Goal: Information Seeking & Learning: Learn about a topic

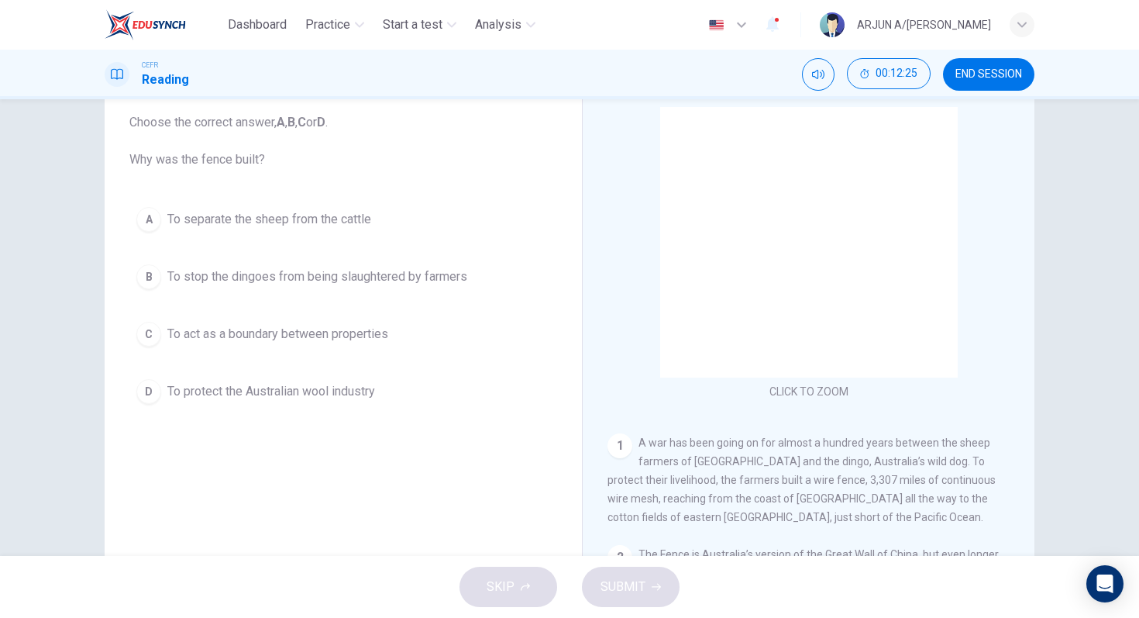
scroll to position [144, 0]
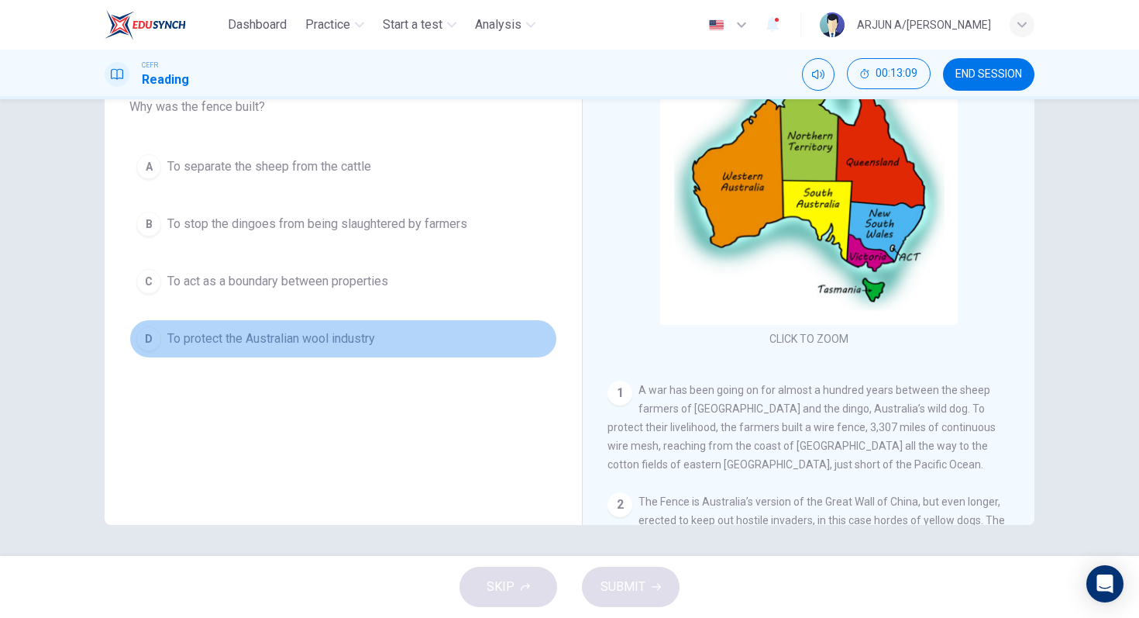
click at [357, 349] on button "D To protect the Australian wool industry" at bounding box center [343, 338] width 428 height 39
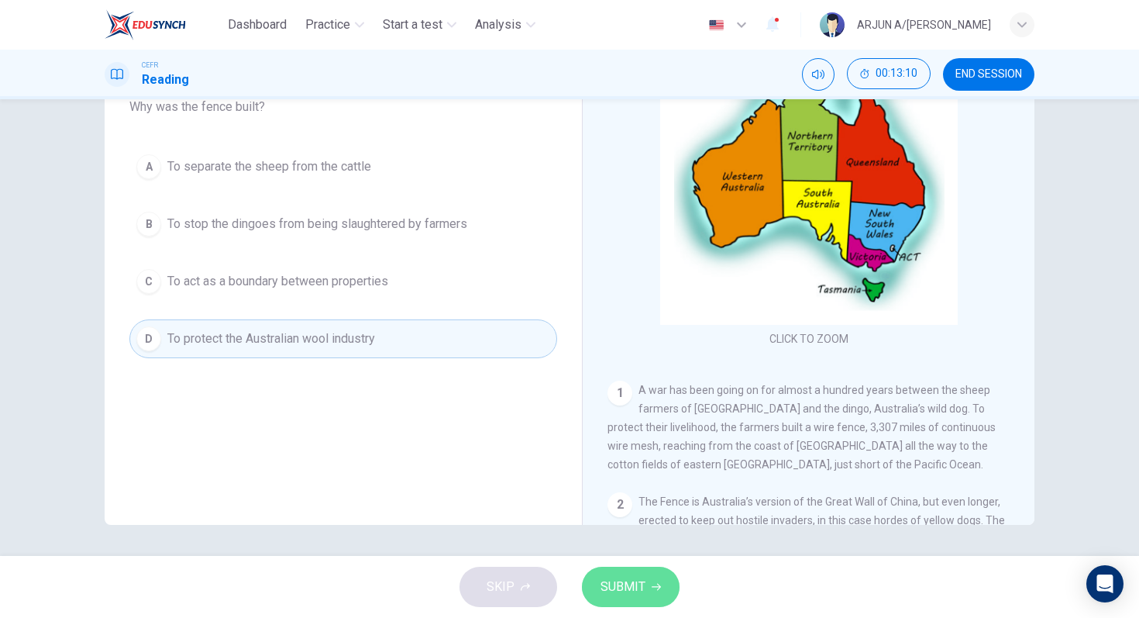
click at [640, 603] on button "SUBMIT" at bounding box center [631, 586] width 98 height 40
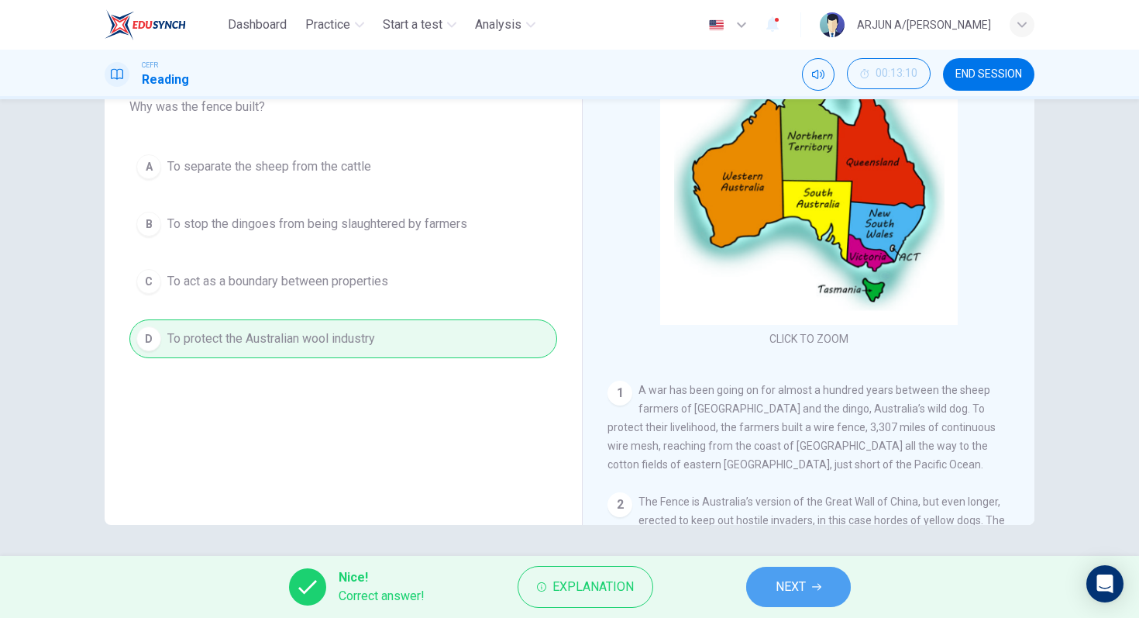
click at [770, 584] on button "NEXT" at bounding box center [798, 586] width 105 height 40
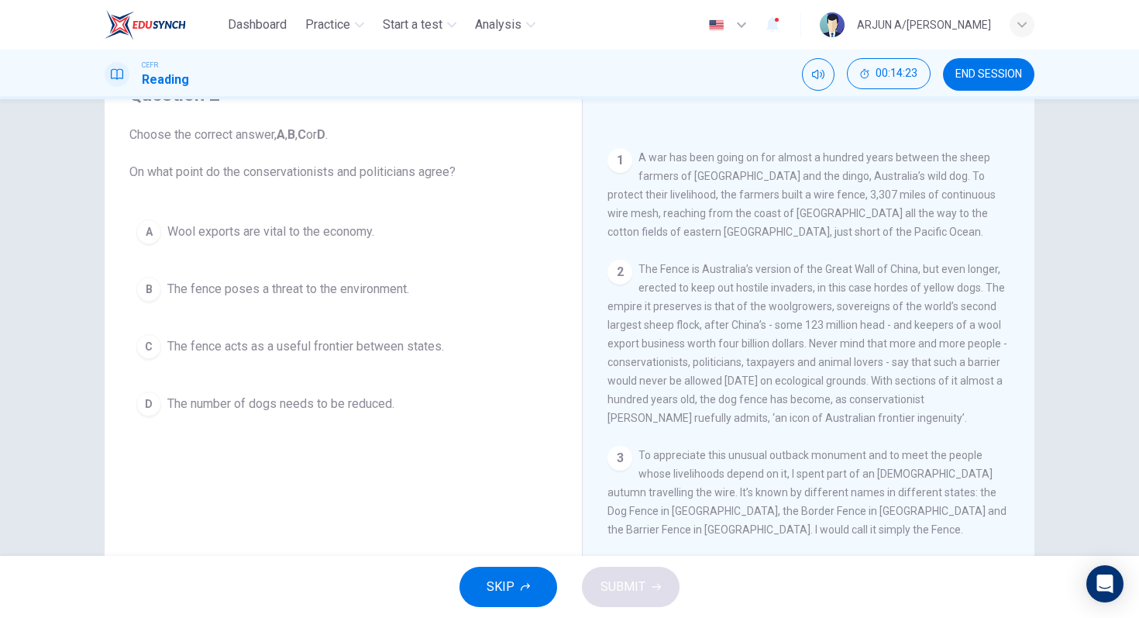
scroll to position [305, 0]
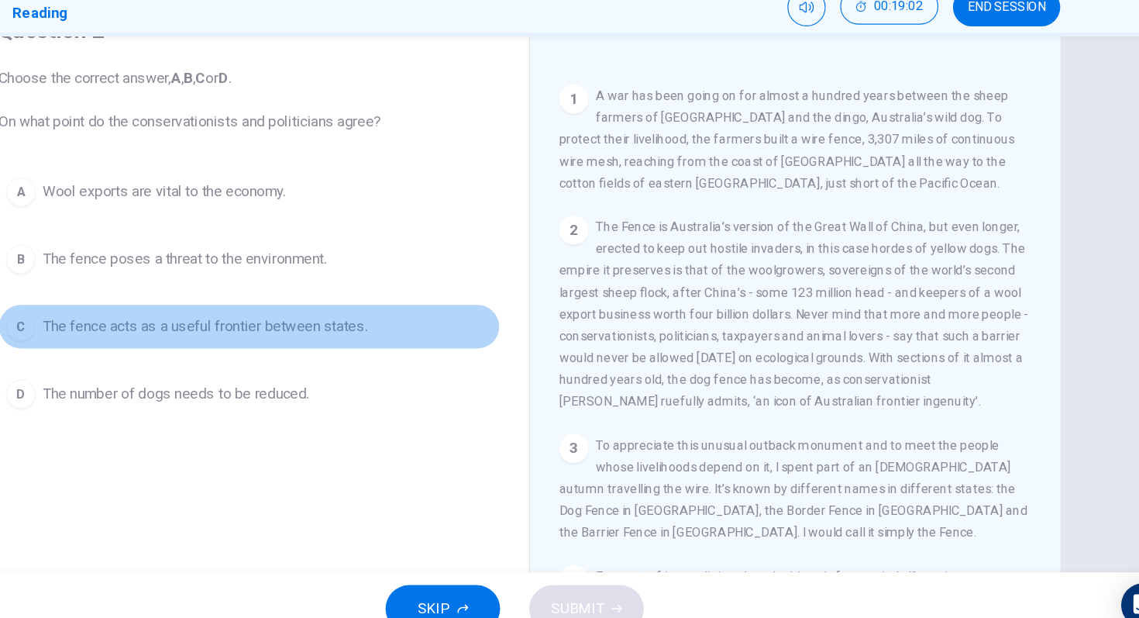
click at [401, 349] on span "The fence acts as a useful frontier between states." at bounding box center [305, 346] width 277 height 19
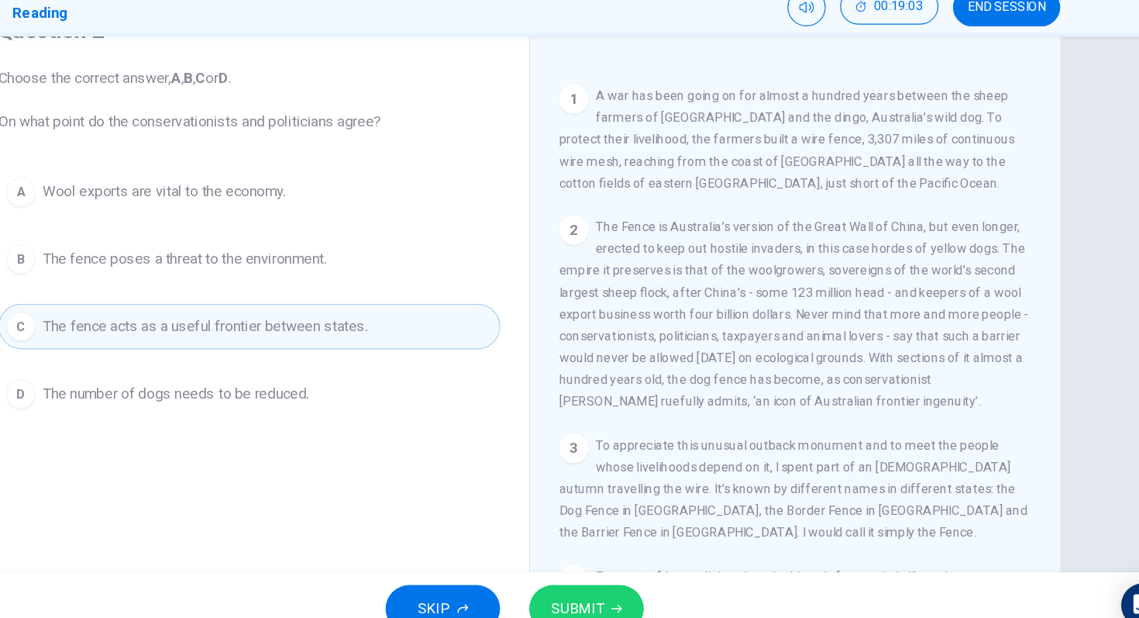
click at [654, 588] on icon "button" at bounding box center [656, 586] width 9 height 9
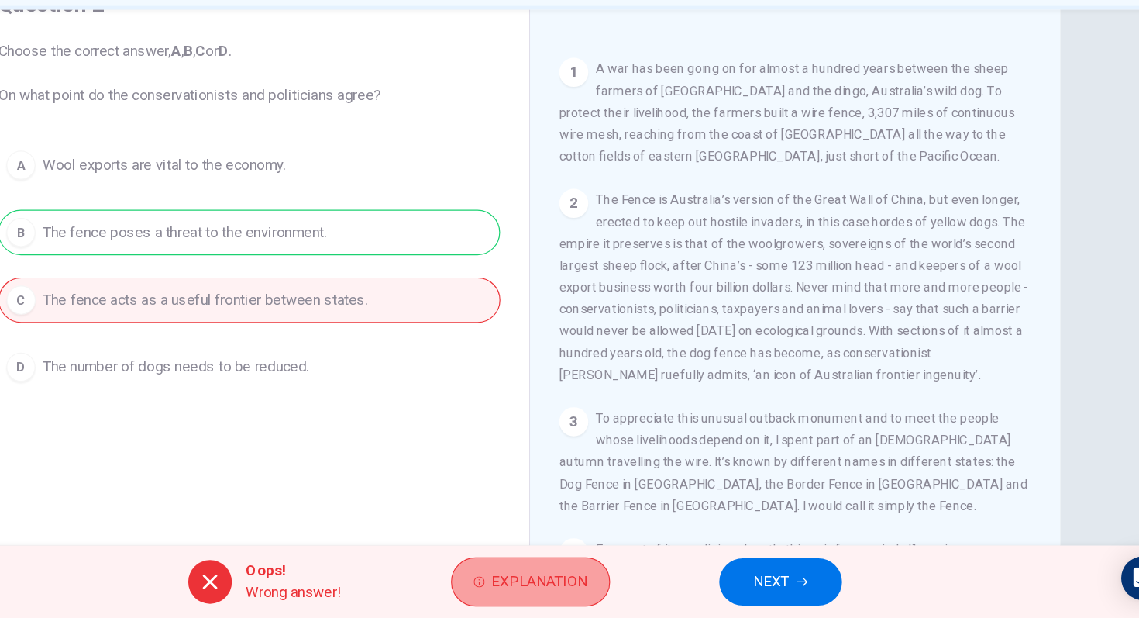
click at [625, 575] on button "Explanation" at bounding box center [583, 587] width 136 height 42
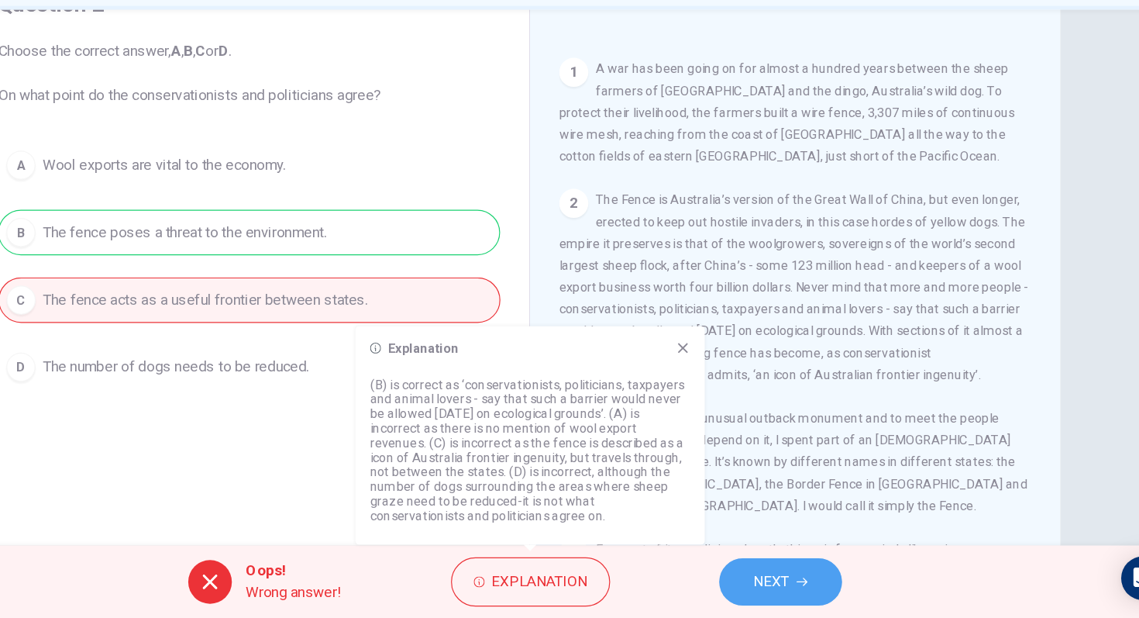
click at [808, 586] on button "NEXT" at bounding box center [796, 586] width 105 height 40
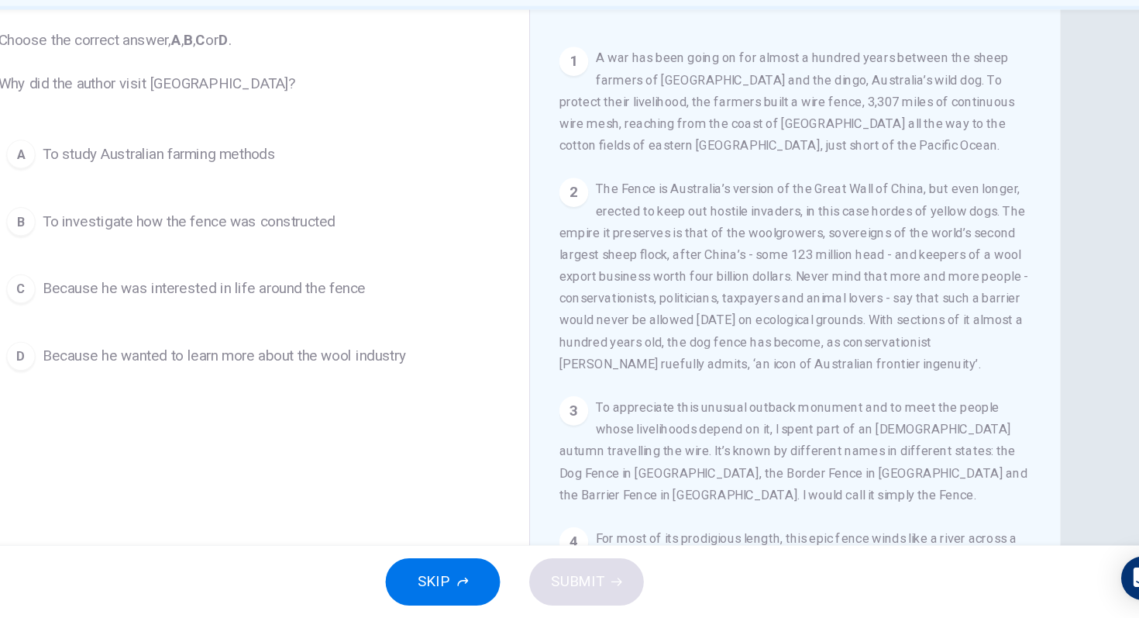
scroll to position [98, 0]
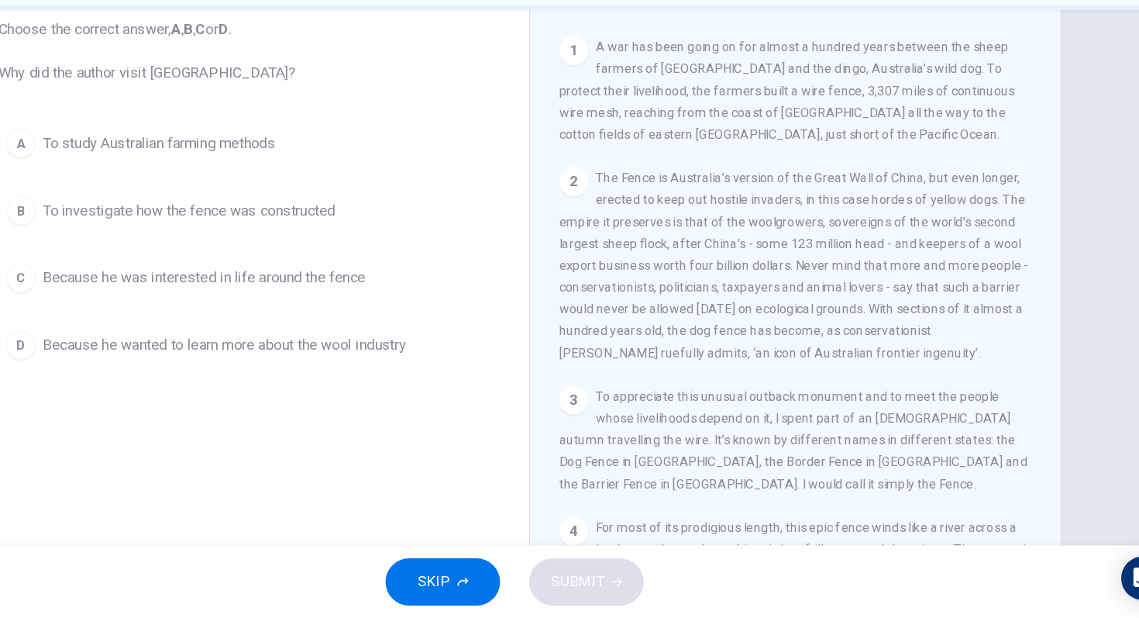
click at [343, 338] on button "C Because he was interested in life around the fence" at bounding box center [343, 327] width 428 height 39
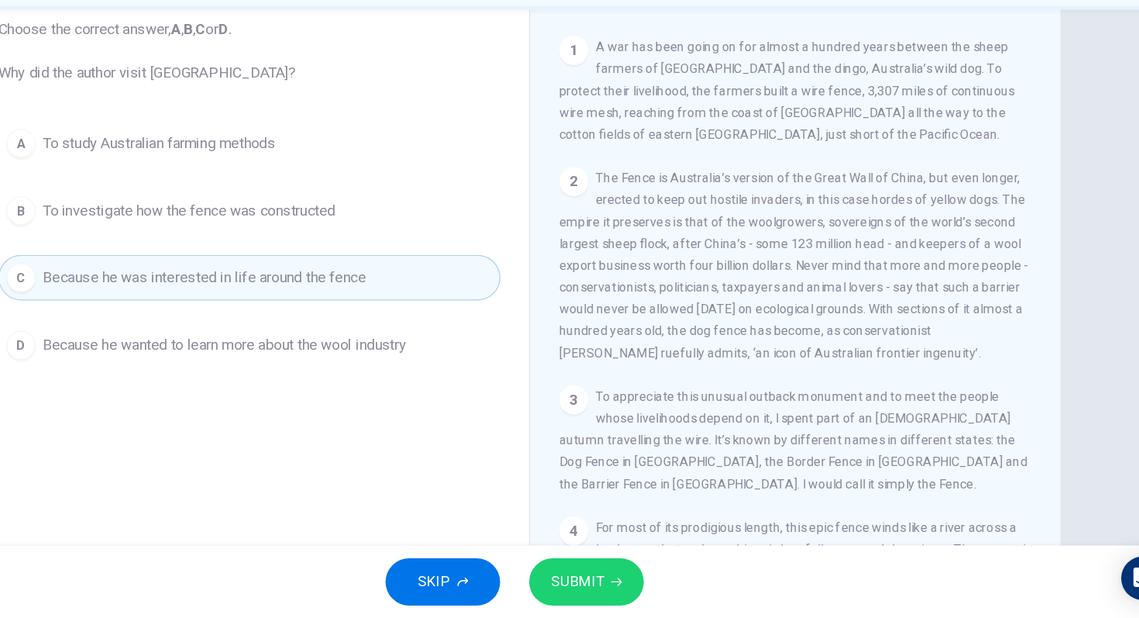
click at [622, 585] on span "SUBMIT" at bounding box center [623, 587] width 45 height 22
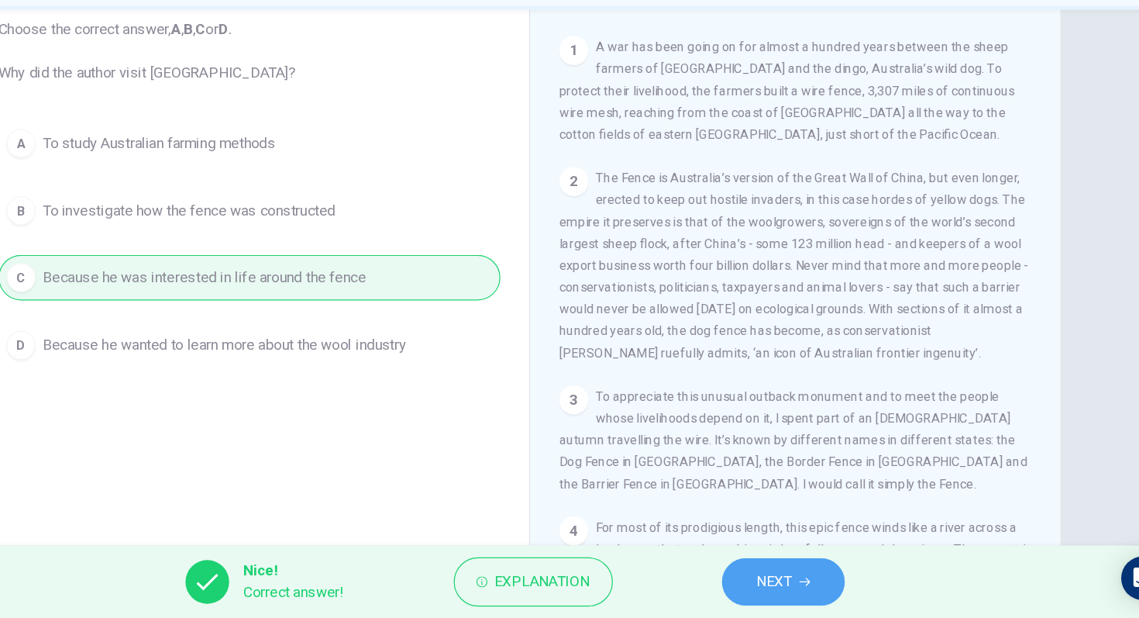
click at [790, 583] on span "NEXT" at bounding box center [791, 587] width 30 height 22
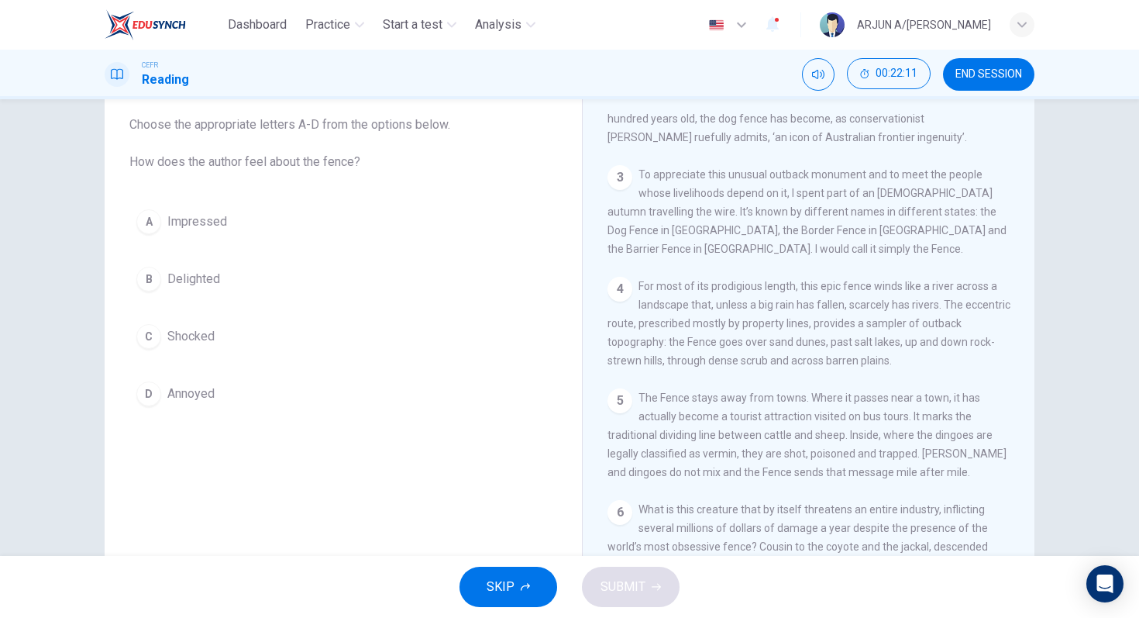
scroll to position [91, 0]
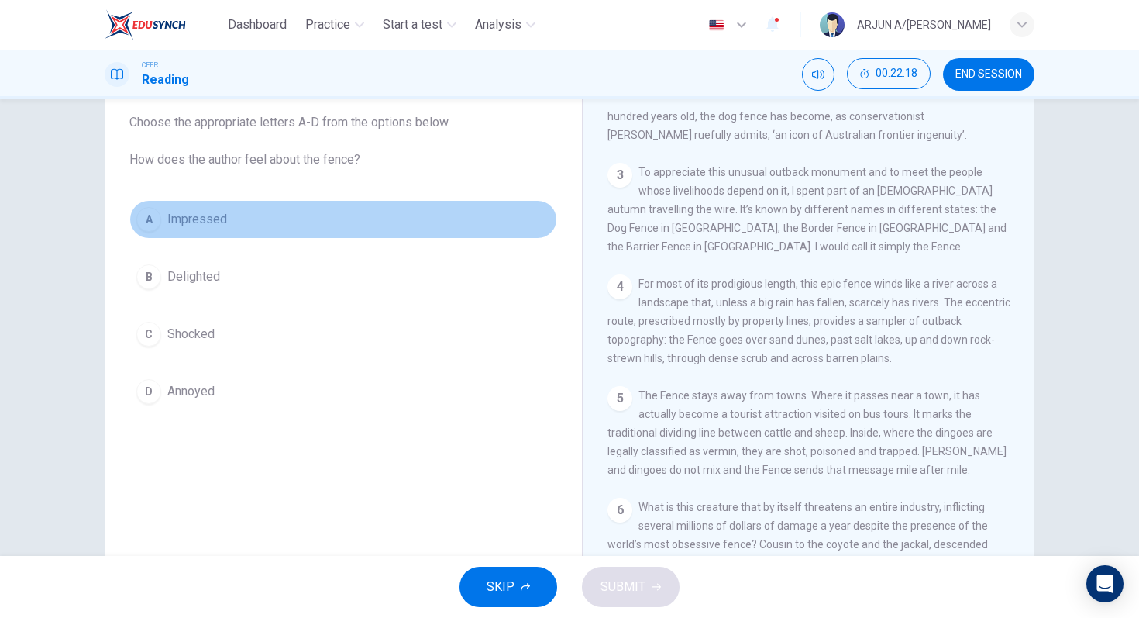
click at [229, 229] on button "A Impressed" at bounding box center [343, 219] width 428 height 39
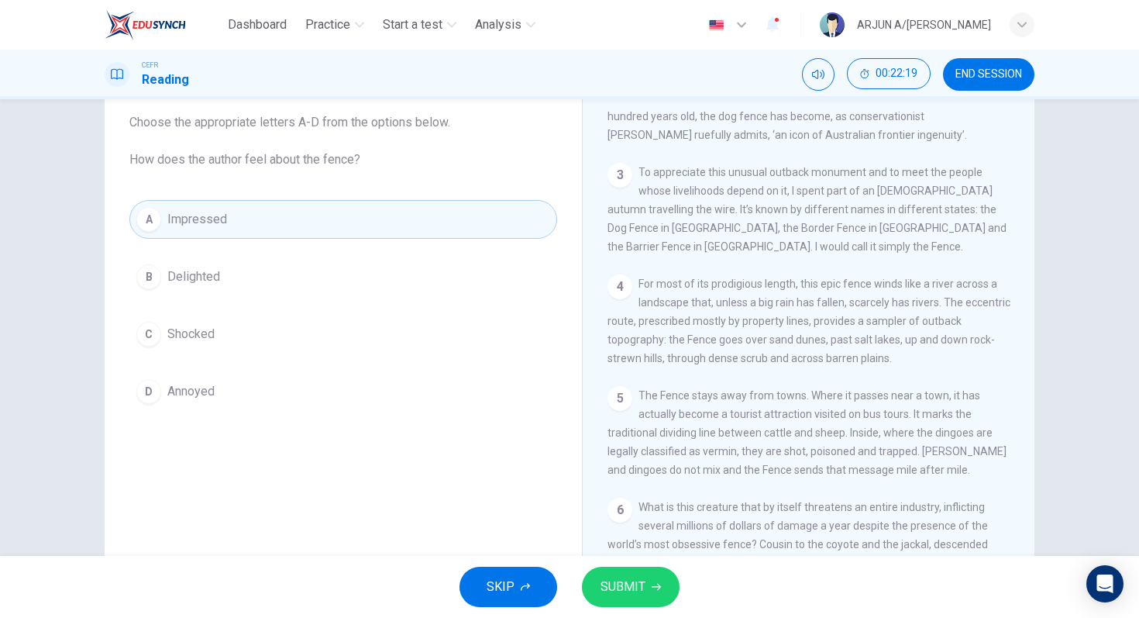
click at [604, 591] on span "SUBMIT" at bounding box center [623, 587] width 45 height 22
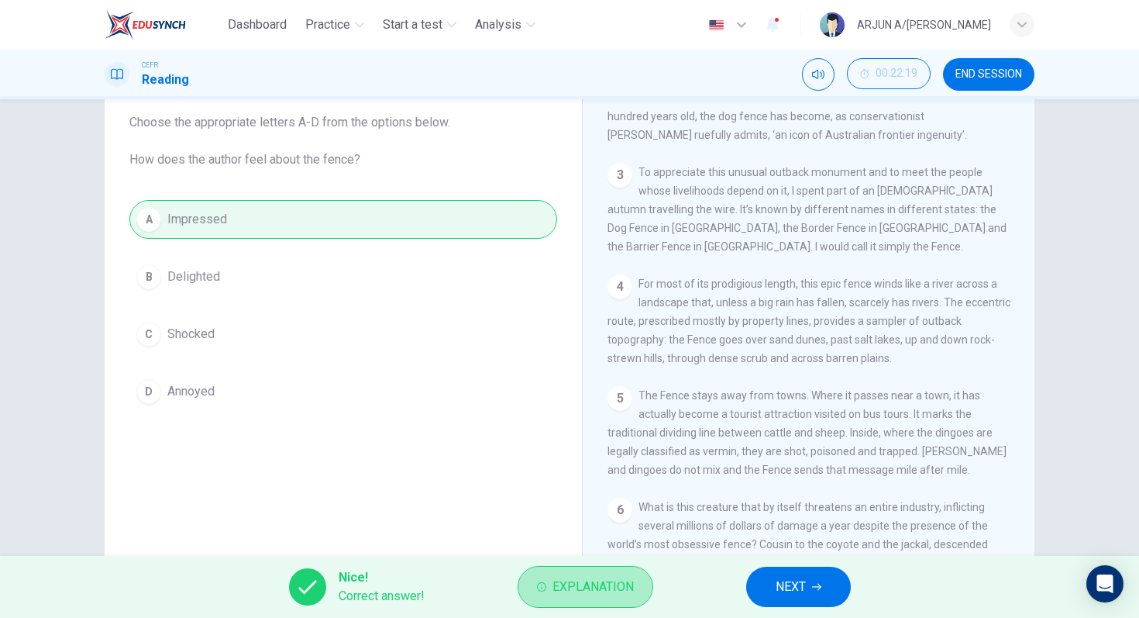
click at [604, 591] on span "Explanation" at bounding box center [593, 587] width 81 height 22
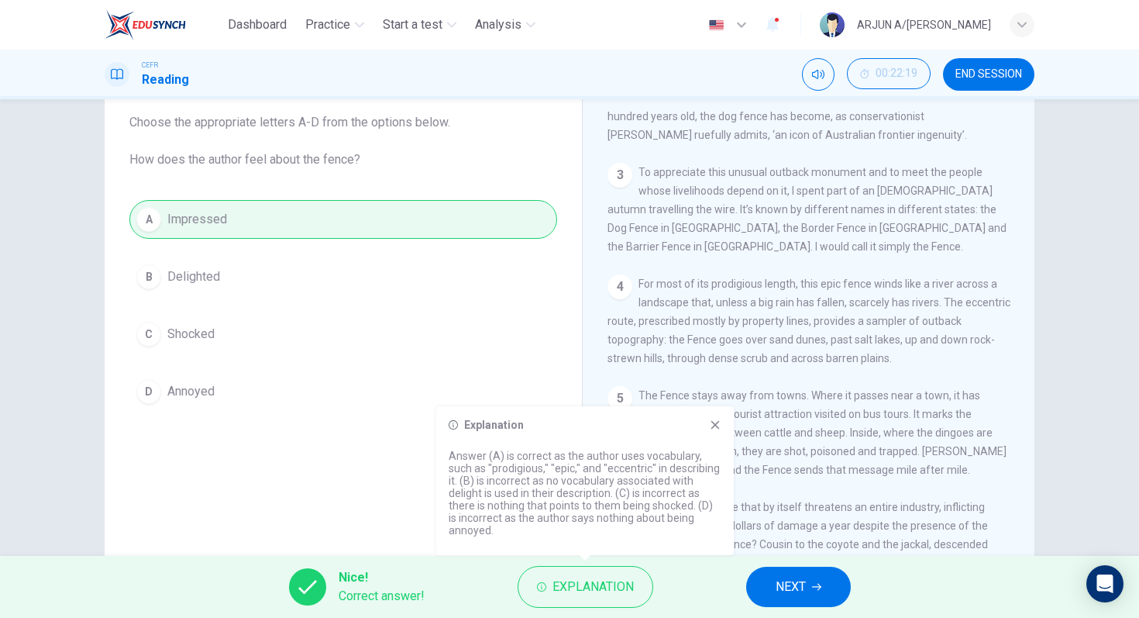
click at [718, 426] on icon at bounding box center [715, 424] width 12 height 12
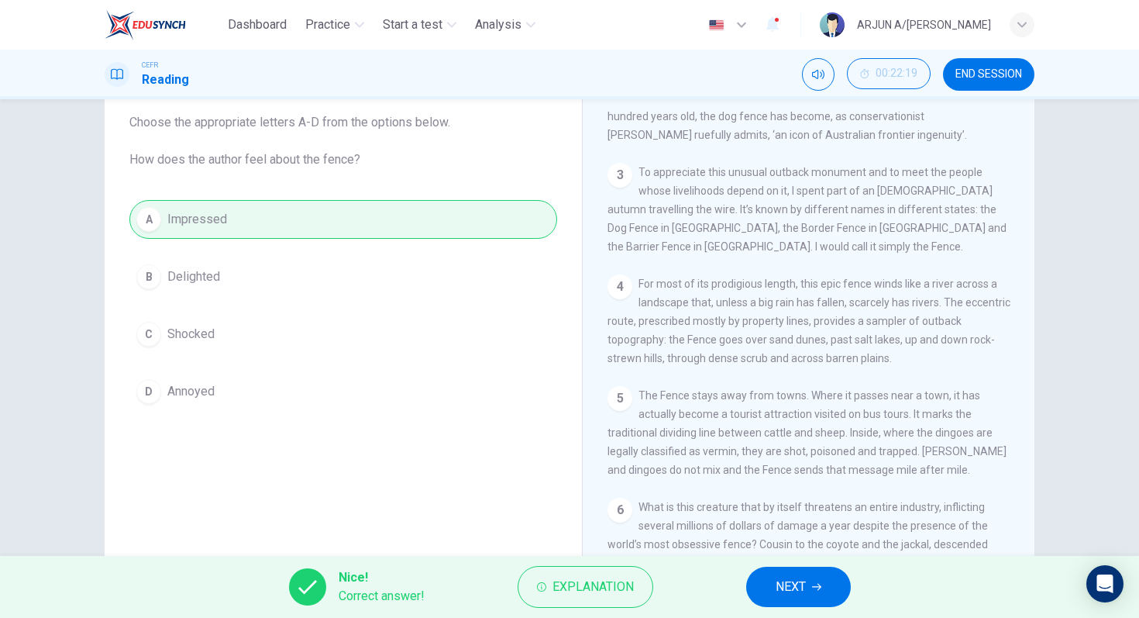
click at [797, 587] on span "NEXT" at bounding box center [791, 587] width 30 height 22
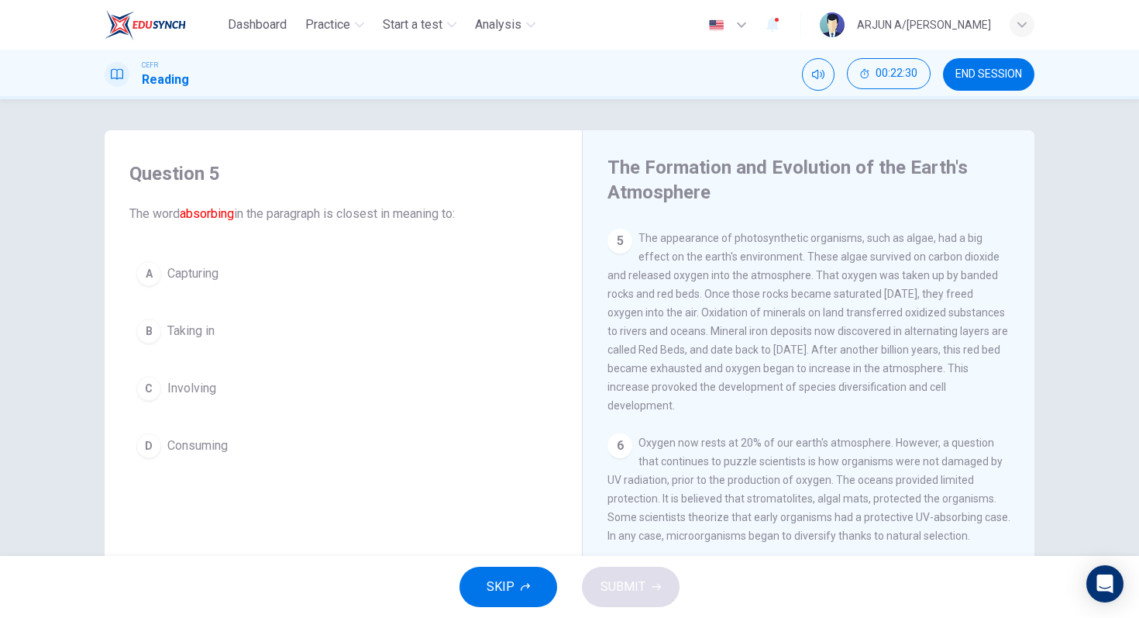
scroll to position [0, 0]
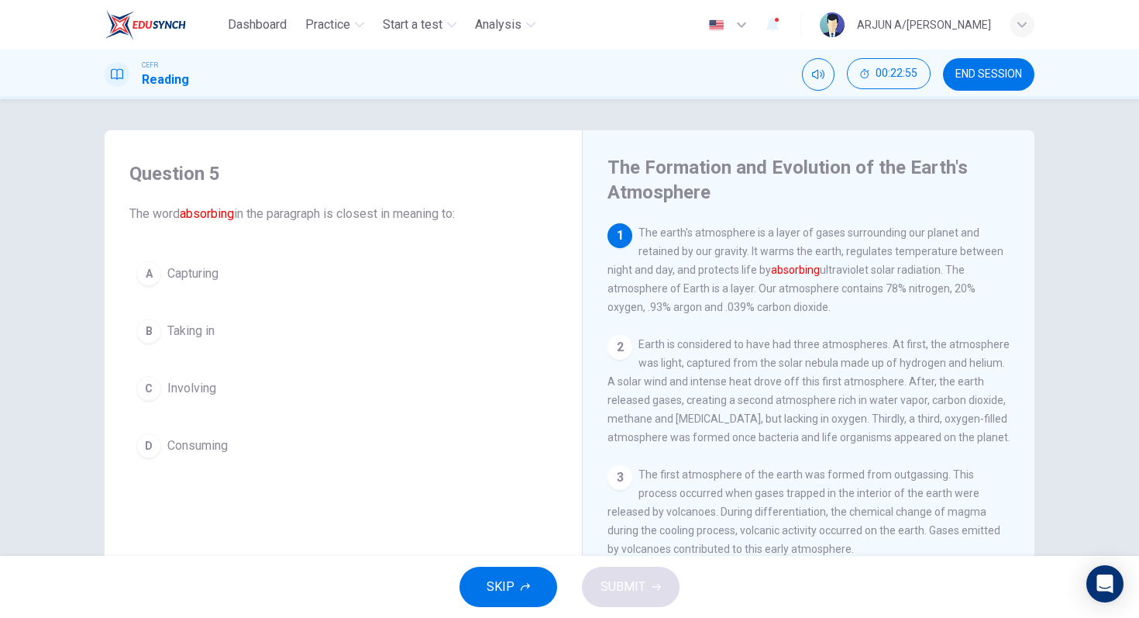
click at [202, 335] on span "Taking in" at bounding box center [190, 331] width 47 height 19
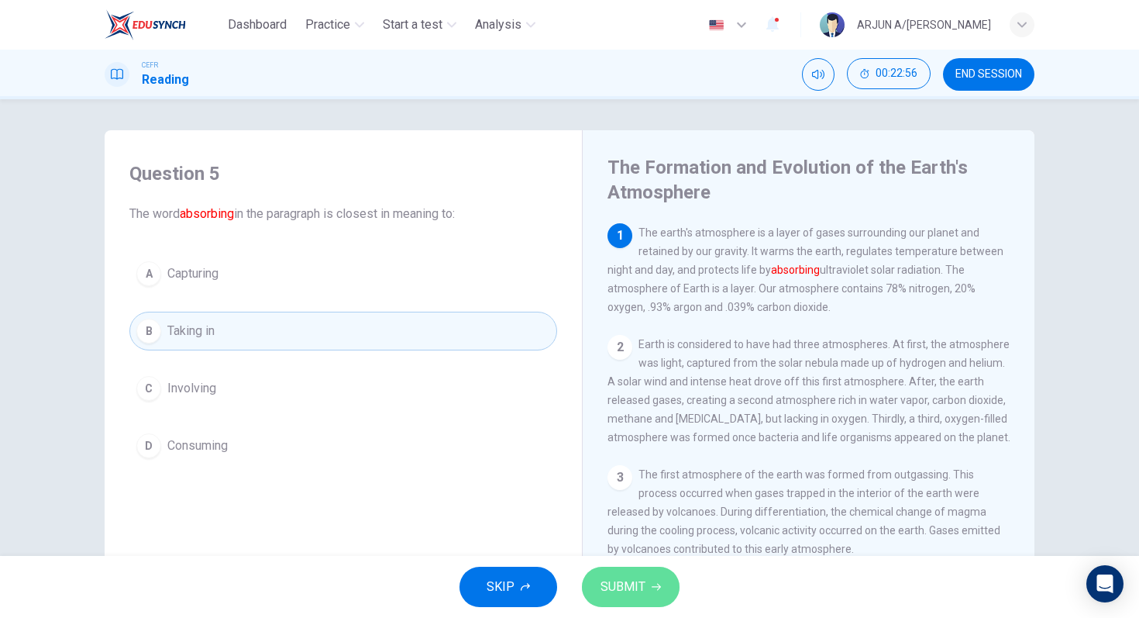
click at [656, 593] on button "SUBMIT" at bounding box center [631, 586] width 98 height 40
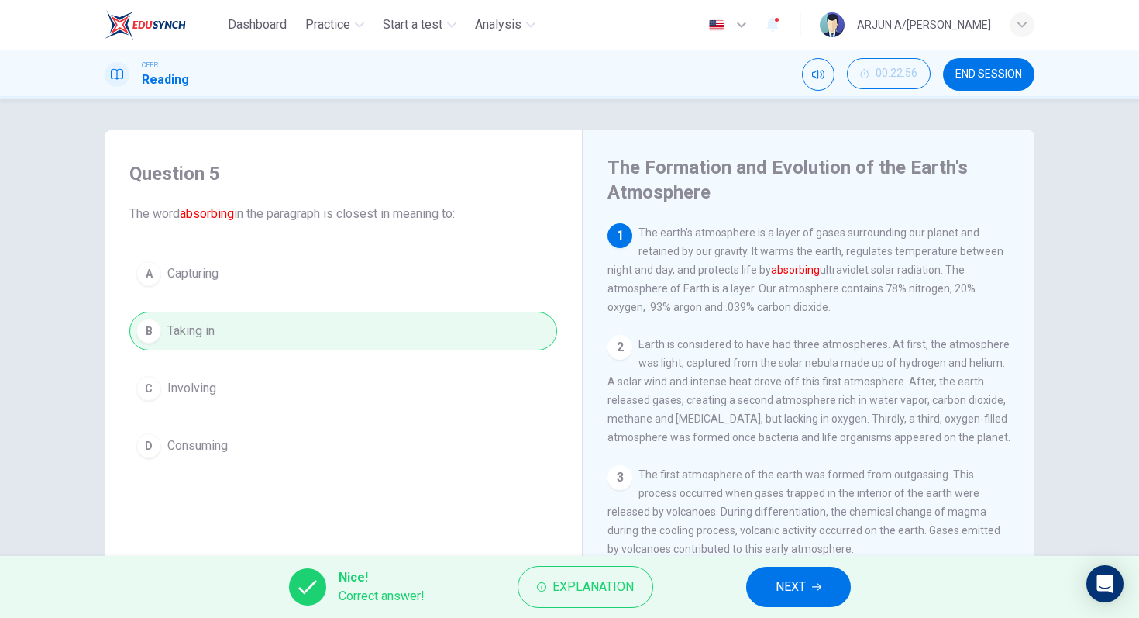
click at [782, 583] on span "NEXT" at bounding box center [791, 587] width 30 height 22
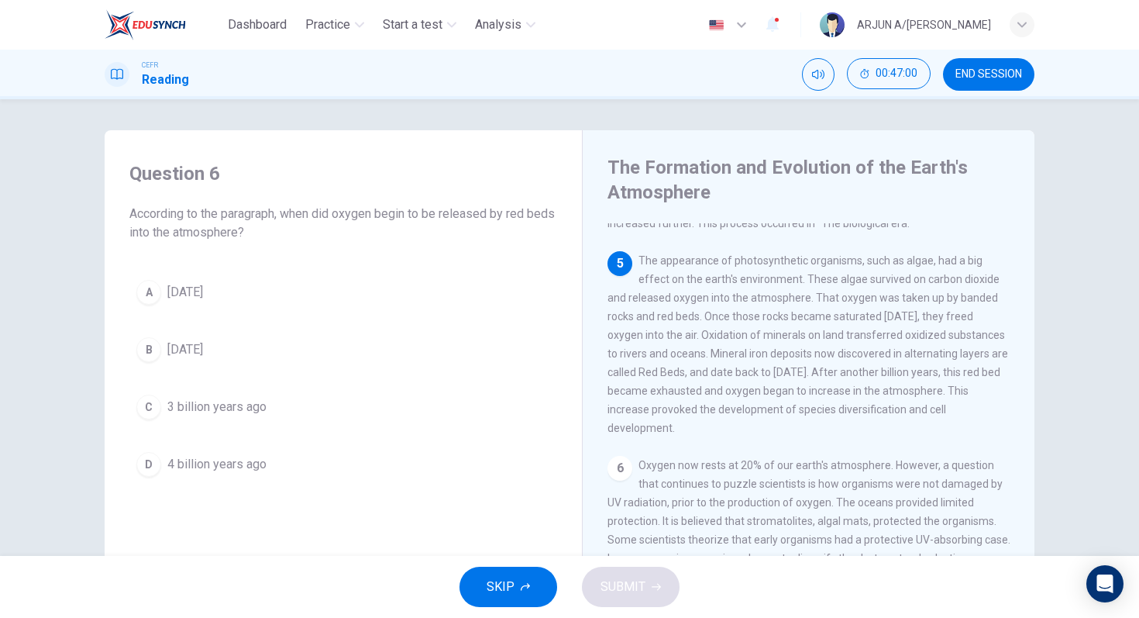
scroll to position [491, 0]
click at [243, 405] on span "3 billion years ago" at bounding box center [216, 407] width 99 height 19
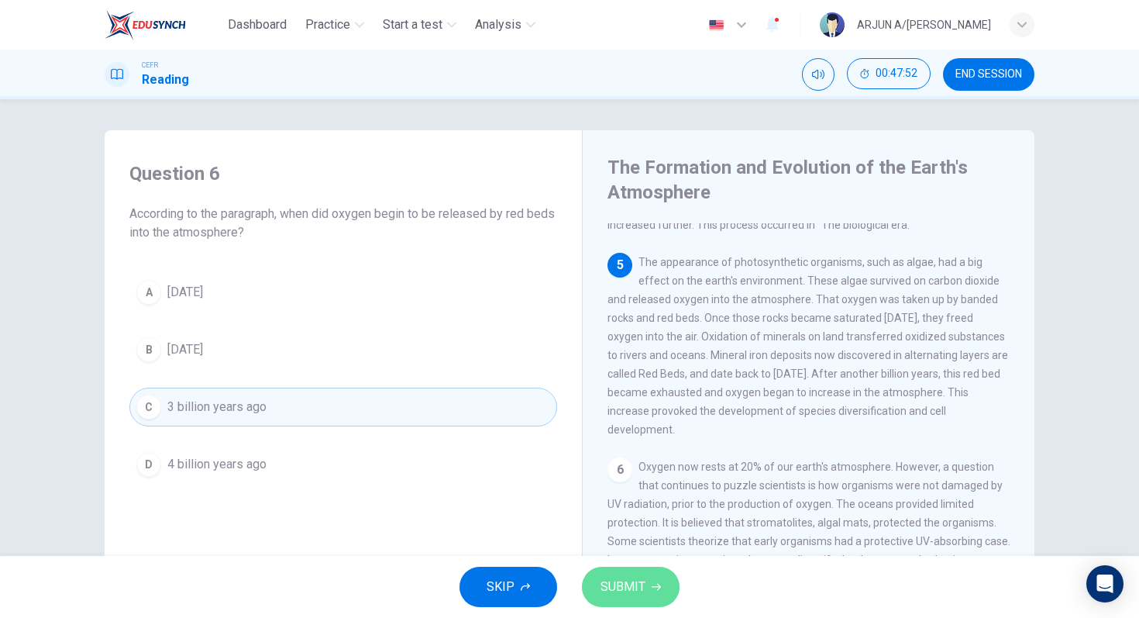
click at [642, 595] on span "SUBMIT" at bounding box center [623, 587] width 45 height 22
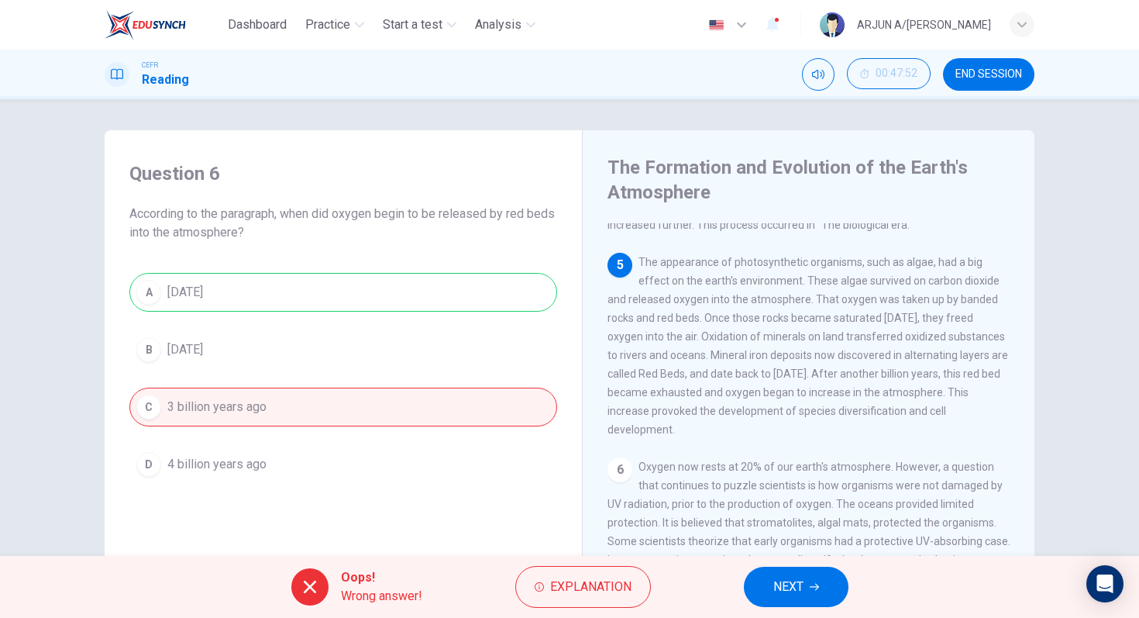
click at [642, 595] on button "Explanation" at bounding box center [583, 587] width 136 height 42
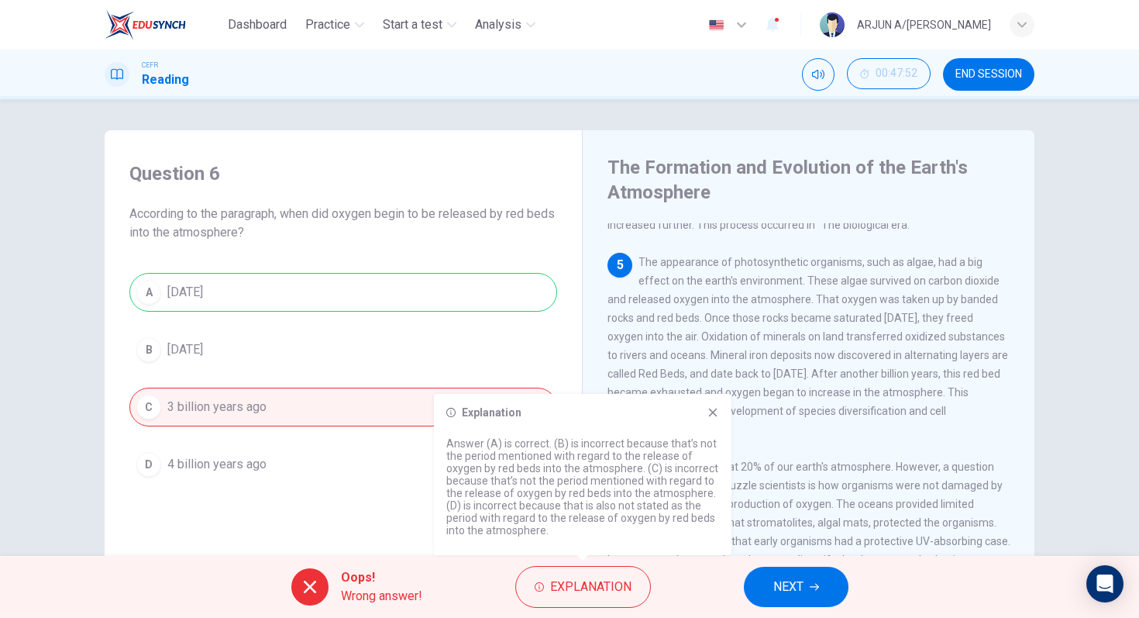
click at [714, 417] on icon at bounding box center [713, 412] width 12 height 12
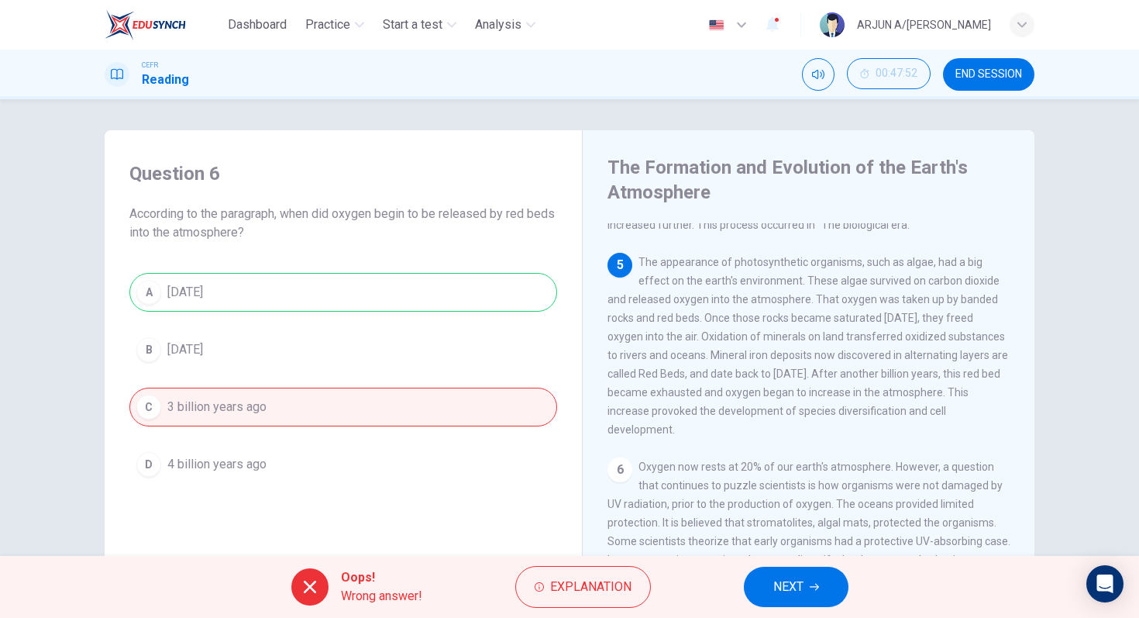
click at [820, 591] on button "NEXT" at bounding box center [796, 586] width 105 height 40
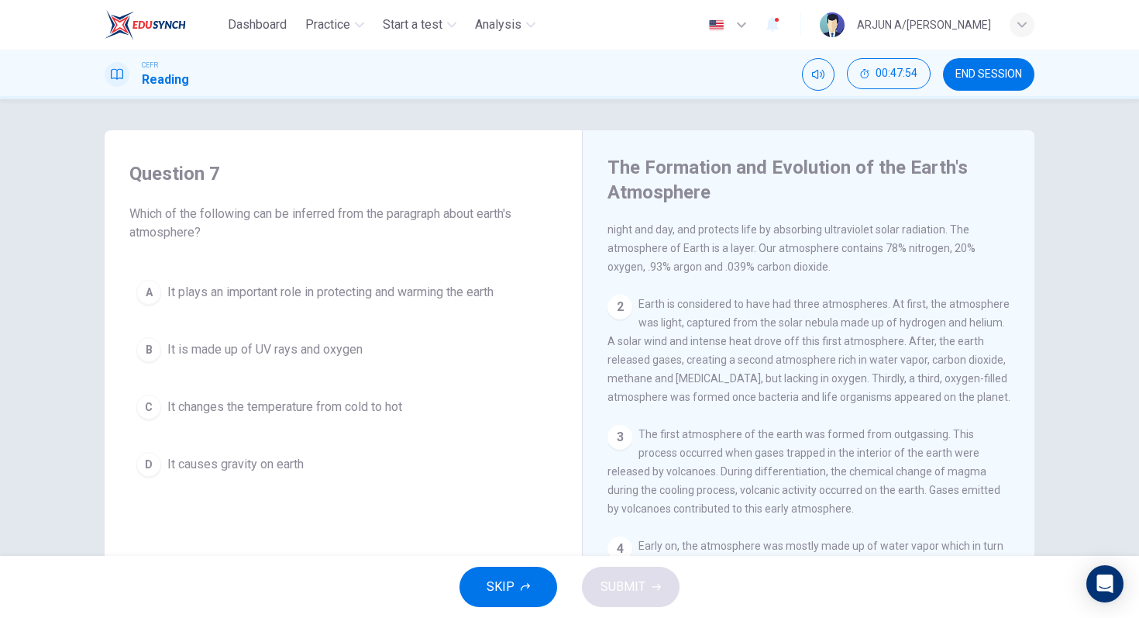
scroll to position [0, 0]
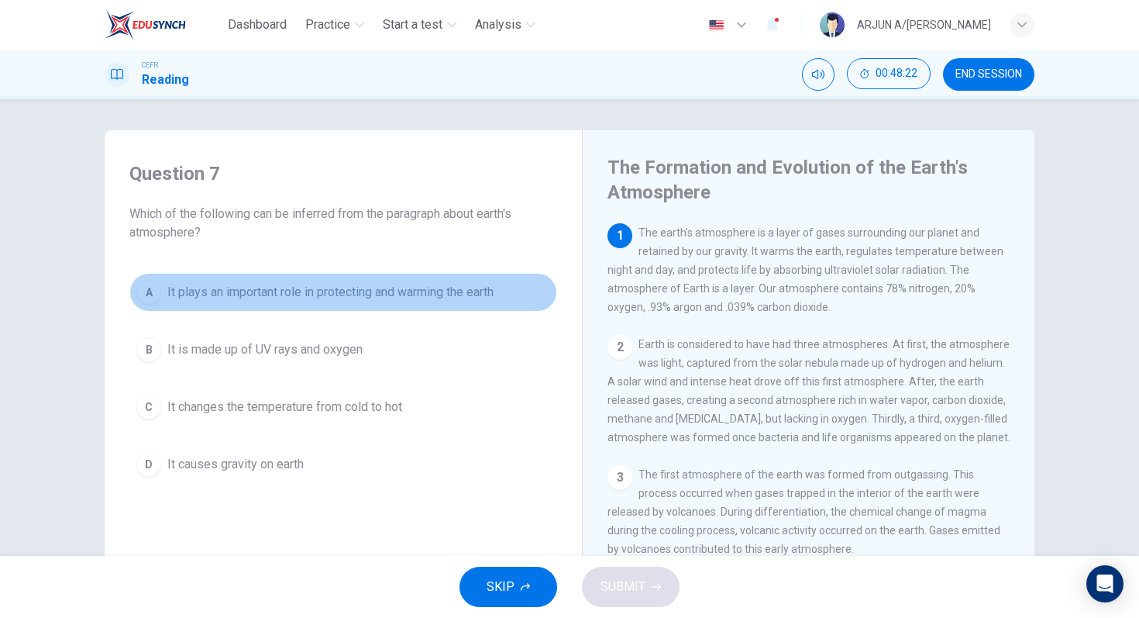
click at [417, 291] on span "It plays an important role in protecting and warming the earth" at bounding box center [330, 292] width 326 height 19
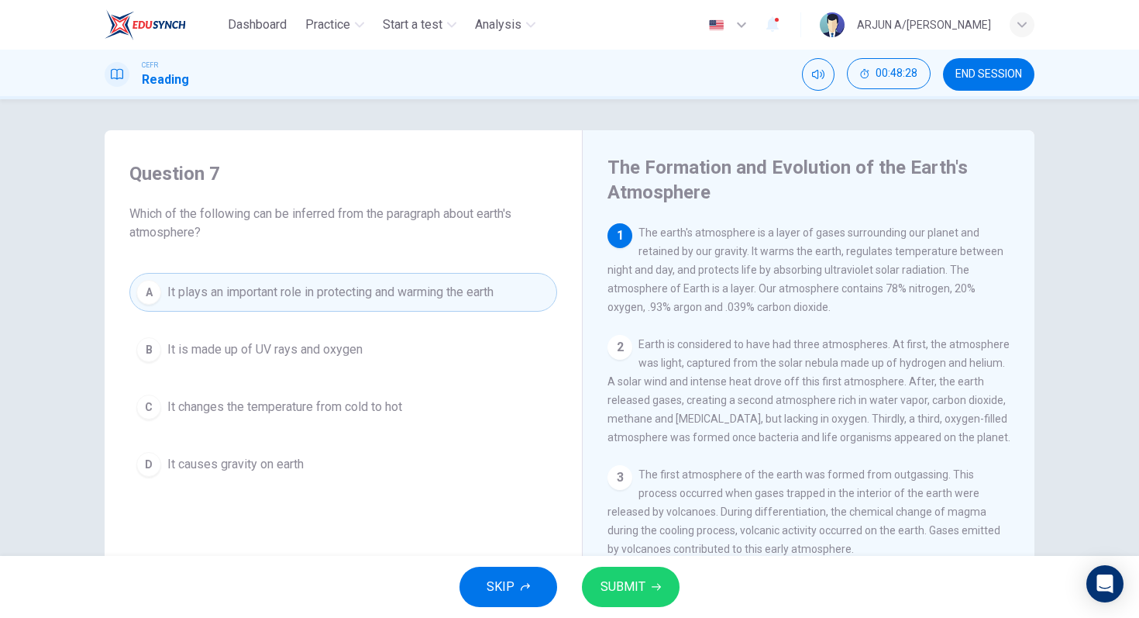
click at [620, 589] on span "SUBMIT" at bounding box center [623, 587] width 45 height 22
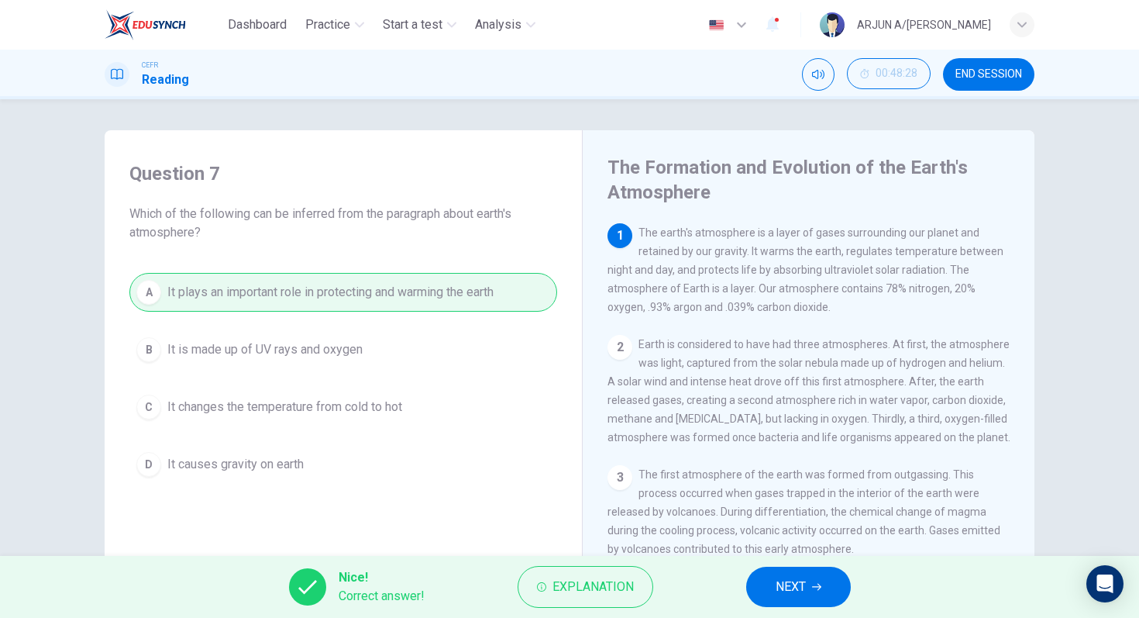
click at [794, 580] on span "NEXT" at bounding box center [791, 587] width 30 height 22
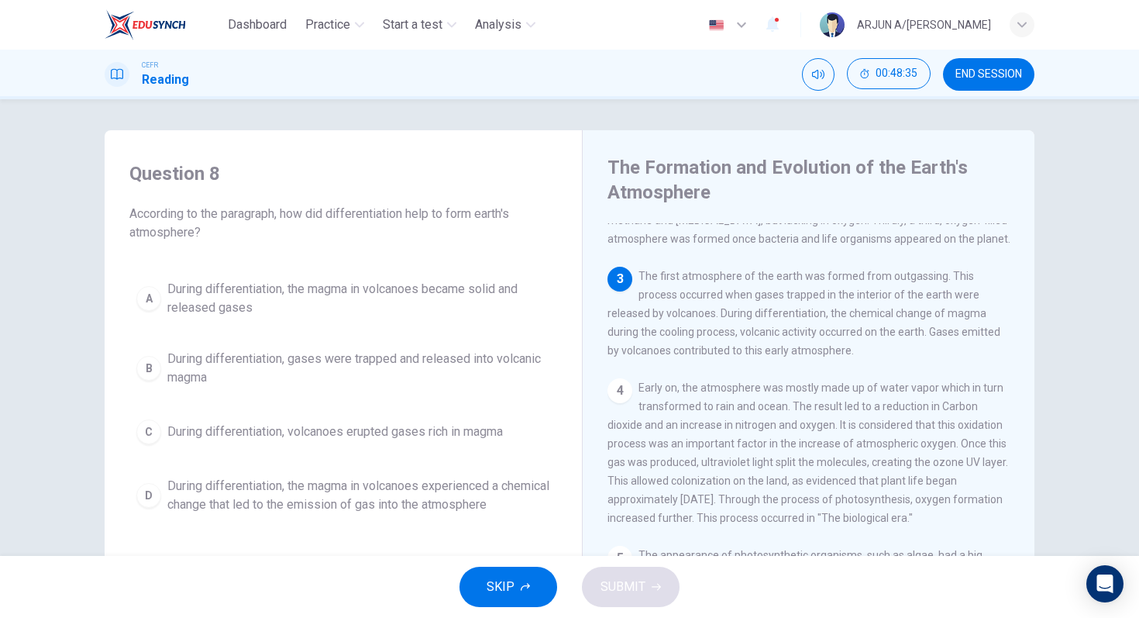
scroll to position [198, 0]
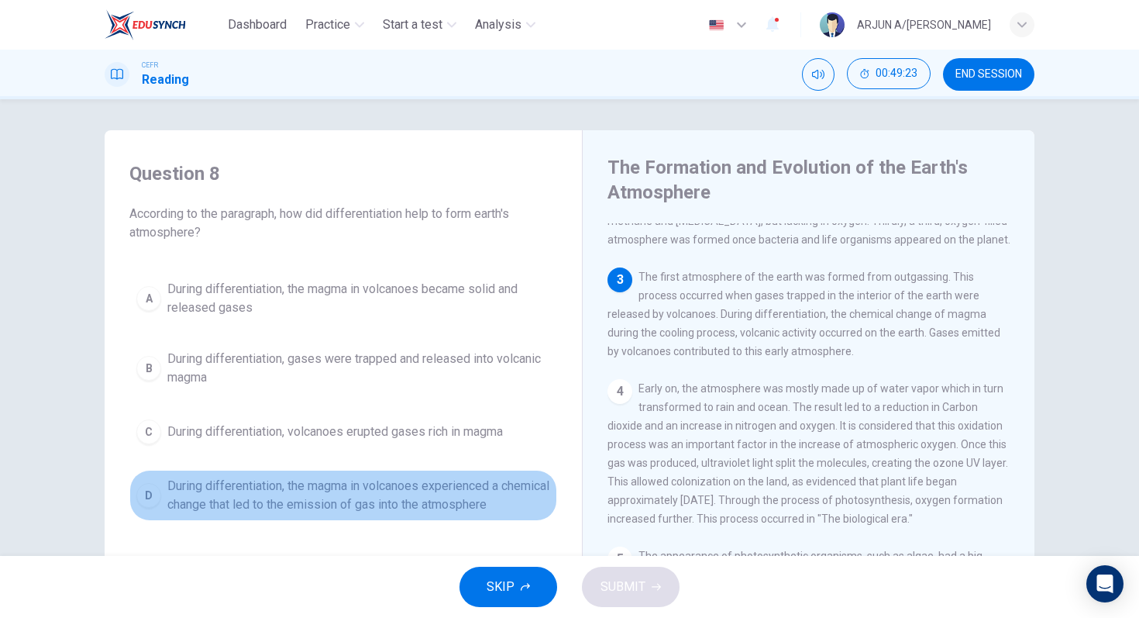
click at [409, 484] on span "During differentiation, the magma in volcanoes experienced a chemical change th…" at bounding box center [358, 495] width 383 height 37
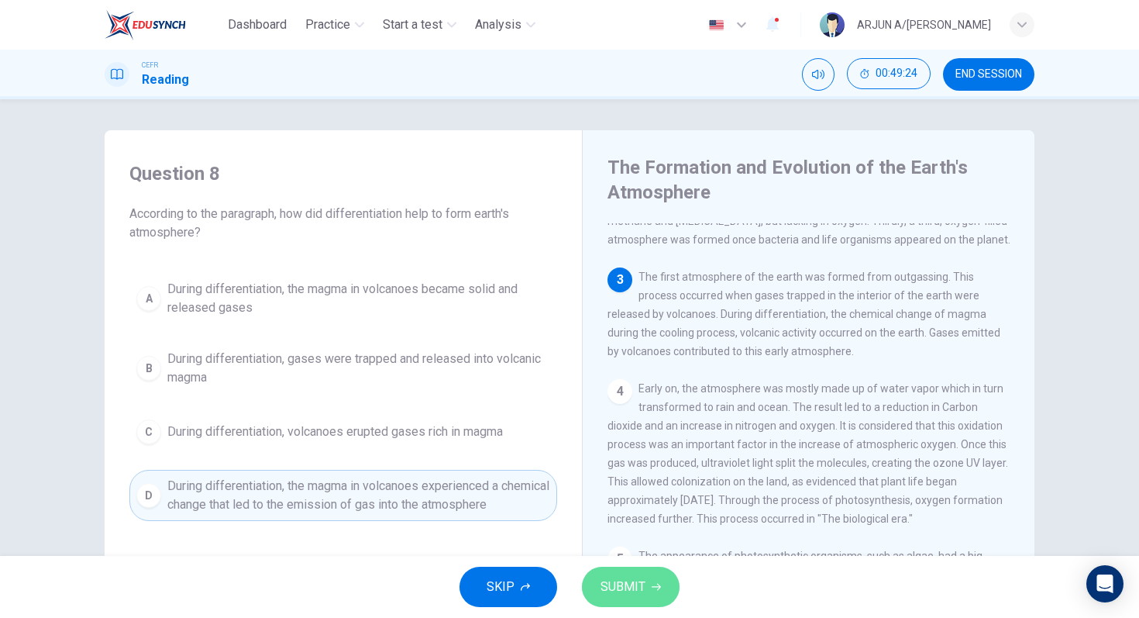
click at [608, 585] on span "SUBMIT" at bounding box center [623, 587] width 45 height 22
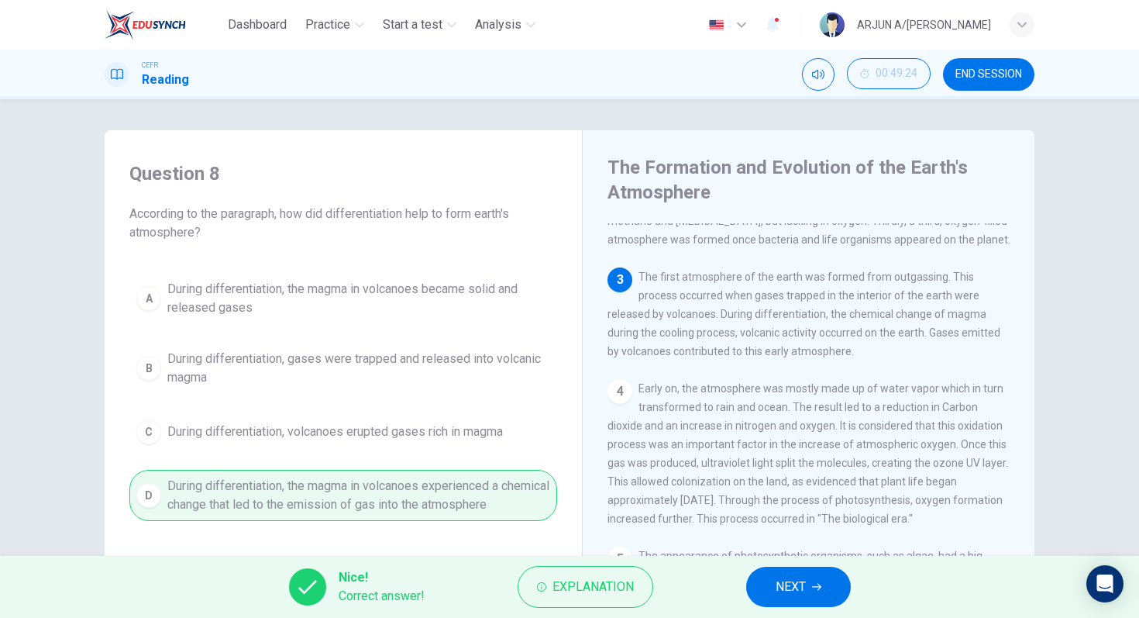
click at [769, 587] on button "NEXT" at bounding box center [798, 586] width 105 height 40
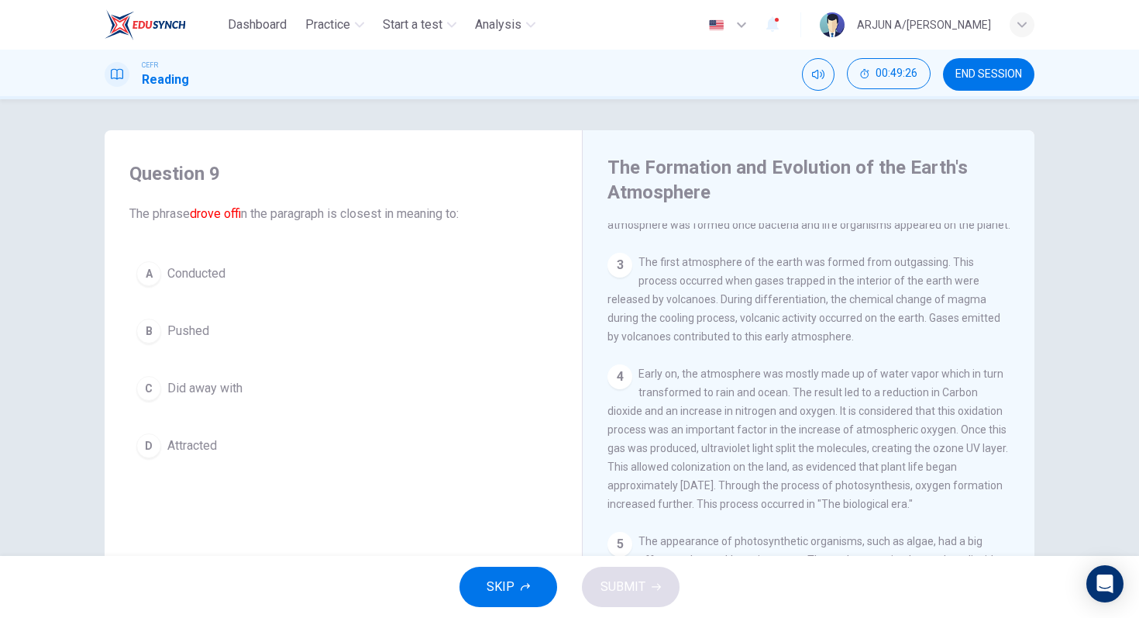
scroll to position [0, 0]
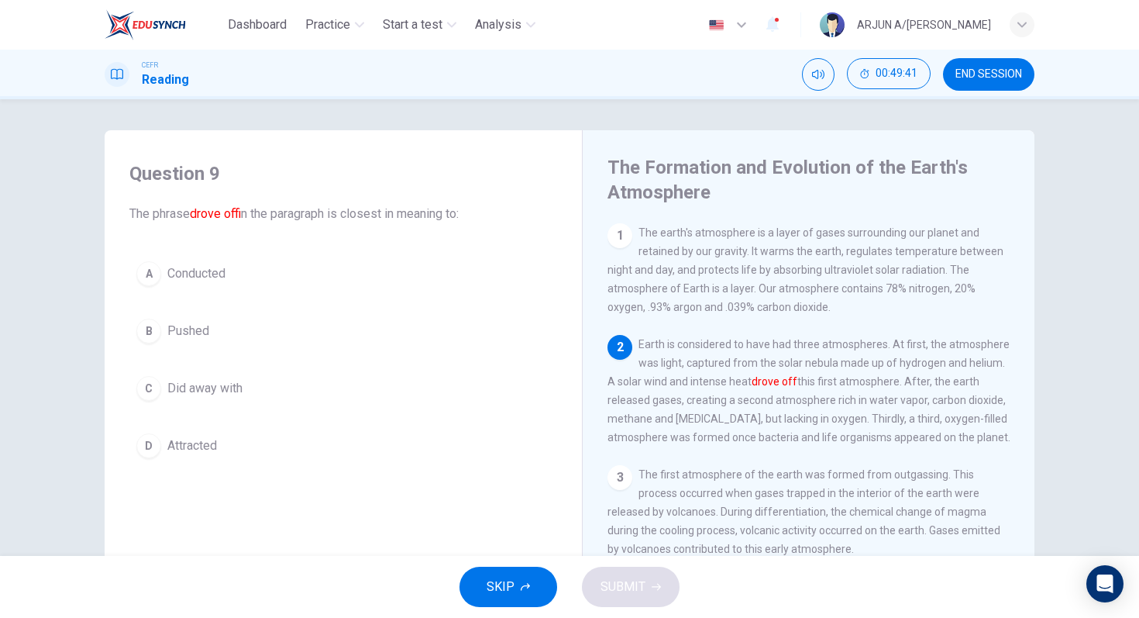
click at [216, 342] on button "B Pushed" at bounding box center [343, 331] width 428 height 39
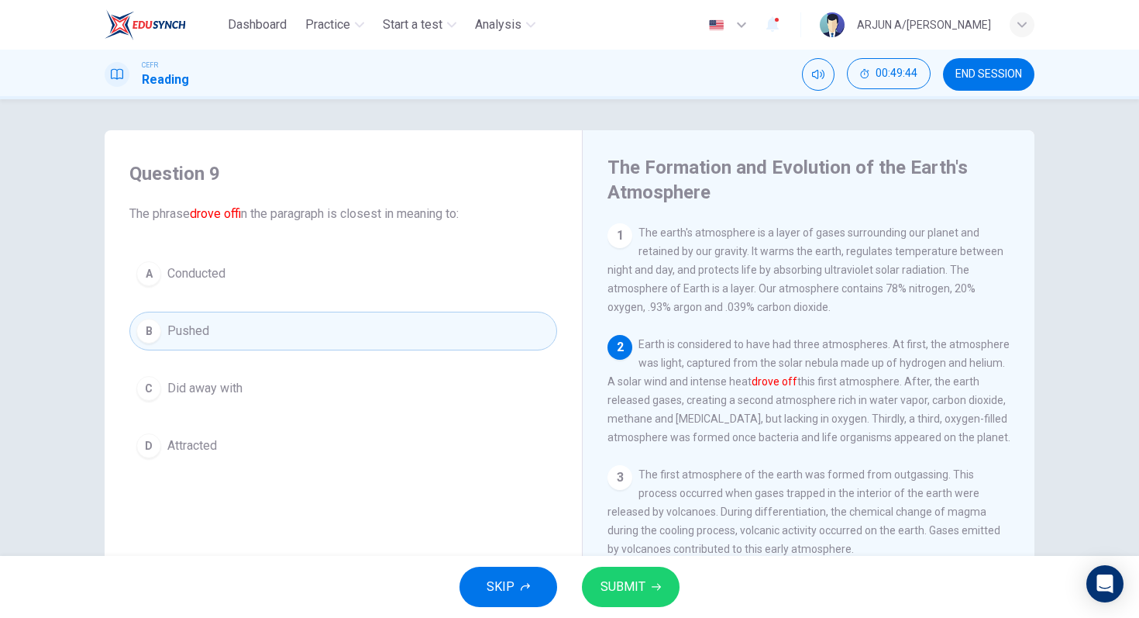
click at [625, 578] on span "SUBMIT" at bounding box center [623, 587] width 45 height 22
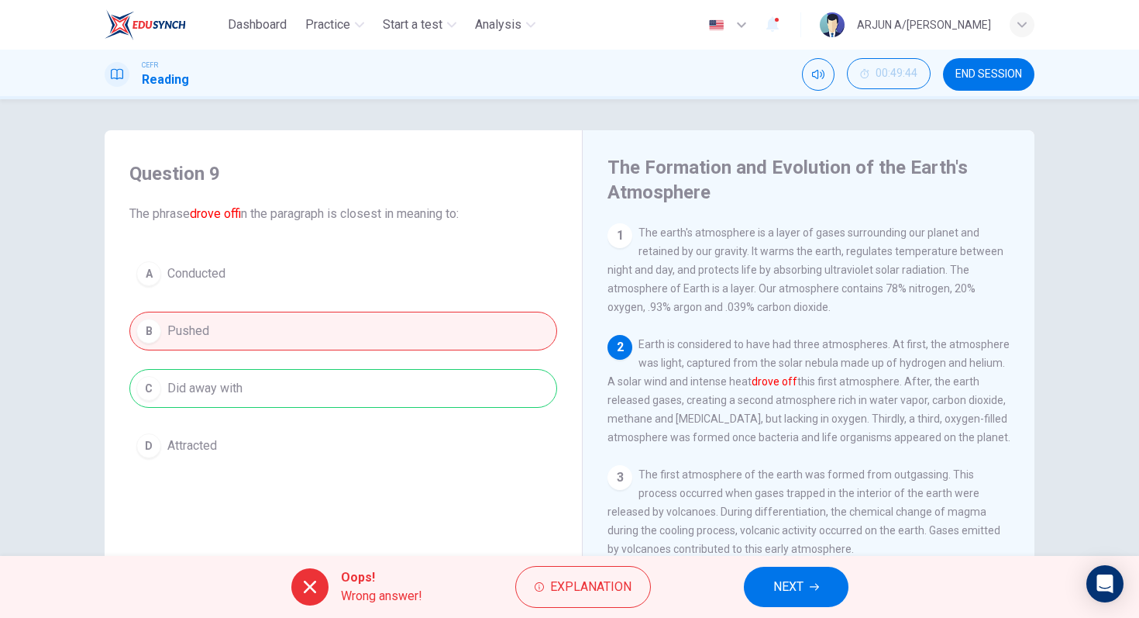
click at [625, 578] on span "Explanation" at bounding box center [590, 587] width 81 height 22
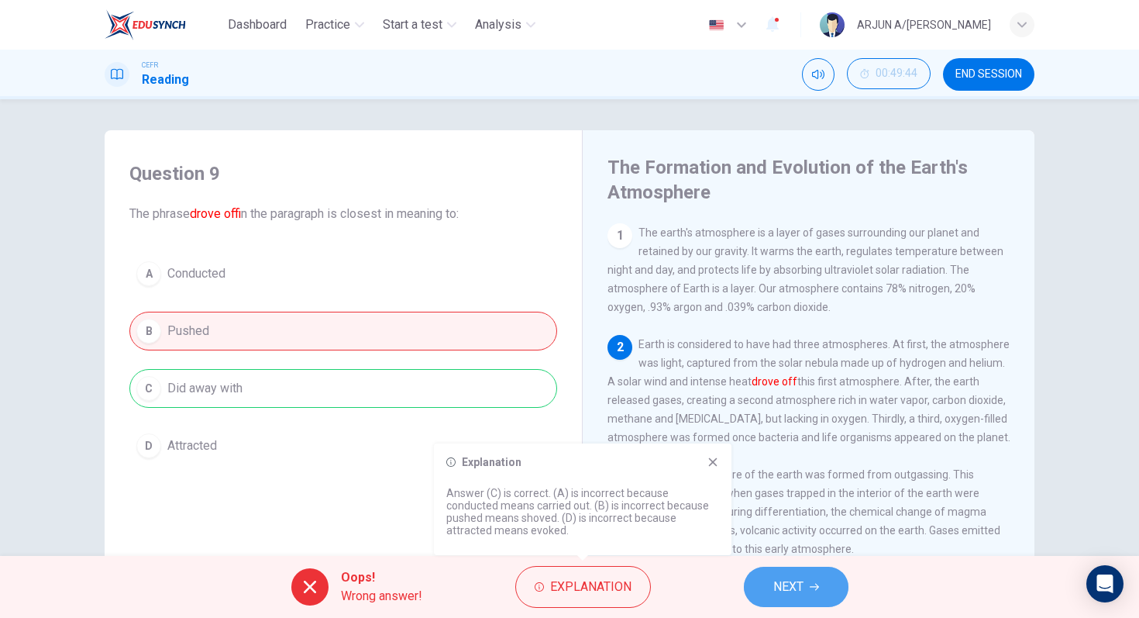
click at [766, 589] on button "NEXT" at bounding box center [796, 586] width 105 height 40
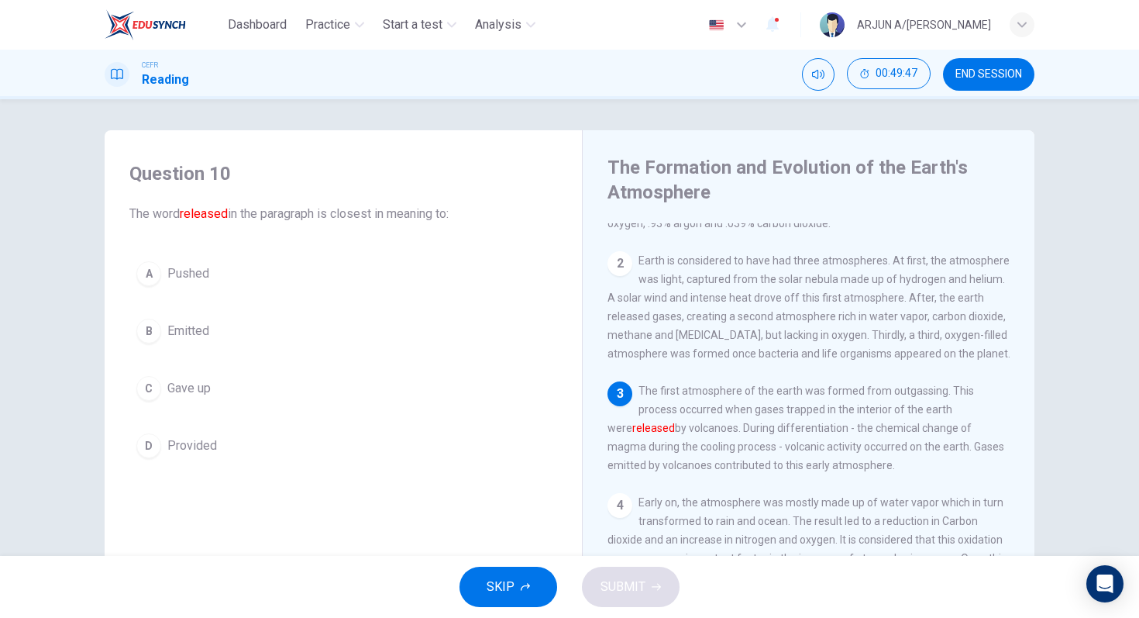
scroll to position [95, 0]
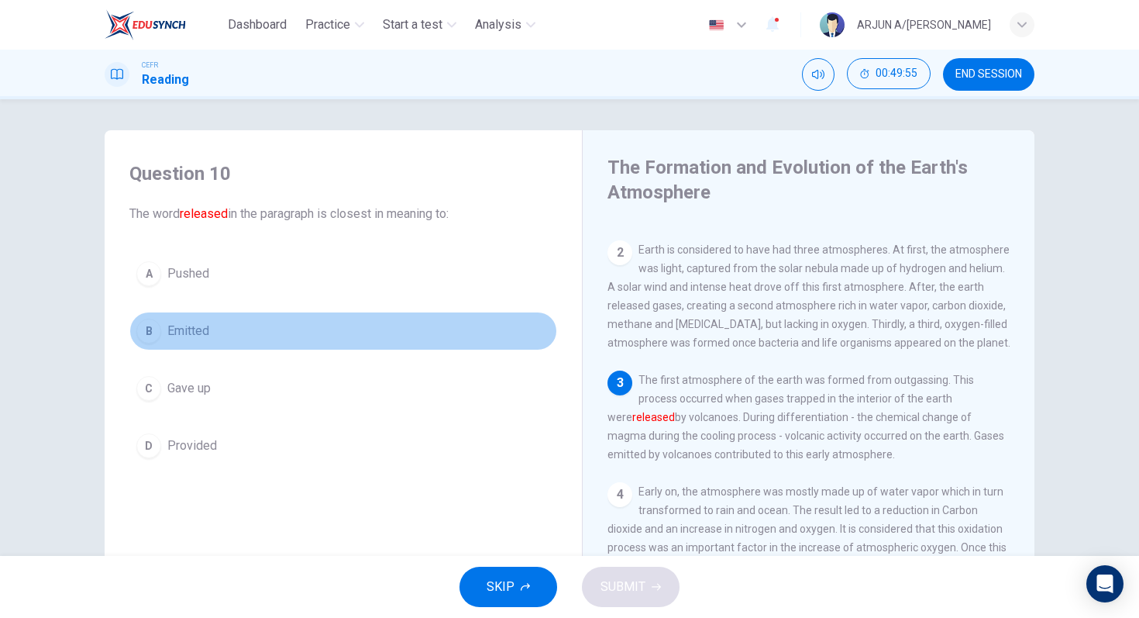
click at [388, 337] on button "B Emitted" at bounding box center [343, 331] width 428 height 39
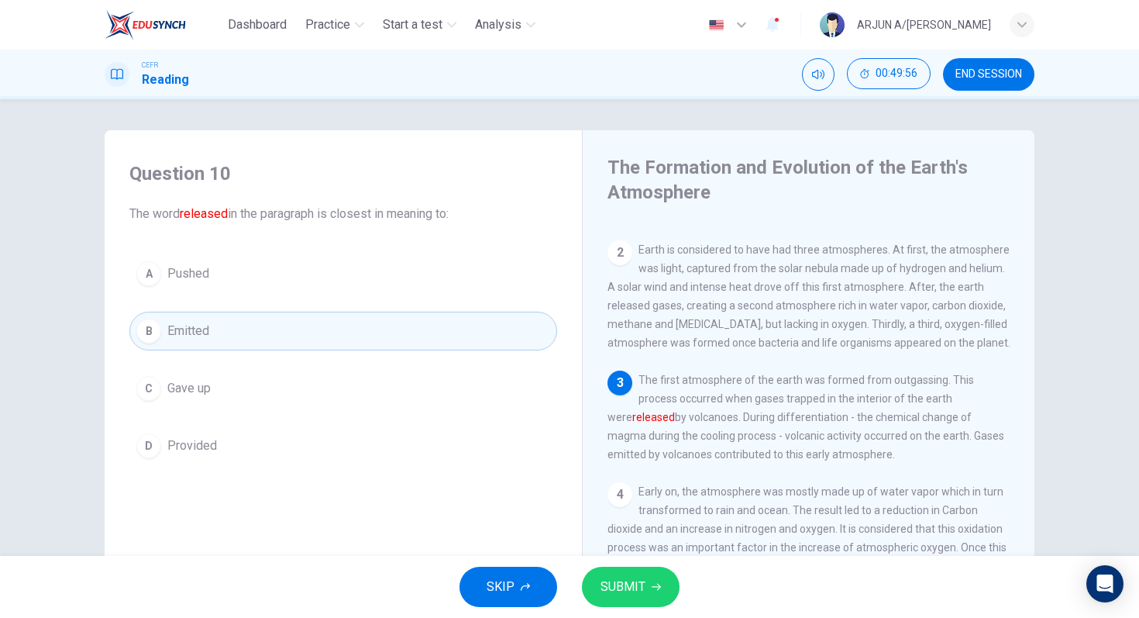
click at [658, 595] on button "SUBMIT" at bounding box center [631, 586] width 98 height 40
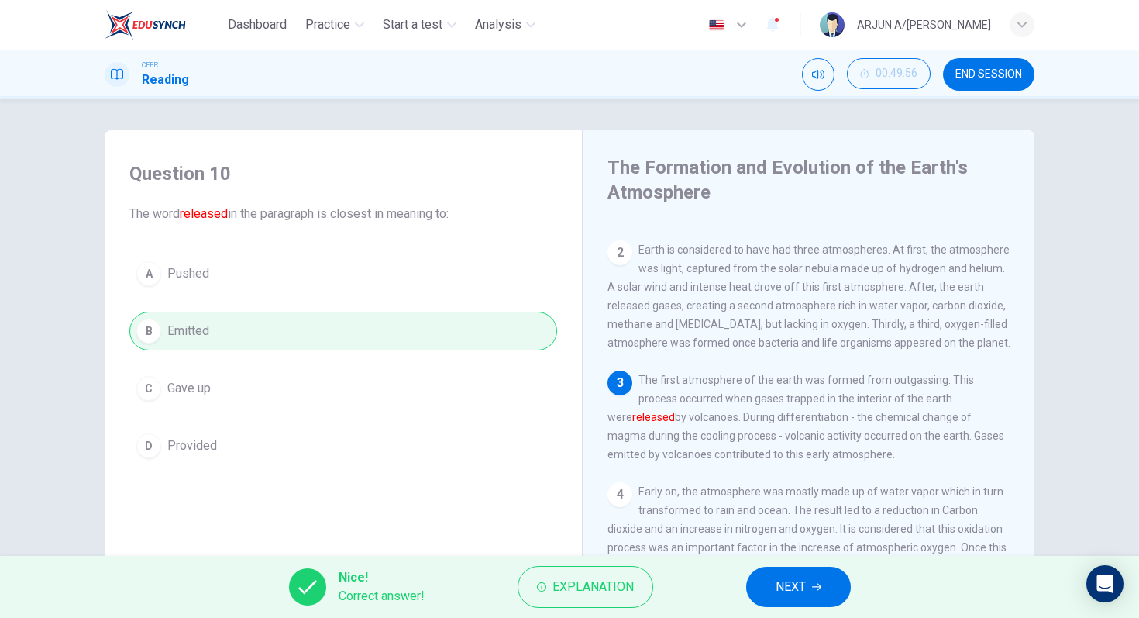
click at [805, 591] on span "NEXT" at bounding box center [791, 587] width 30 height 22
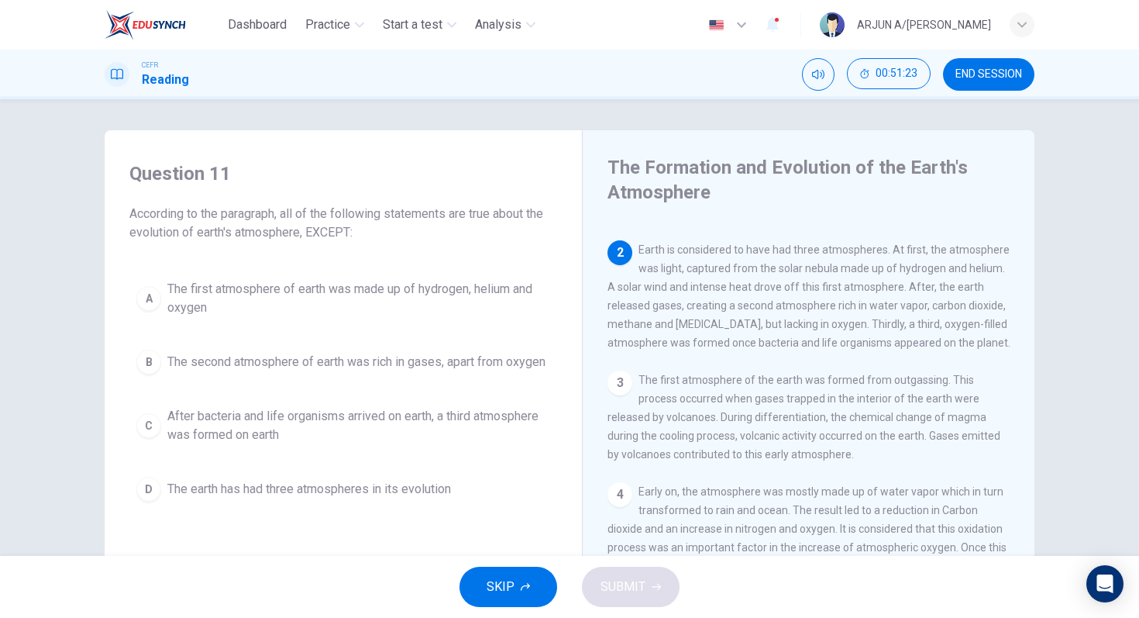
click at [445, 274] on button "A The first atmosphere of earth was made up of hydrogen, helium and oxygen" at bounding box center [343, 298] width 428 height 51
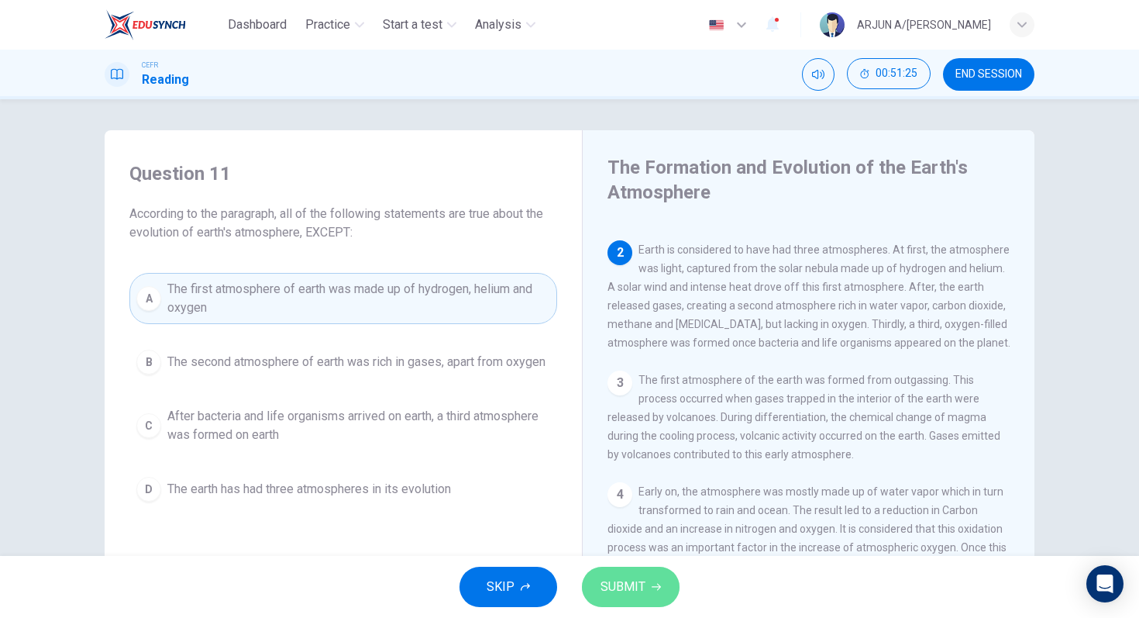
click at [632, 584] on span "SUBMIT" at bounding box center [623, 587] width 45 height 22
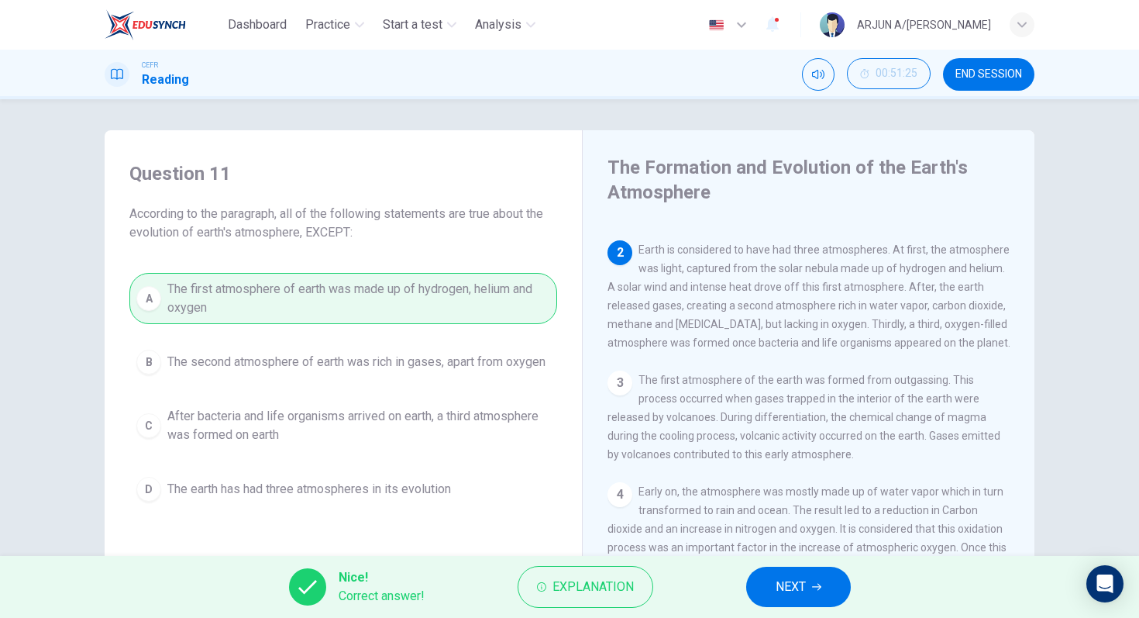
click at [780, 601] on button "NEXT" at bounding box center [798, 586] width 105 height 40
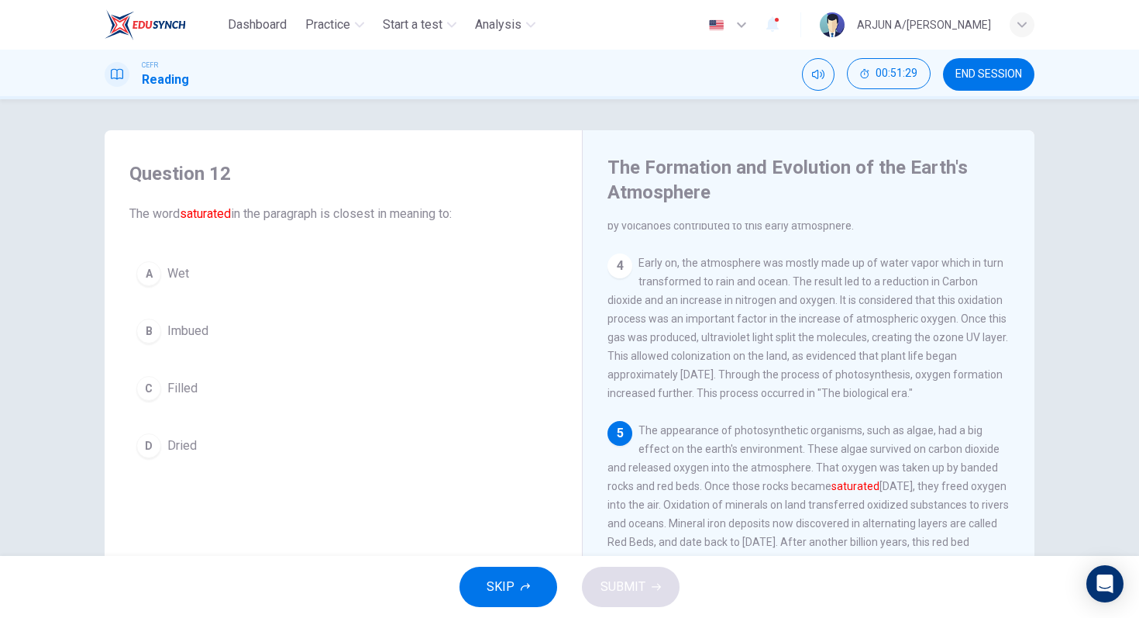
scroll to position [325, 0]
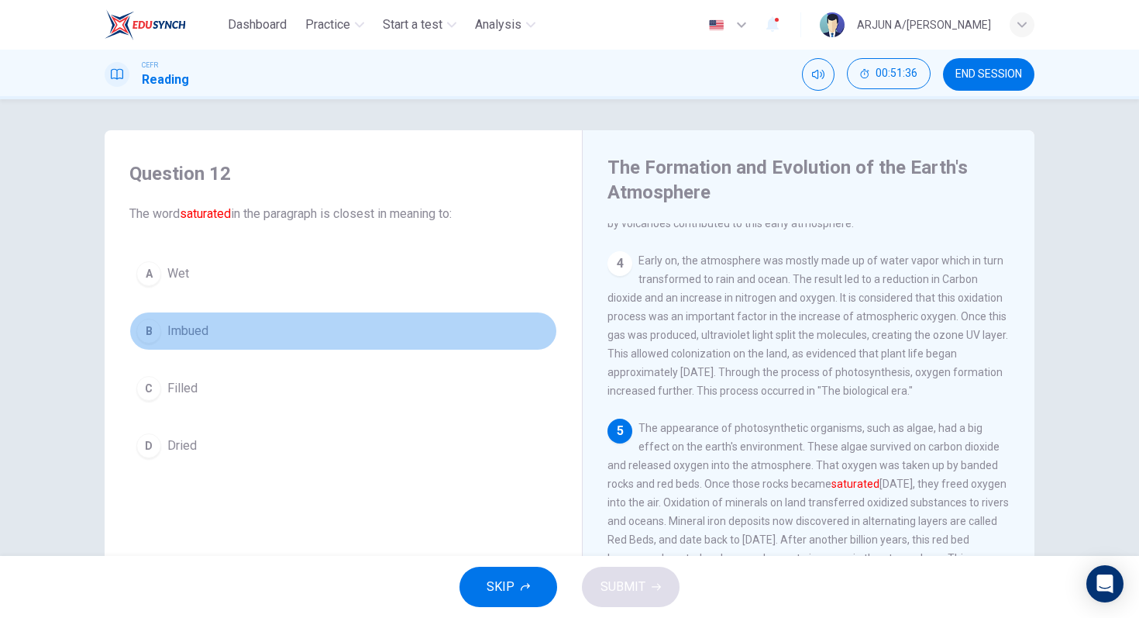
click at [294, 322] on button "B Imbued" at bounding box center [343, 331] width 428 height 39
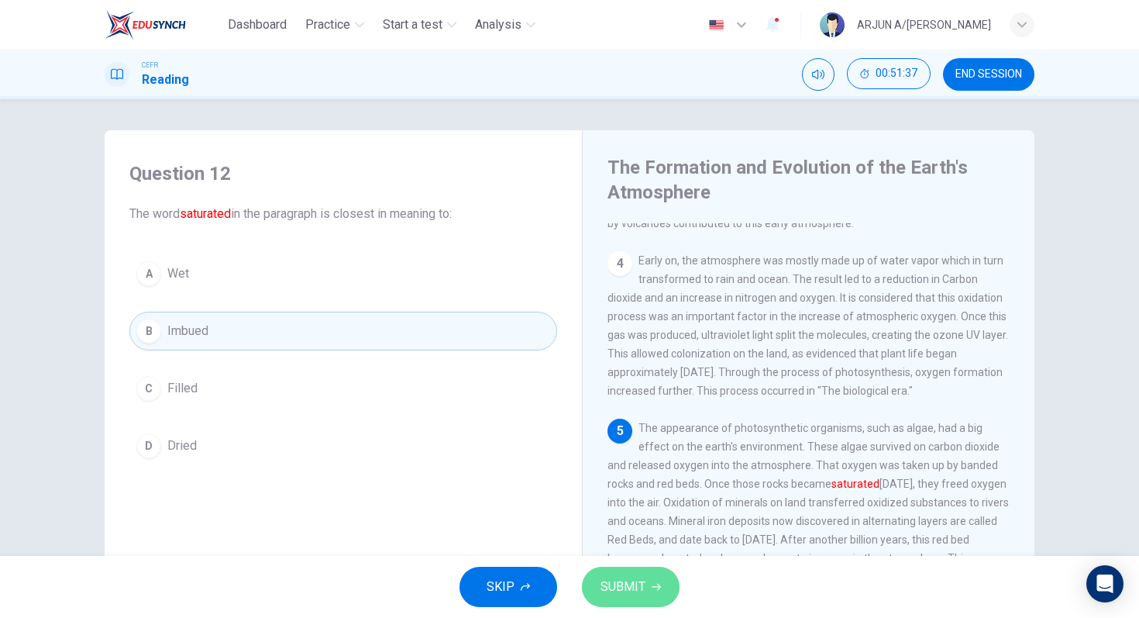
click at [605, 592] on span "SUBMIT" at bounding box center [623, 587] width 45 height 22
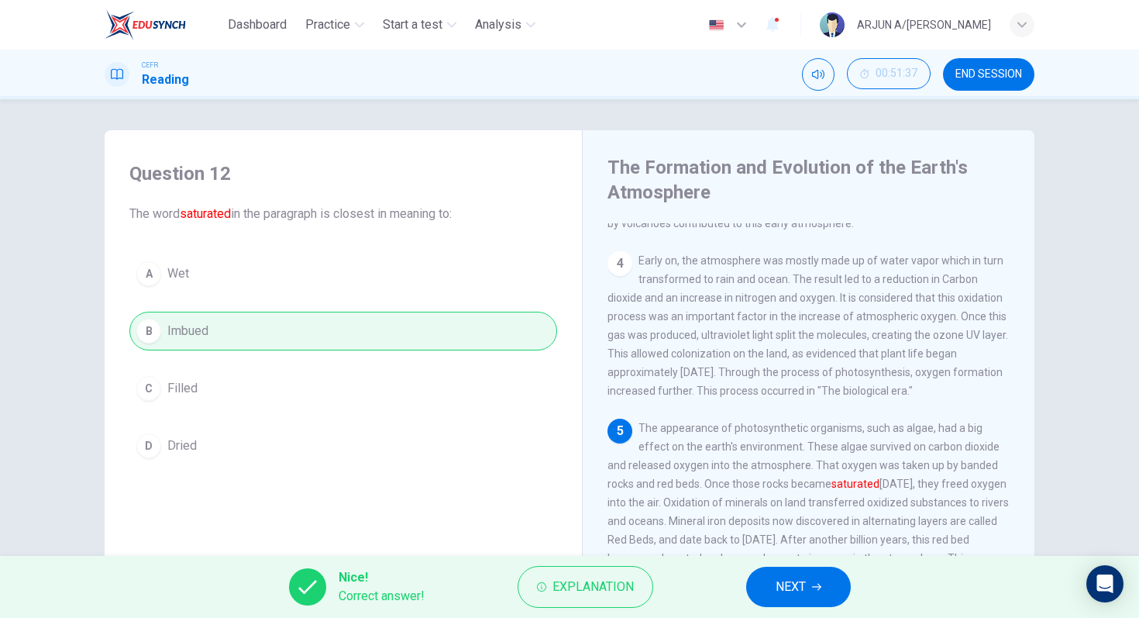
click at [605, 592] on span "Explanation" at bounding box center [593, 587] width 81 height 22
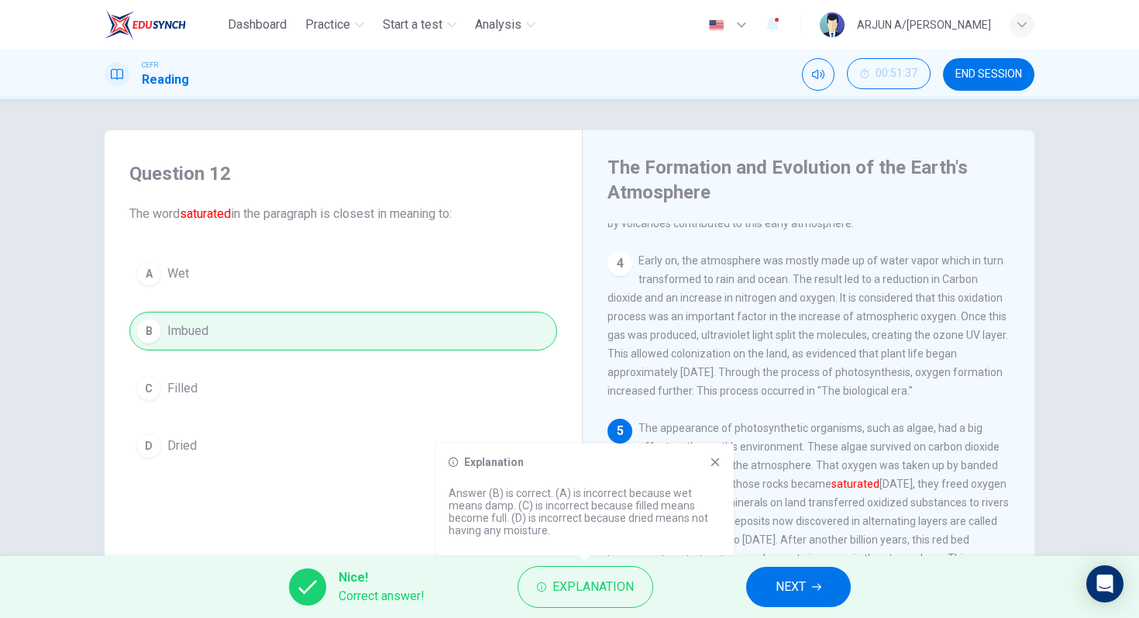
click at [805, 587] on span "NEXT" at bounding box center [791, 587] width 30 height 22
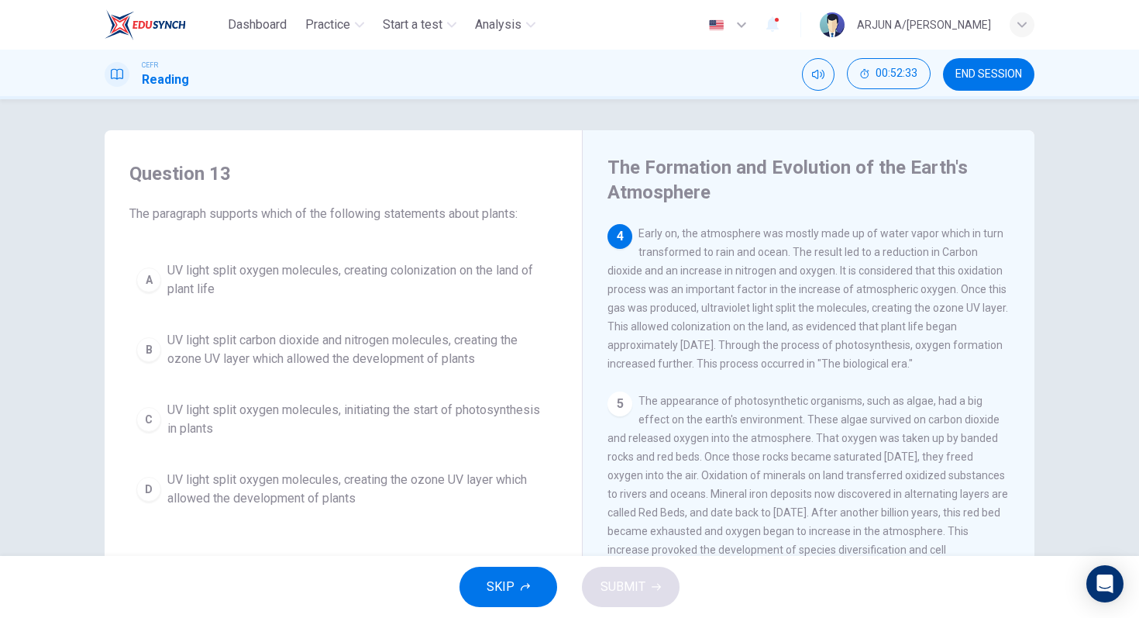
scroll to position [356, 0]
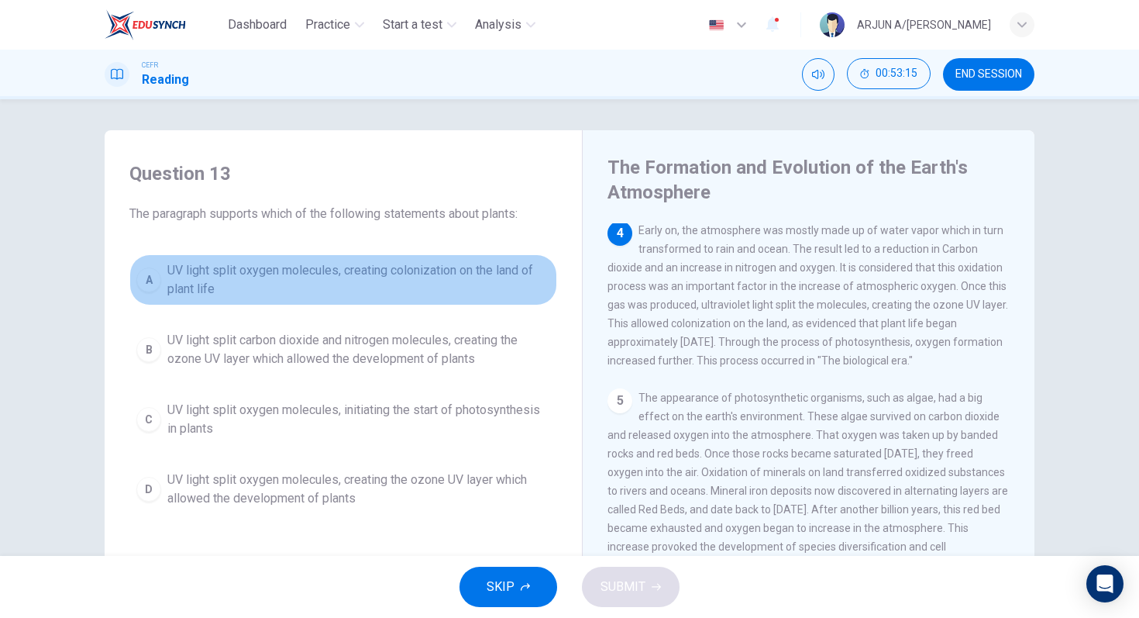
click at [469, 278] on span "UV light split oxygen molecules, creating colonization on the land of plant life" at bounding box center [358, 279] width 383 height 37
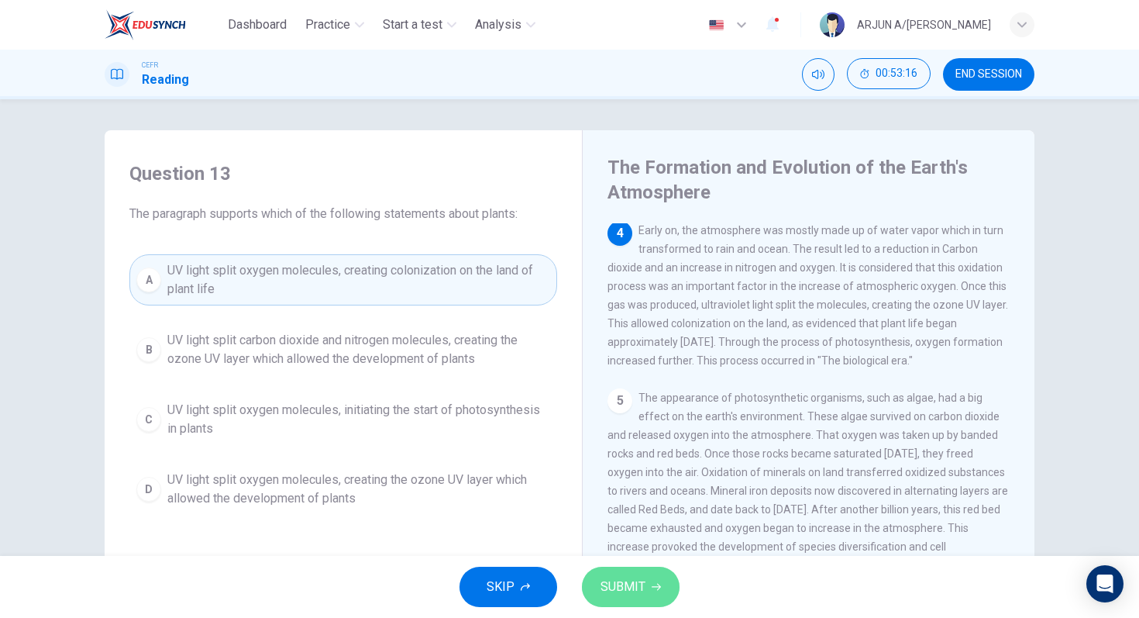
click at [624, 577] on span "SUBMIT" at bounding box center [623, 587] width 45 height 22
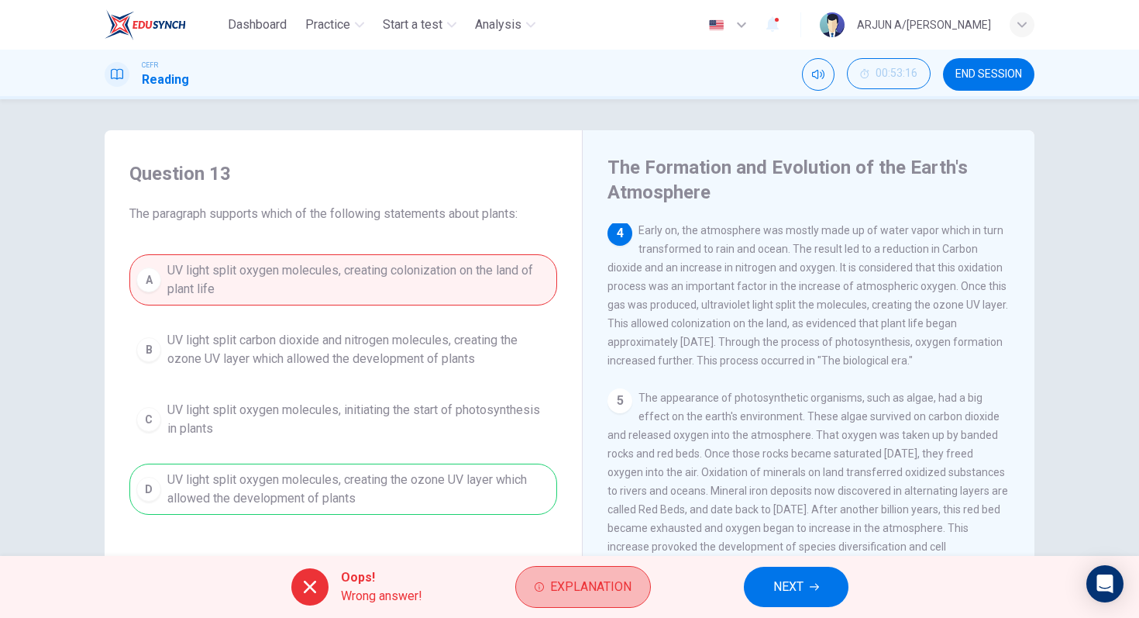
click at [624, 577] on span "Explanation" at bounding box center [590, 587] width 81 height 22
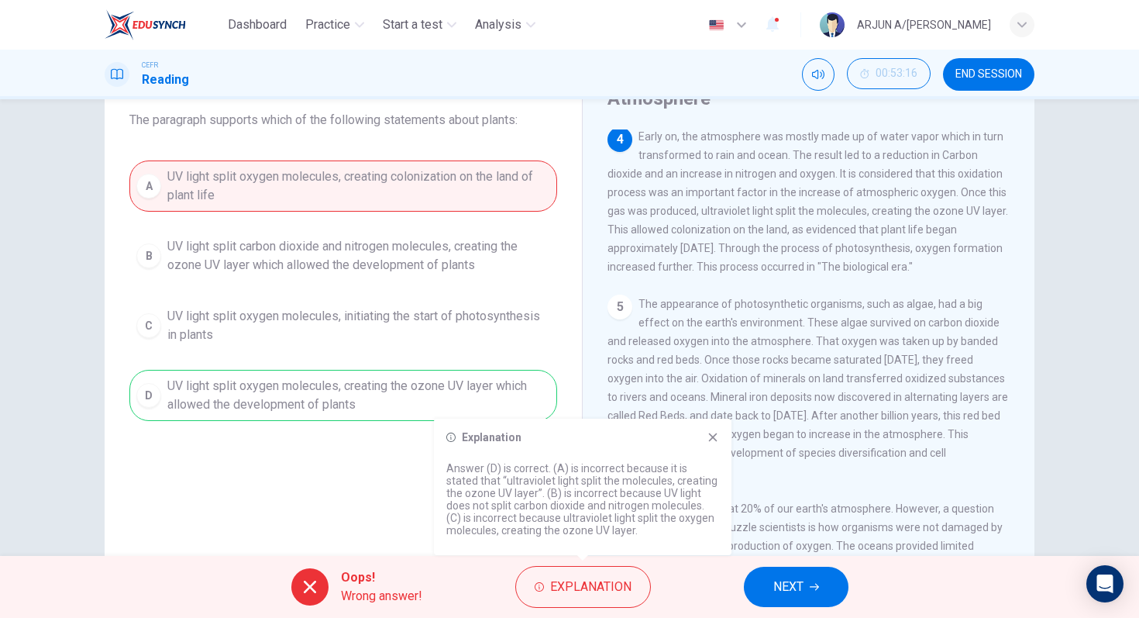
scroll to position [96, 0]
click at [792, 595] on span "NEXT" at bounding box center [788, 587] width 30 height 22
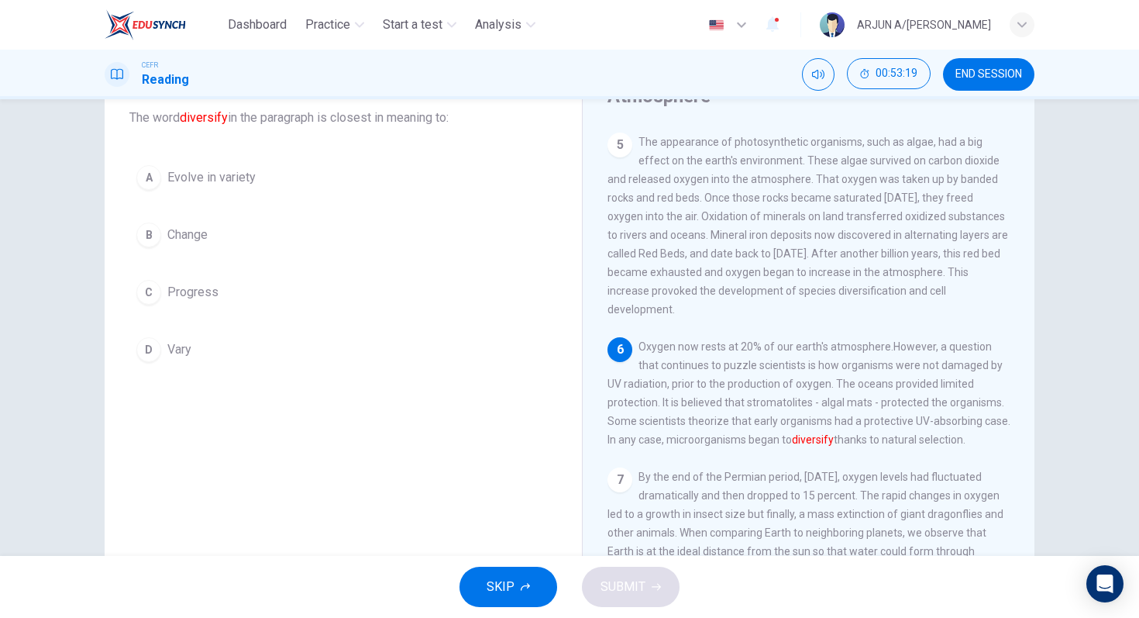
scroll to position [551, 0]
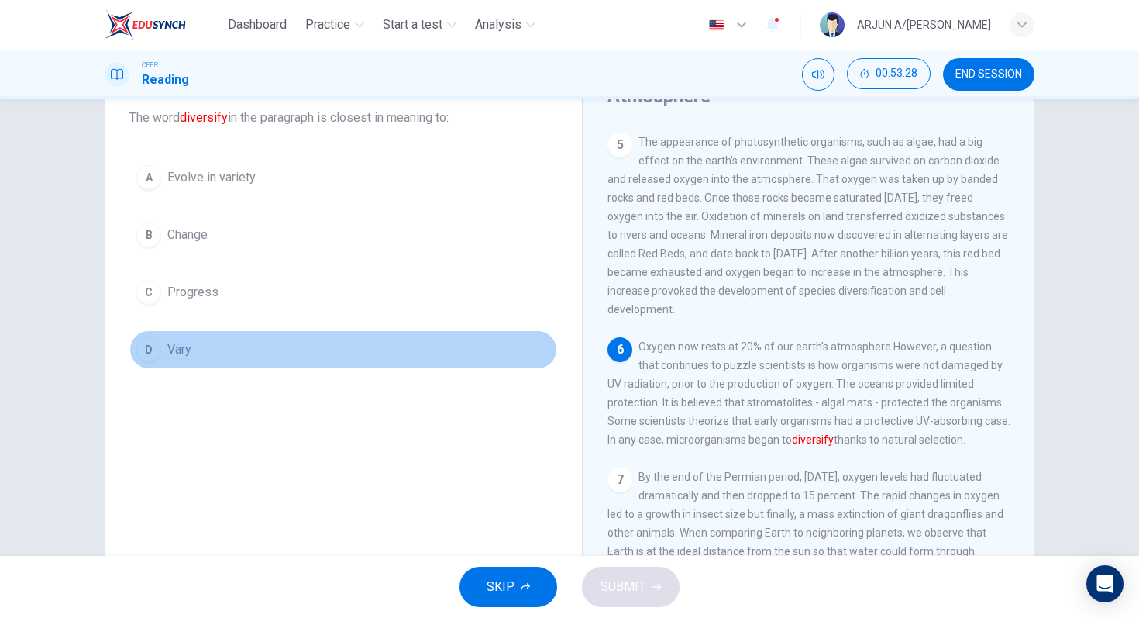
click at [256, 357] on button "D Vary" at bounding box center [343, 349] width 428 height 39
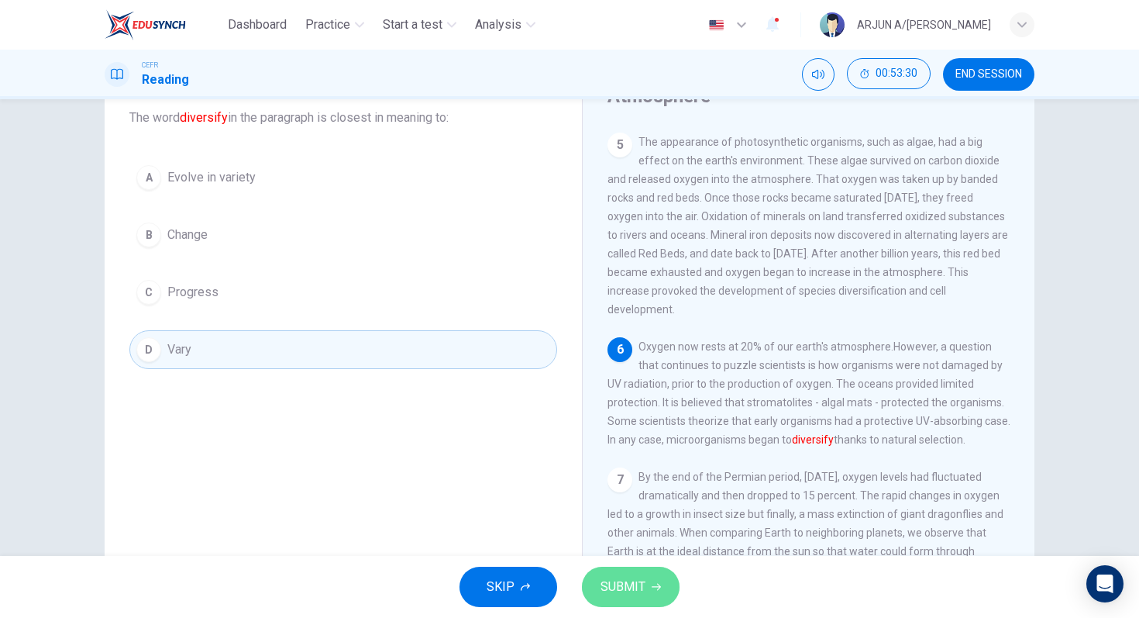
click at [634, 579] on span "SUBMIT" at bounding box center [623, 587] width 45 height 22
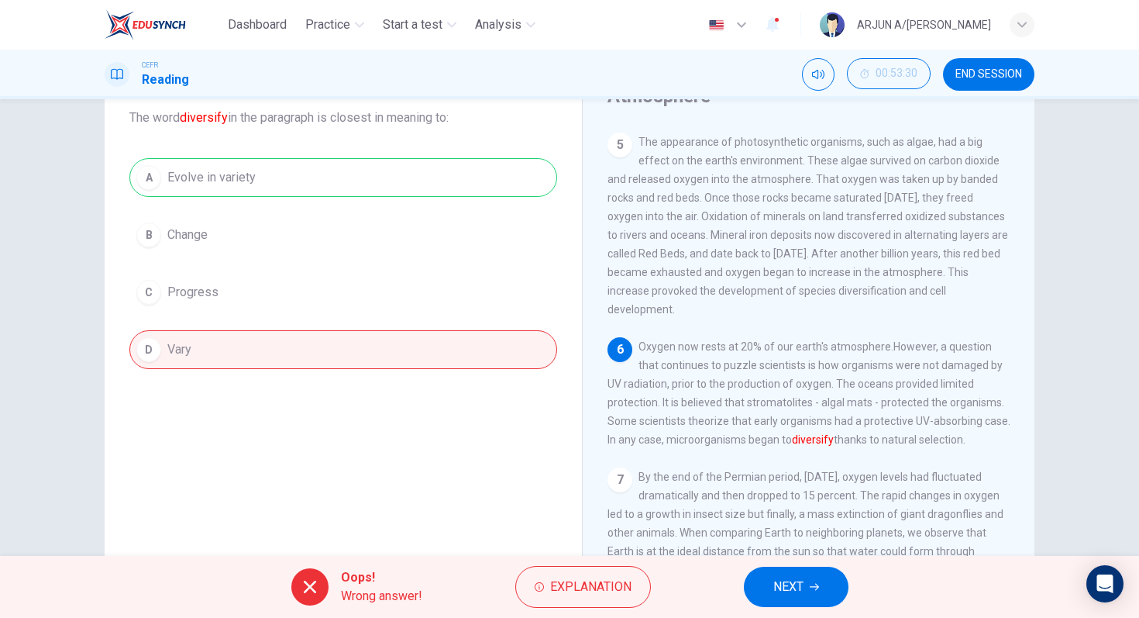
click at [634, 579] on button "Explanation" at bounding box center [583, 587] width 136 height 42
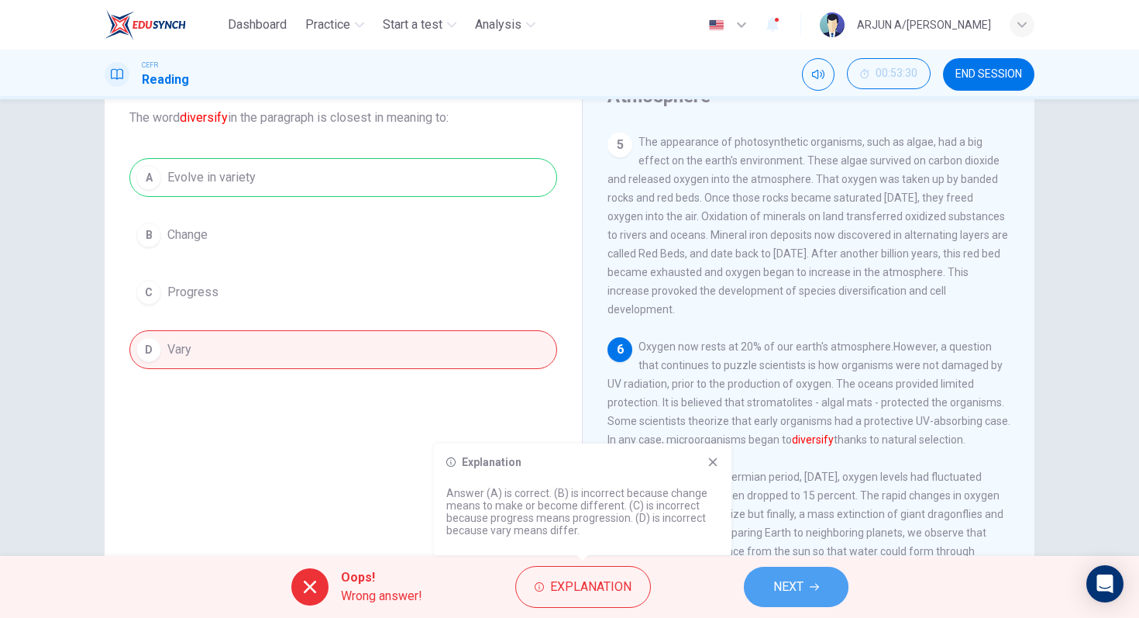
click at [824, 586] on button "NEXT" at bounding box center [796, 586] width 105 height 40
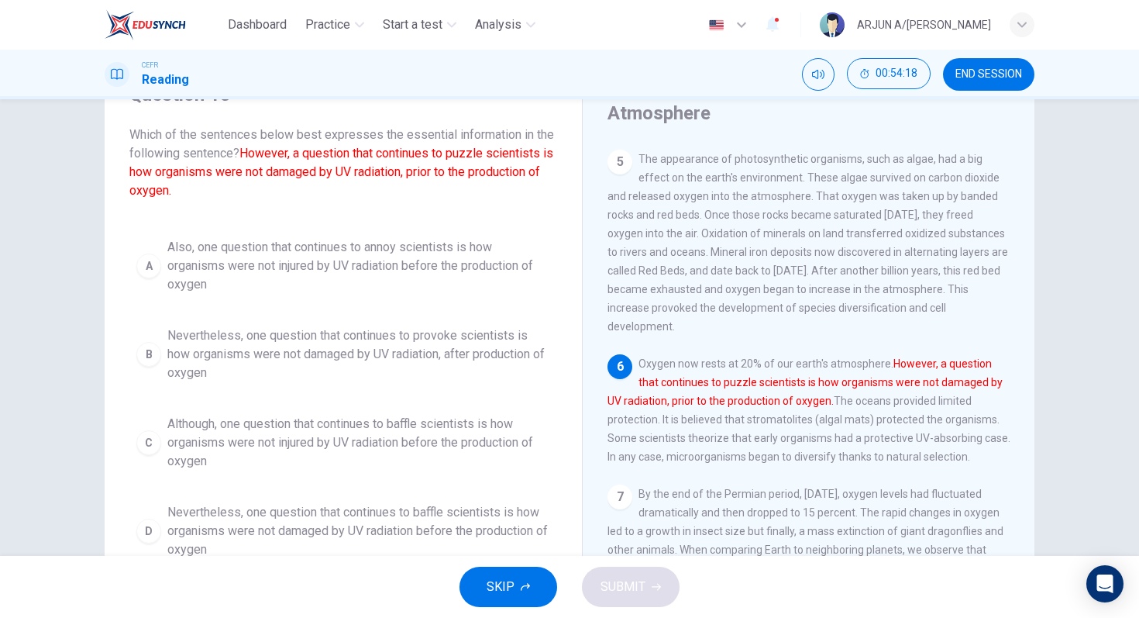
scroll to position [7, 0]
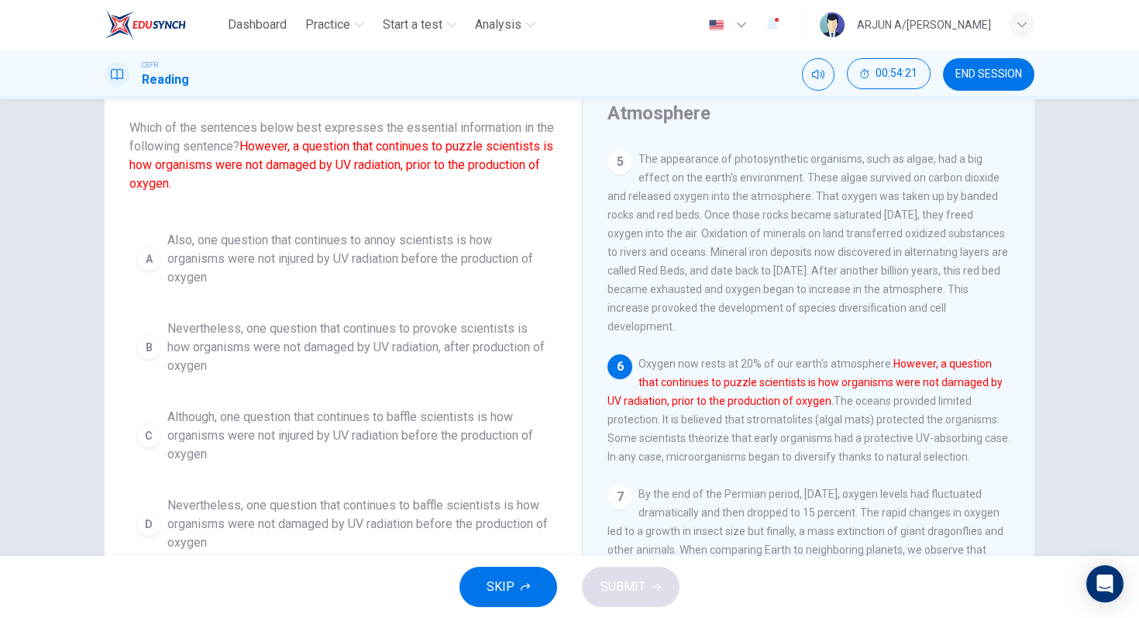
click at [291, 350] on span "Nevertheless, one question that continues to provoke scientists is how organism…" at bounding box center [358, 347] width 383 height 56
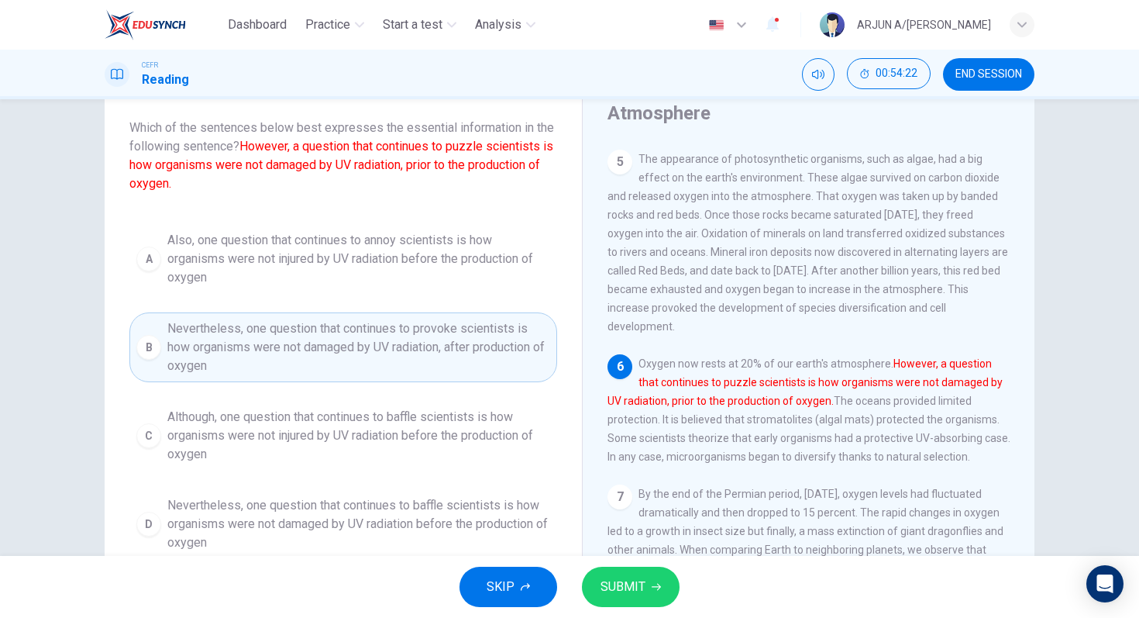
click at [645, 598] on button "SUBMIT" at bounding box center [631, 586] width 98 height 40
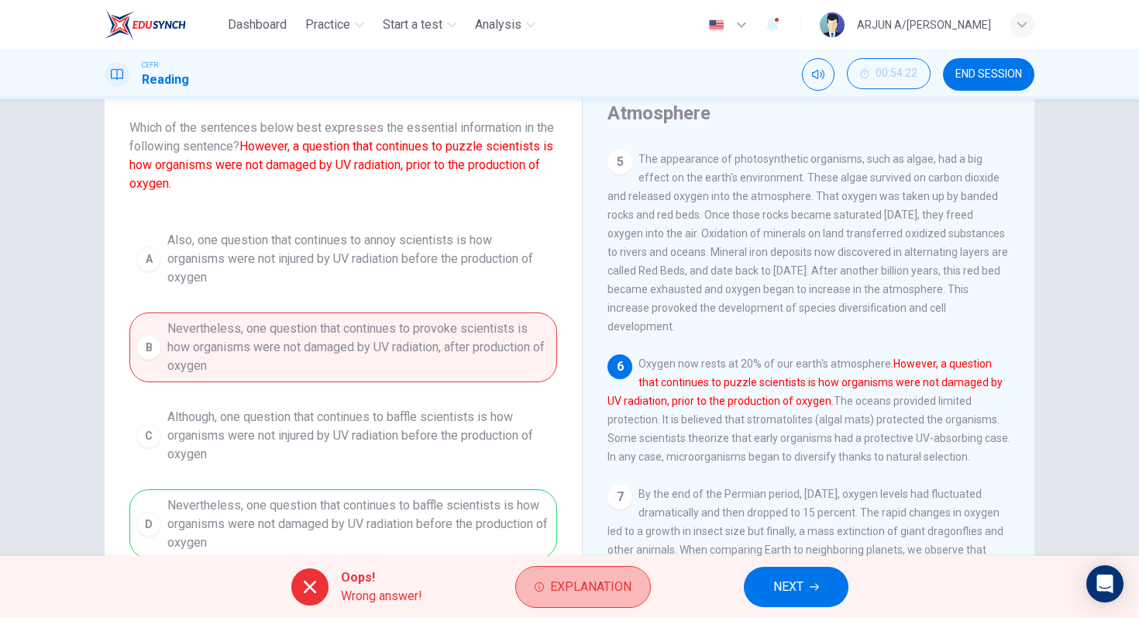
click at [645, 598] on button "Explanation" at bounding box center [583, 587] width 136 height 42
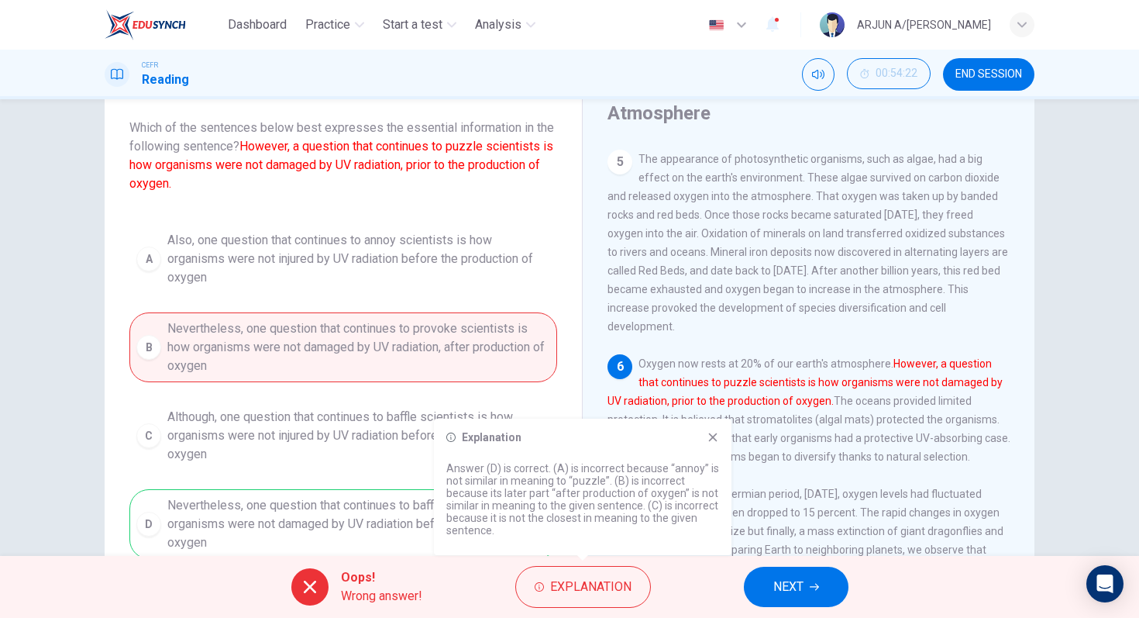
click at [715, 439] on icon at bounding box center [713, 437] width 9 height 9
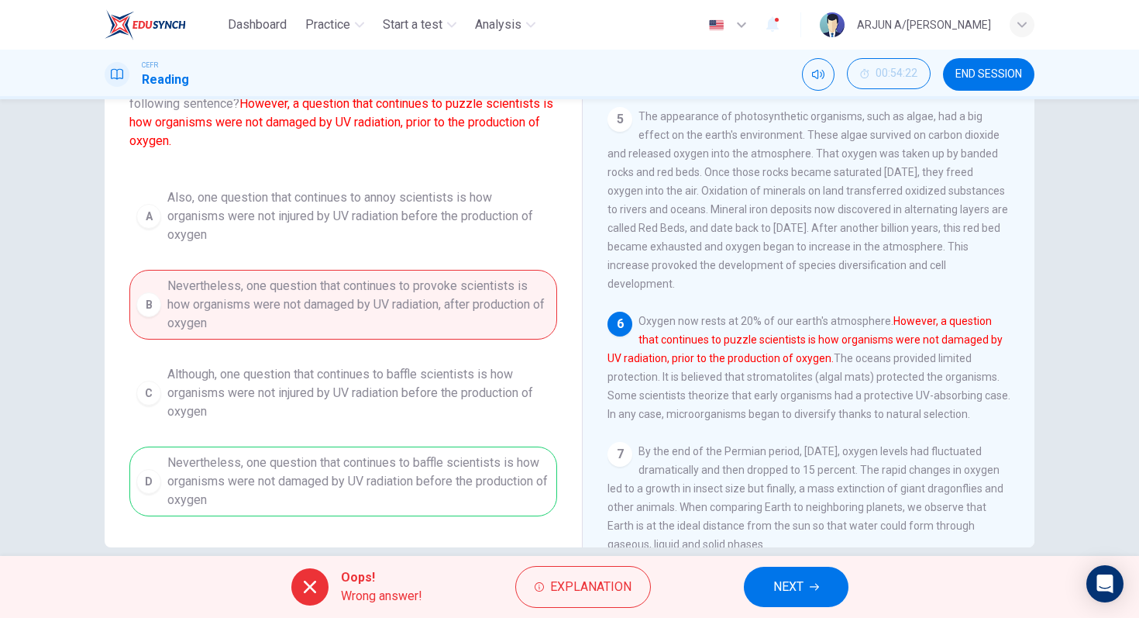
scroll to position [123, 0]
click at [797, 597] on span "NEXT" at bounding box center [788, 587] width 30 height 22
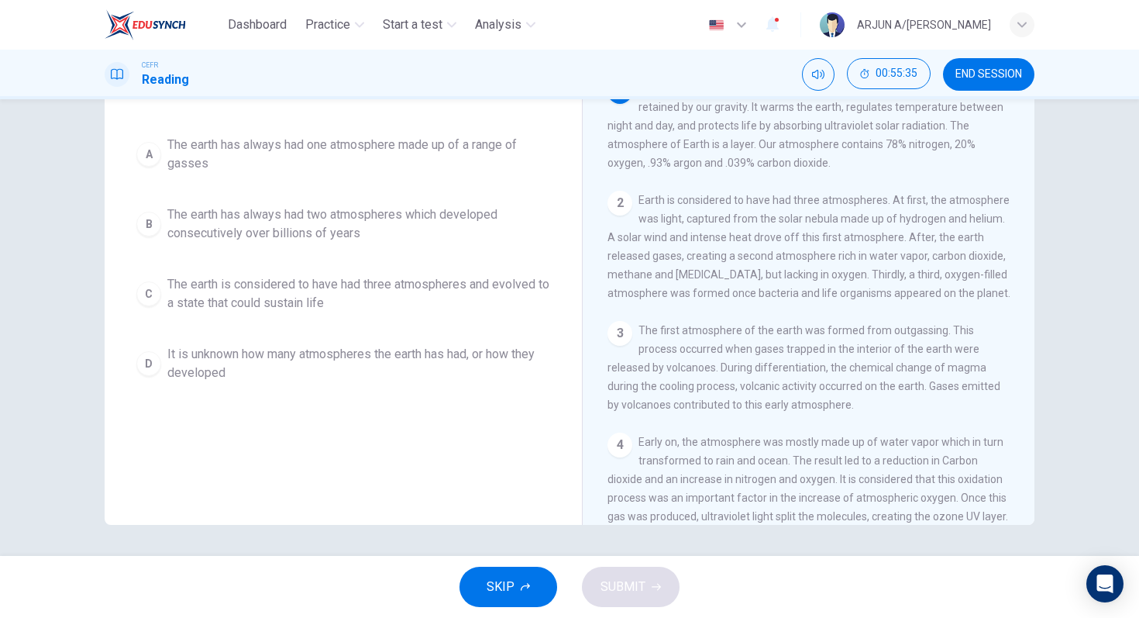
scroll to position [0, 0]
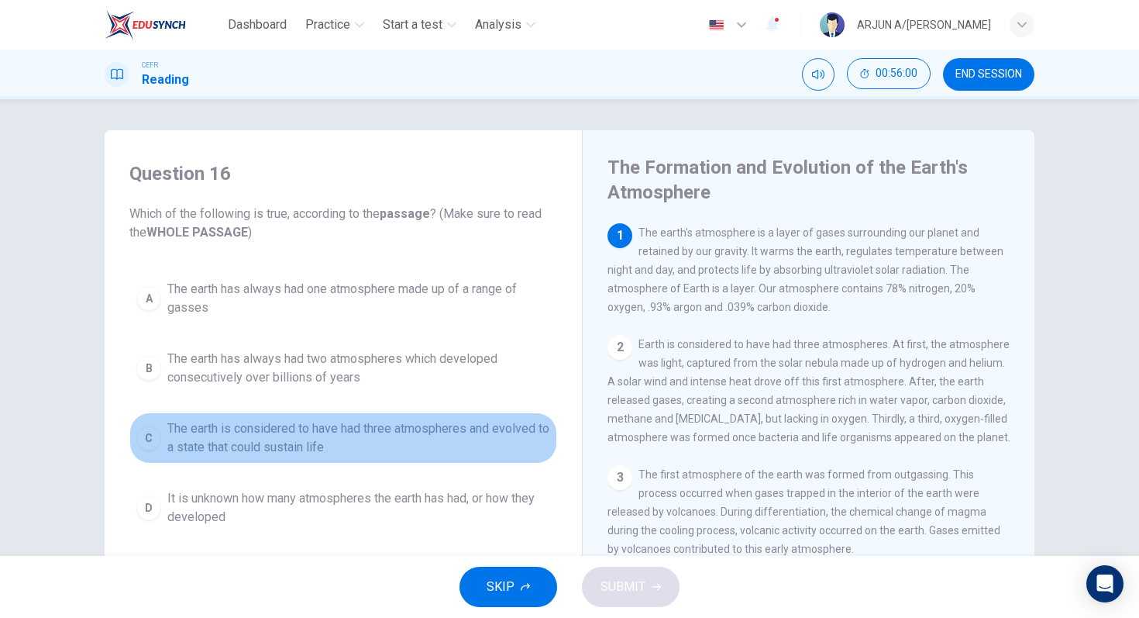
click at [503, 434] on span "The earth is considered to have had three atmospheres and evolved to a state th…" at bounding box center [358, 437] width 383 height 37
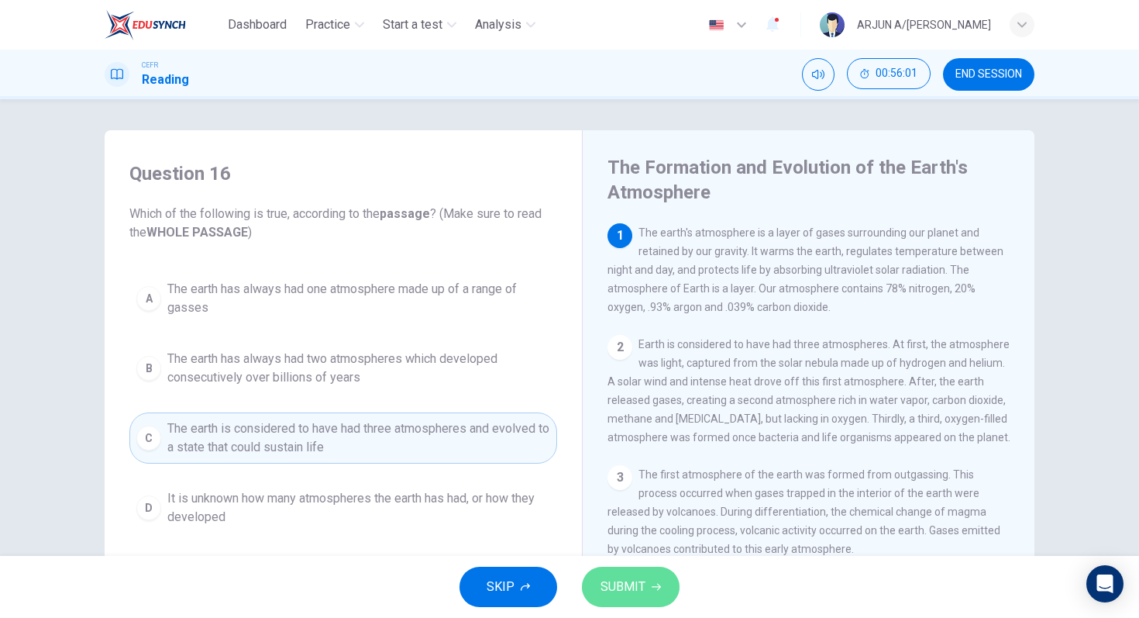
click at [632, 569] on button "SUBMIT" at bounding box center [631, 586] width 98 height 40
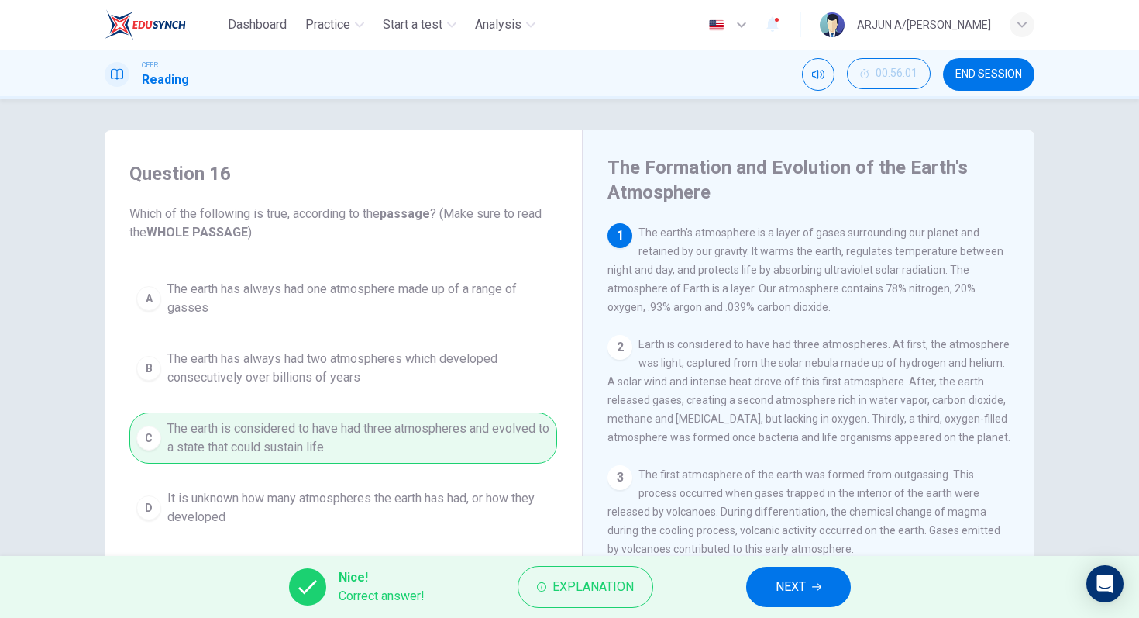
click at [791, 581] on span "NEXT" at bounding box center [791, 587] width 30 height 22
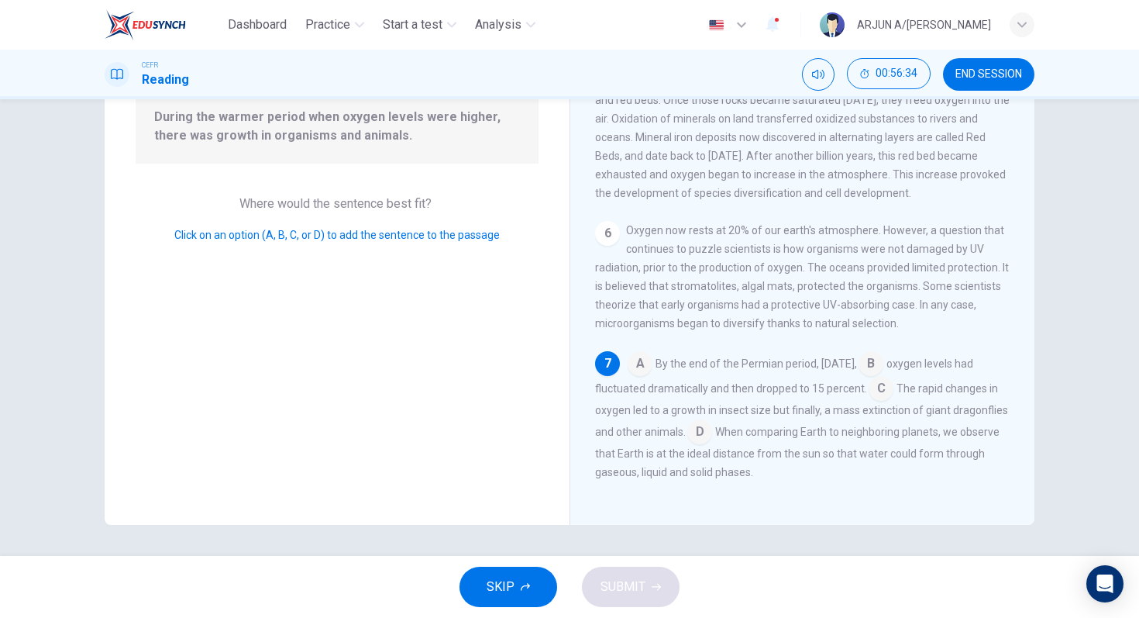
scroll to position [570, 0]
click at [712, 431] on input at bounding box center [699, 433] width 25 height 25
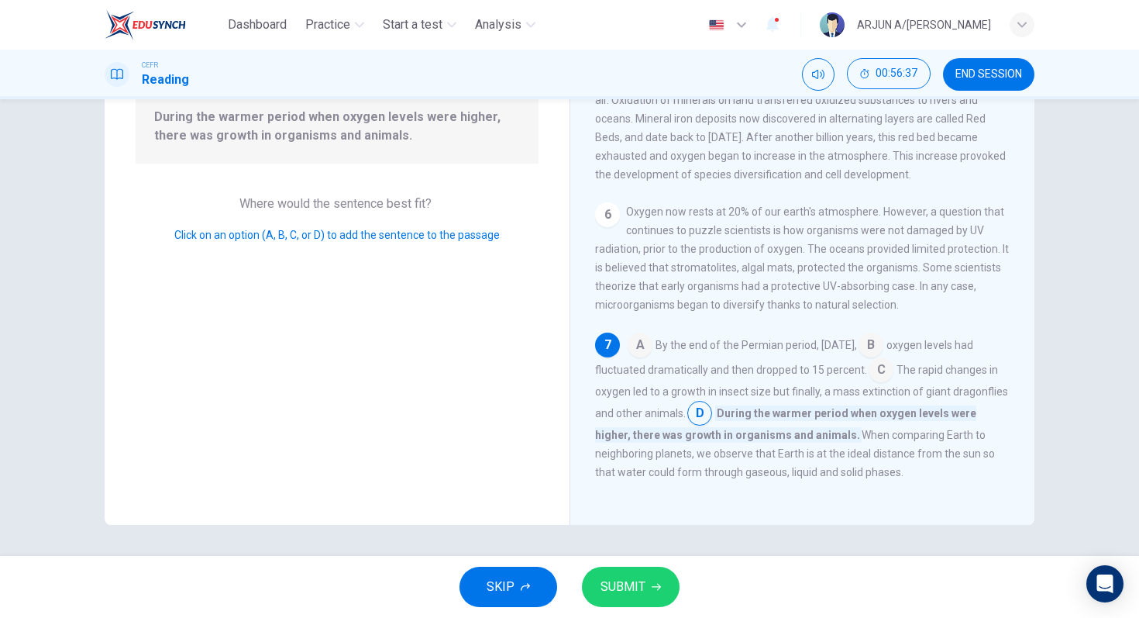
click at [635, 582] on span "SUBMIT" at bounding box center [623, 587] width 45 height 22
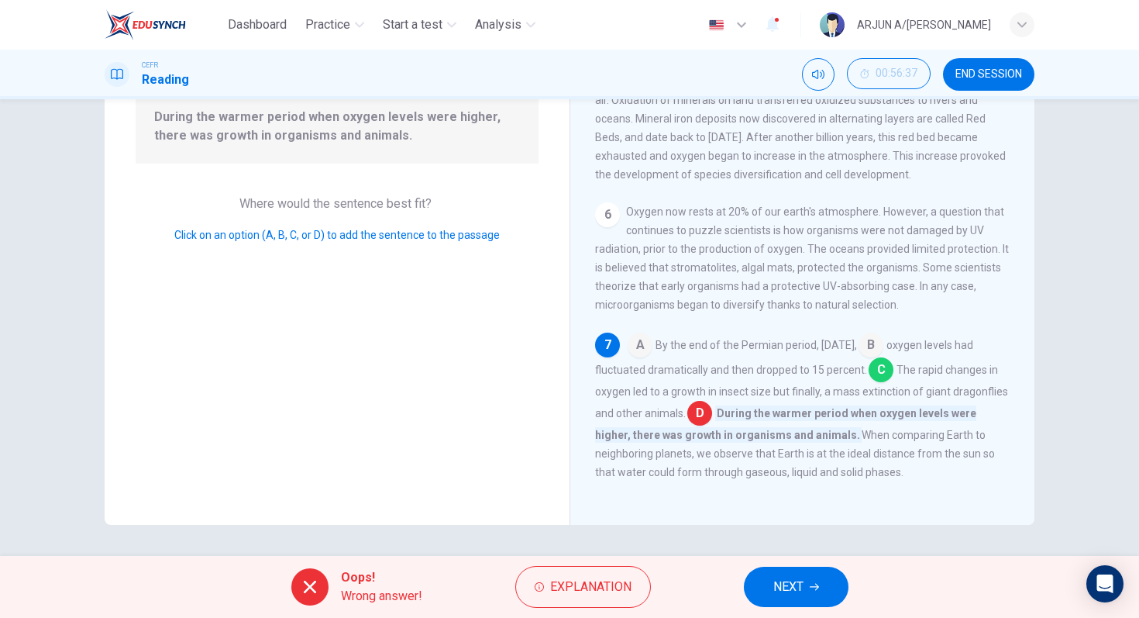
click at [635, 582] on button "Explanation" at bounding box center [583, 587] width 136 height 42
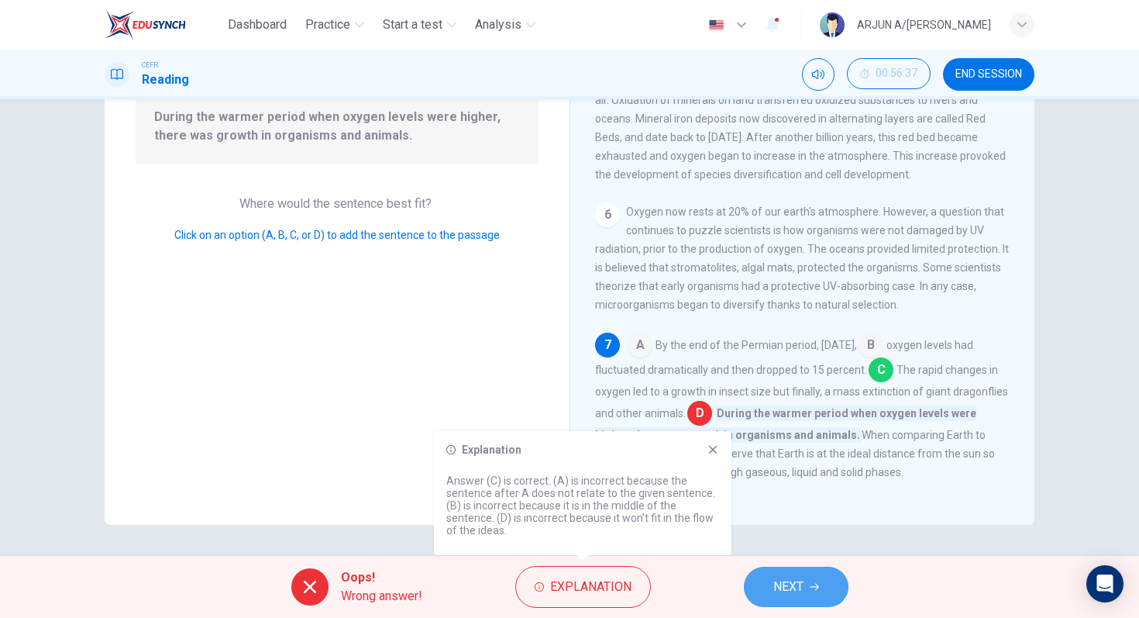
click at [790, 574] on button "NEXT" at bounding box center [796, 586] width 105 height 40
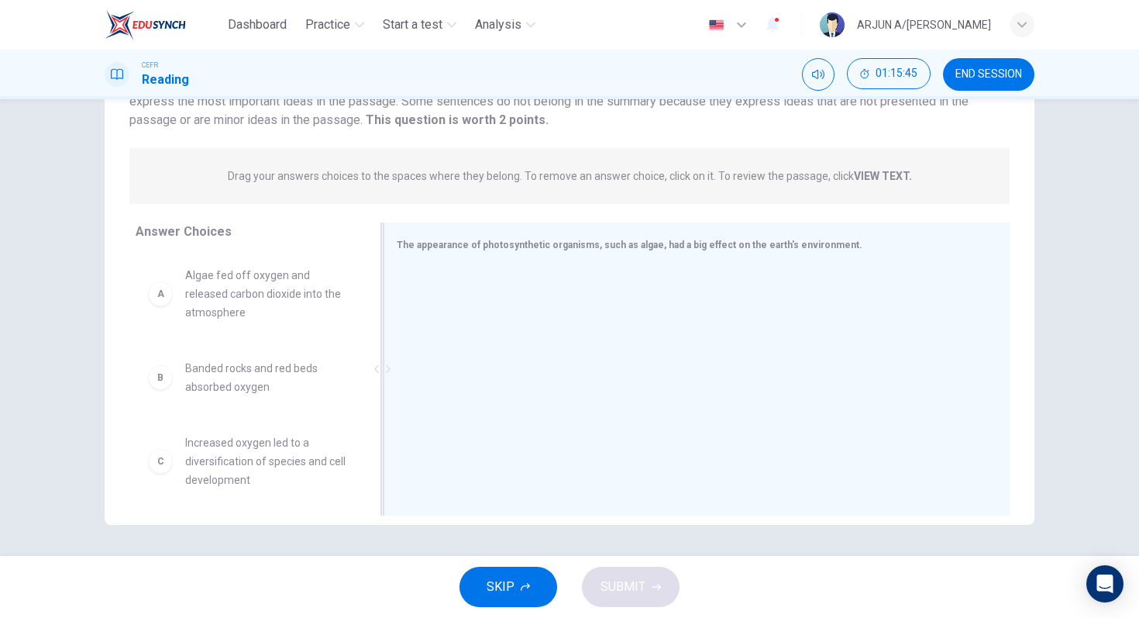
scroll to position [0, 0]
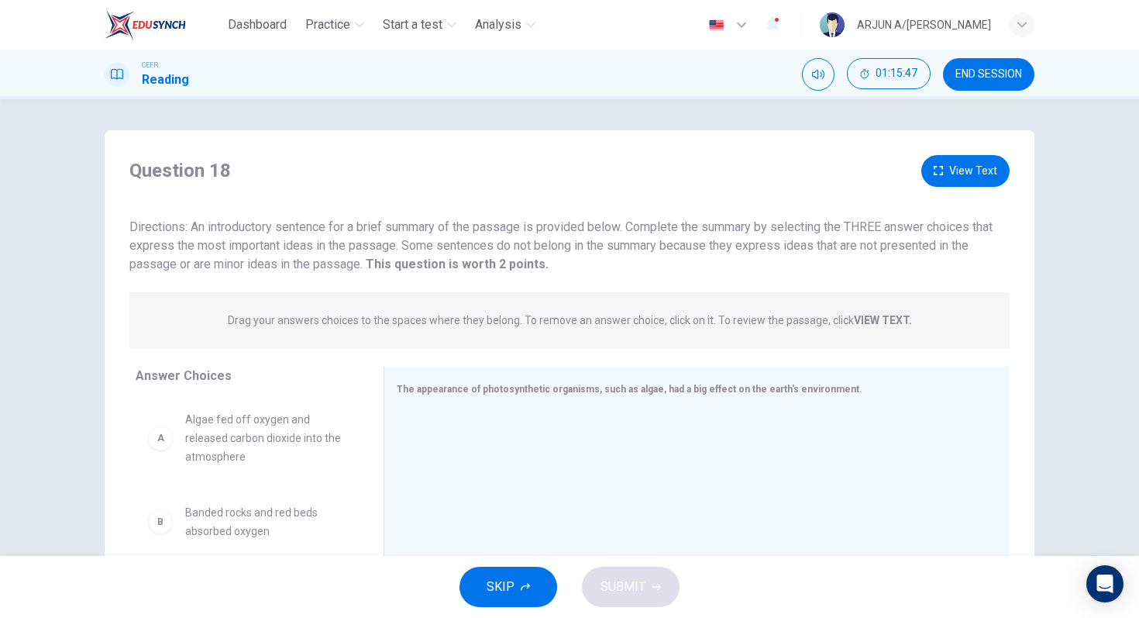
click at [1004, 77] on span "END SESSION" at bounding box center [988, 74] width 67 height 12
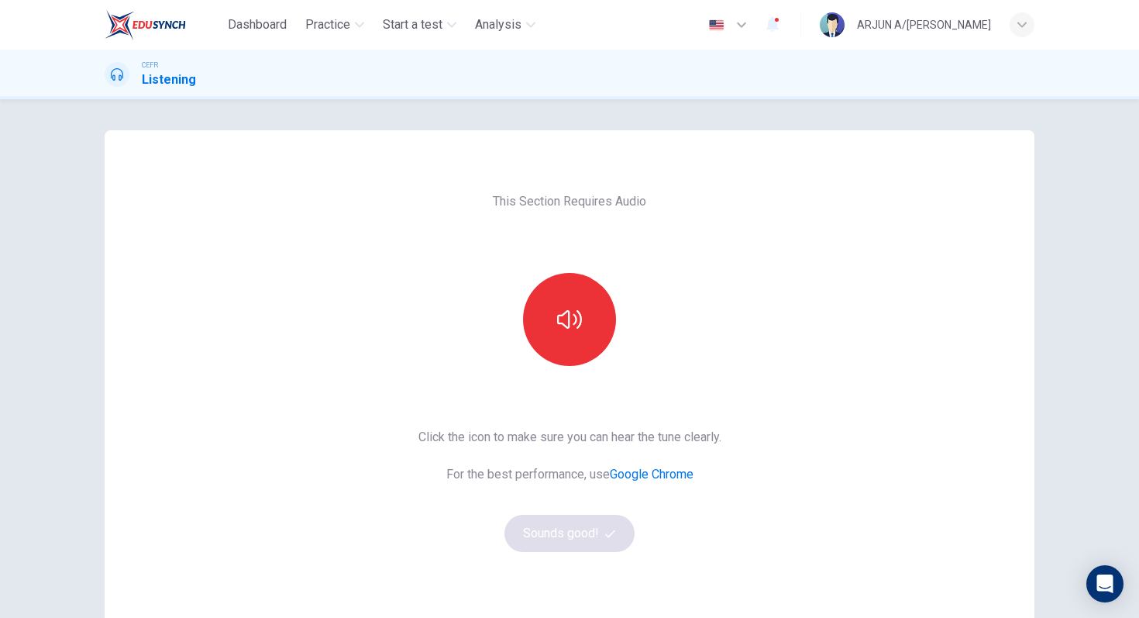
click at [1073, 551] on div "This Section Requires Audio Click the icon to make sure you can hear the tune c…" at bounding box center [569, 358] width 1139 height 518
click at [560, 307] on icon "button" at bounding box center [569, 319] width 25 height 25
click at [582, 527] on button "Sounds good!" at bounding box center [569, 533] width 130 height 37
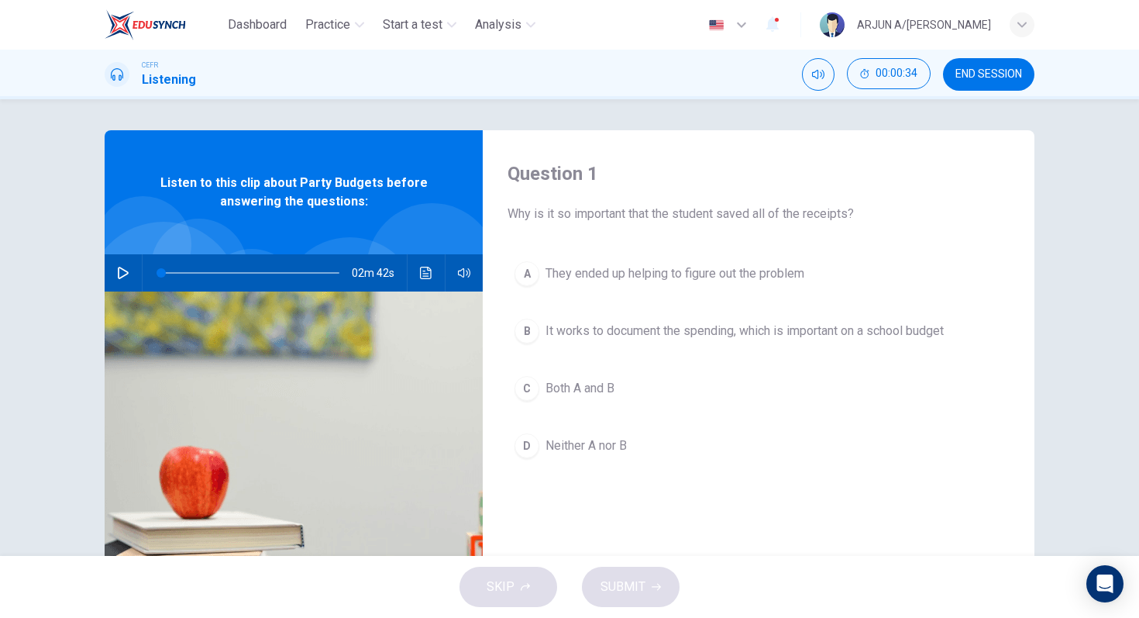
click at [133, 277] on button "button" at bounding box center [123, 272] width 25 height 37
type input "0"
click at [671, 333] on span "It works to document the spending, which is important on a school budget" at bounding box center [745, 331] width 398 height 19
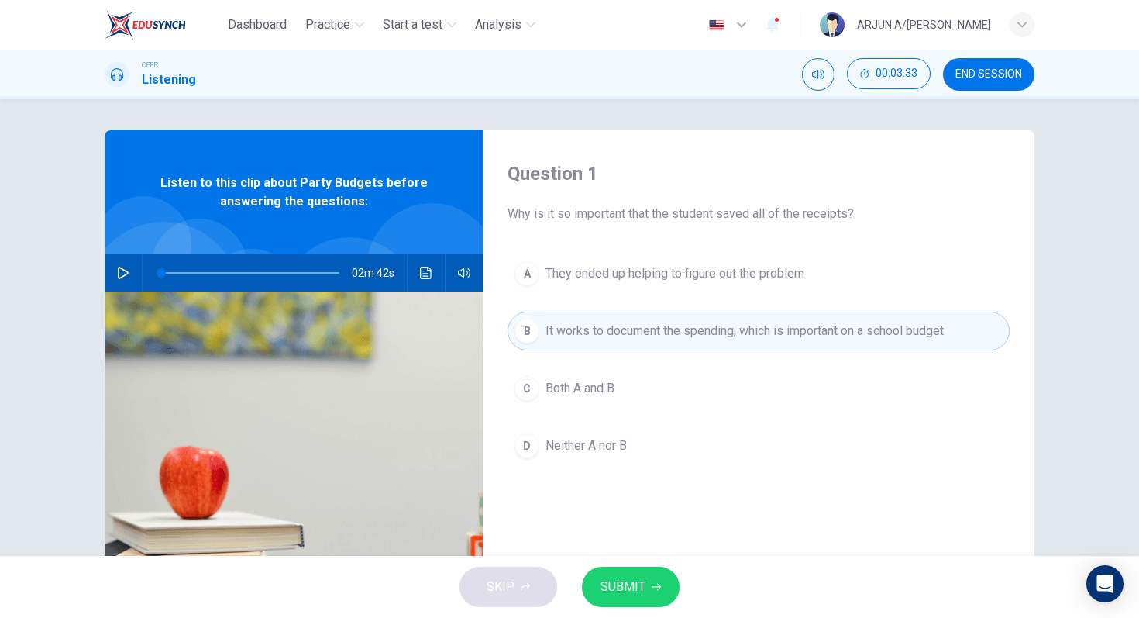
click at [635, 586] on span "SUBMIT" at bounding box center [623, 587] width 45 height 22
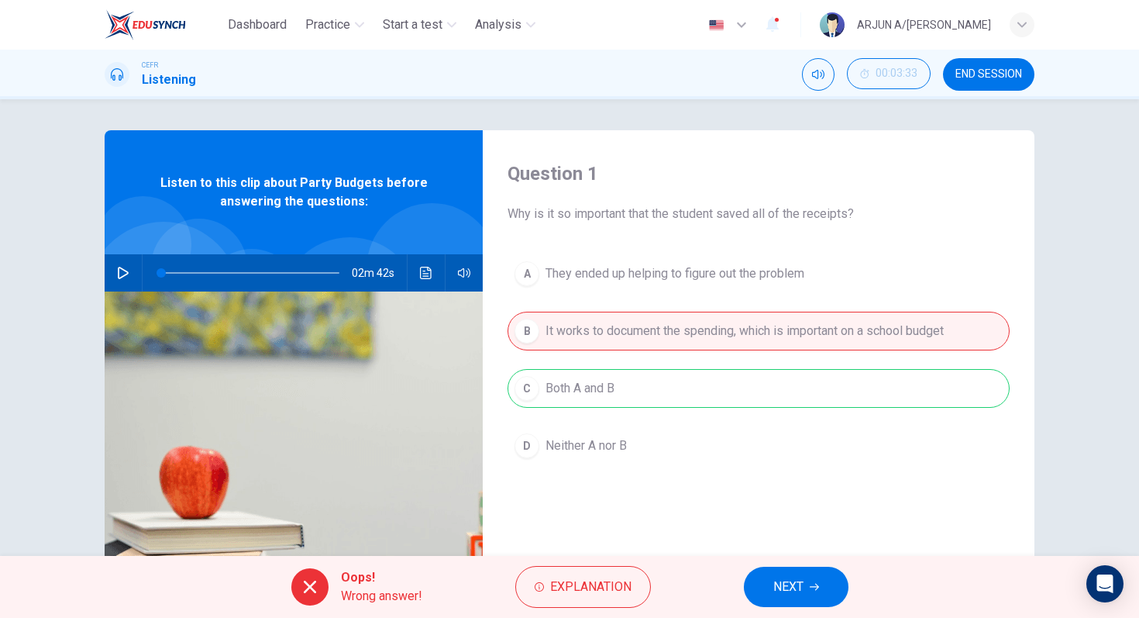
click at [635, 586] on button "Explanation" at bounding box center [583, 587] width 136 height 42
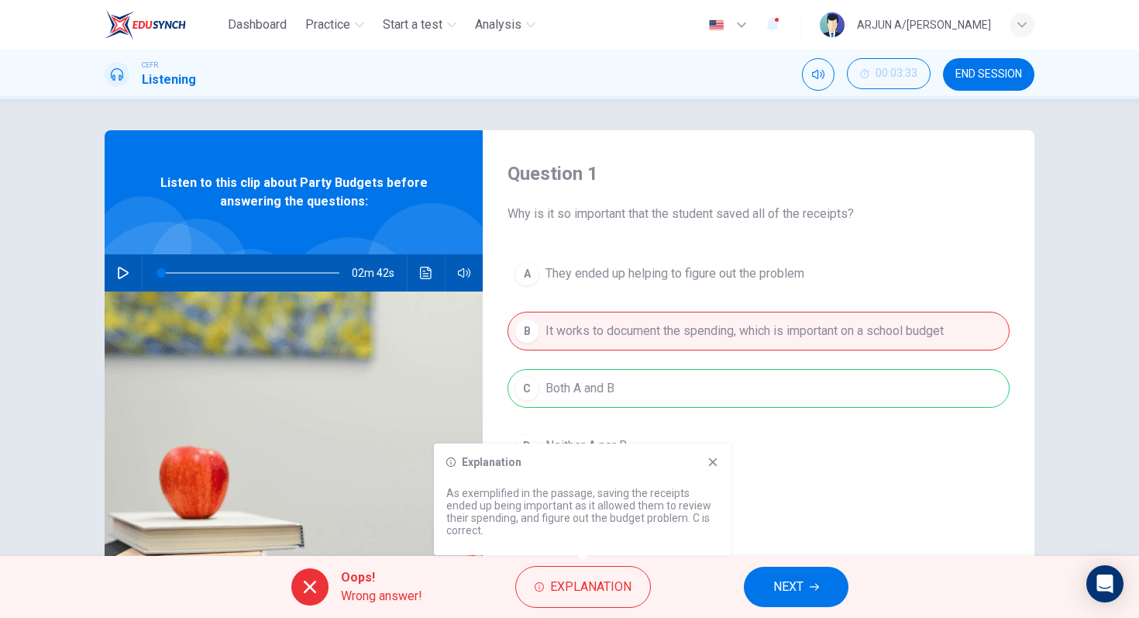
click at [787, 597] on button "NEXT" at bounding box center [796, 586] width 105 height 40
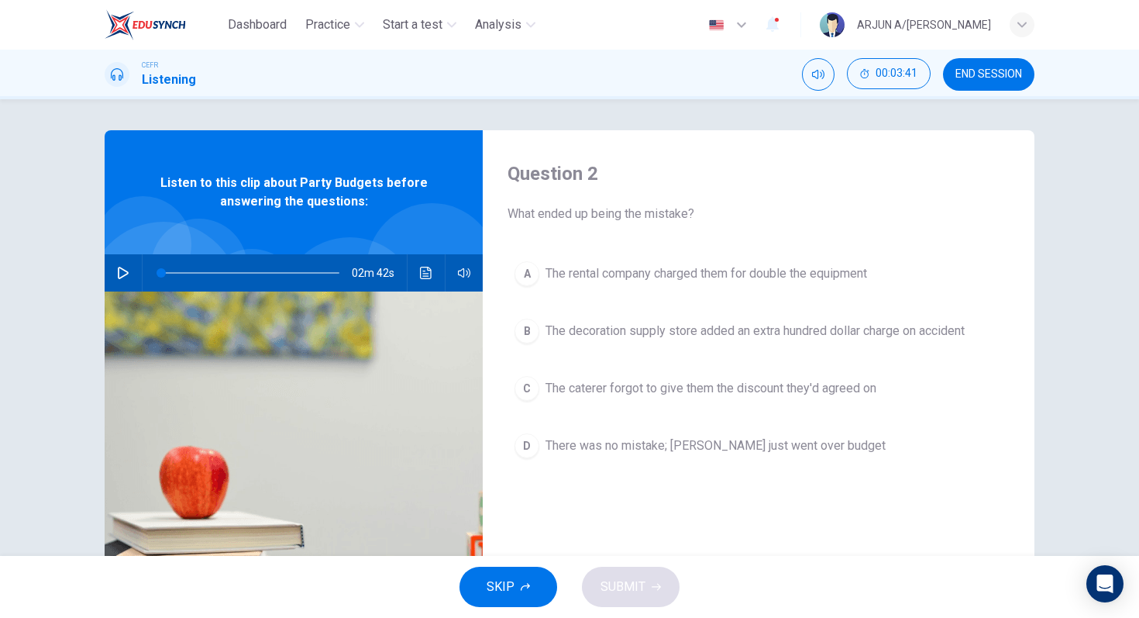
click at [772, 410] on div "A The rental company charged them for double the equipment B The decoration sup…" at bounding box center [759, 375] width 502 height 242
click at [701, 396] on span "The caterer forgot to give them the discount they'd agreed on" at bounding box center [711, 388] width 331 height 19
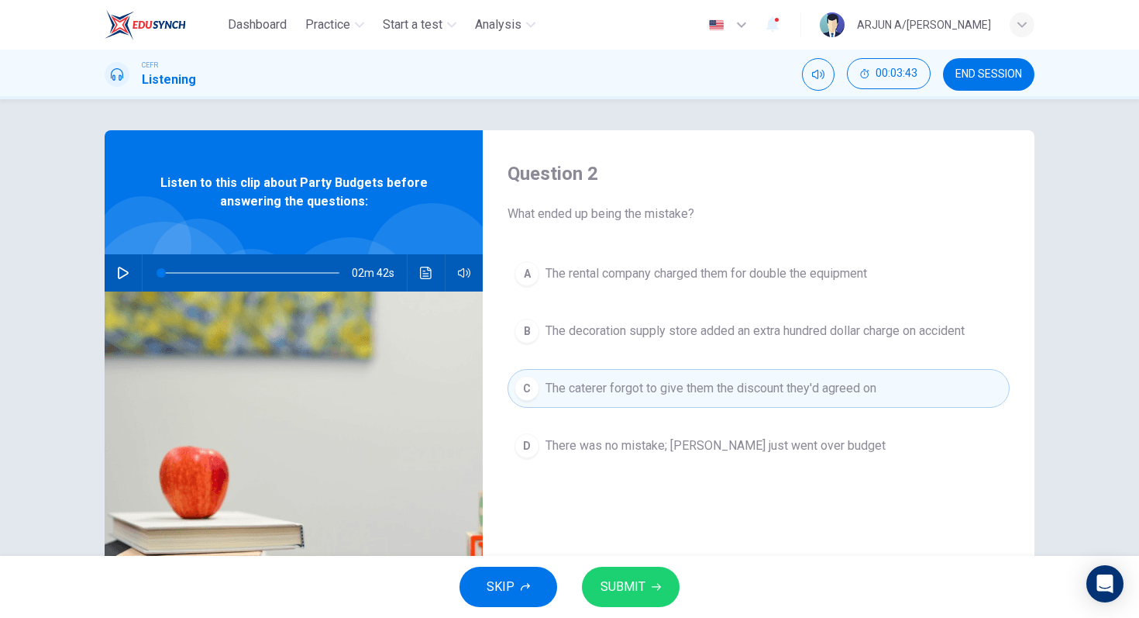
click at [649, 584] on button "SUBMIT" at bounding box center [631, 586] width 98 height 40
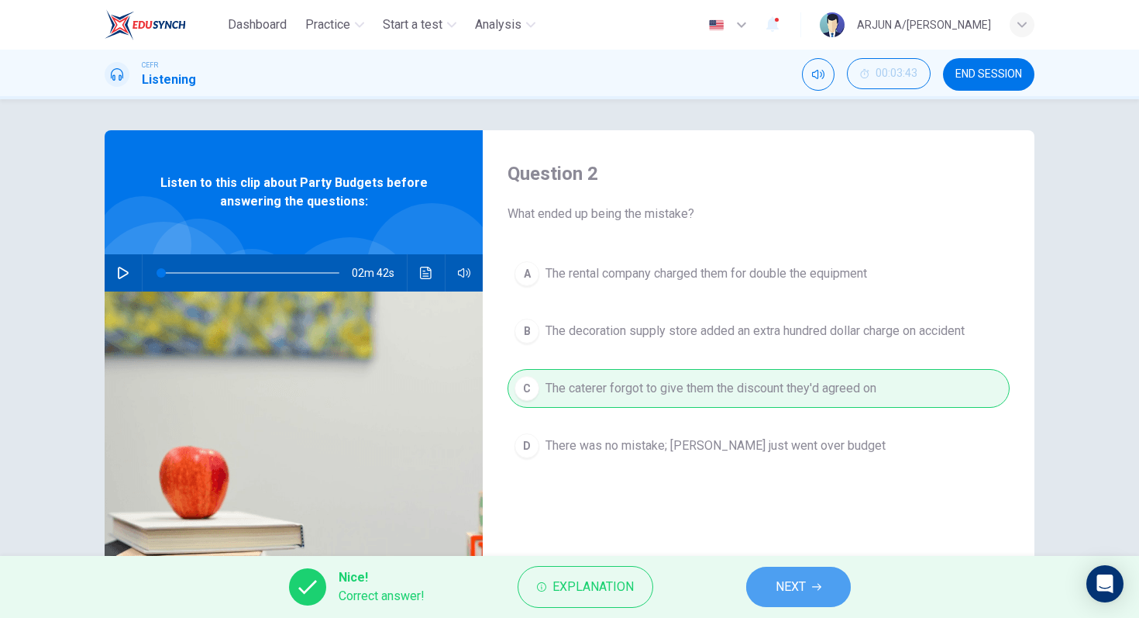
click at [798, 577] on span "NEXT" at bounding box center [791, 587] width 30 height 22
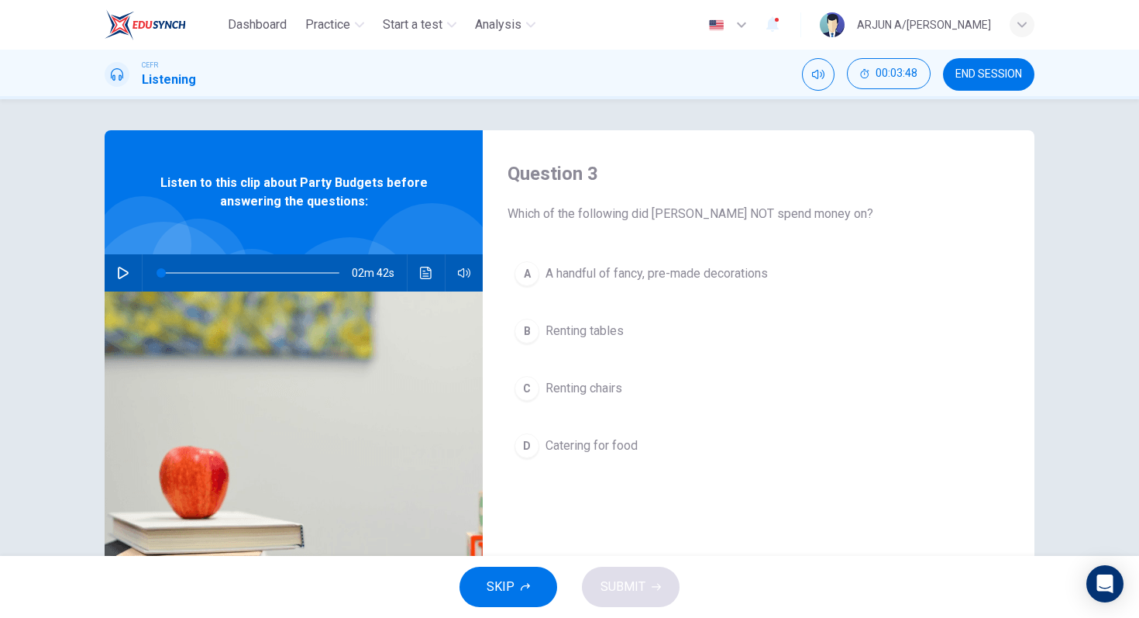
click at [731, 277] on span "A handful of fancy, pre-made decorations" at bounding box center [657, 273] width 222 height 19
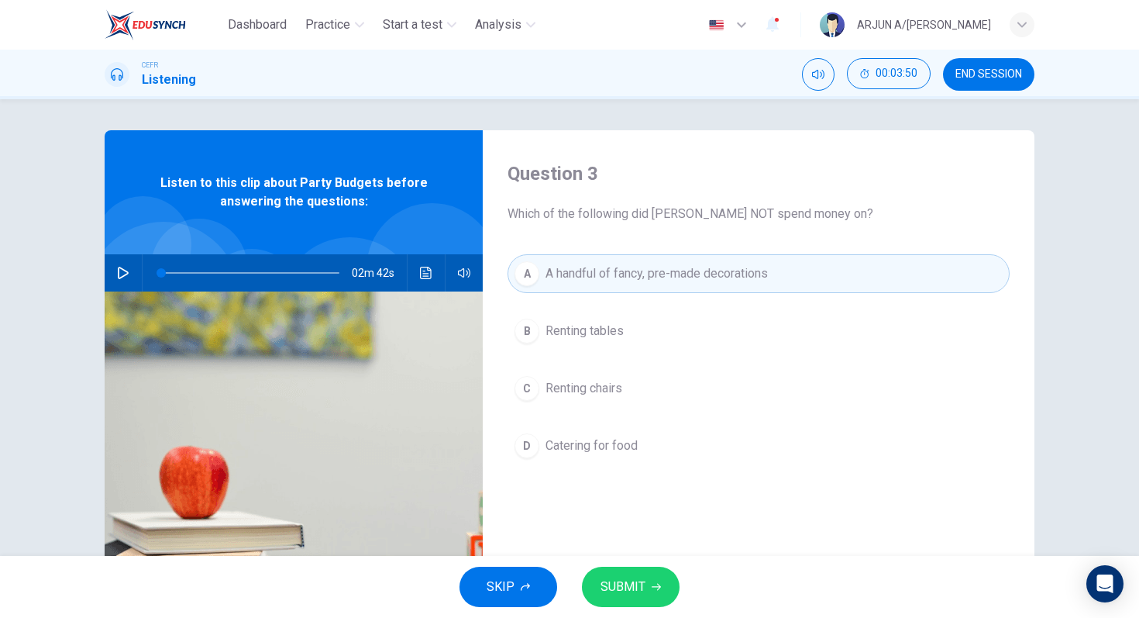
click at [635, 585] on span "SUBMIT" at bounding box center [623, 587] width 45 height 22
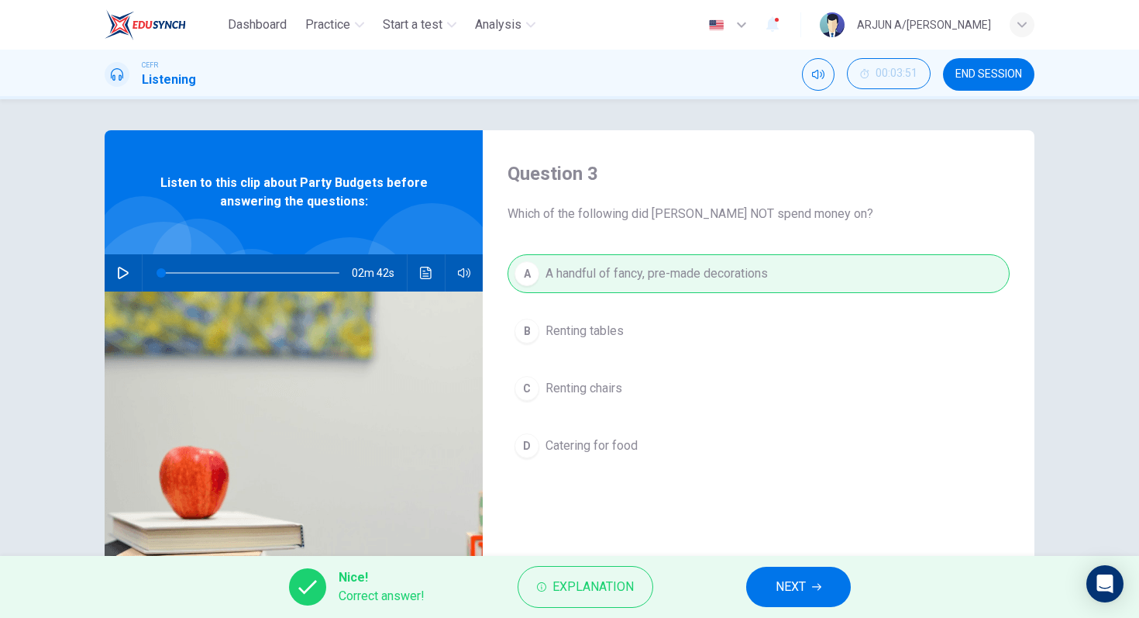
click at [782, 581] on span "NEXT" at bounding box center [791, 587] width 30 height 22
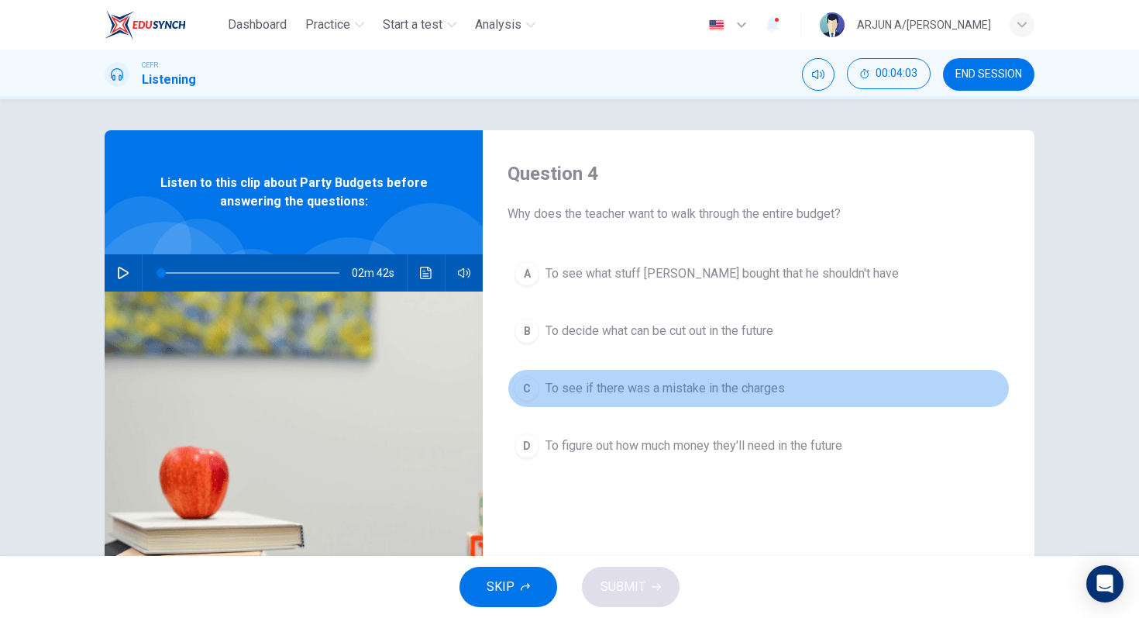
click at [767, 400] on button "C To see if there was a mistake in the charges" at bounding box center [759, 388] width 502 height 39
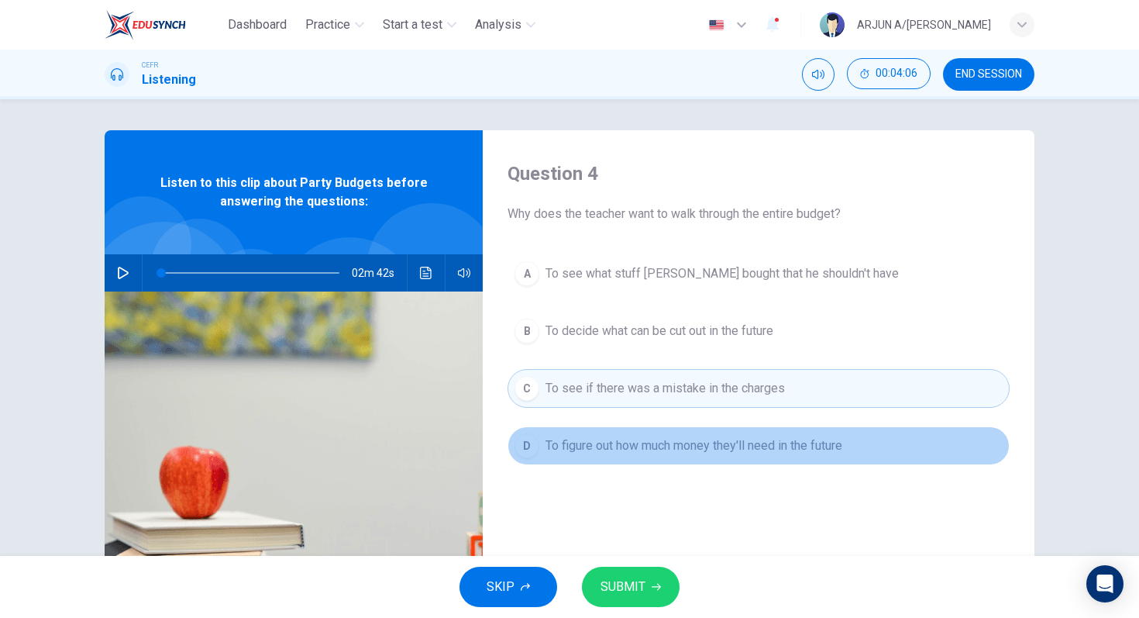
click at [783, 454] on span "To figure out how much money they'll need in the future" at bounding box center [694, 445] width 297 height 19
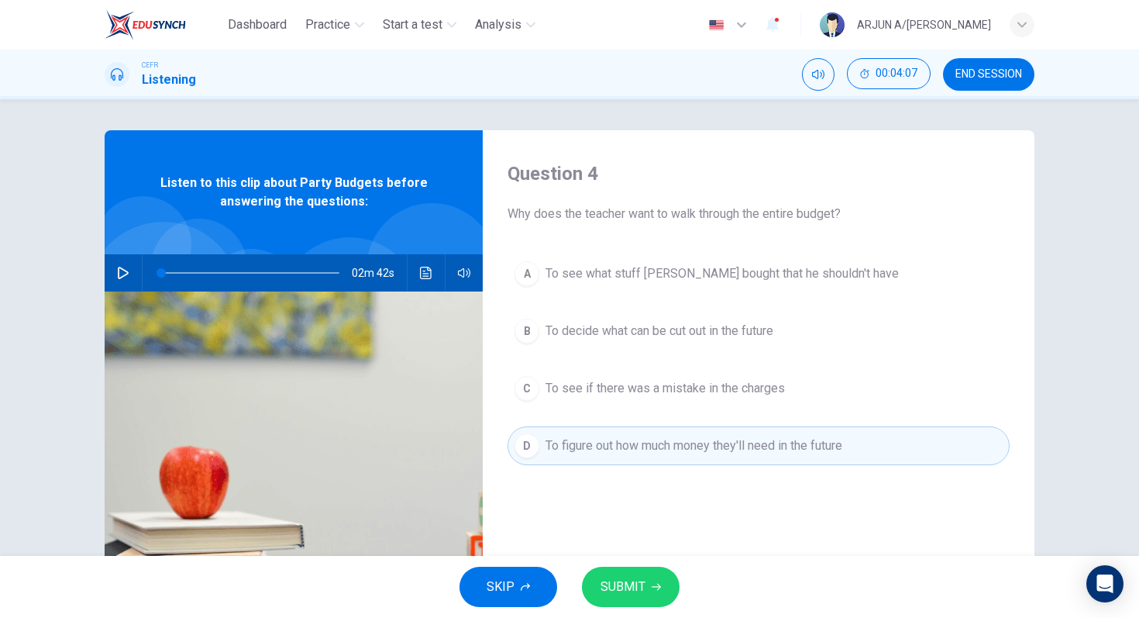
click at [642, 601] on button "SUBMIT" at bounding box center [631, 586] width 98 height 40
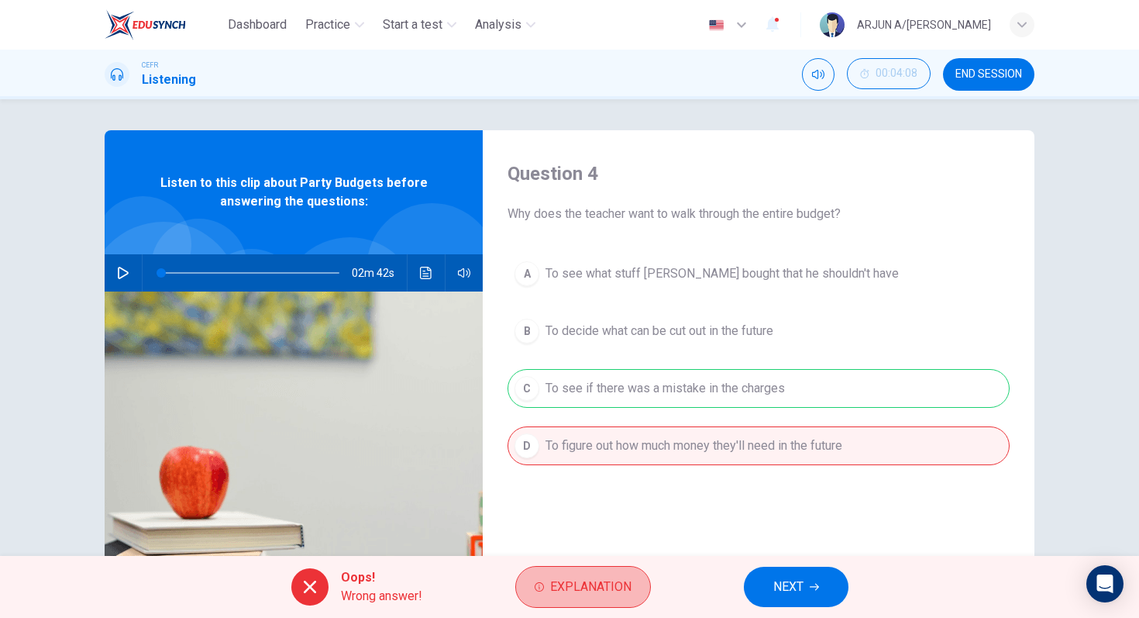
click at [642, 601] on button "Explanation" at bounding box center [583, 587] width 136 height 42
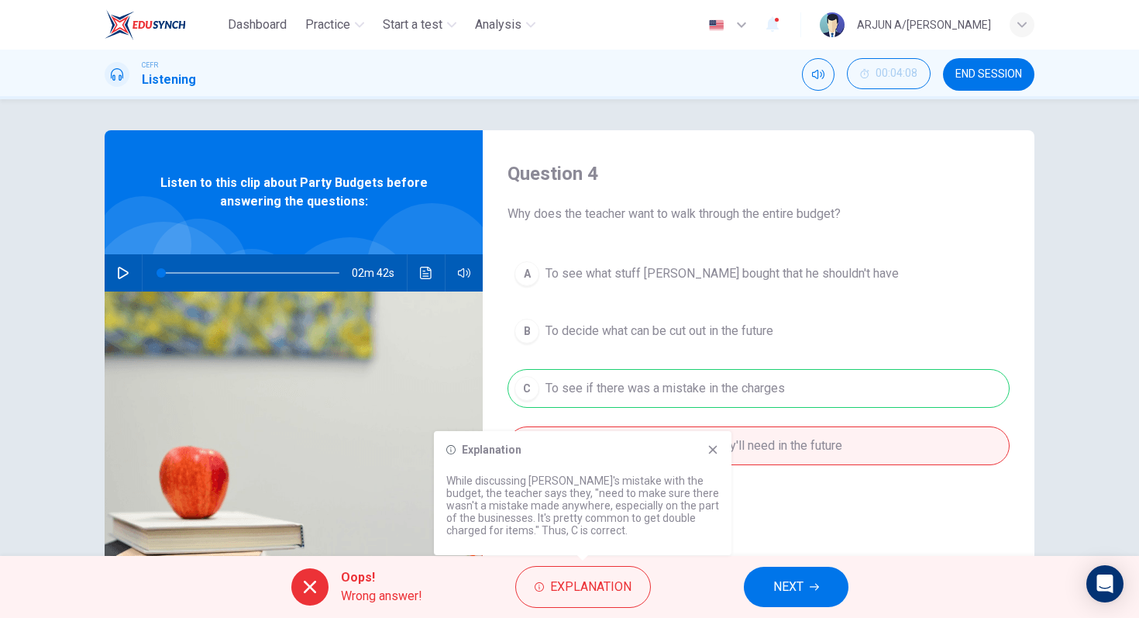
click at [815, 584] on icon "button" at bounding box center [814, 586] width 9 height 9
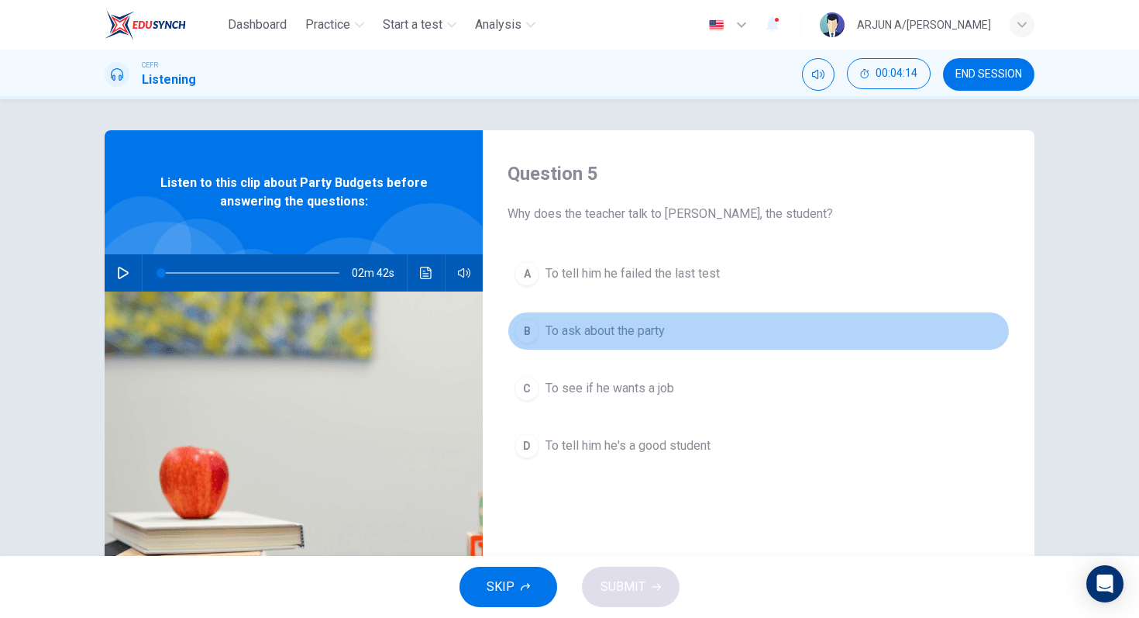
click at [586, 316] on button "B To ask about the party" at bounding box center [759, 331] width 502 height 39
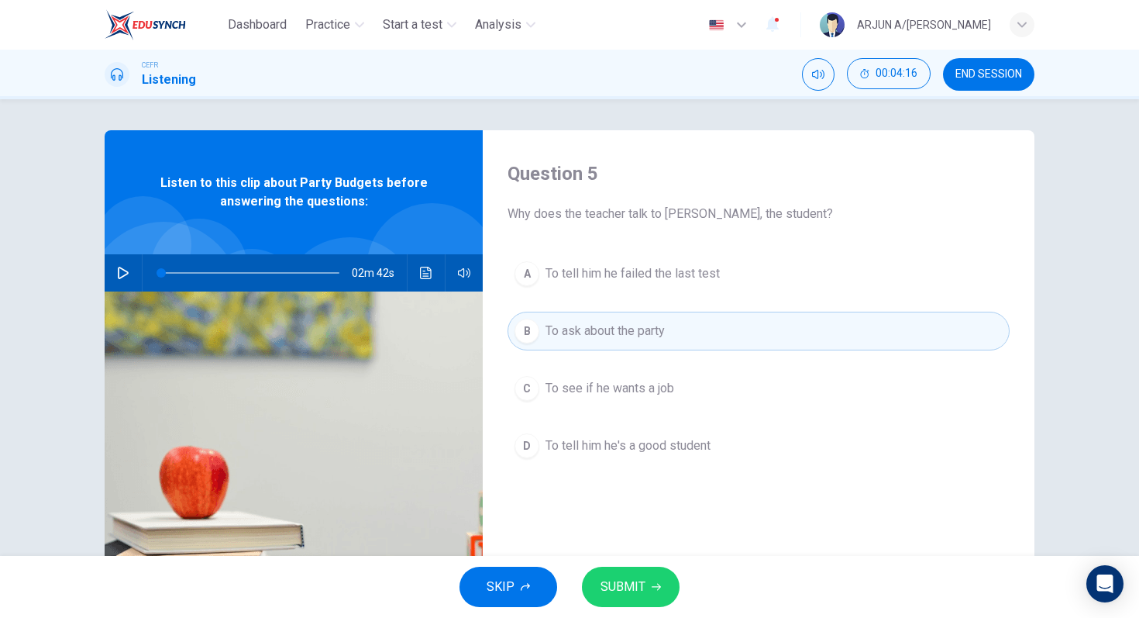
click at [598, 590] on button "SUBMIT" at bounding box center [631, 586] width 98 height 40
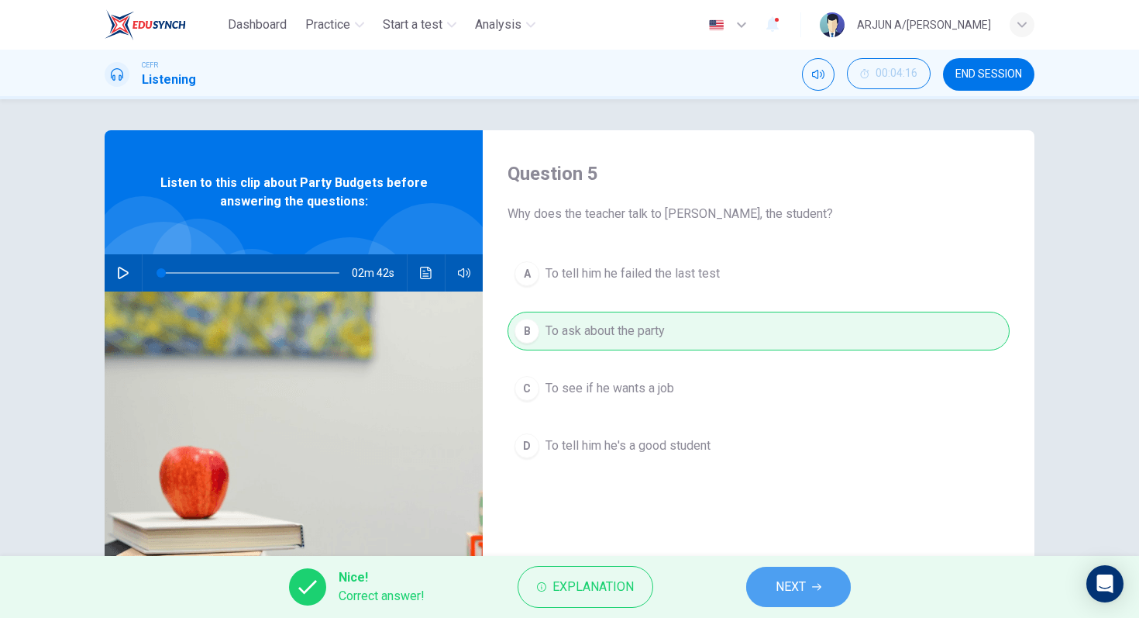
click at [802, 587] on span "NEXT" at bounding box center [791, 587] width 30 height 22
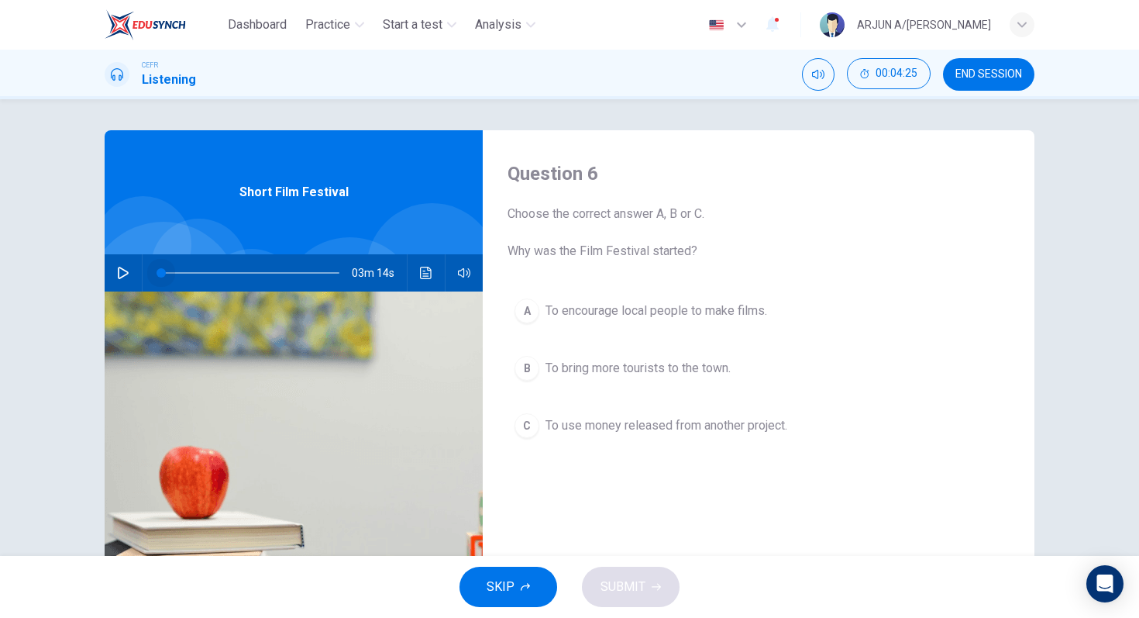
click at [157, 270] on span at bounding box center [161, 272] width 9 height 9
click at [129, 270] on icon "button" at bounding box center [123, 273] width 12 height 12
click at [125, 265] on button "button" at bounding box center [123, 272] width 25 height 37
type input "3"
click at [111, 254] on button "button" at bounding box center [123, 272] width 25 height 37
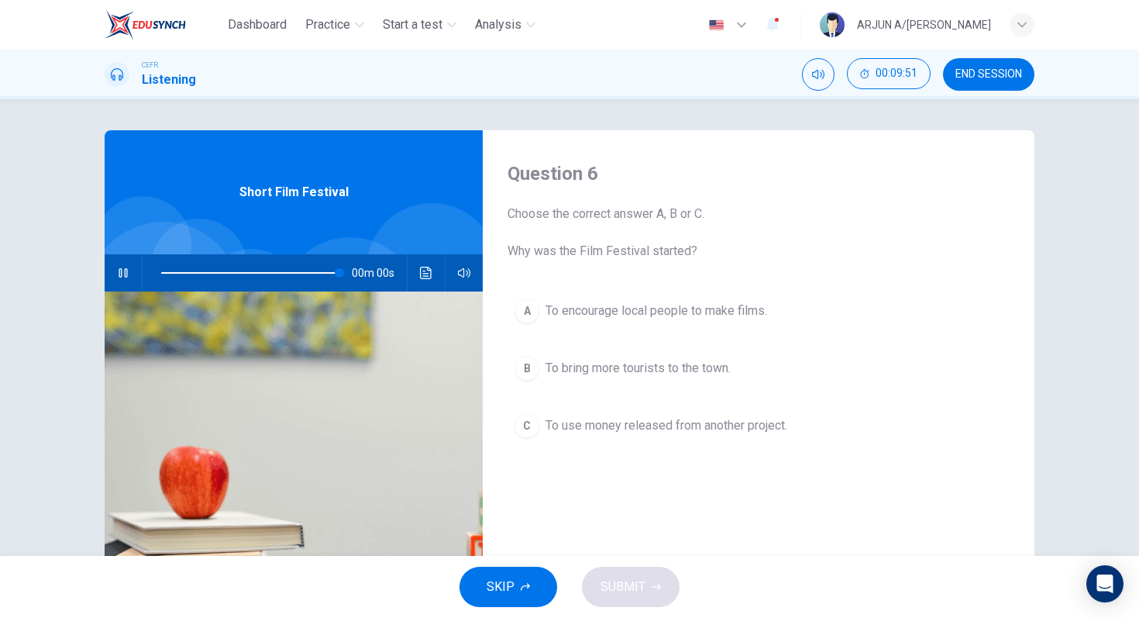
type input "0"
click at [600, 421] on span "To use money released from another project." at bounding box center [667, 425] width 242 height 19
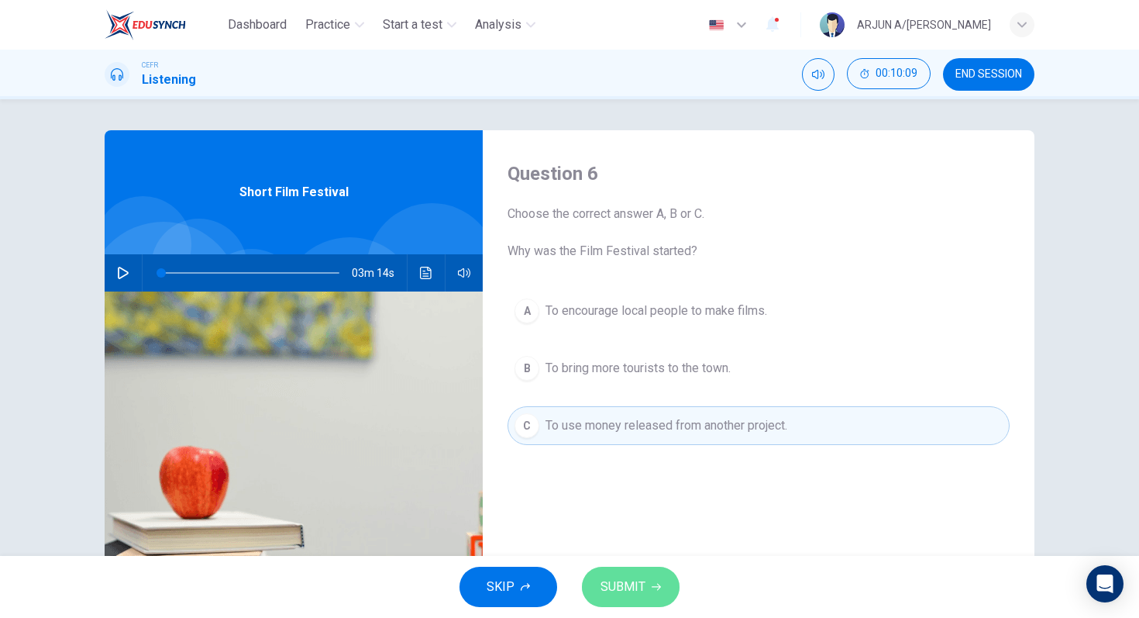
click at [638, 587] on span "SUBMIT" at bounding box center [623, 587] width 45 height 22
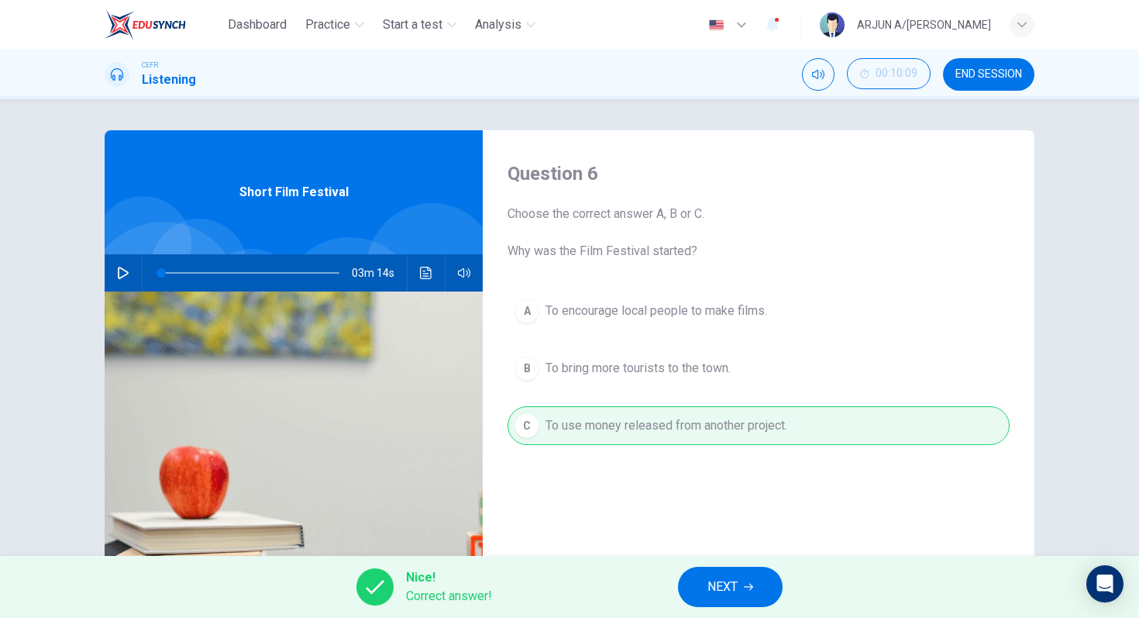
click at [700, 581] on button "NEXT" at bounding box center [730, 586] width 105 height 40
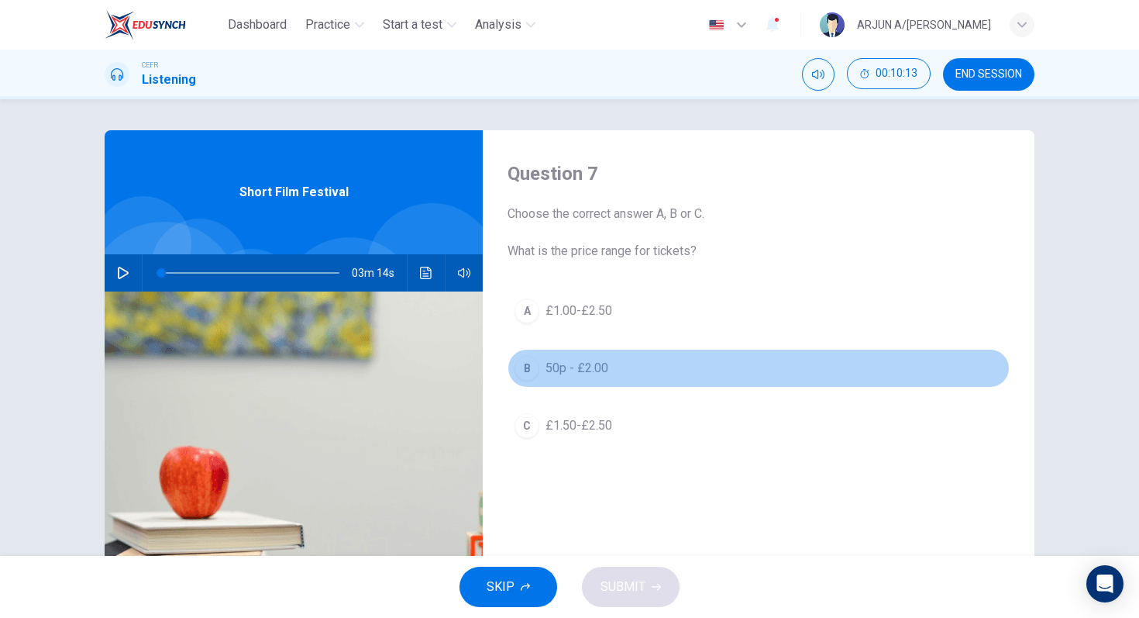
click at [563, 358] on button "B 50p - £2.00" at bounding box center [759, 368] width 502 height 39
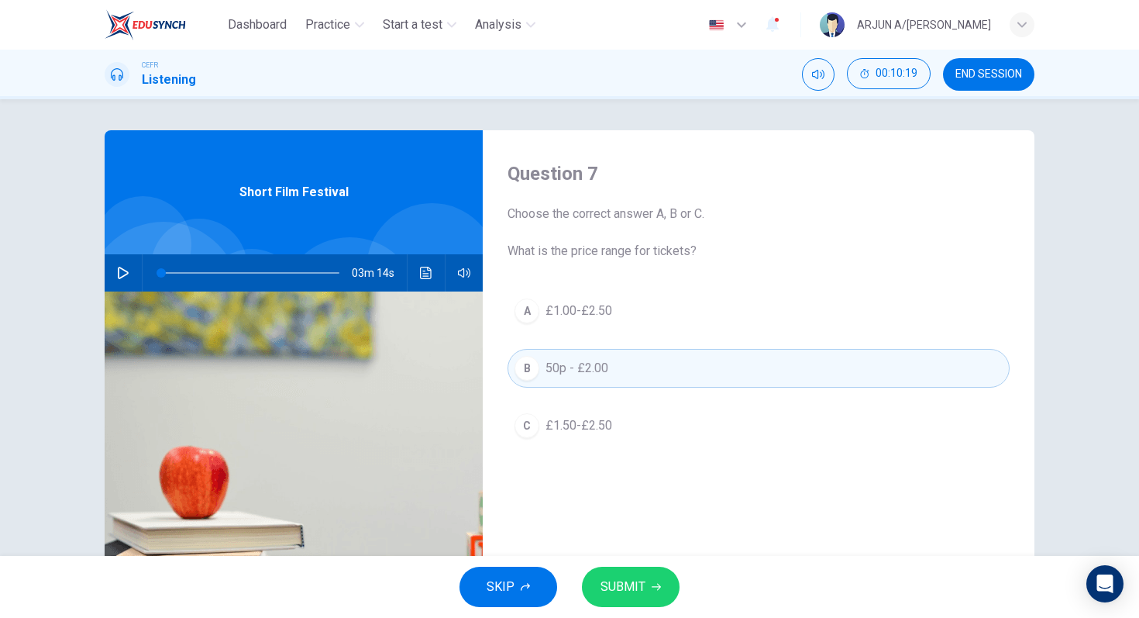
click at [571, 315] on span "£1.00-£2.50" at bounding box center [579, 310] width 67 height 19
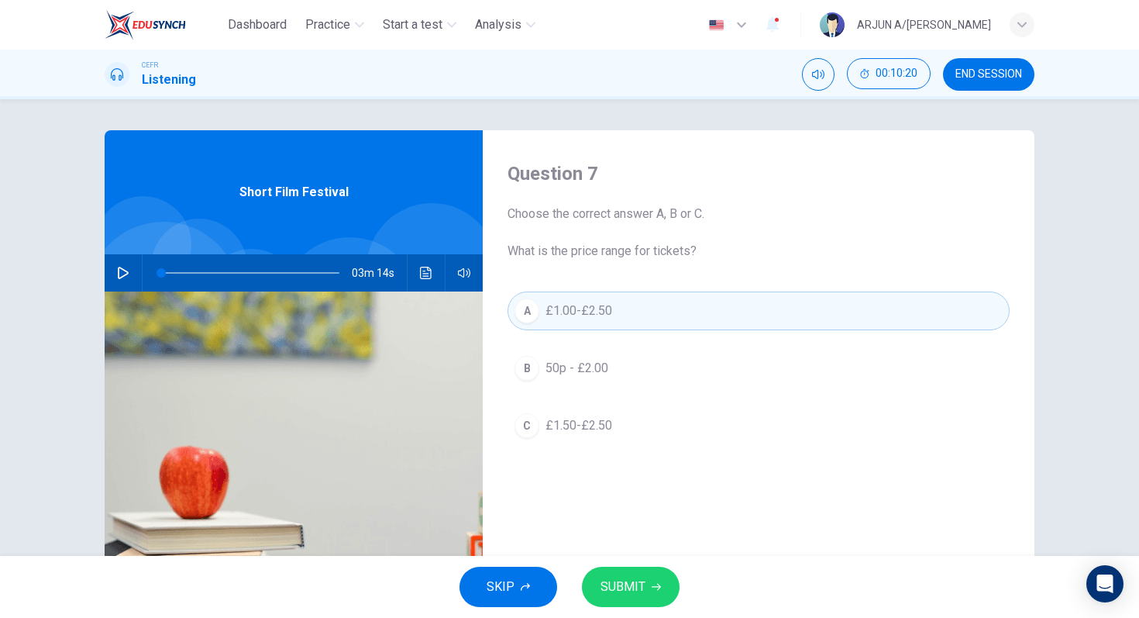
click at [613, 578] on span "SUBMIT" at bounding box center [623, 587] width 45 height 22
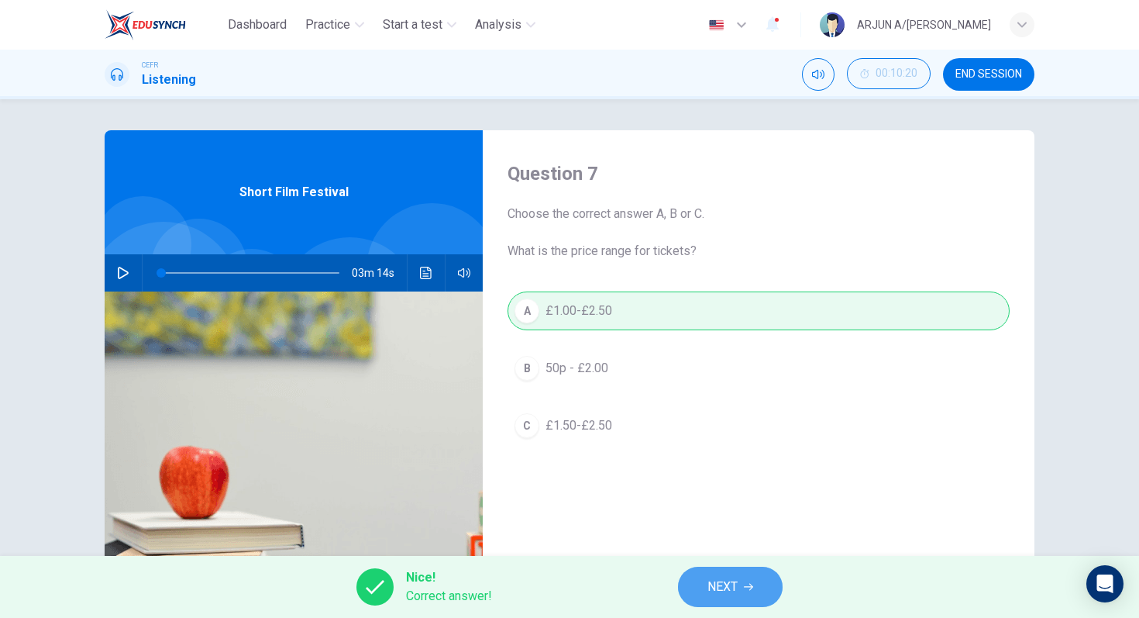
click at [691, 586] on button "NEXT" at bounding box center [730, 586] width 105 height 40
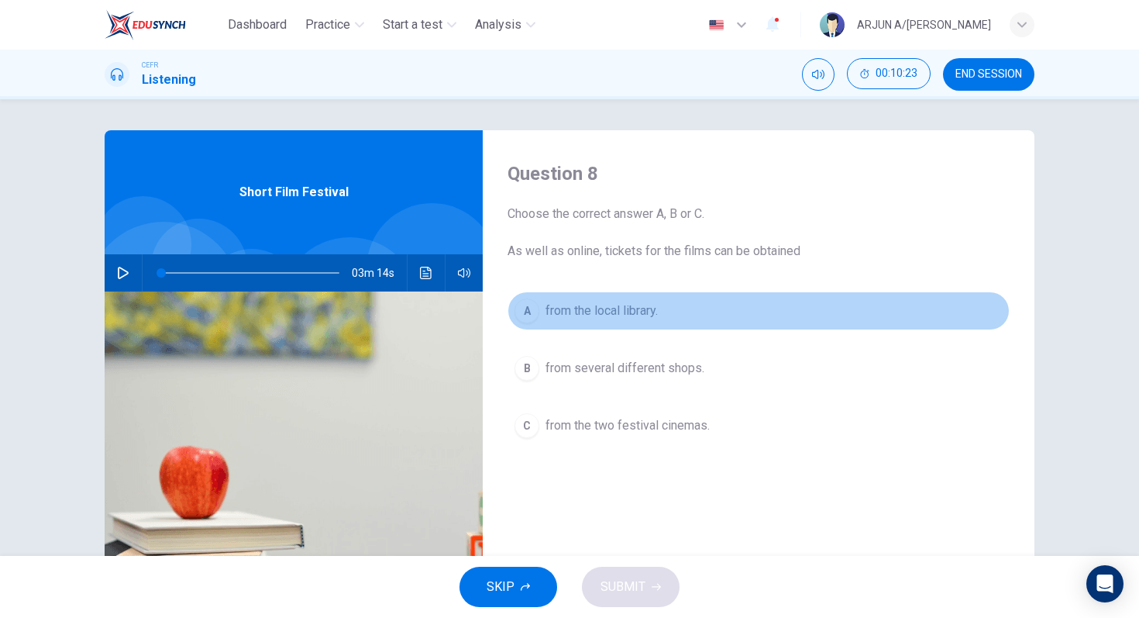
click at [587, 301] on span "from the local library." at bounding box center [602, 310] width 112 height 19
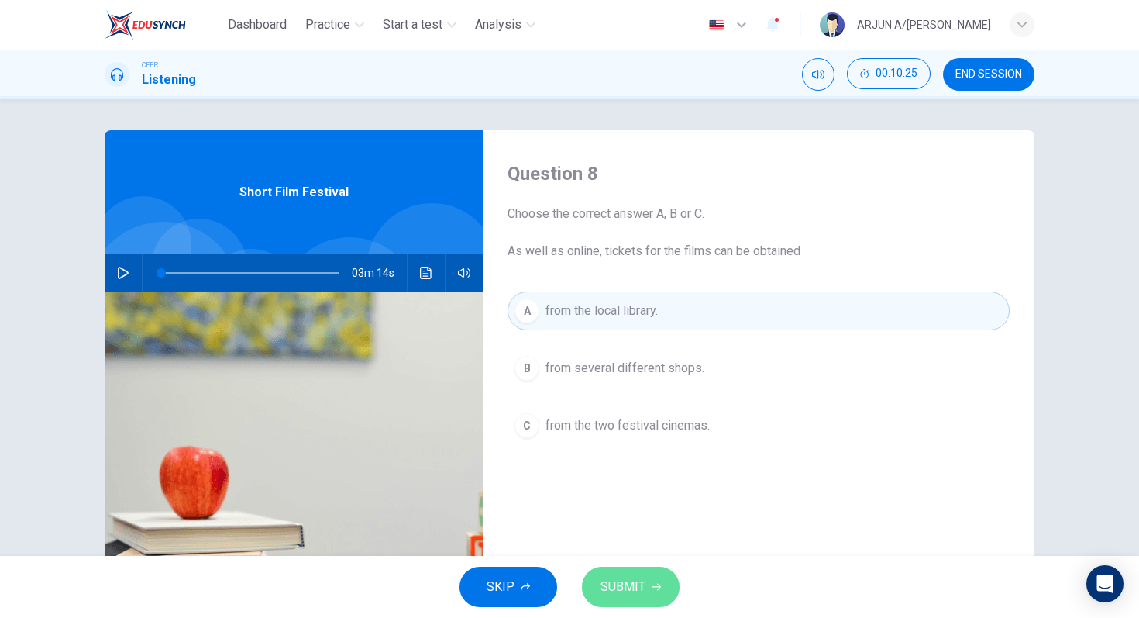
click at [652, 586] on icon "button" at bounding box center [656, 586] width 9 height 9
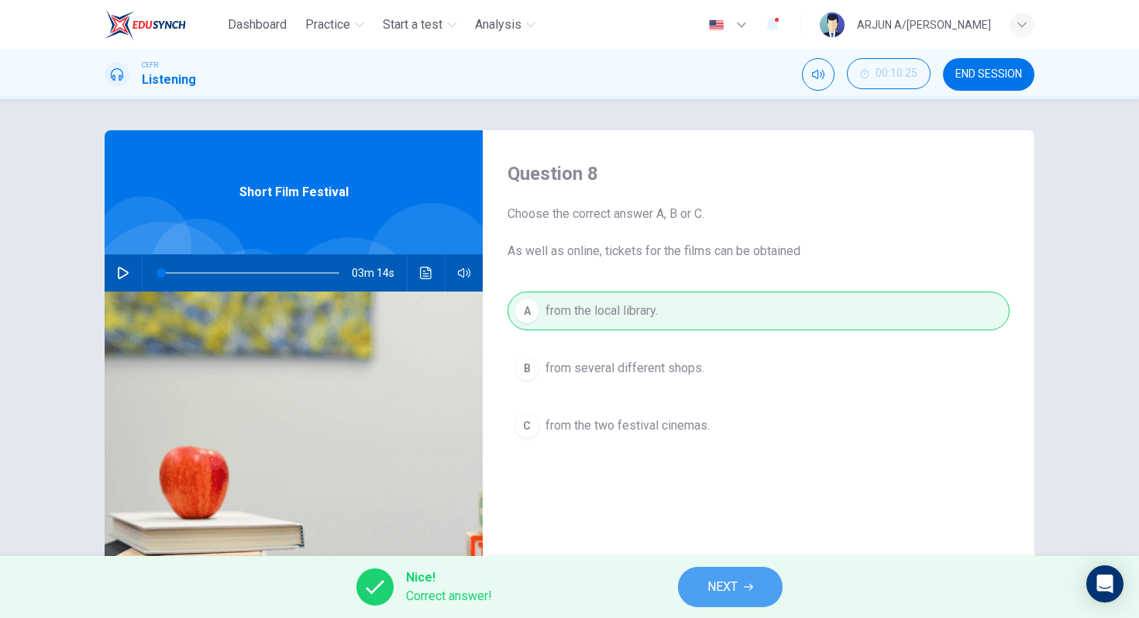
click at [699, 587] on button "NEXT" at bounding box center [730, 586] width 105 height 40
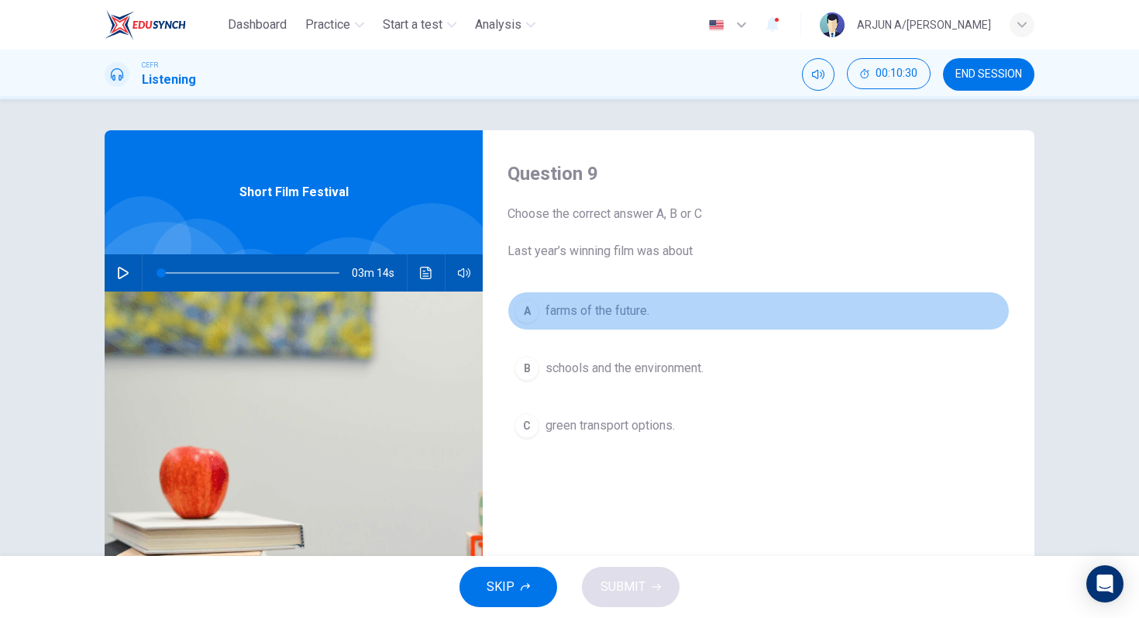
click at [611, 308] on span "farms of the future." at bounding box center [598, 310] width 104 height 19
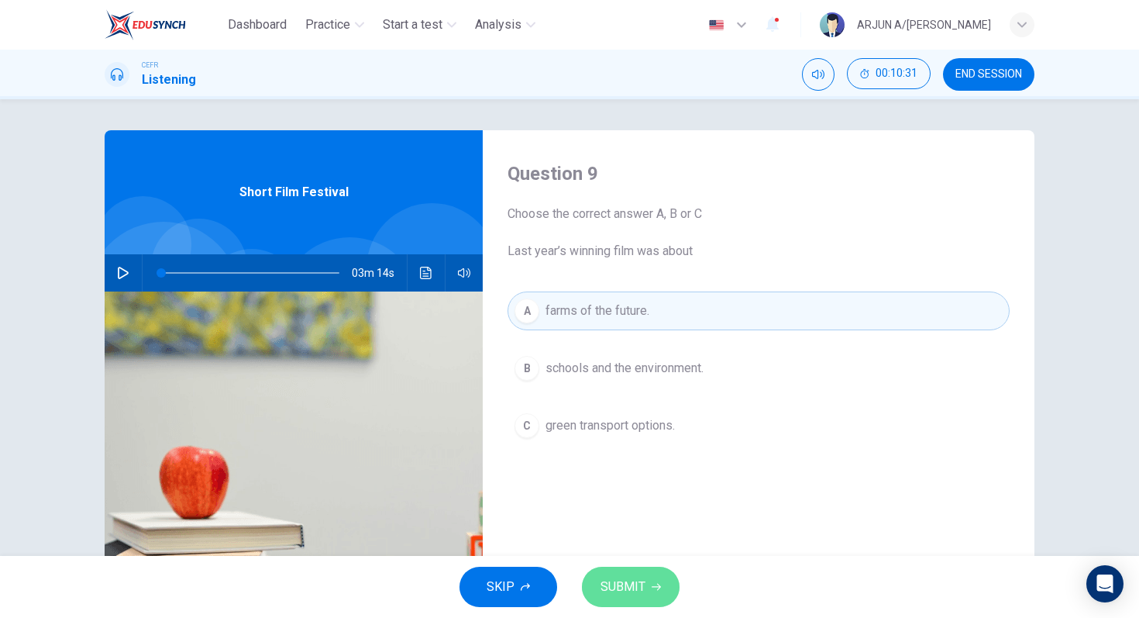
click at [618, 591] on span "SUBMIT" at bounding box center [623, 587] width 45 height 22
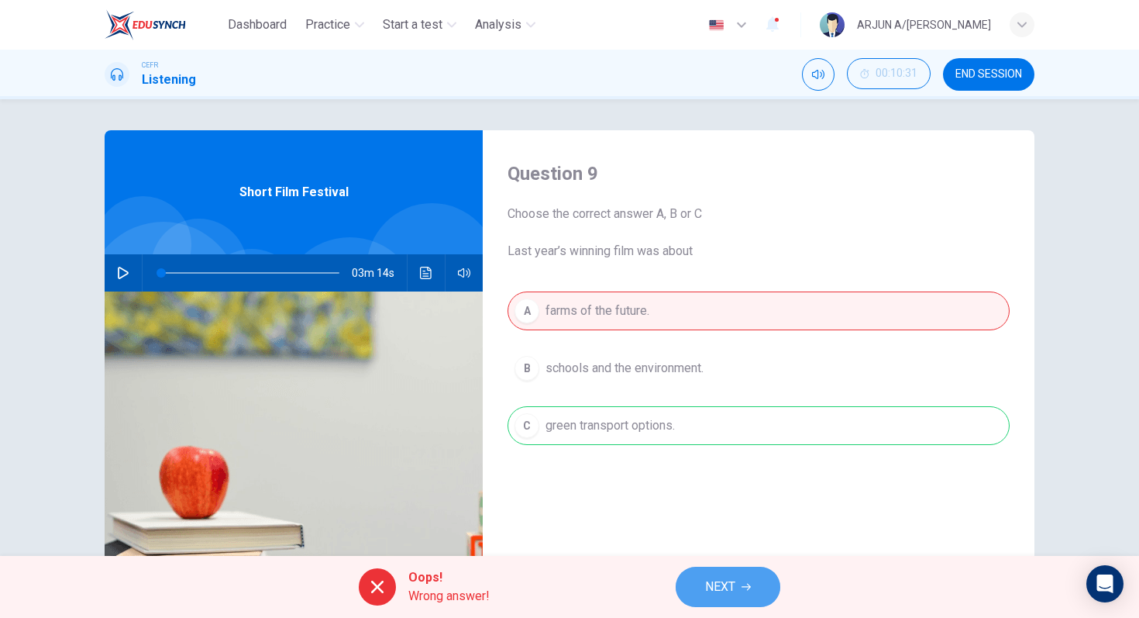
click at [718, 597] on button "NEXT" at bounding box center [728, 586] width 105 height 40
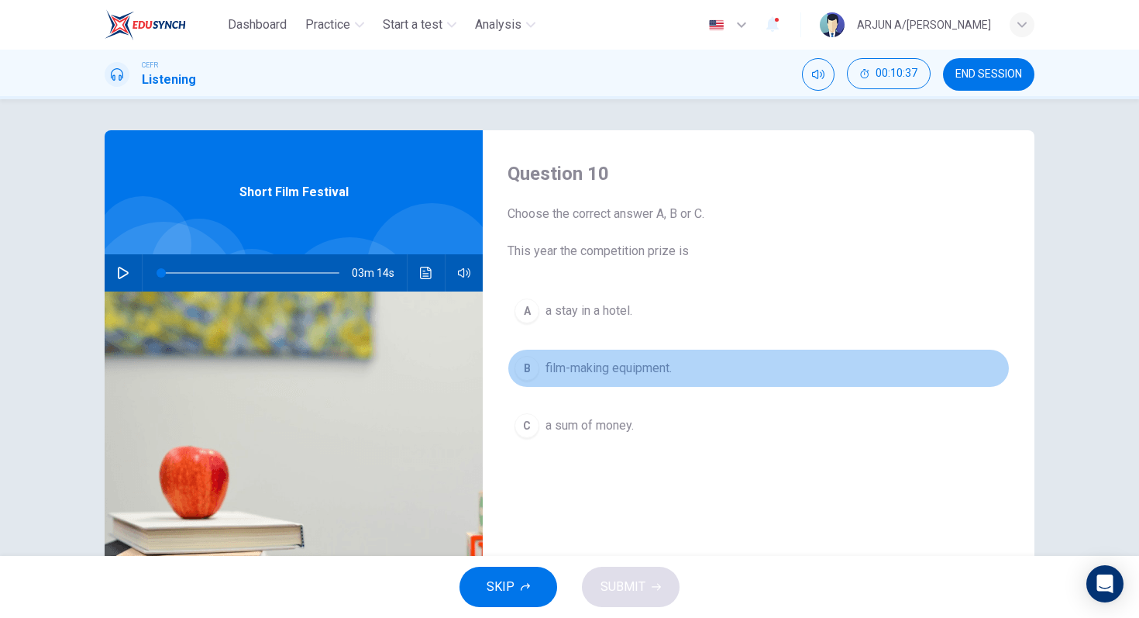
click at [563, 372] on span "film-making equipment." at bounding box center [609, 368] width 126 height 19
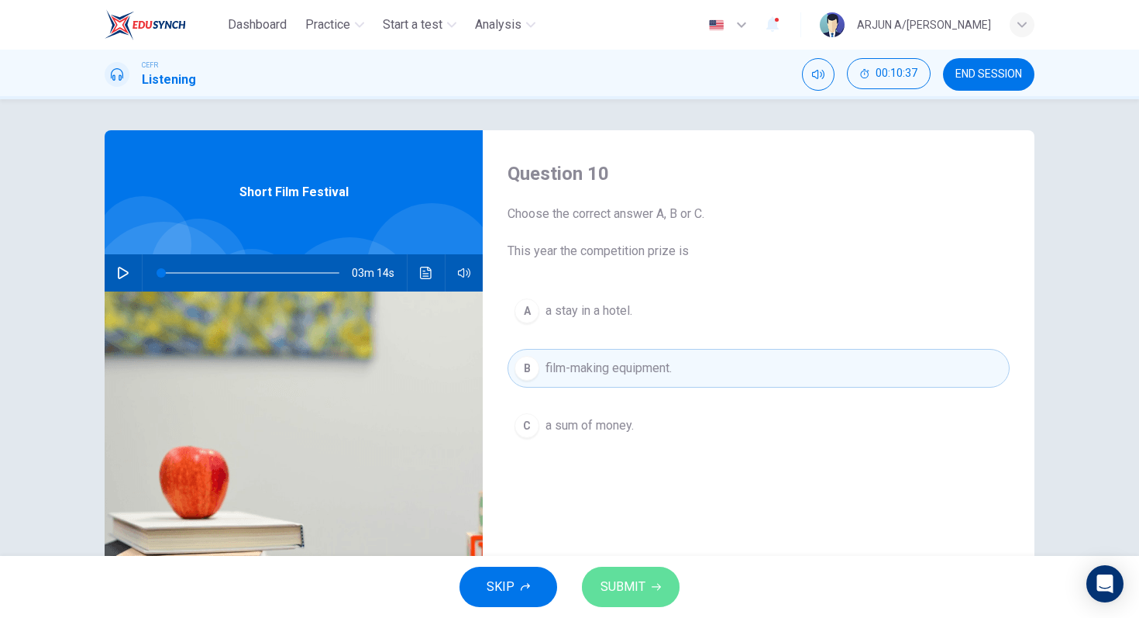
click at [607, 598] on button "SUBMIT" at bounding box center [631, 586] width 98 height 40
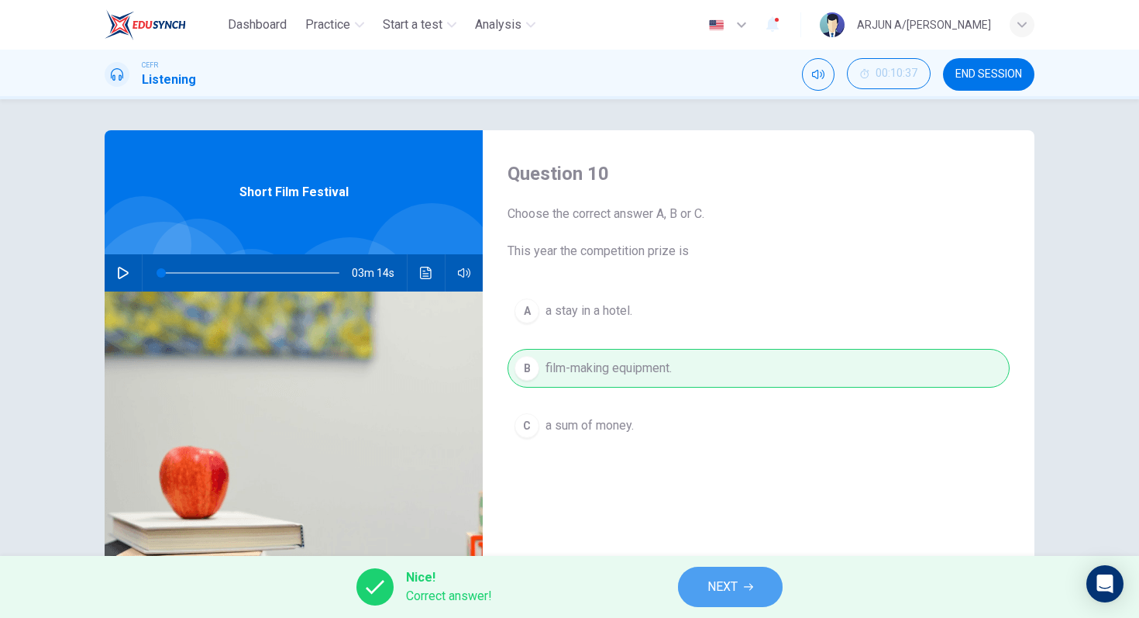
click at [712, 596] on span "NEXT" at bounding box center [723, 587] width 30 height 22
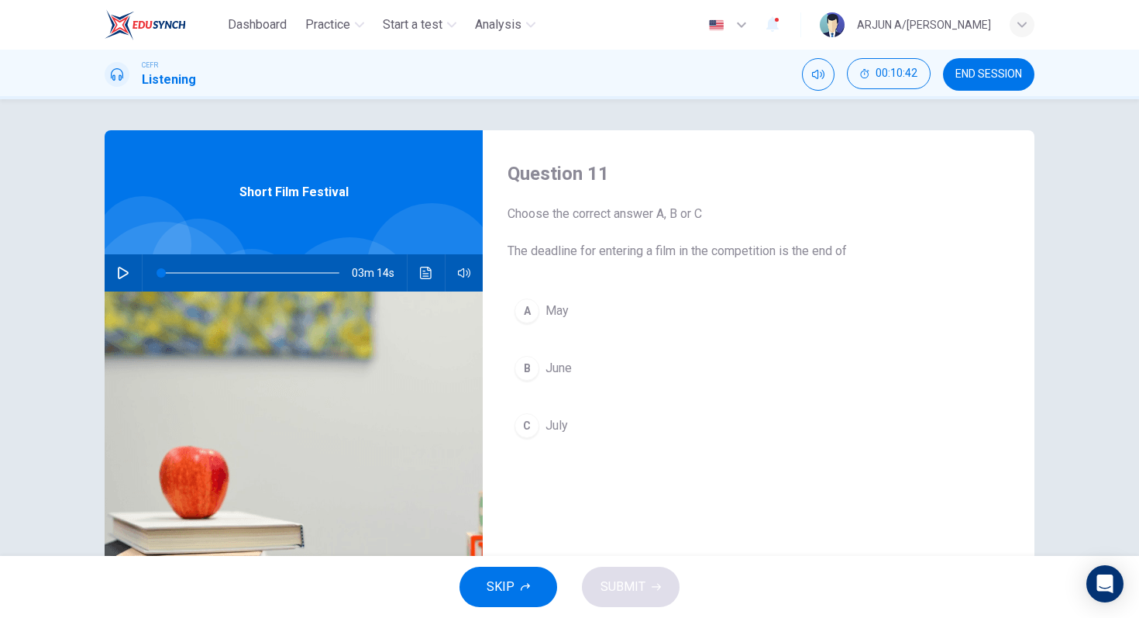
click at [525, 313] on div "A" at bounding box center [527, 310] width 25 height 25
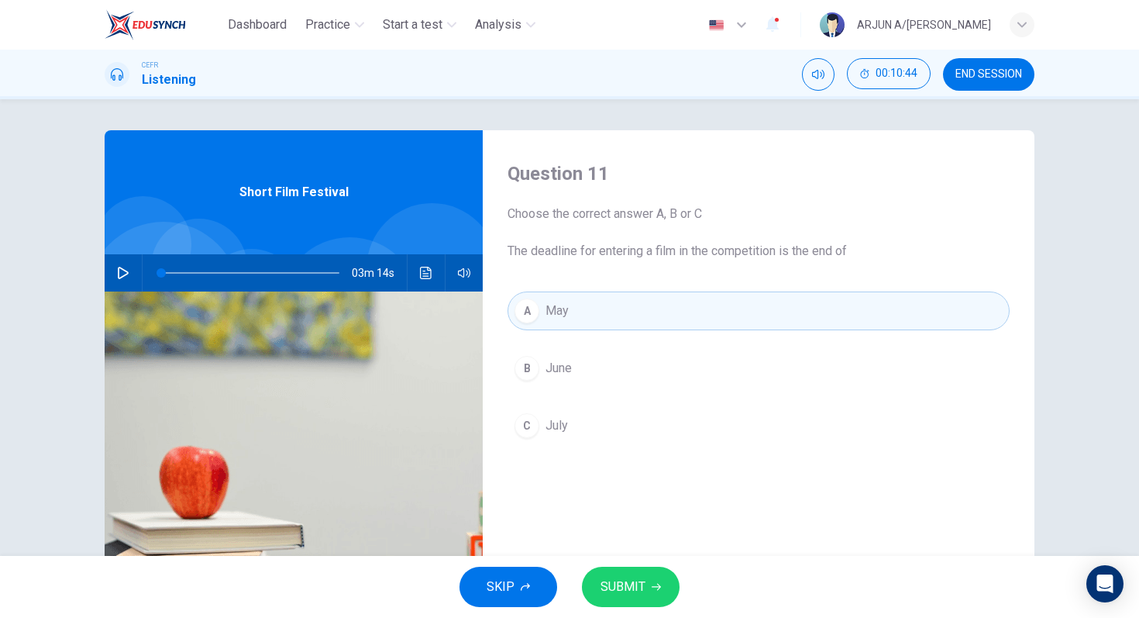
click at [625, 582] on span "SUBMIT" at bounding box center [623, 587] width 45 height 22
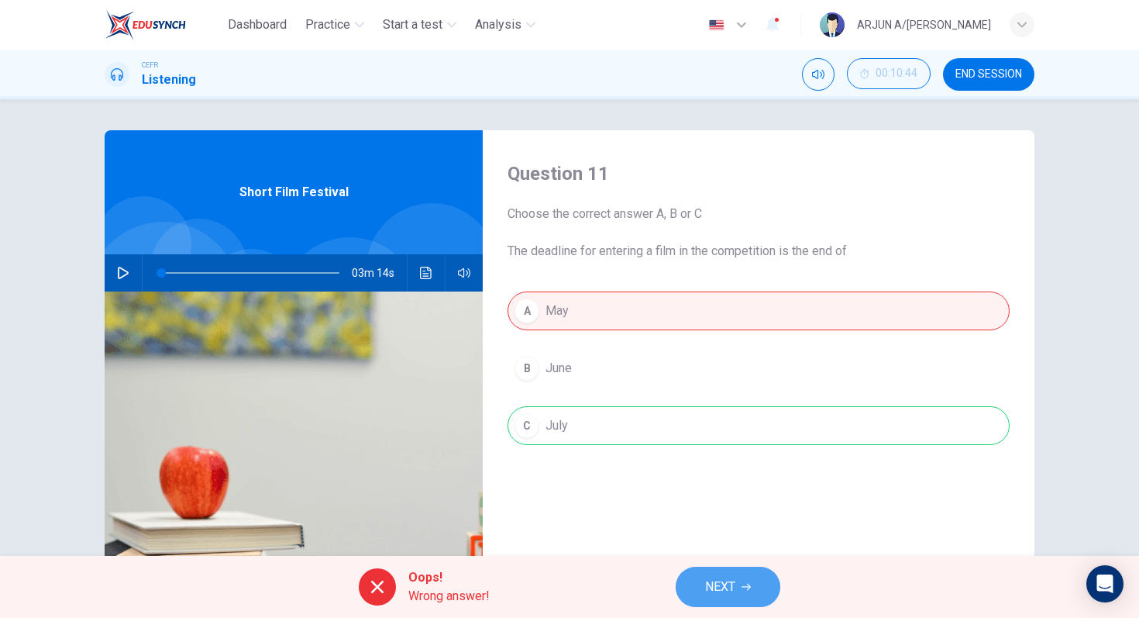
click at [739, 586] on button "NEXT" at bounding box center [728, 586] width 105 height 40
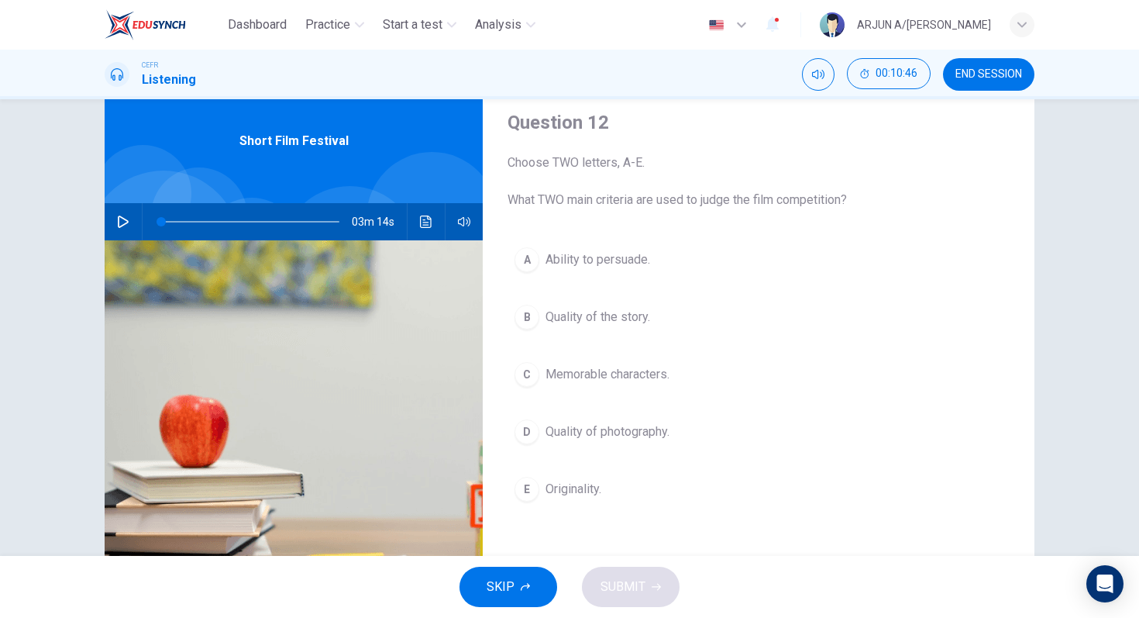
scroll to position [53, 0]
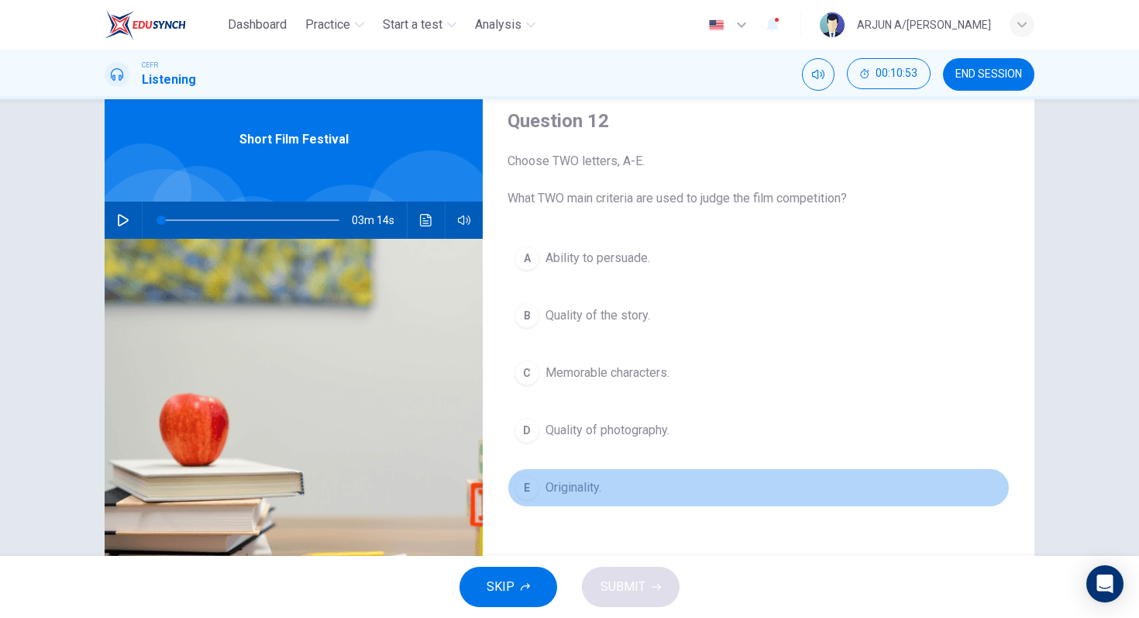
click at [584, 494] on span "Originality." at bounding box center [574, 487] width 56 height 19
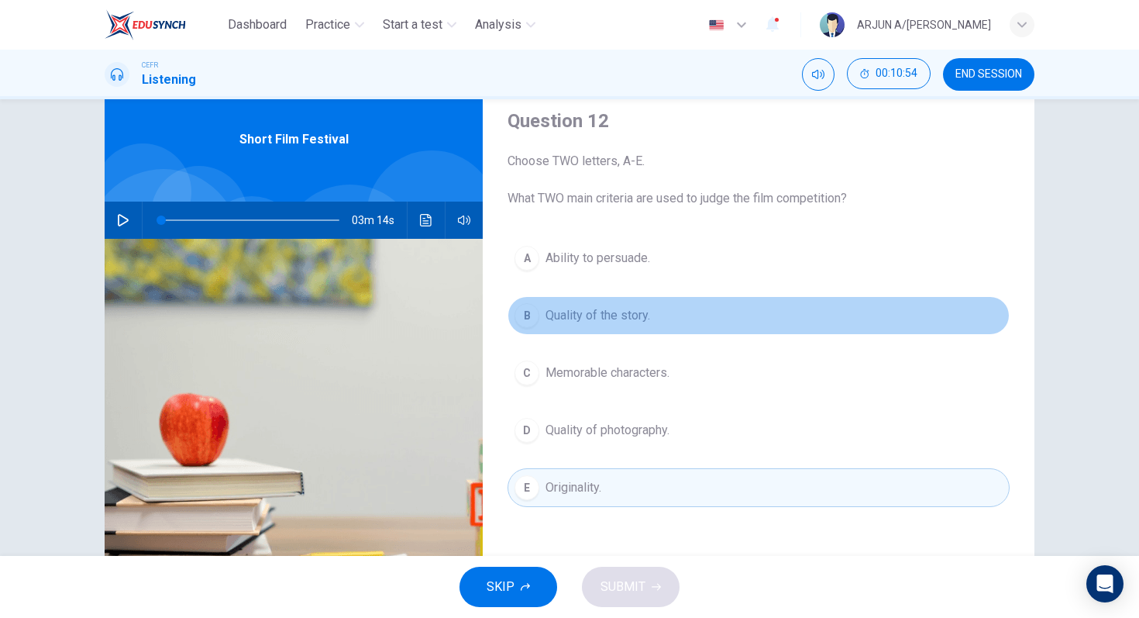
click at [618, 329] on button "B Quality of the story." at bounding box center [759, 315] width 502 height 39
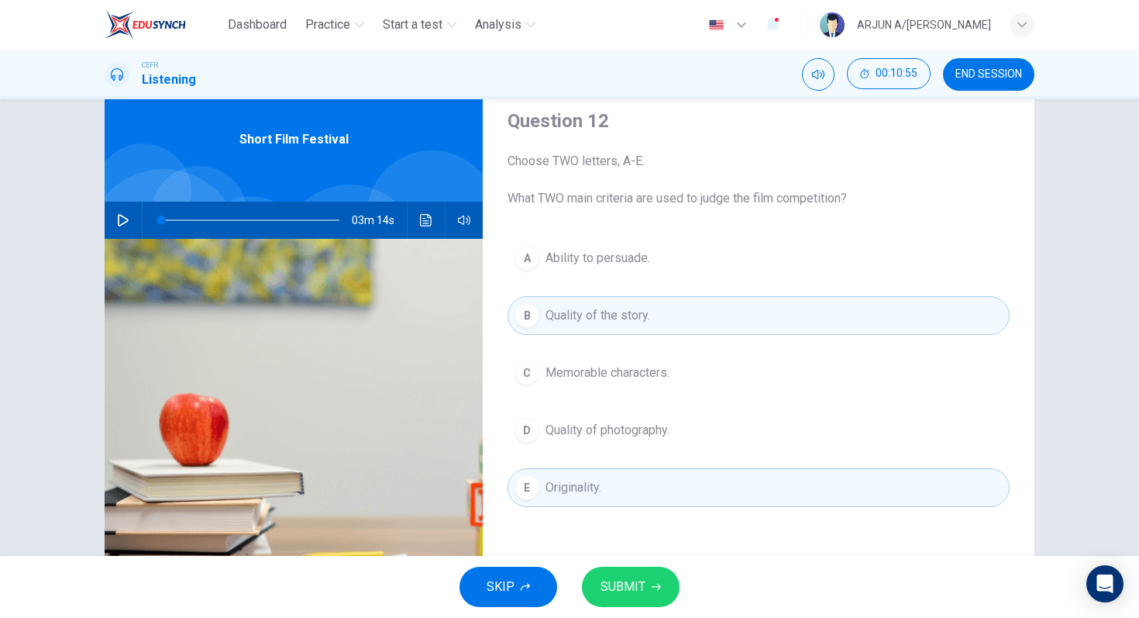
click at [628, 606] on button "SUBMIT" at bounding box center [631, 586] width 98 height 40
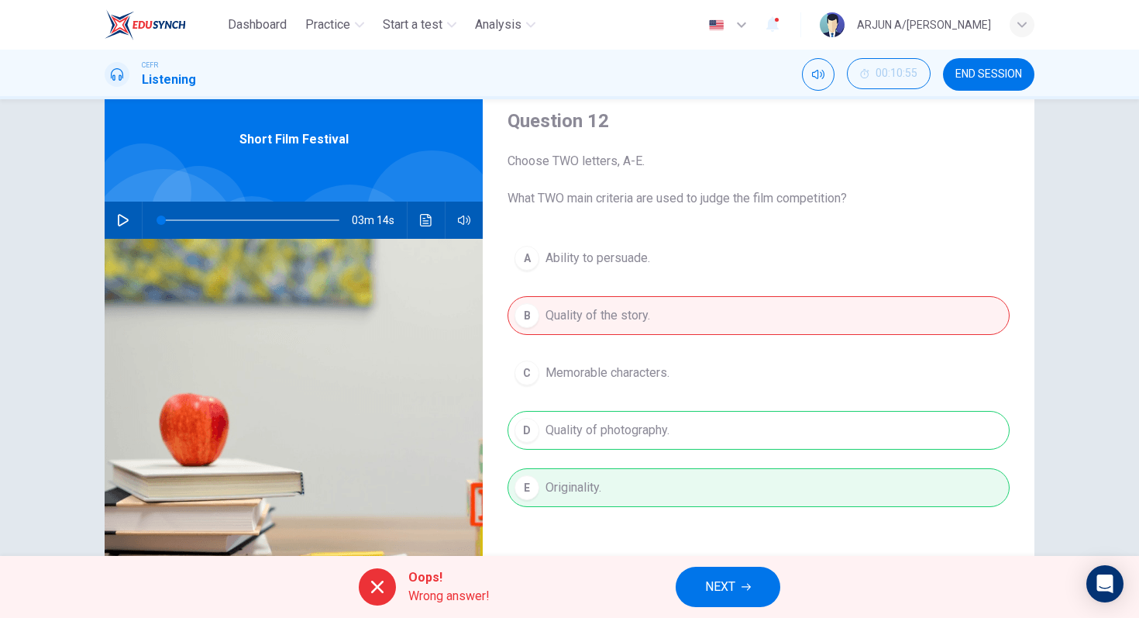
click at [710, 597] on button "NEXT" at bounding box center [728, 586] width 105 height 40
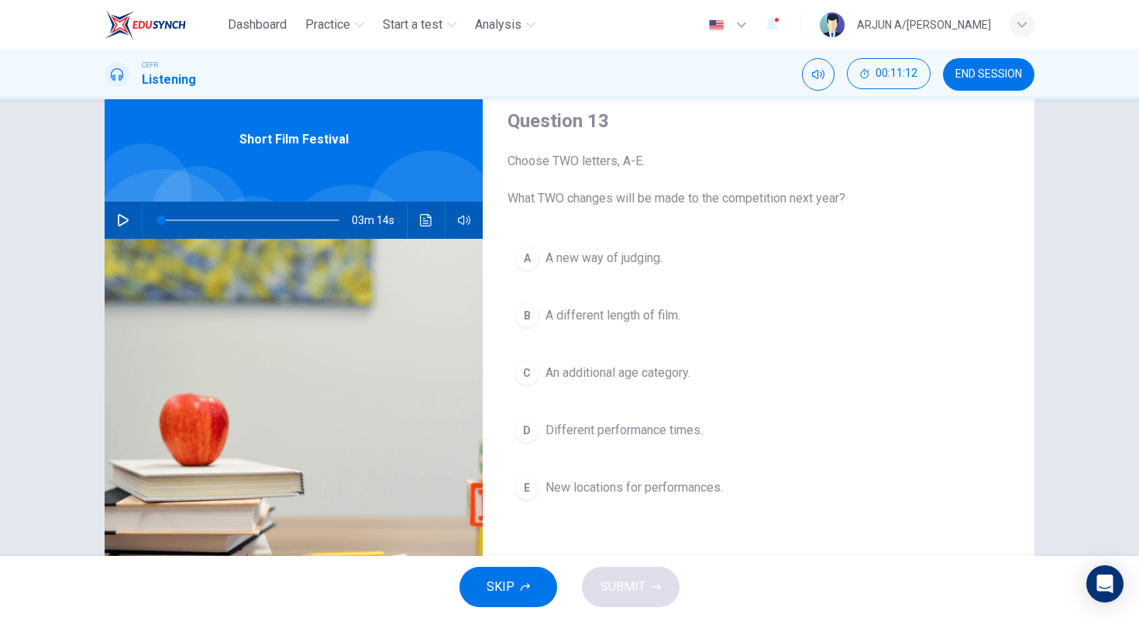
click at [532, 477] on div "E" at bounding box center [527, 487] width 25 height 25
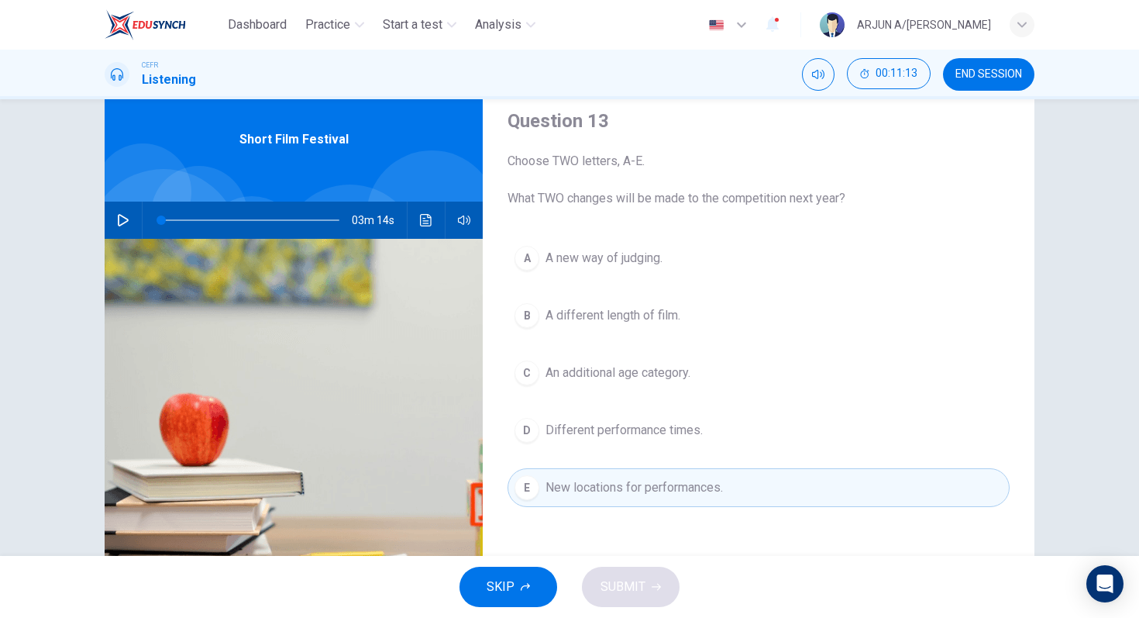
click at [534, 425] on div "D" at bounding box center [527, 430] width 25 height 25
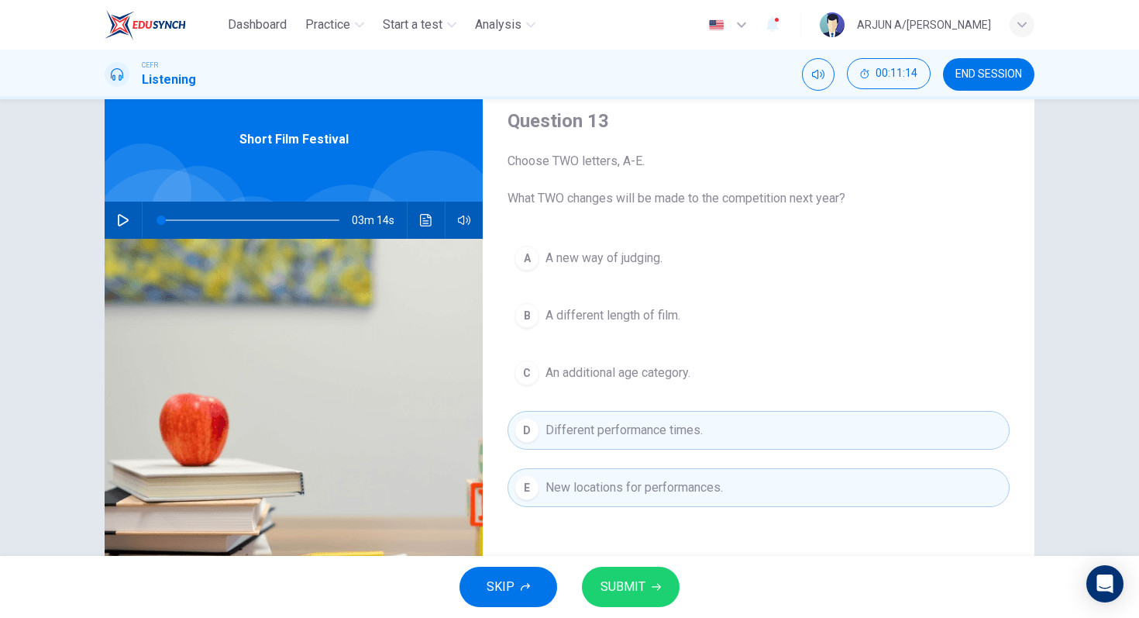
click at [568, 366] on span "An additional age category." at bounding box center [618, 372] width 145 height 19
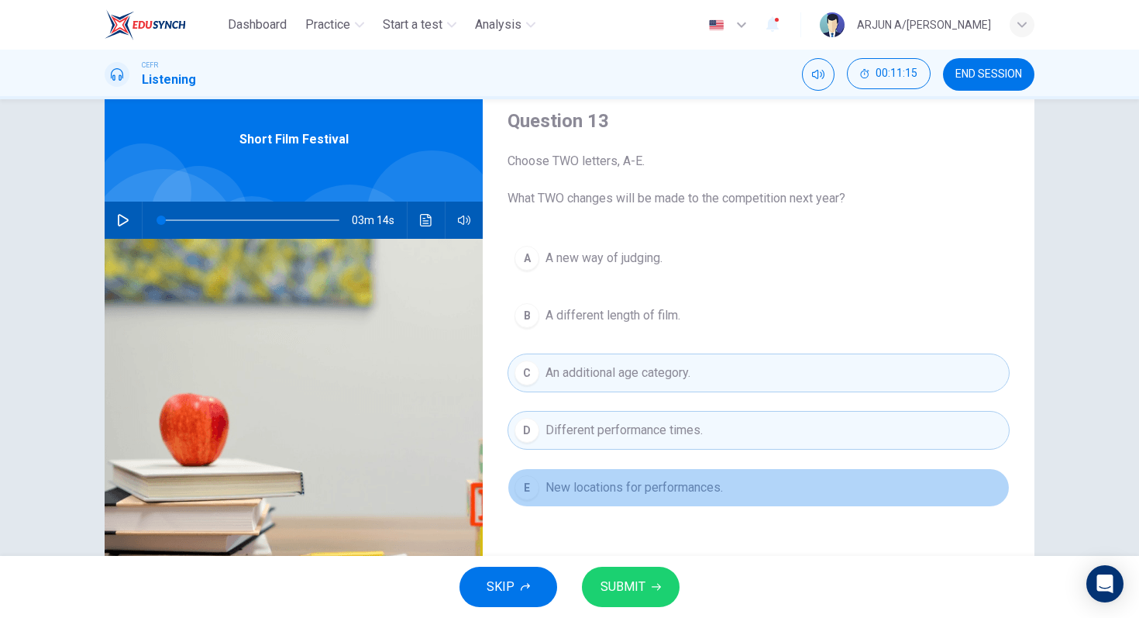
click at [585, 498] on button "E New locations for performances." at bounding box center [759, 487] width 502 height 39
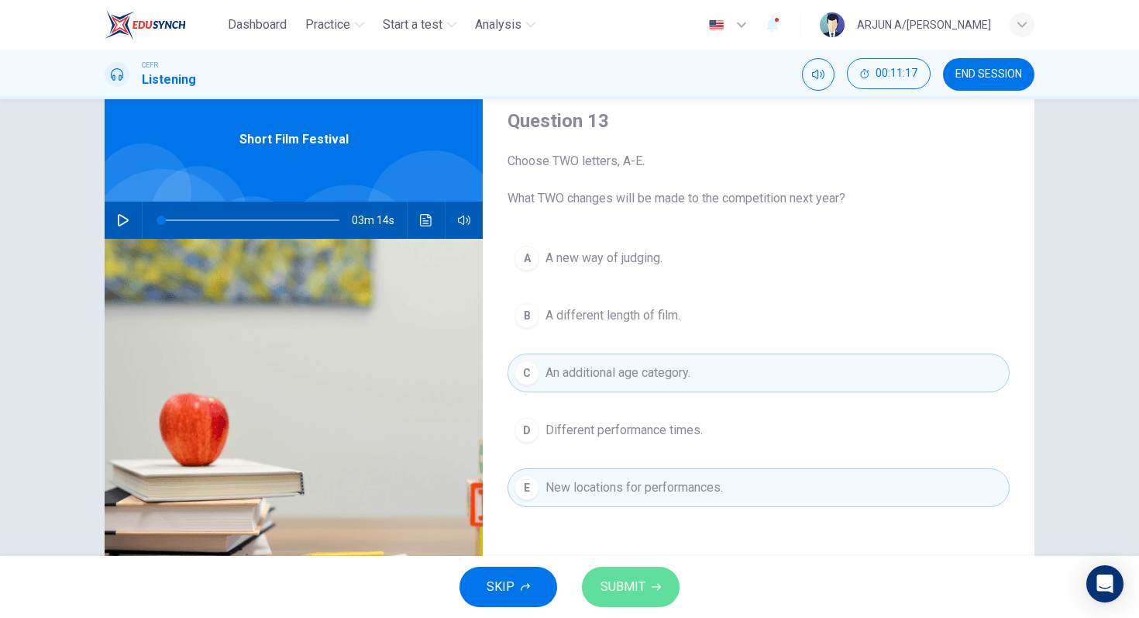
click at [622, 584] on span "SUBMIT" at bounding box center [623, 587] width 45 height 22
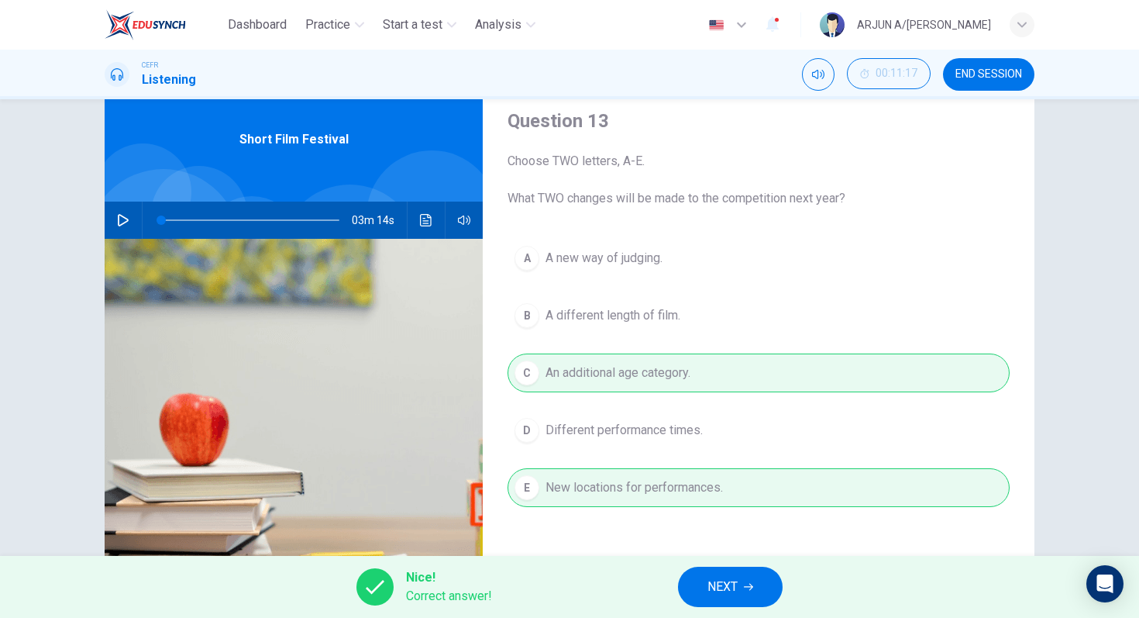
click at [705, 587] on button "NEXT" at bounding box center [730, 586] width 105 height 40
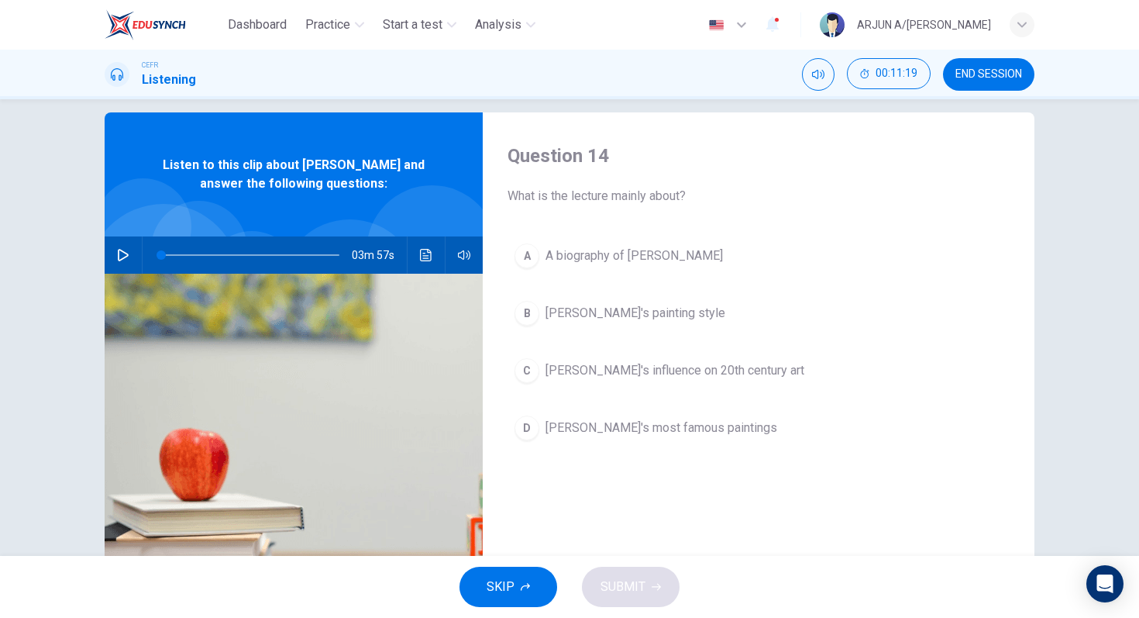
scroll to position [19, 0]
click at [130, 252] on button "button" at bounding box center [123, 254] width 25 height 37
type input "0"
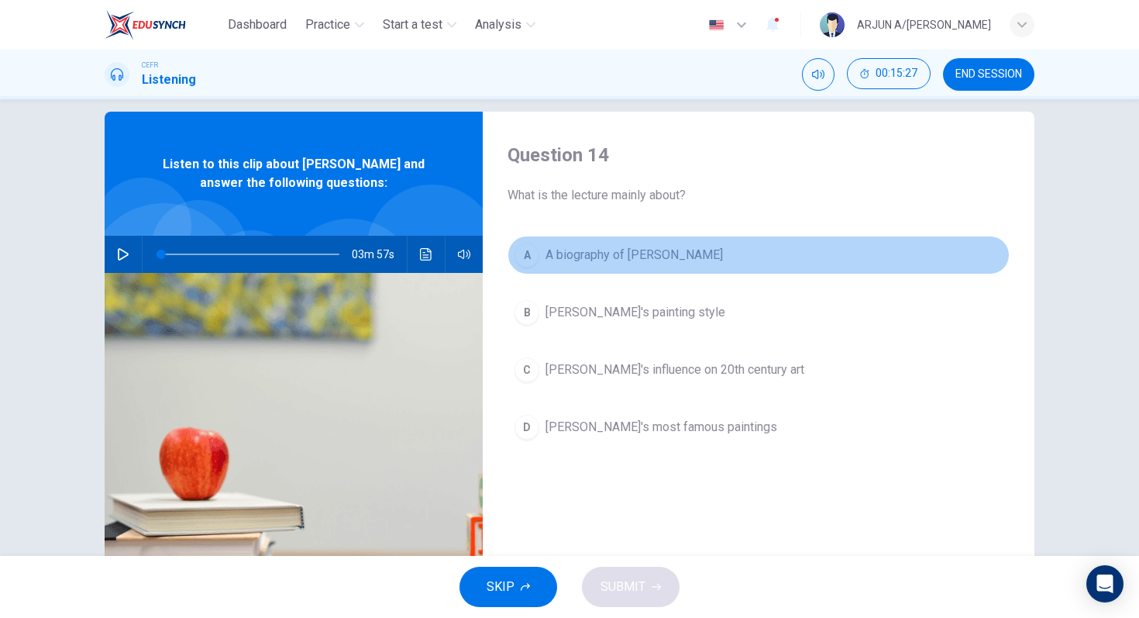
click at [595, 250] on span "A biography of Van Gogh" at bounding box center [634, 255] width 177 height 19
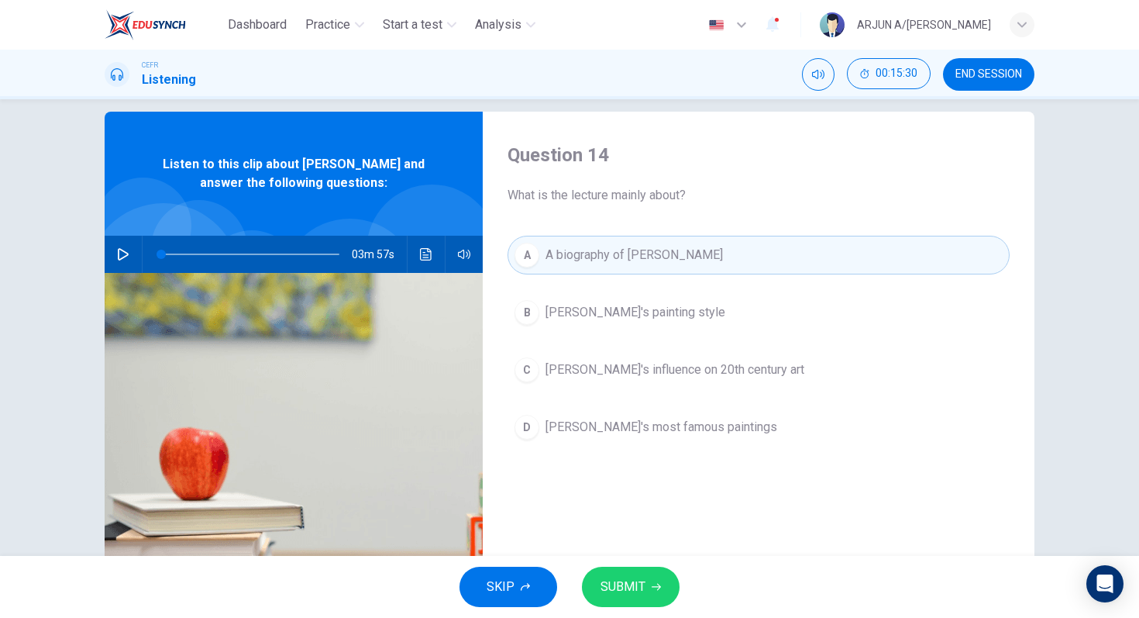
click at [637, 601] on button "SUBMIT" at bounding box center [631, 586] width 98 height 40
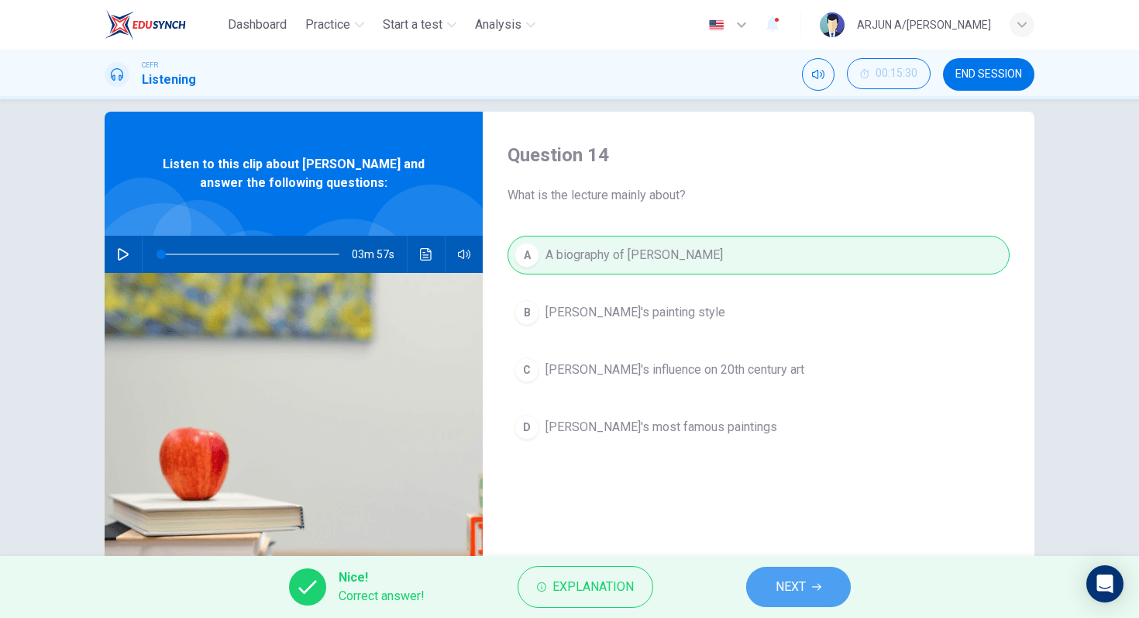
click at [806, 588] on span "NEXT" at bounding box center [791, 587] width 30 height 22
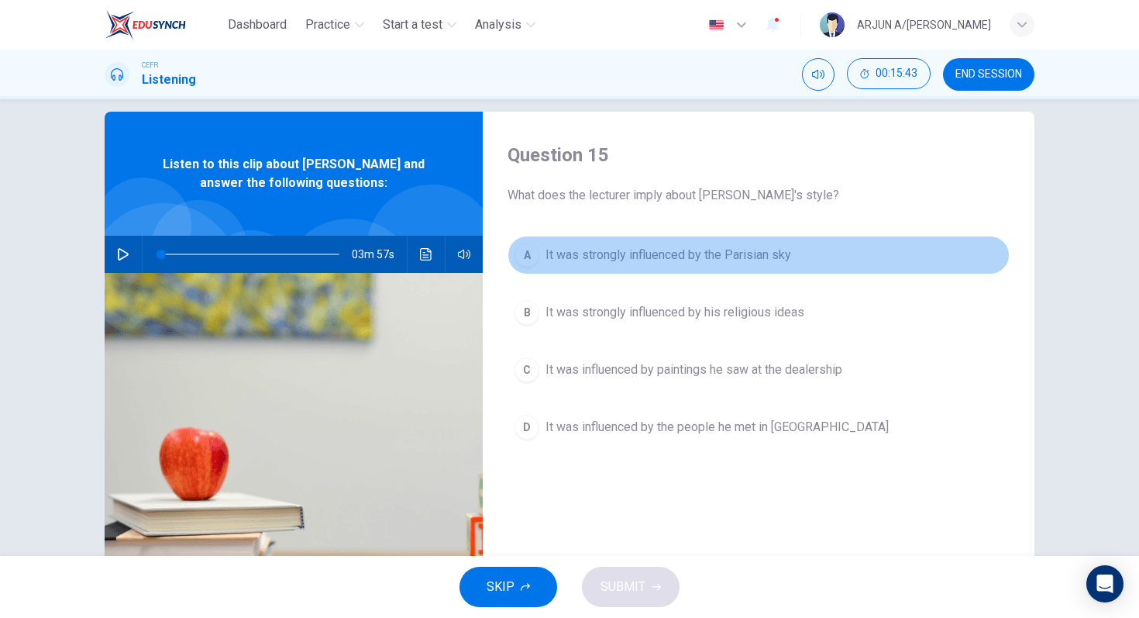
click at [685, 257] on span "It was strongly influenced by the Parisian sky" at bounding box center [669, 255] width 246 height 19
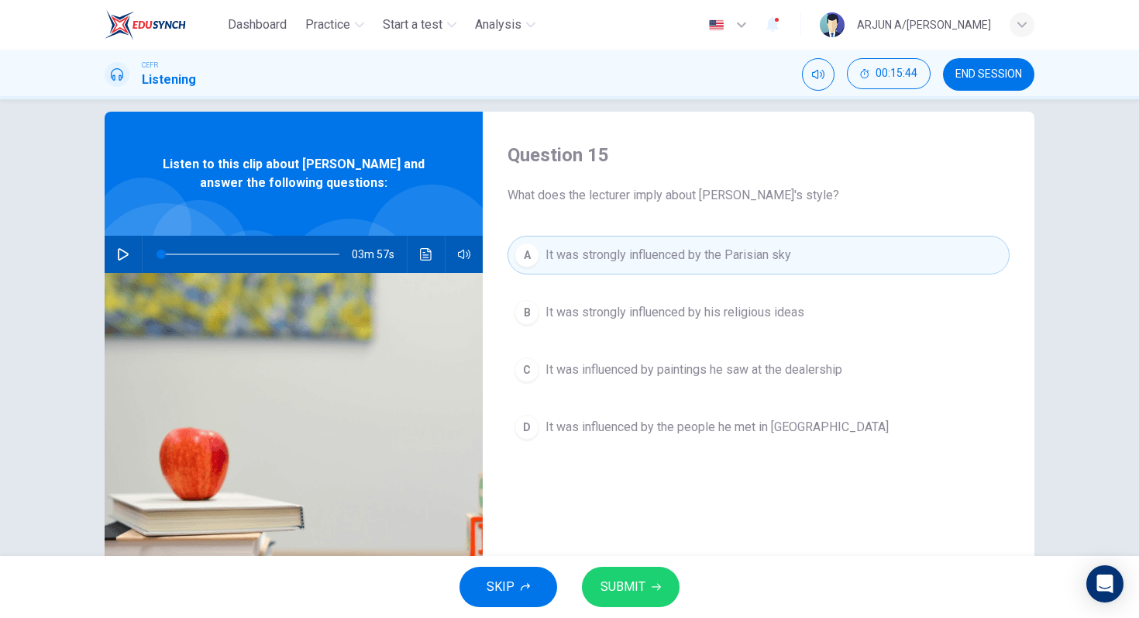
click at [621, 582] on span "SUBMIT" at bounding box center [623, 587] width 45 height 22
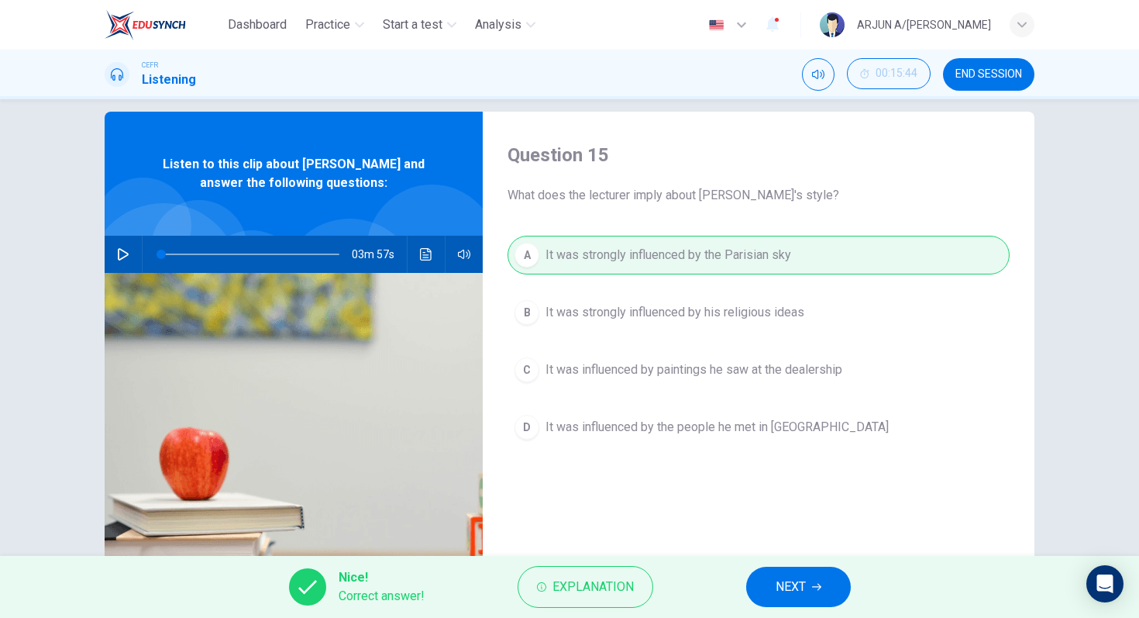
click at [787, 581] on span "NEXT" at bounding box center [791, 587] width 30 height 22
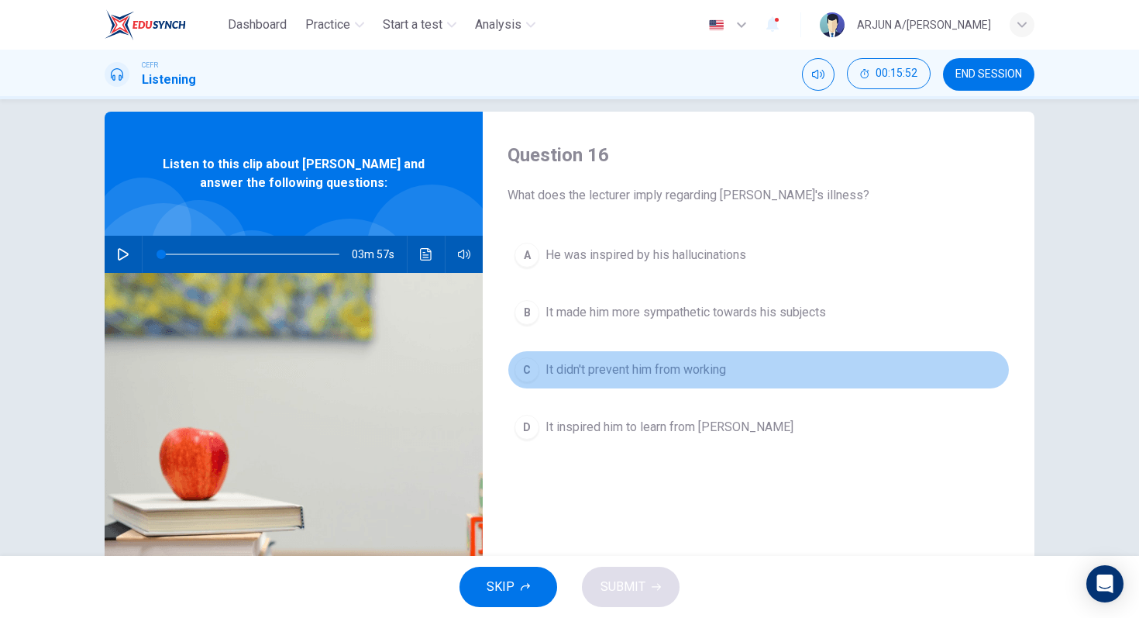
click at [680, 377] on span "It didn't prevent him from working" at bounding box center [636, 369] width 181 height 19
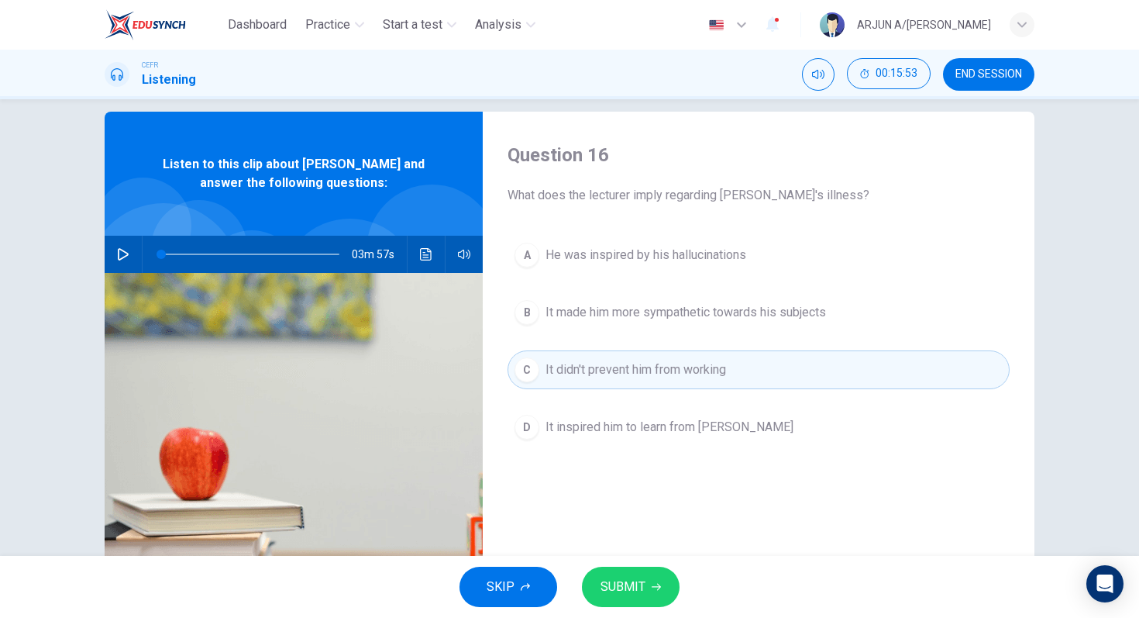
click at [652, 591] on icon "button" at bounding box center [656, 586] width 9 height 9
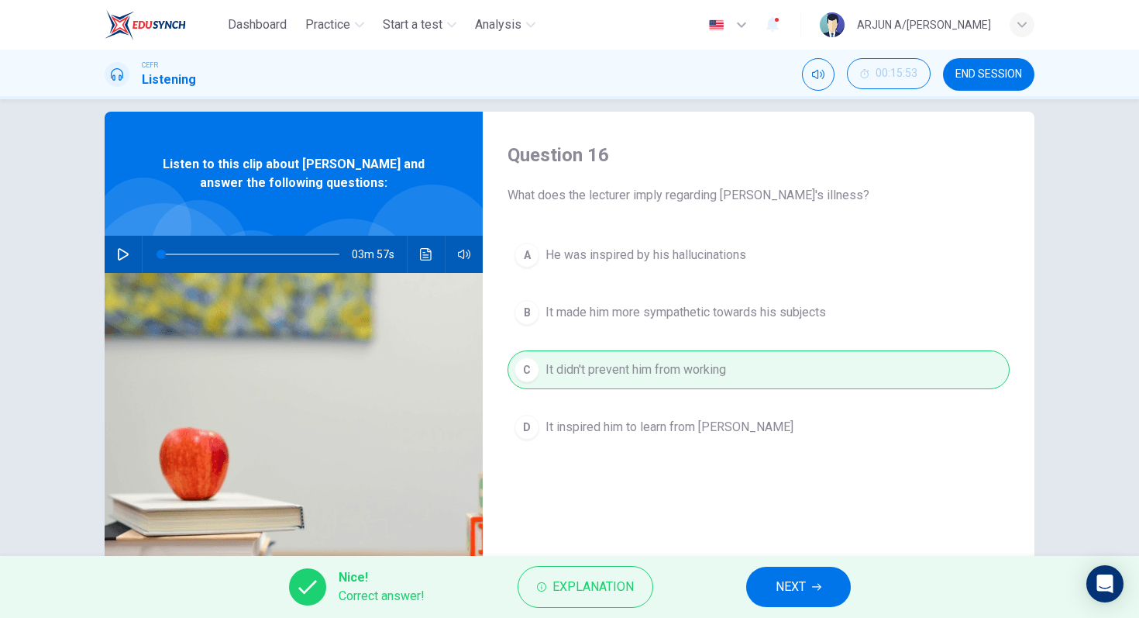
click at [803, 581] on span "NEXT" at bounding box center [791, 587] width 30 height 22
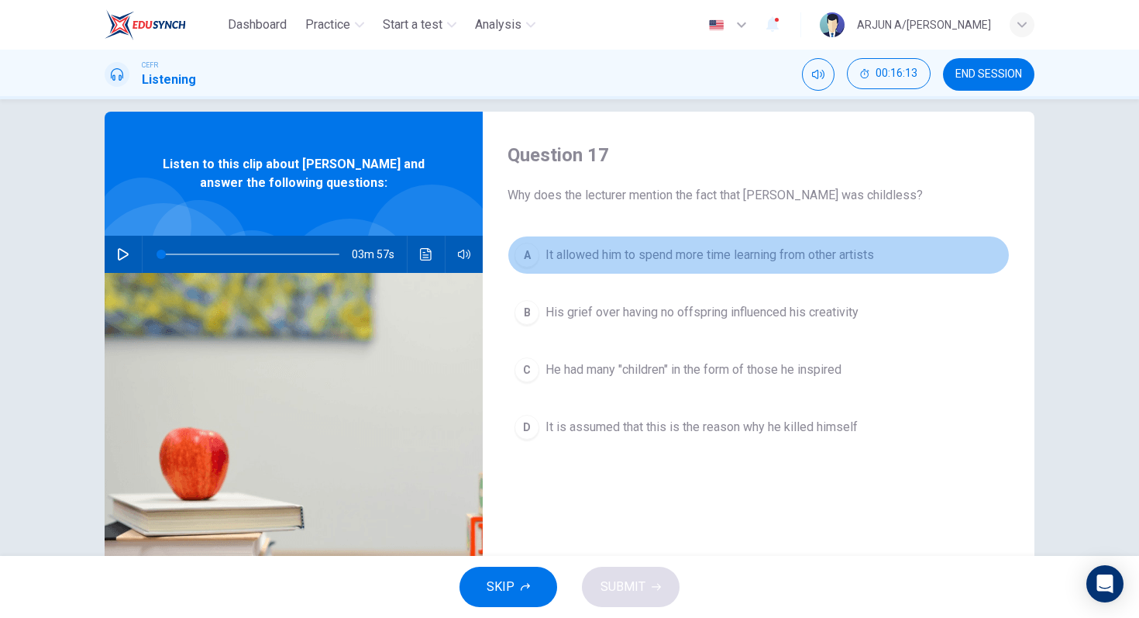
click at [809, 255] on span "It allowed him to spend more time learning from other artists" at bounding box center [710, 255] width 329 height 19
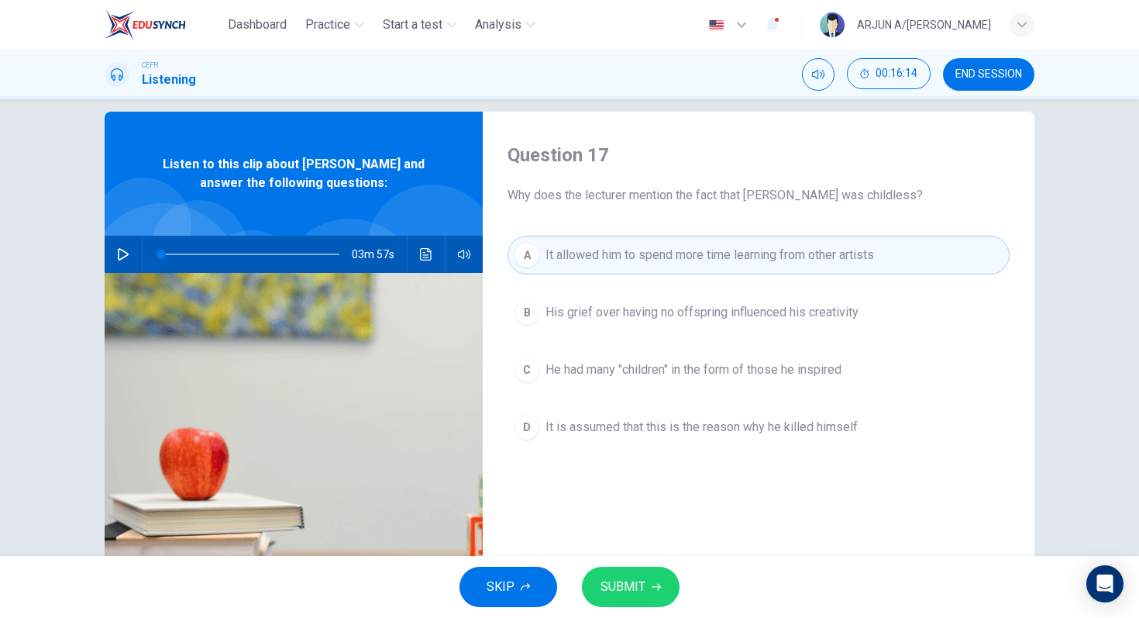
click at [655, 580] on button "SUBMIT" at bounding box center [631, 586] width 98 height 40
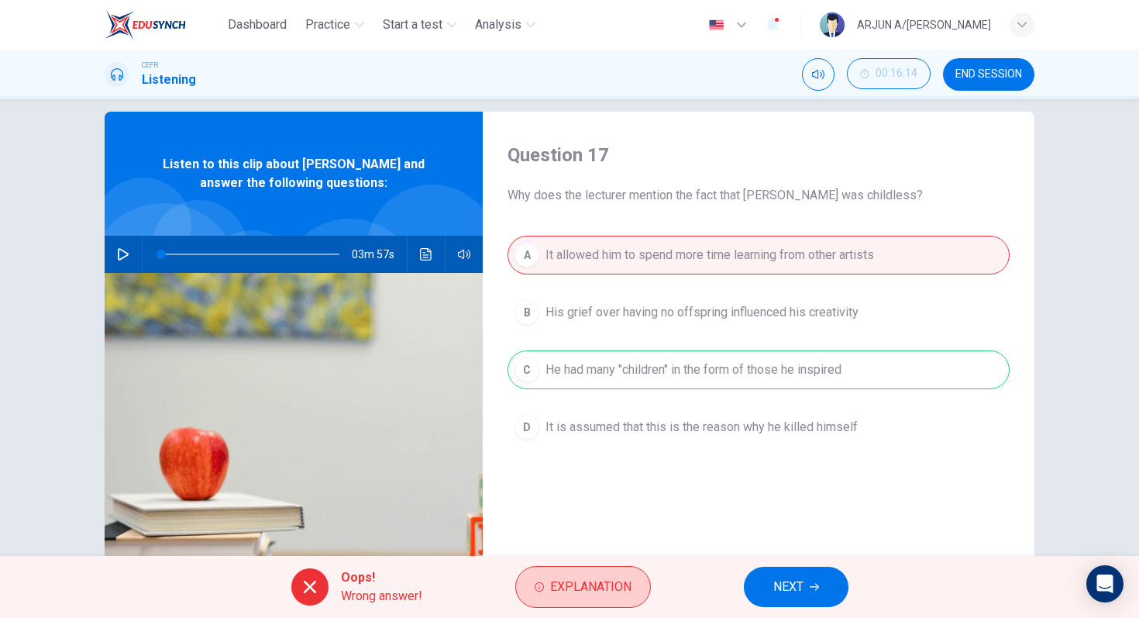
click at [621, 596] on span "Explanation" at bounding box center [590, 587] width 81 height 22
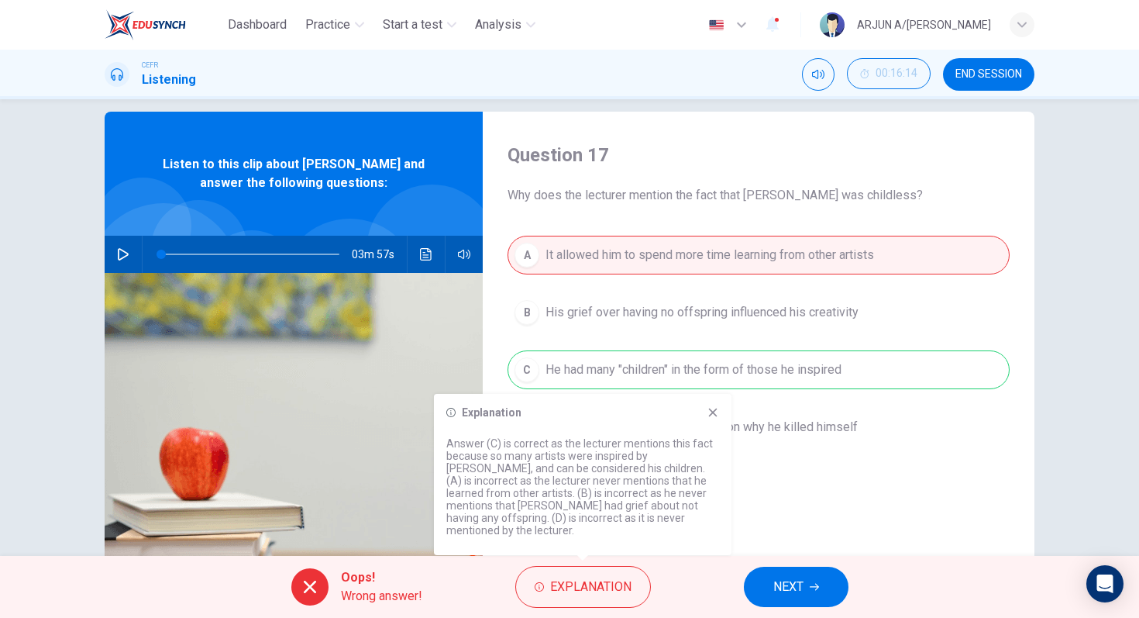
click at [818, 586] on icon "button" at bounding box center [814, 587] width 9 height 7
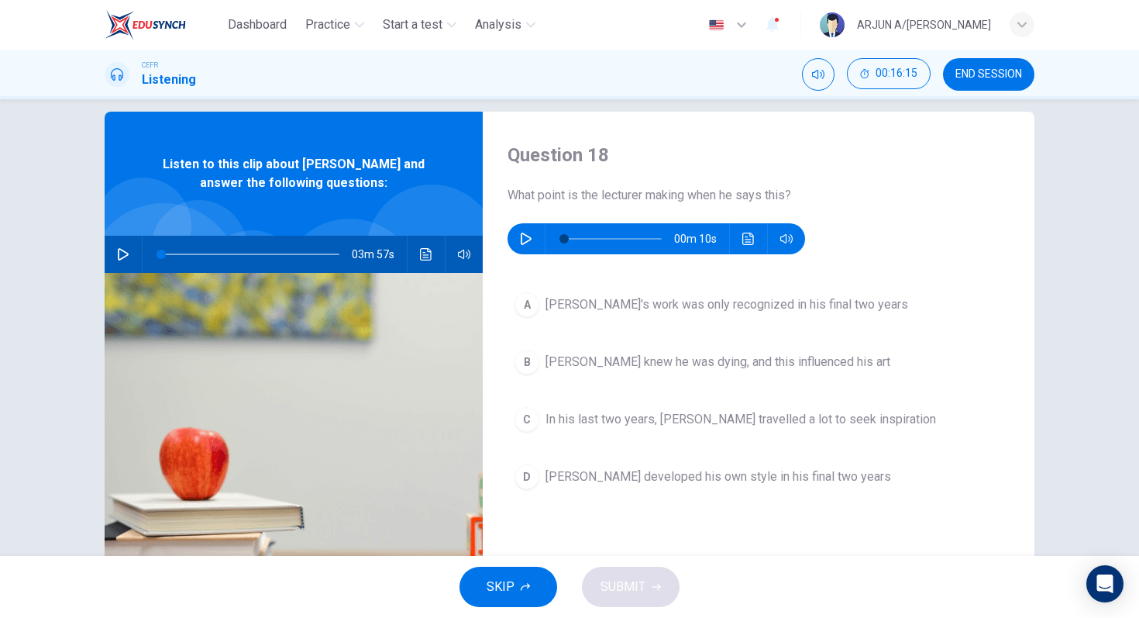
click at [530, 232] on icon "button" at bounding box center [526, 238] width 12 height 12
type input "0"
click at [702, 315] on button "A Van Gogh's work was only recognized in his final two years" at bounding box center [759, 304] width 502 height 39
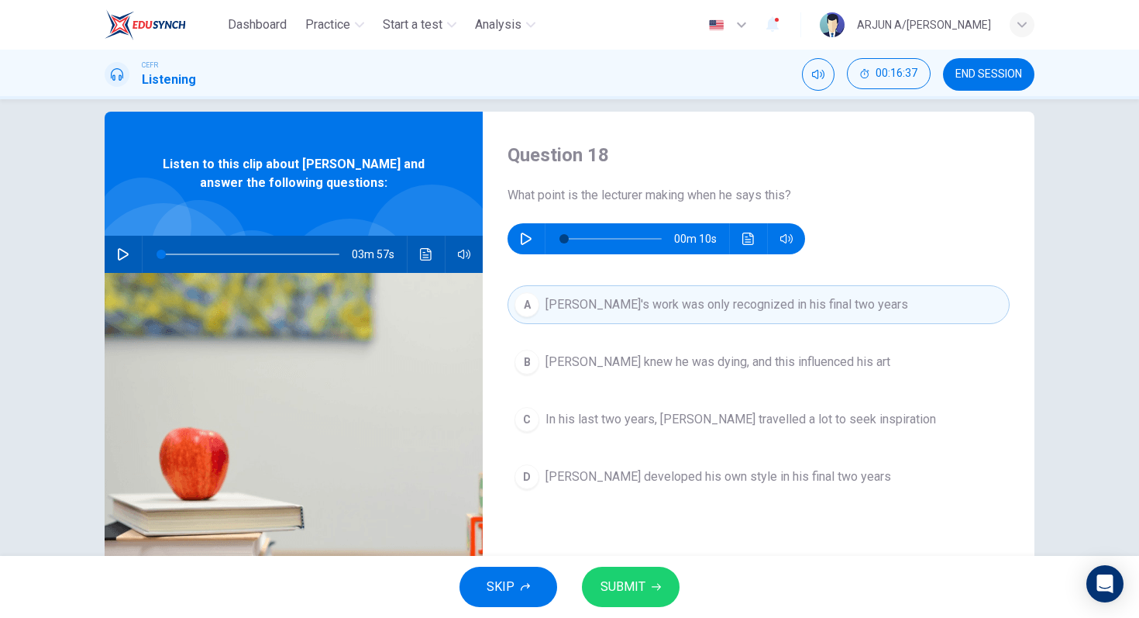
click at [647, 593] on button "SUBMIT" at bounding box center [631, 586] width 98 height 40
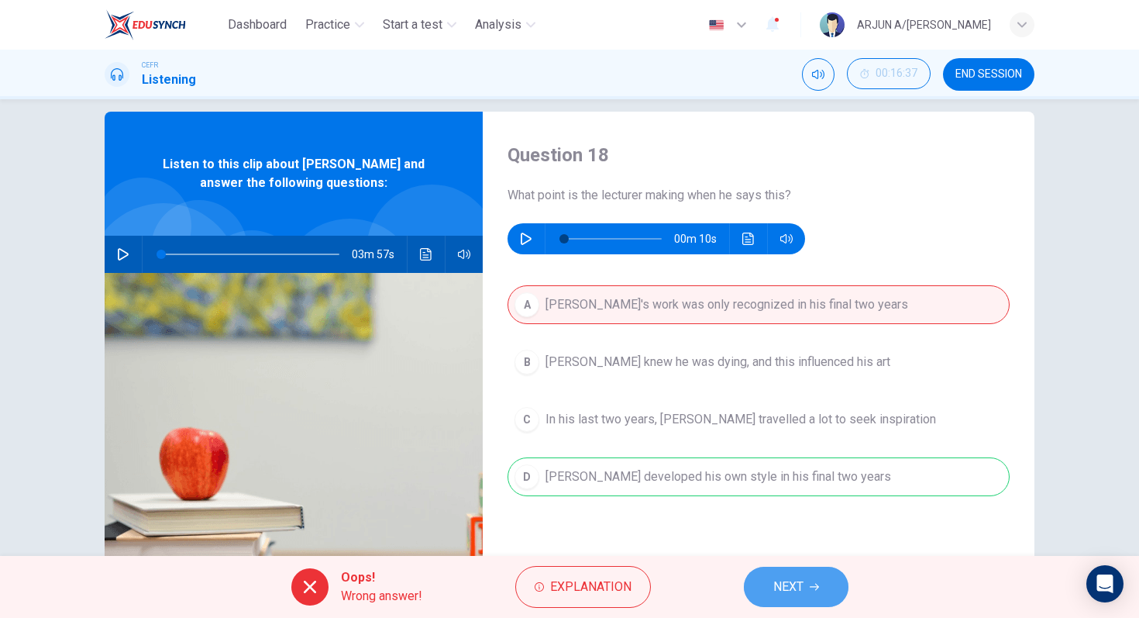
click at [788, 581] on span "NEXT" at bounding box center [788, 587] width 30 height 22
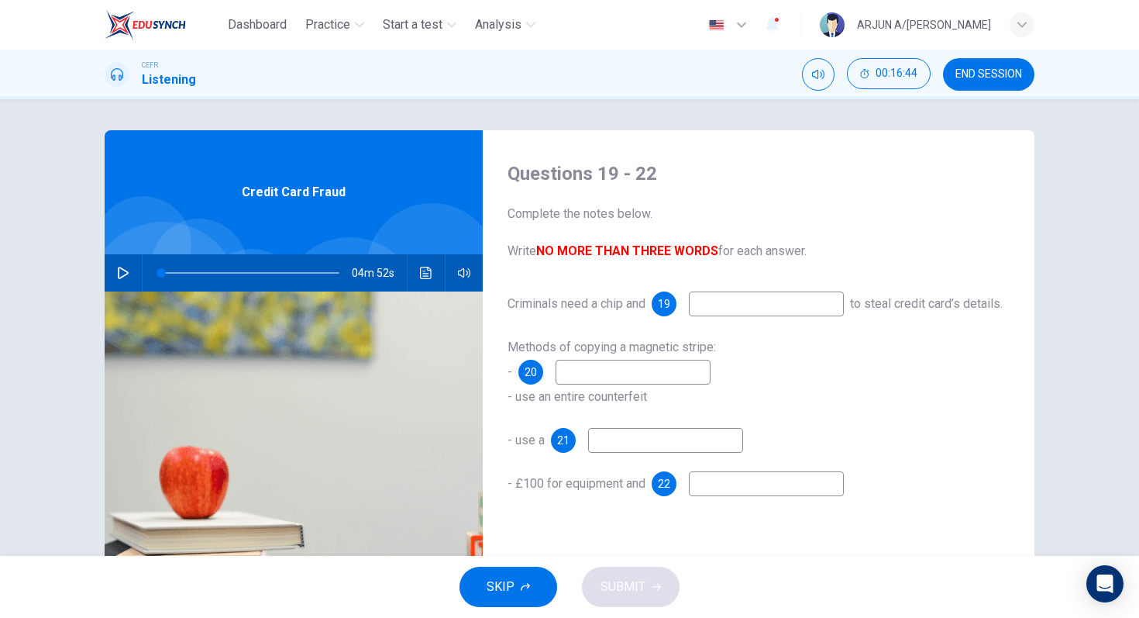
click at [125, 272] on icon "button" at bounding box center [123, 273] width 12 height 12
click at [718, 301] on input at bounding box center [766, 303] width 155 height 25
type input "15"
type input "pi"
type input "15"
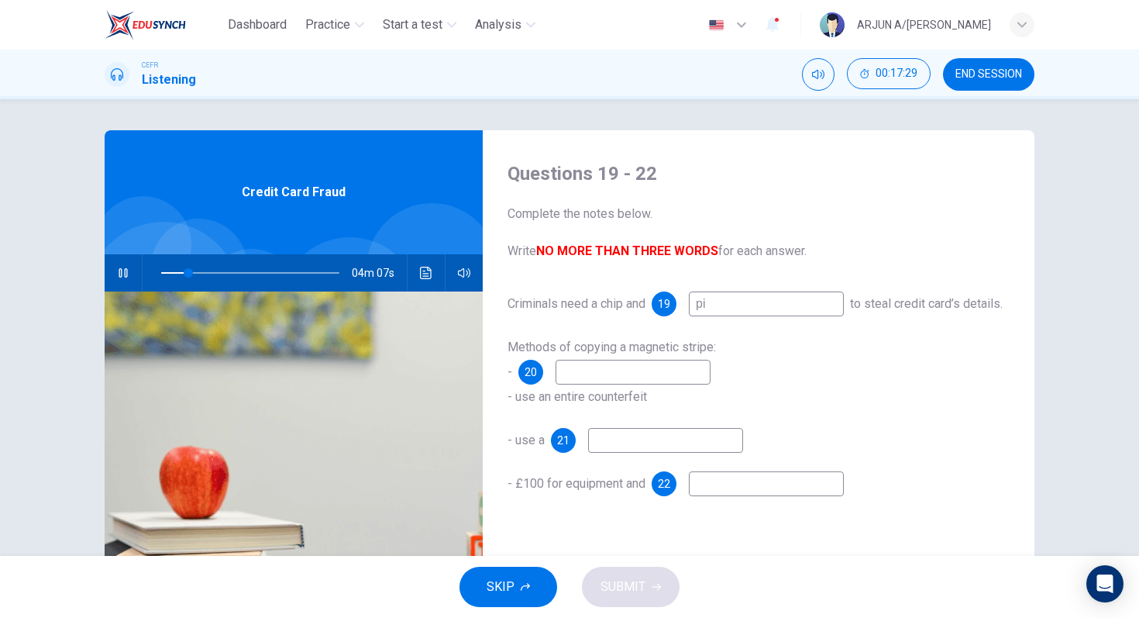
type input "pin"
type input "16"
type input "pin"
click at [683, 370] on input at bounding box center [633, 372] width 155 height 25
type input "21"
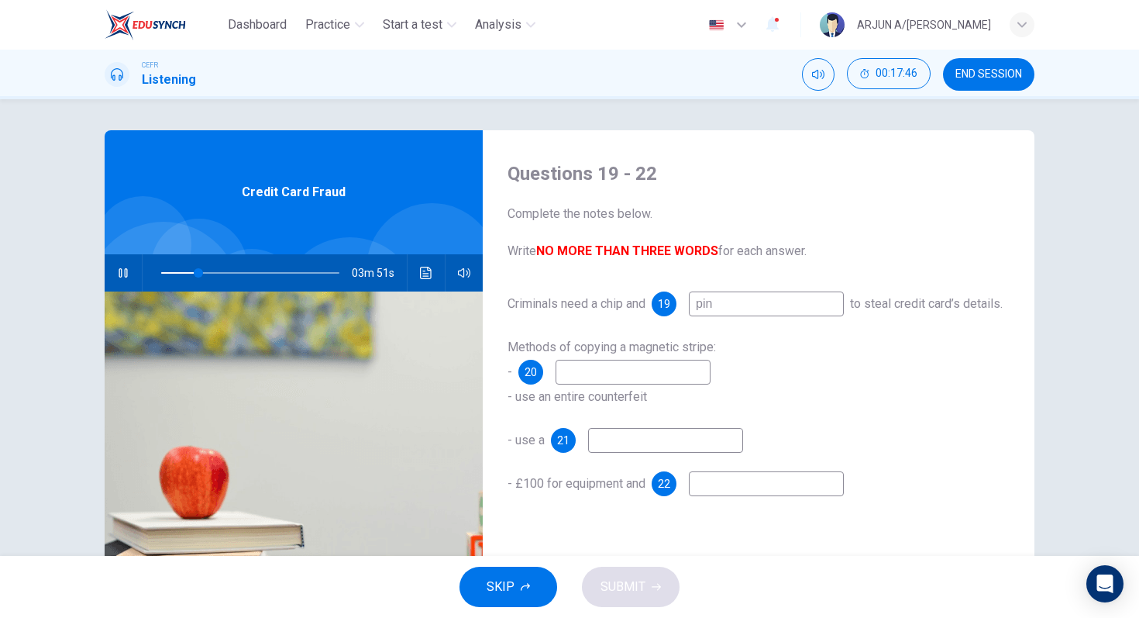
type input "m"
type input "21"
type input "modif"
type input "22"
type input "modify th"
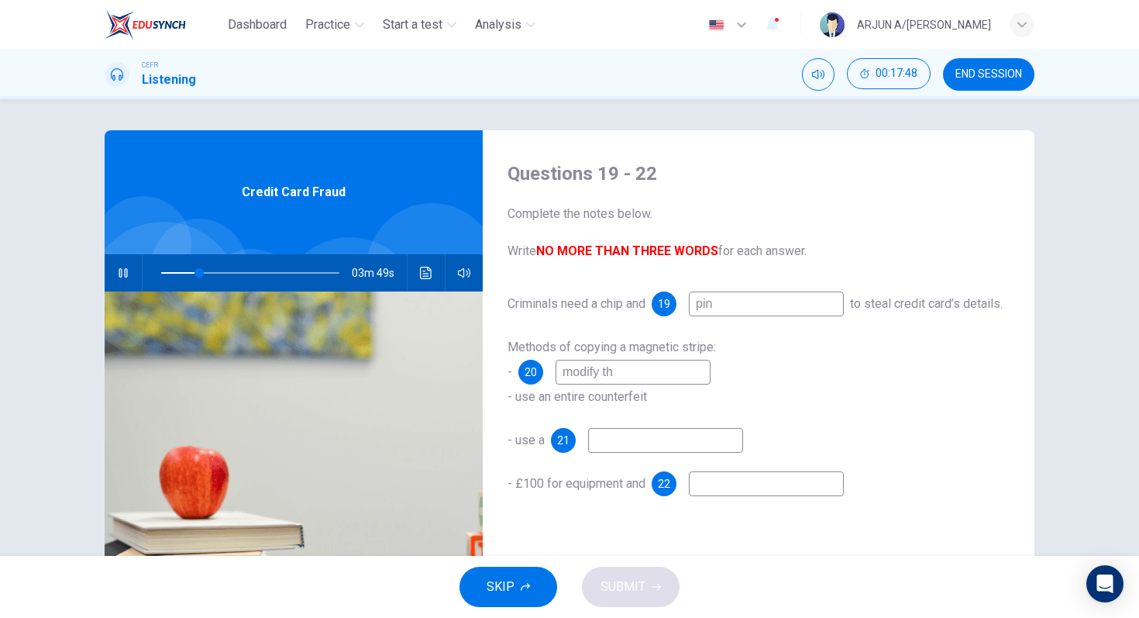
type input "22"
type input "modify the term"
type input "22"
type input "modify the terminalk"
type input "23"
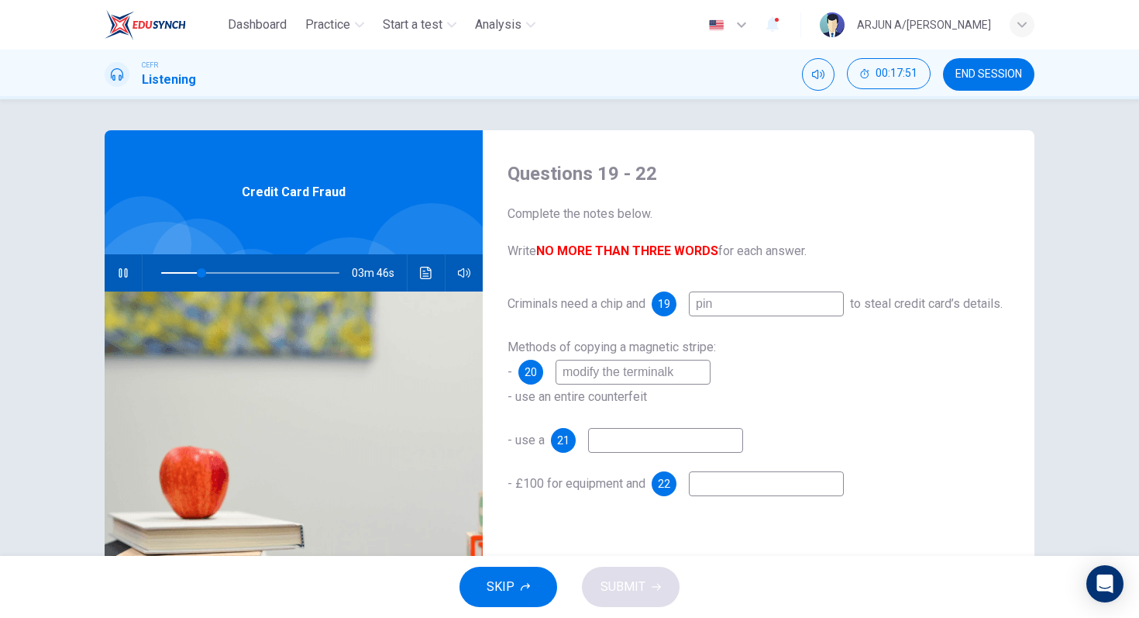
type input "modify the terminal"
type input "23"
type input "modify the terminall"
type input "24"
type input "modify the terminal"
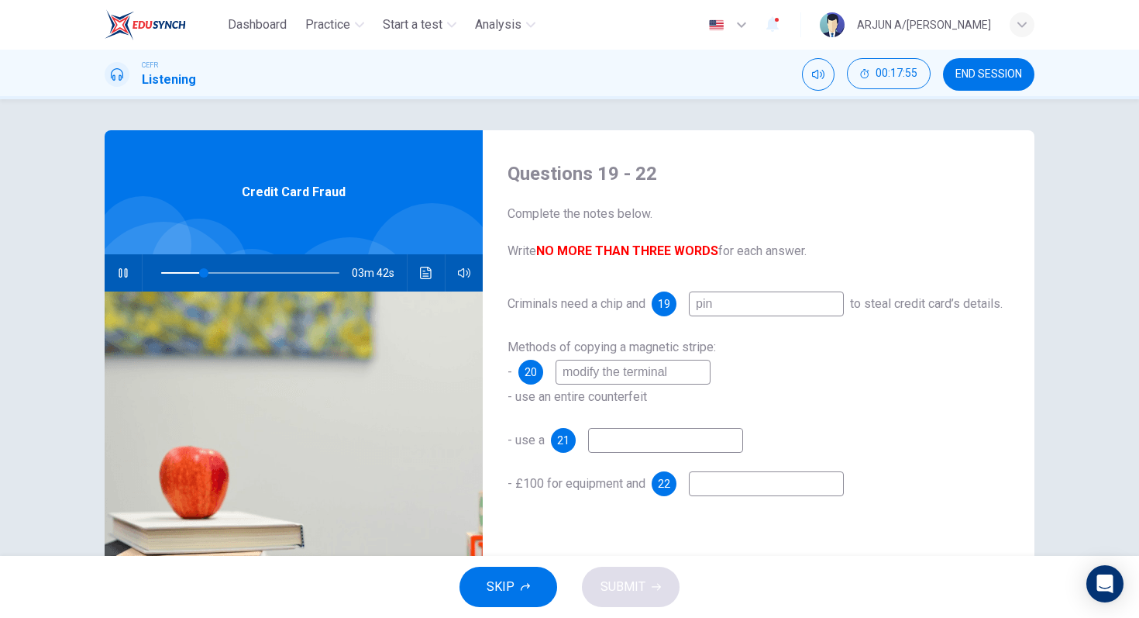
type input "24"
type input "modify the terminal"
click at [659, 446] on input at bounding box center [665, 440] width 155 height 25
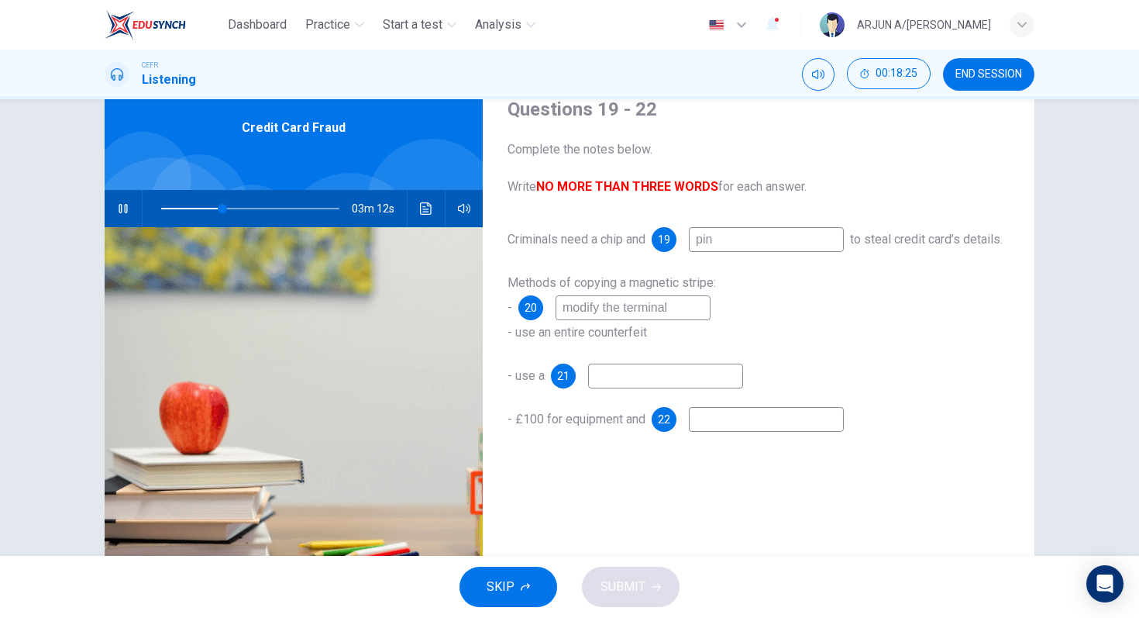
scroll to position [59, 0]
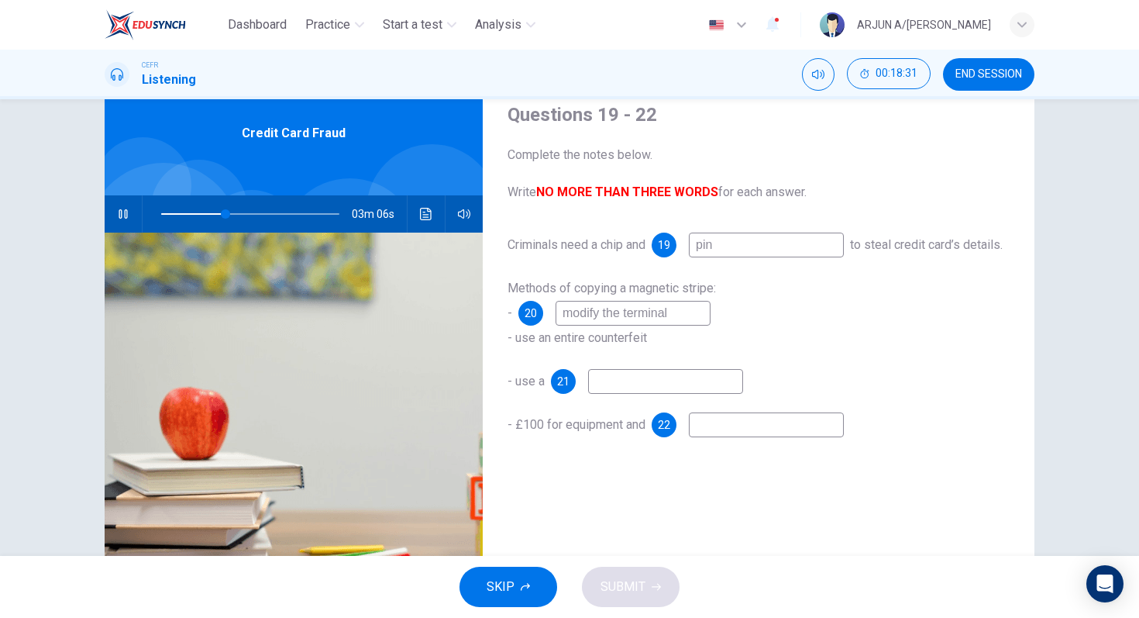
click at [709, 432] on input at bounding box center [766, 424] width 155 height 25
type input "37"
type input "raw"
type input "37"
type input "raw pa"
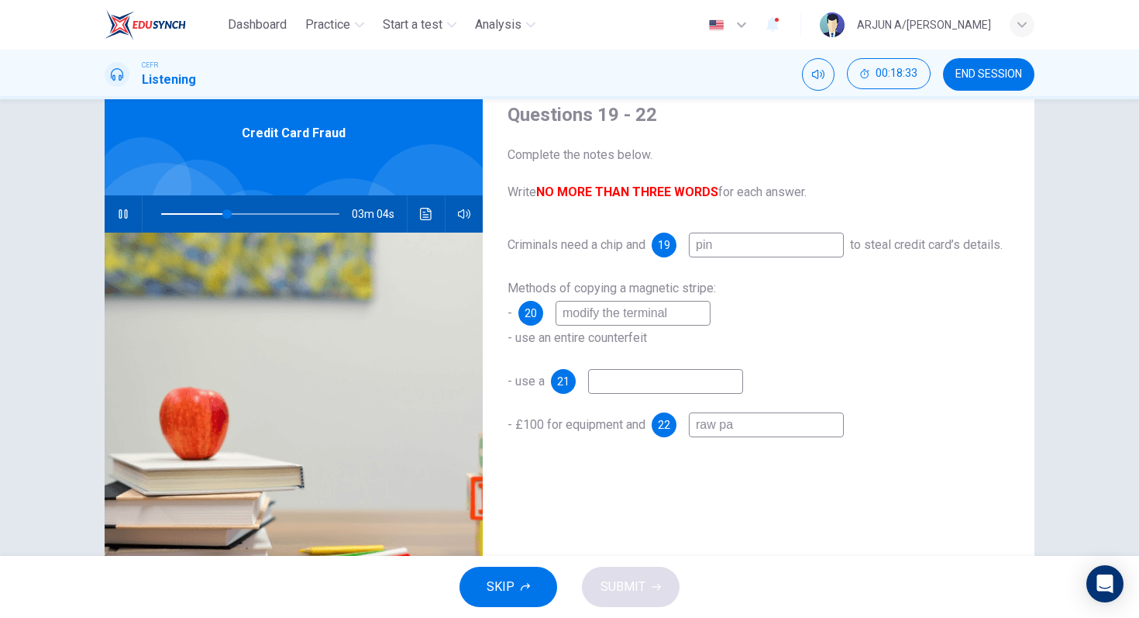
type input "37"
type input "raw parts"
type input "41"
type input "raw parts"
click at [695, 385] on input at bounding box center [665, 381] width 155 height 25
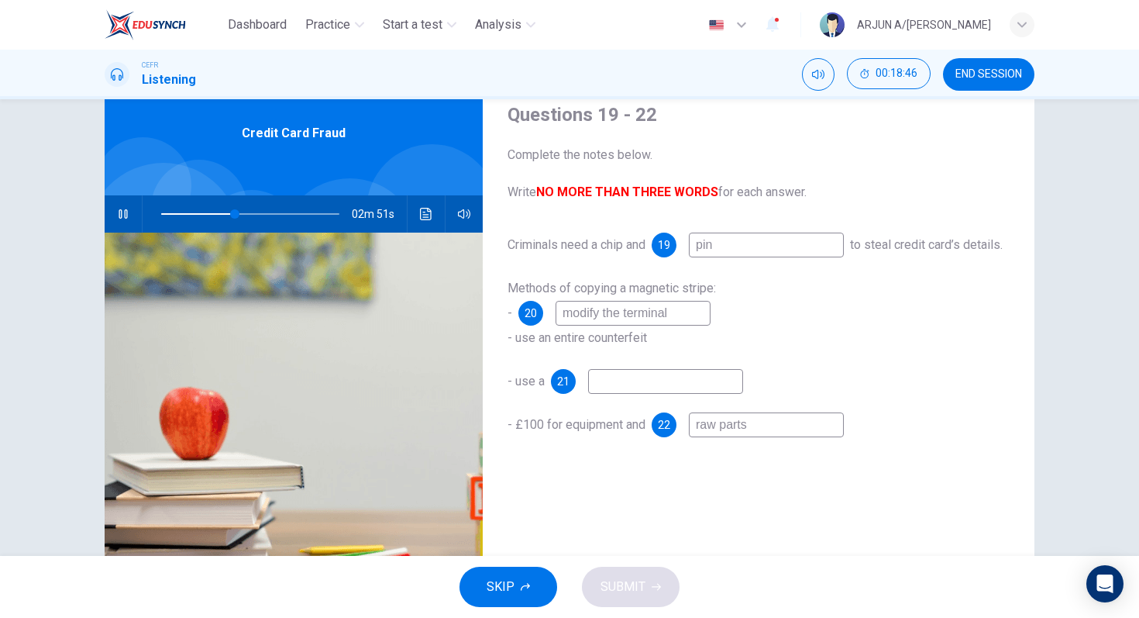
type input "42"
type input "f"
type input "42"
type input "45"
type input "f"
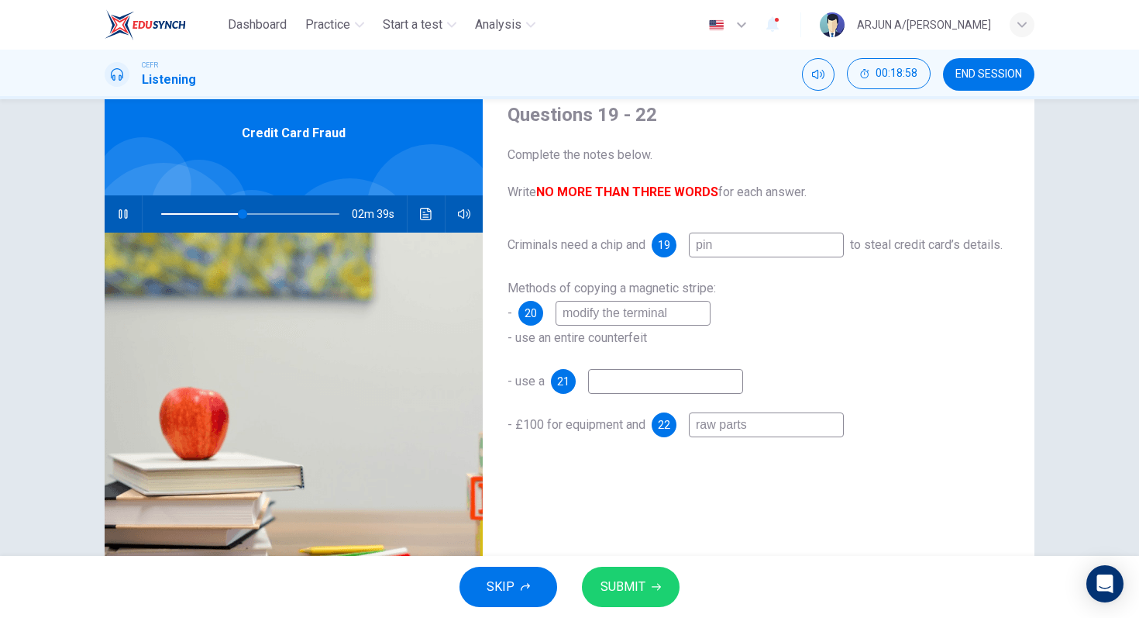
type input "45"
type input "fa"
type input "46"
type input "fak"
type input "46"
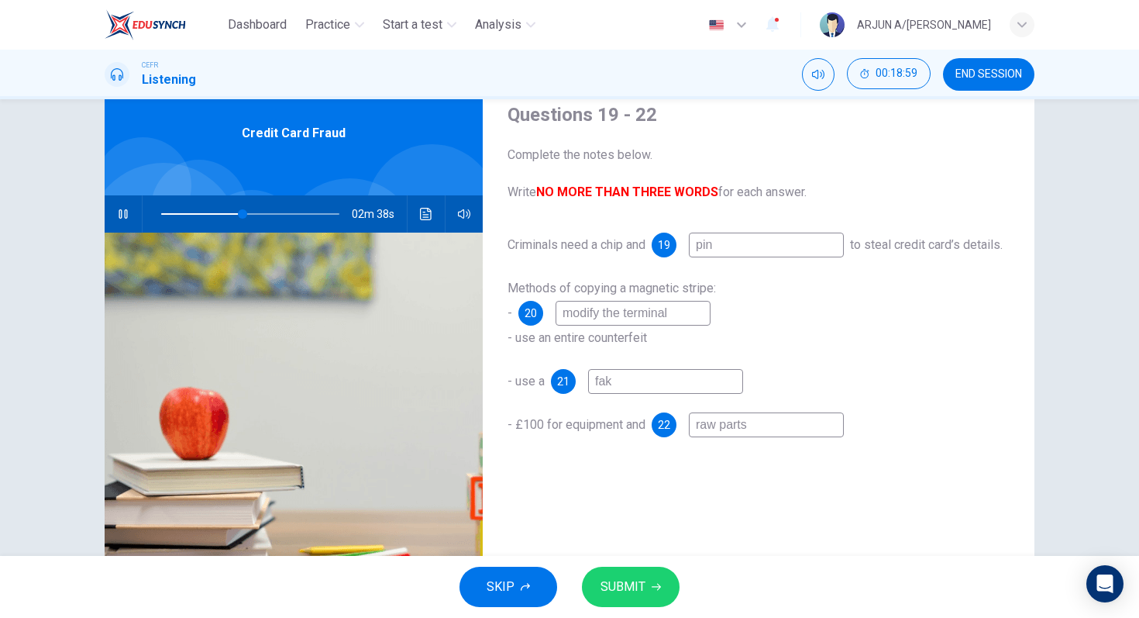
type input "fake"
type input "46"
type input "fake"
type input "46"
type input "fake c"
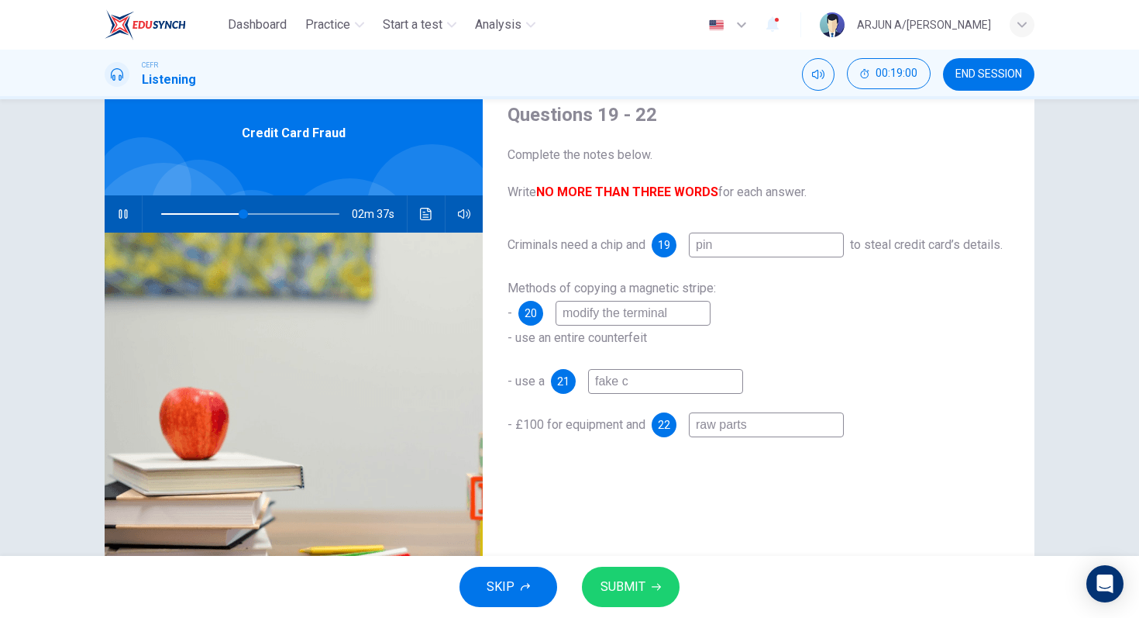
type input "46"
type input "fake ca"
type input "46"
type input "fake car"
type input "47"
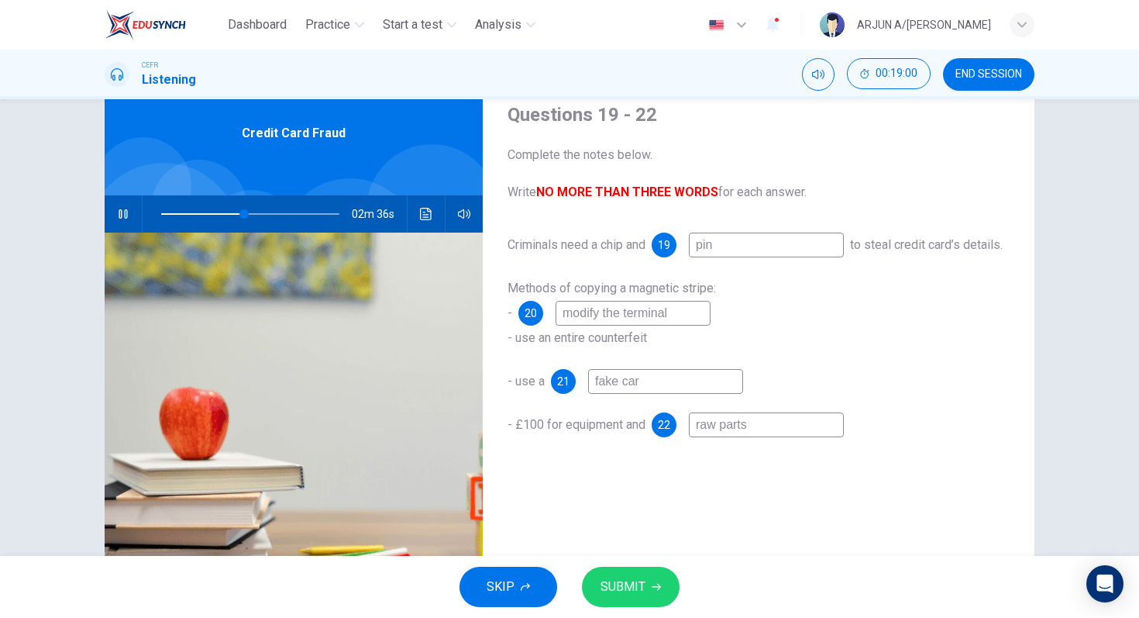
type input "fake card"
type input "47"
type input "fake card"
click at [595, 580] on button "SUBMIT" at bounding box center [631, 586] width 98 height 40
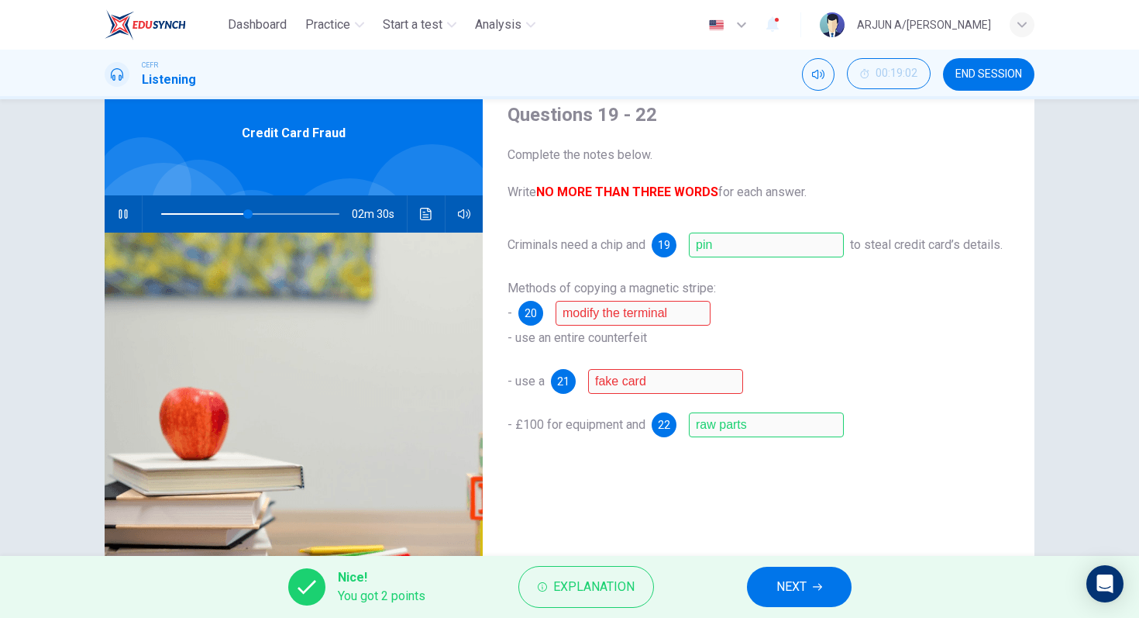
click at [595, 580] on span "Explanation" at bounding box center [593, 587] width 81 height 22
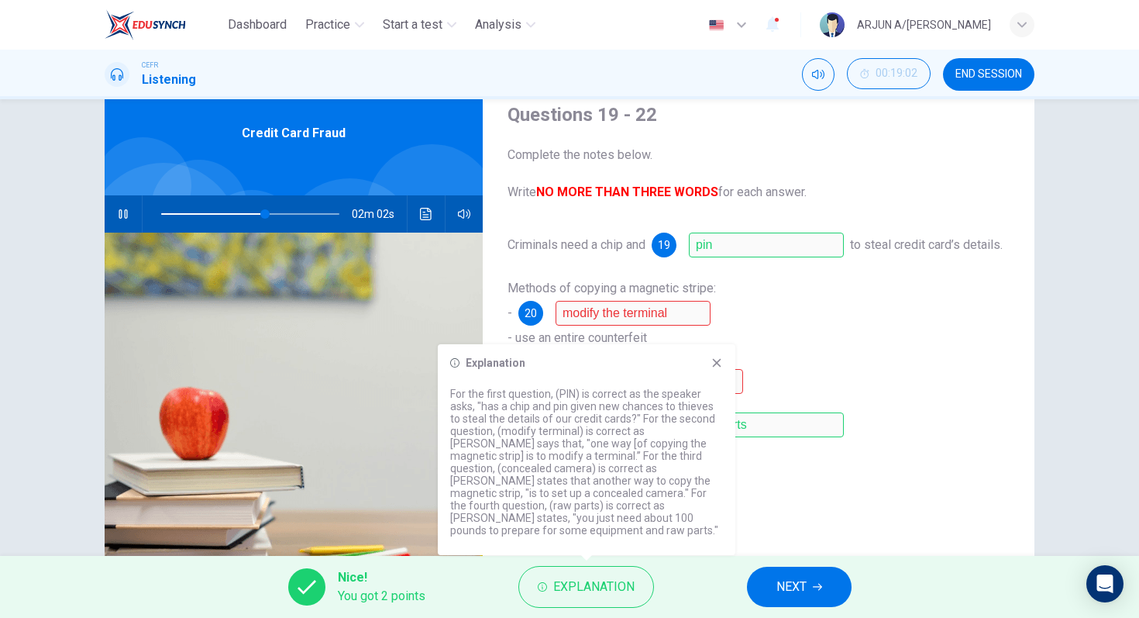
click at [790, 594] on span "NEXT" at bounding box center [791, 587] width 30 height 22
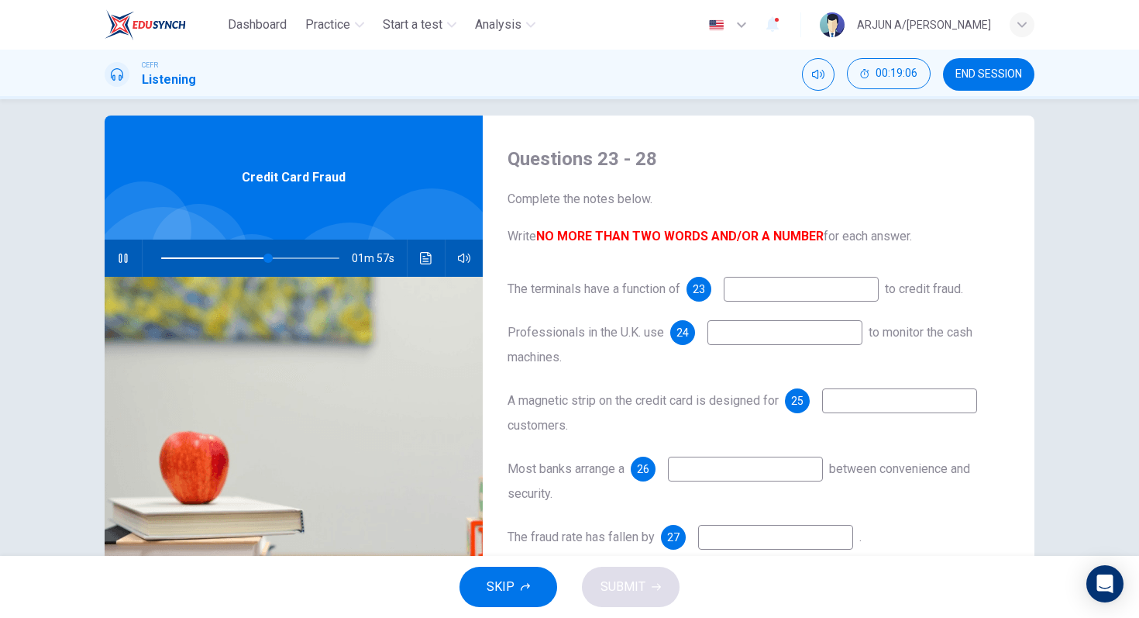
scroll to position [12, 0]
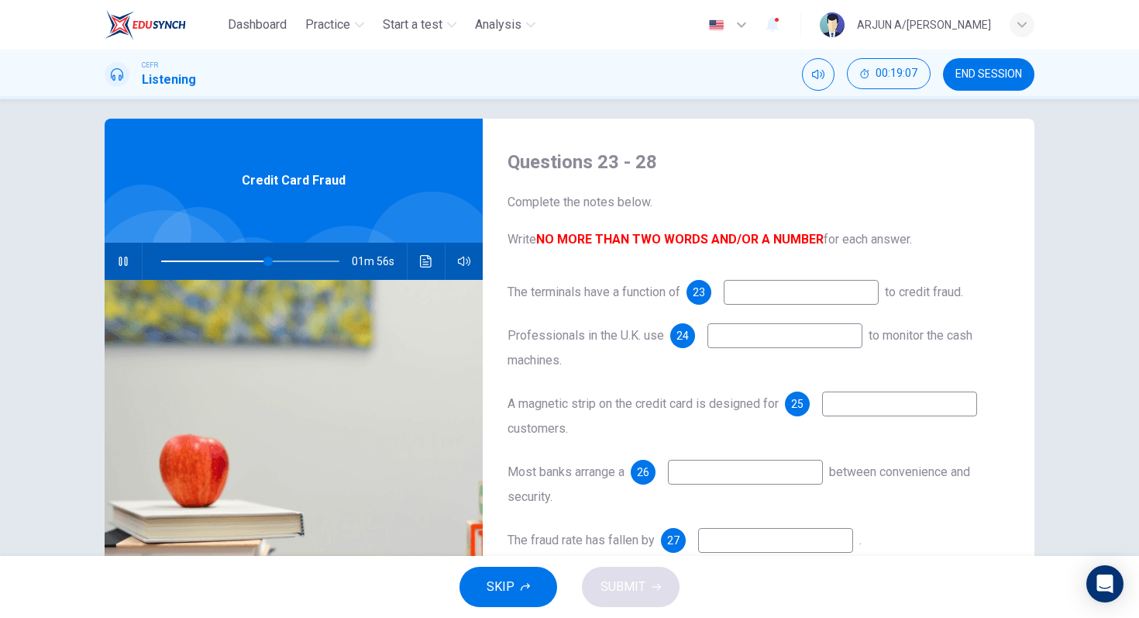
click at [783, 288] on input at bounding box center [801, 292] width 155 height 25
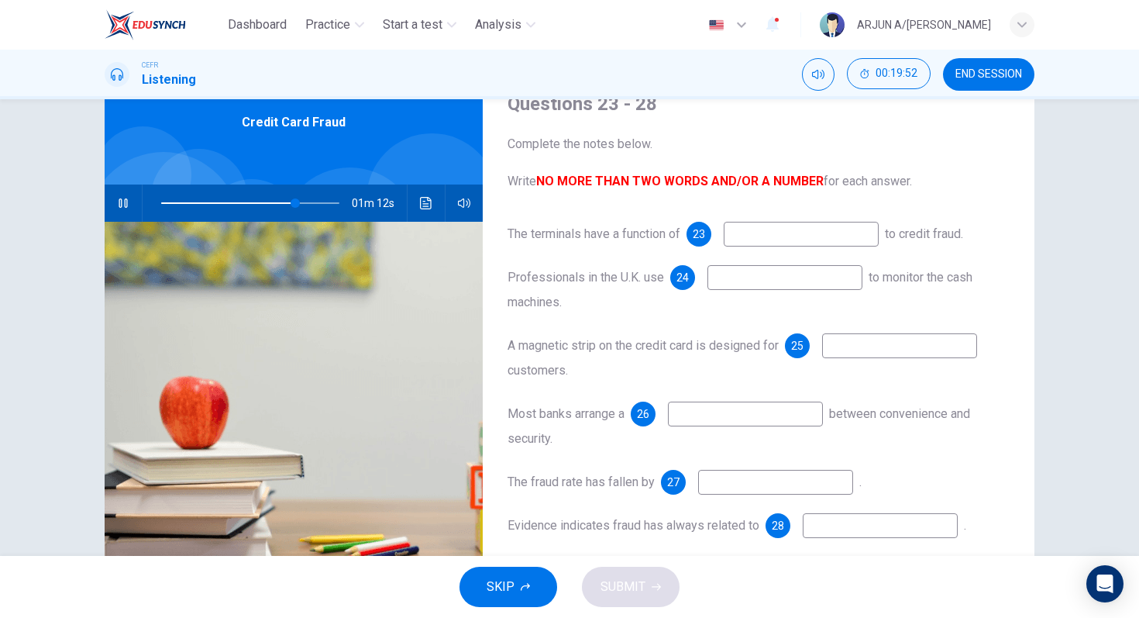
scroll to position [57, 0]
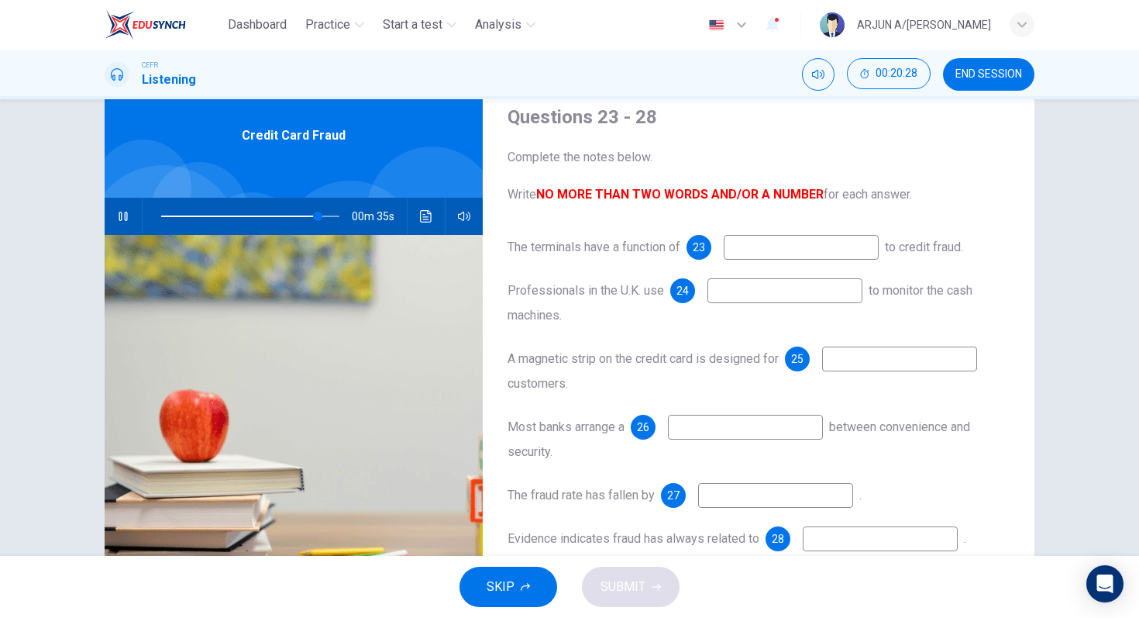
click at [227, 211] on span at bounding box center [250, 216] width 178 height 22
click at [763, 243] on input at bounding box center [801, 247] width 155 height 25
type input "39"
type input "t"
type input "39"
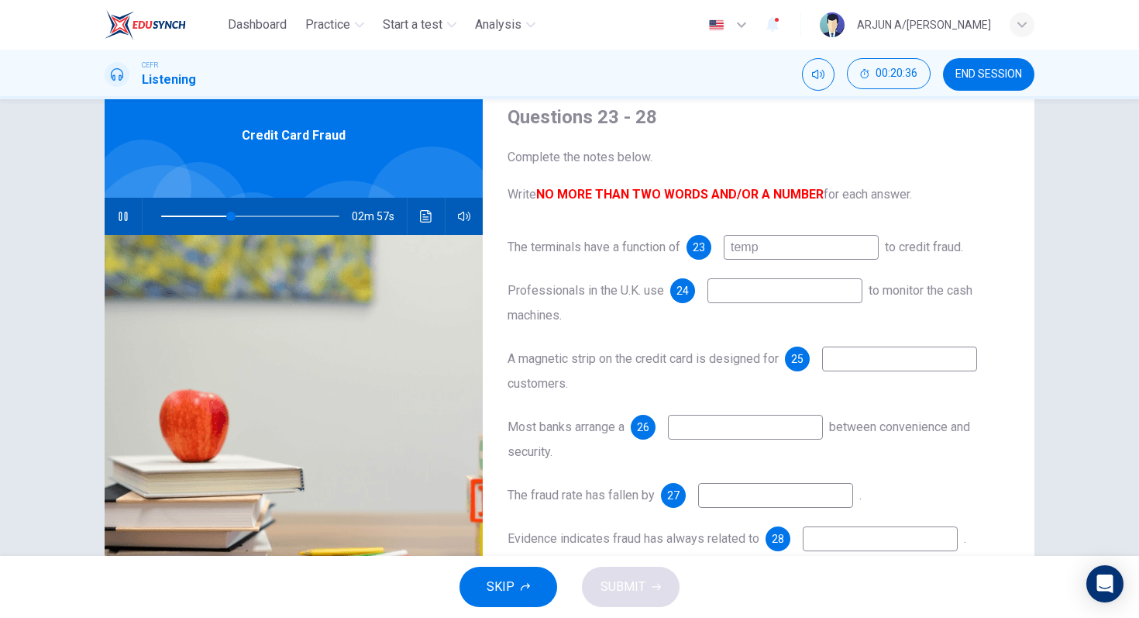
type input "tempe"
type input "40"
type input "temper re"
type input "40"
type input "temper resistanc"
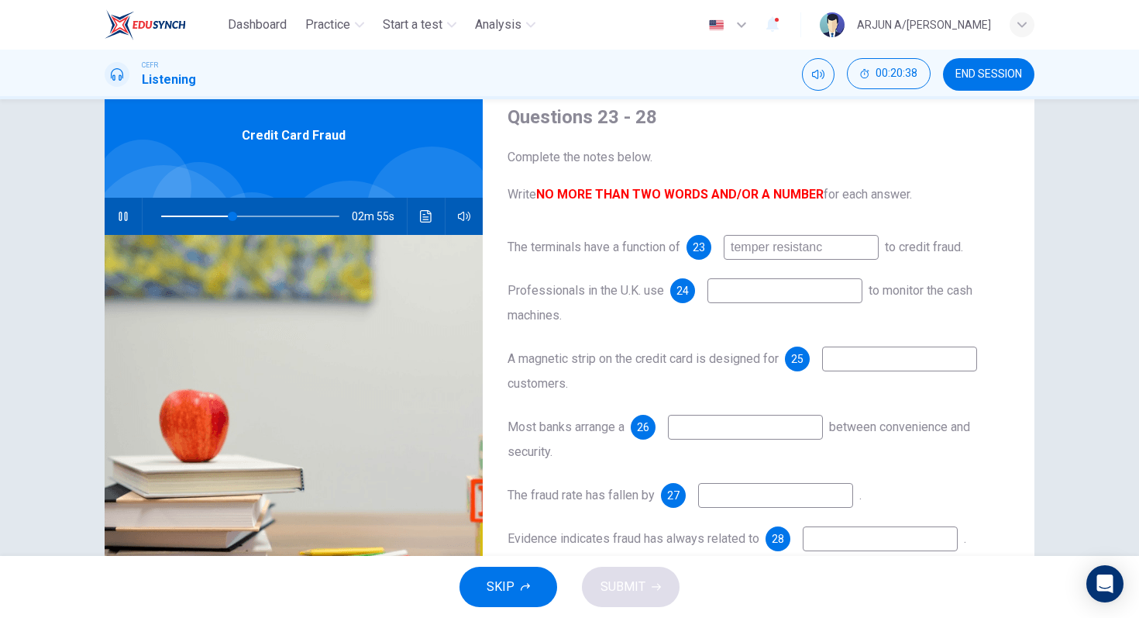
type input "40"
type input "temper resistance"
type input "41"
type input "temper resistance"
click at [828, 282] on input at bounding box center [785, 290] width 155 height 25
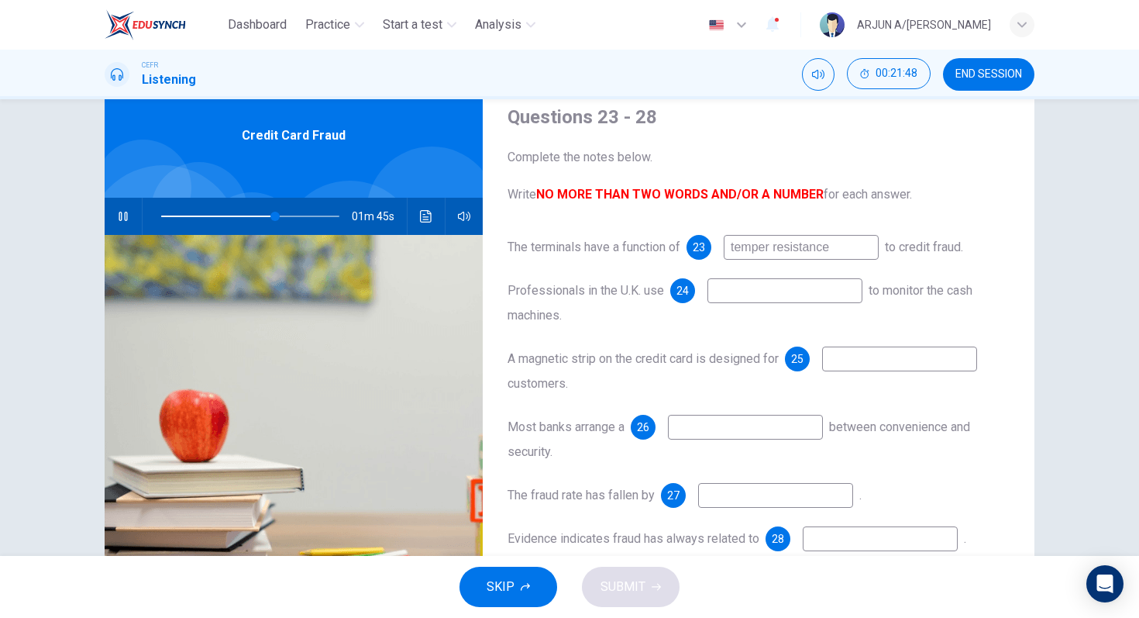
click at [850, 359] on input at bounding box center [899, 358] width 155 height 25
type input "64"
type input "trav"
type input "65"
type input "travelli"
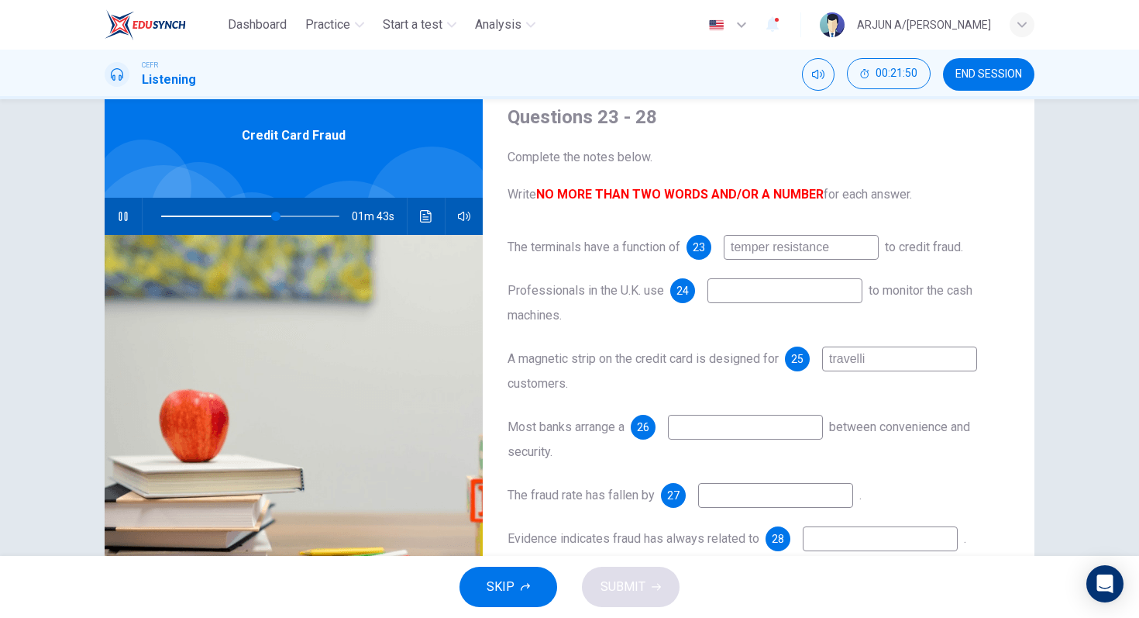
type input "65"
type input "travelling"
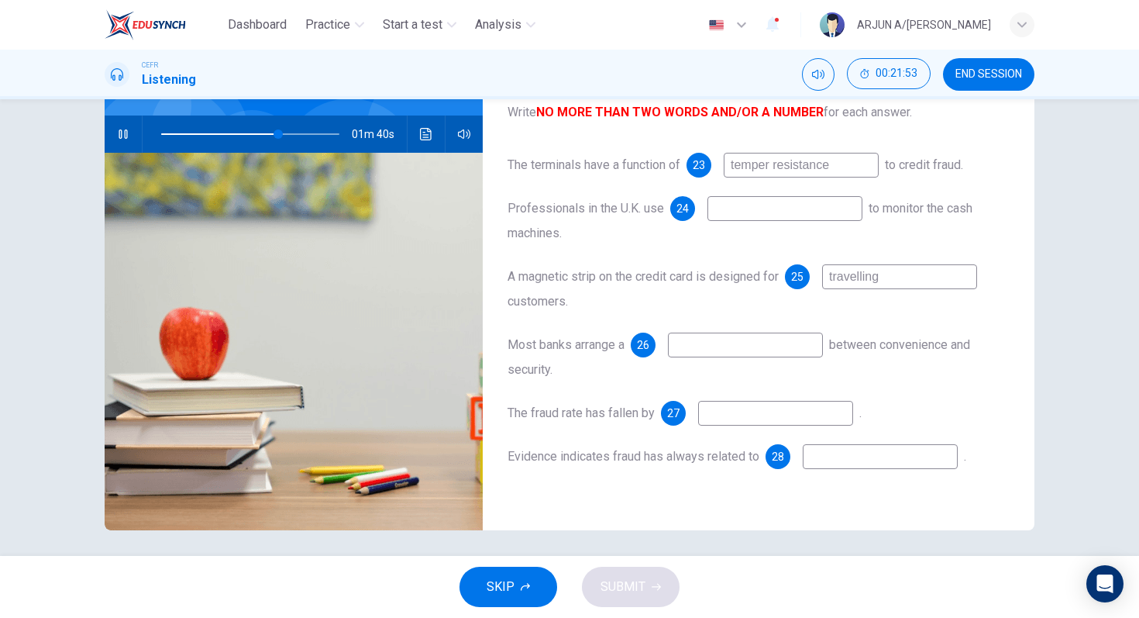
scroll to position [144, 0]
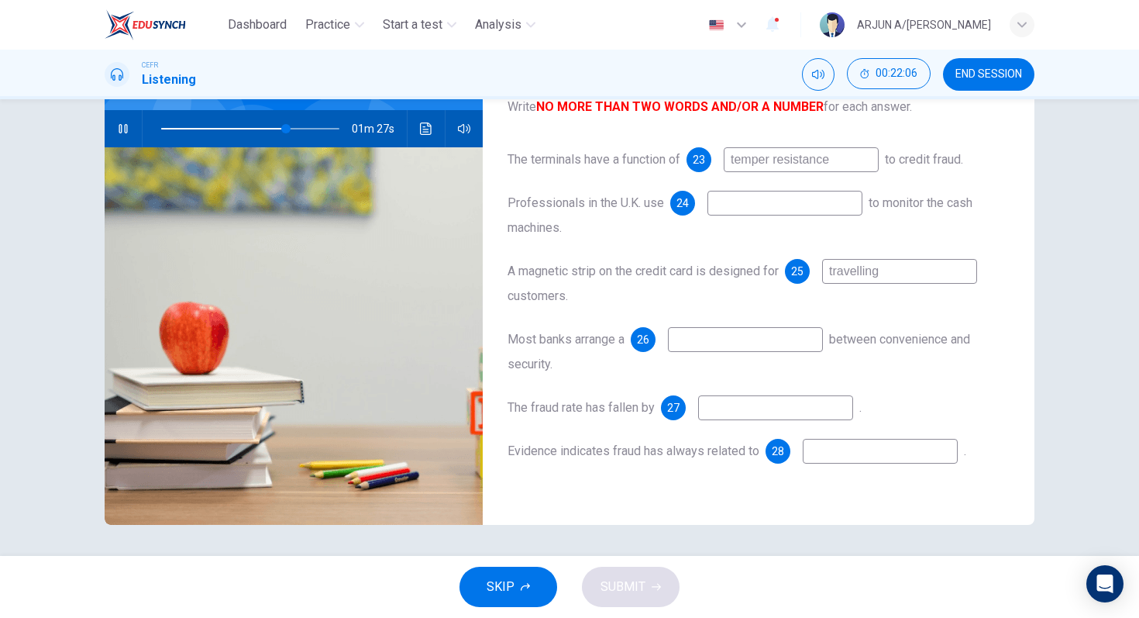
type input "70"
type input "travelling"
click at [734, 346] on input at bounding box center [745, 339] width 155 height 25
type input "80"
type input "b"
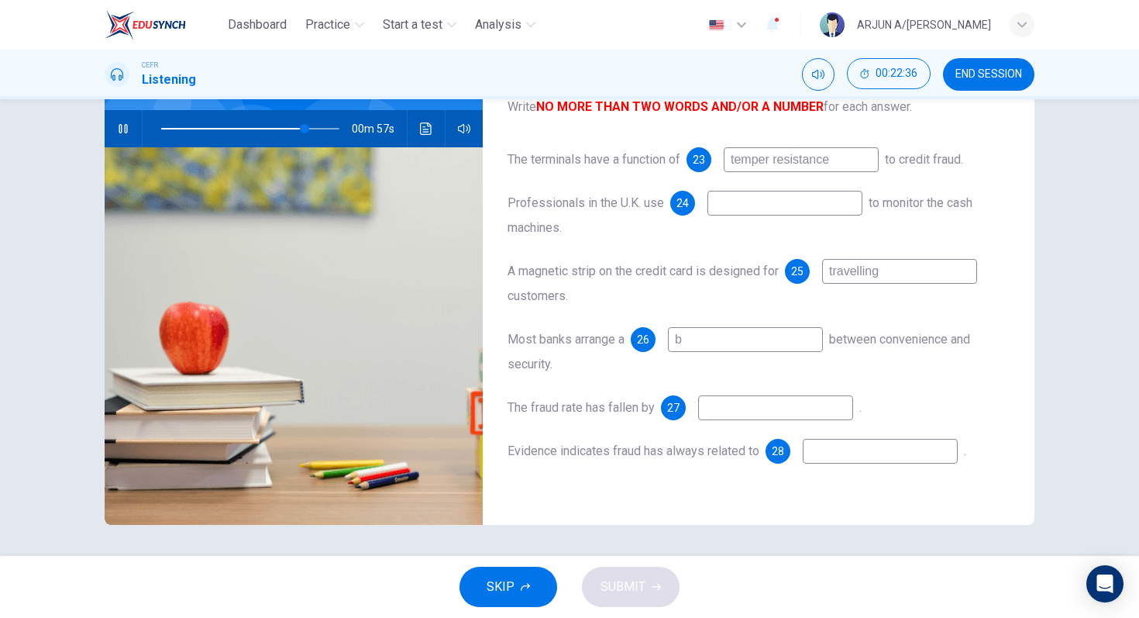
type input "81"
type input "balan"
type input "81"
type input "balance"
type input "82"
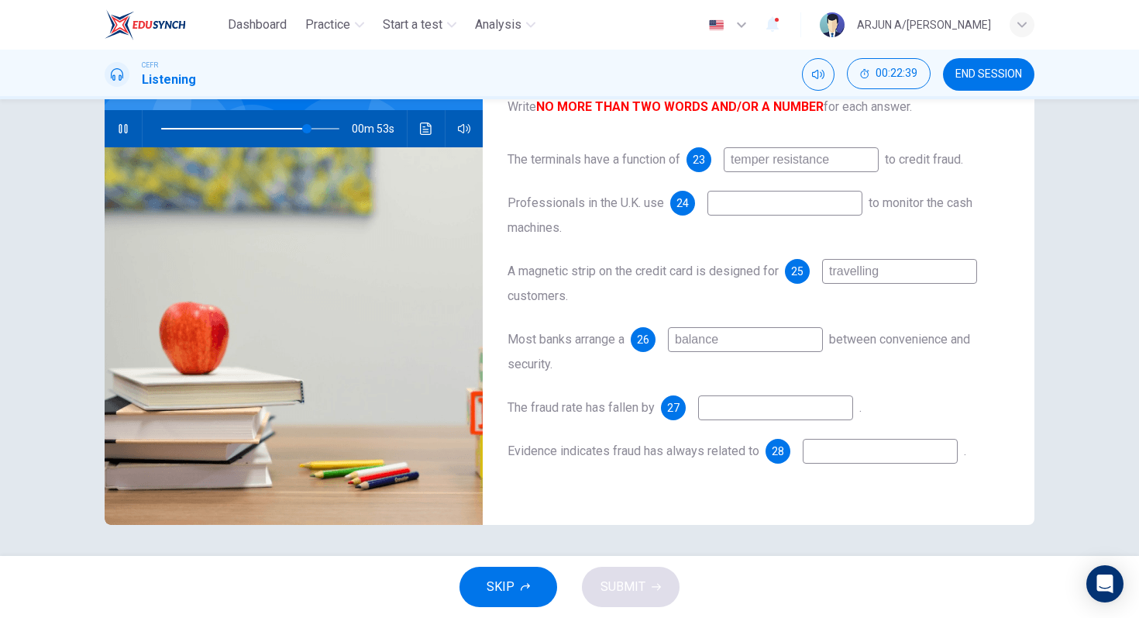
type input "balance"
click at [763, 420] on input at bounding box center [775, 407] width 155 height 25
type input "84"
type input "dropp"
type input "84"
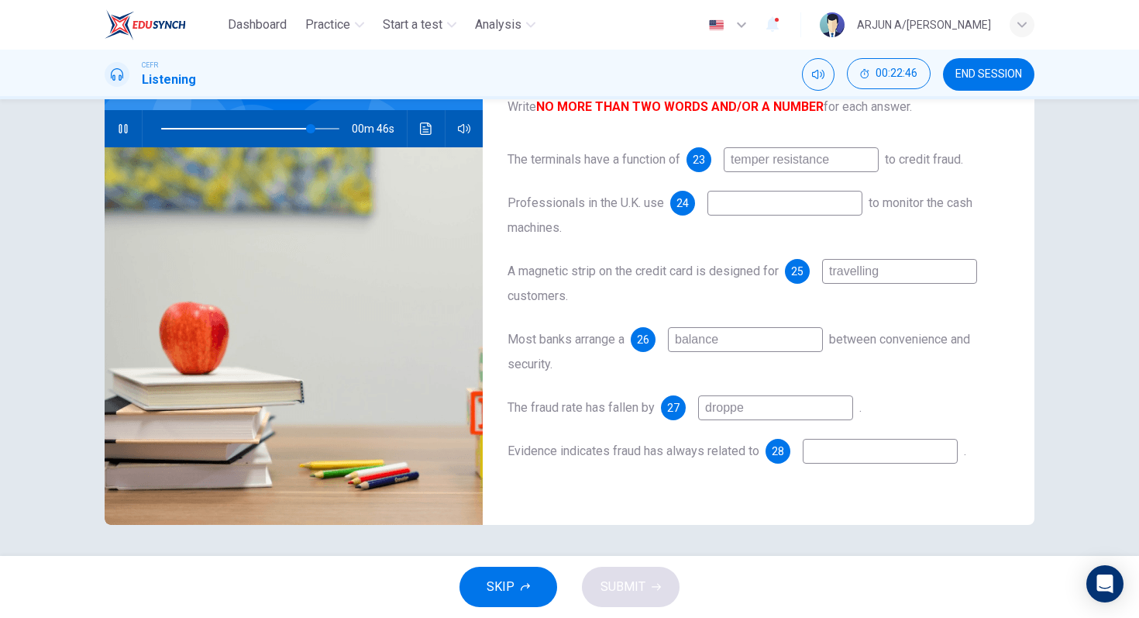
type input "dropped"
type input "86"
type input "dropped"
click at [308, 126] on span at bounding box center [307, 128] width 9 height 9
click at [304, 127] on span at bounding box center [308, 128] width 9 height 9
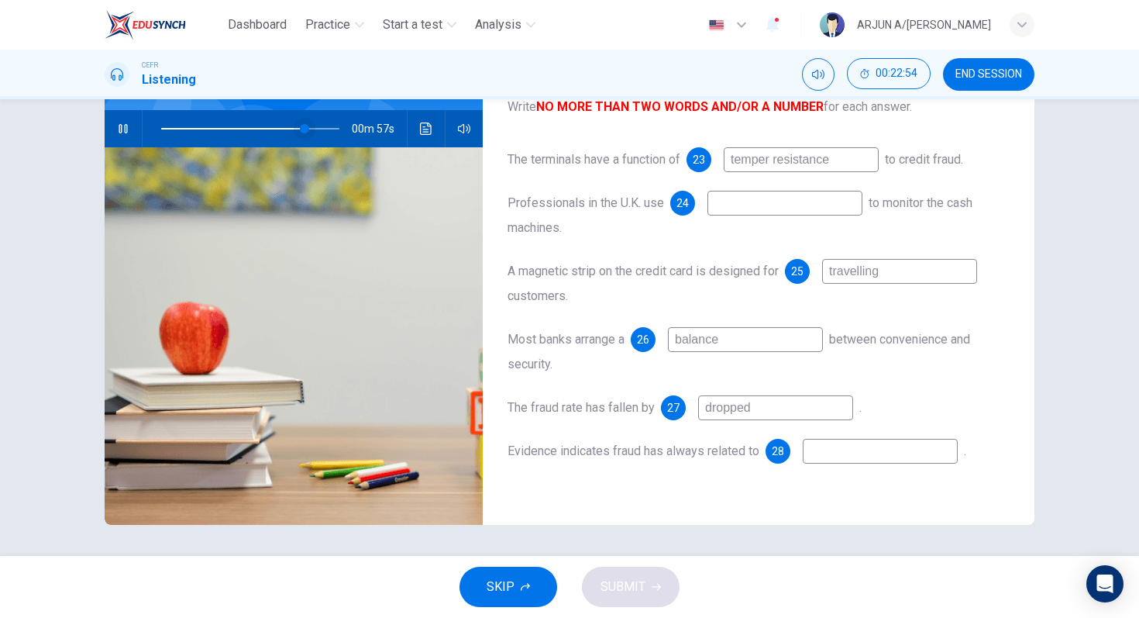
click at [309, 129] on span at bounding box center [304, 128] width 9 height 9
click at [309, 129] on span at bounding box center [309, 128] width 9 height 9
click at [301, 126] on span at bounding box center [299, 128] width 9 height 9
click at [761, 414] on input "dropped" at bounding box center [775, 407] width 155 height 25
type input "83"
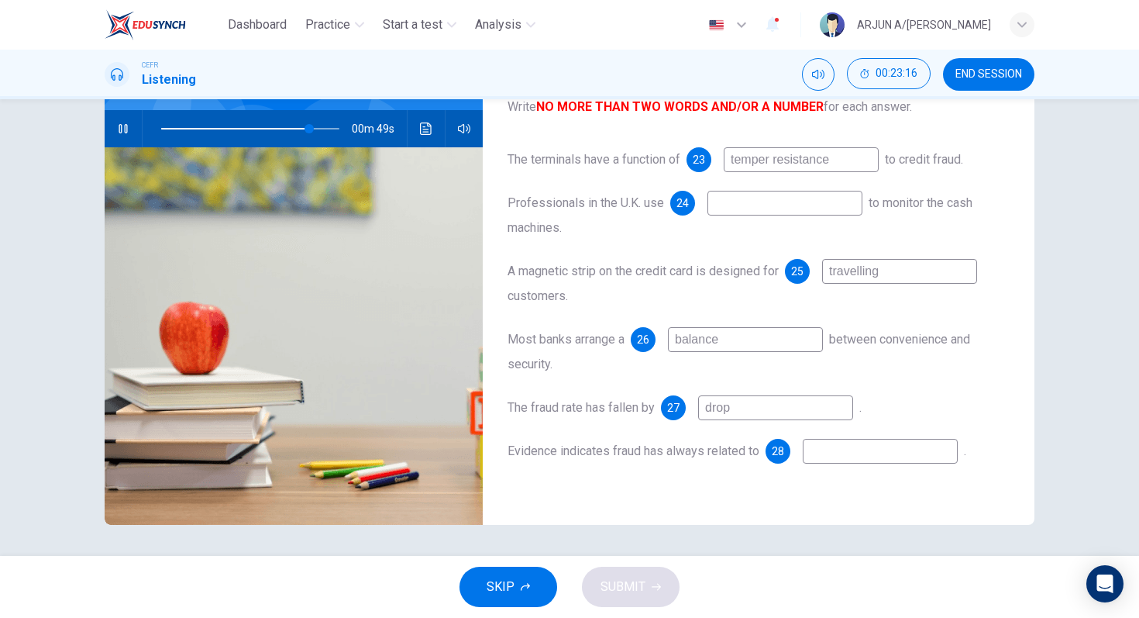
type input "dro"
type input "83"
type input "d"
type input "84"
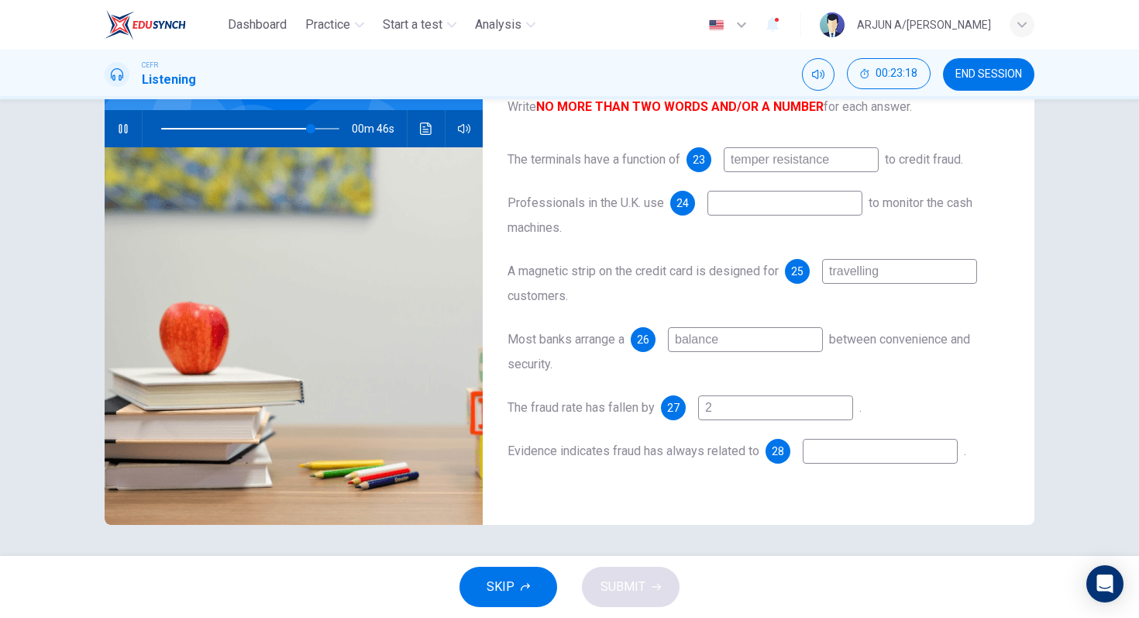
type input "24"
type input "84"
type input "24 pe"
type input "85"
type input "24 percen"
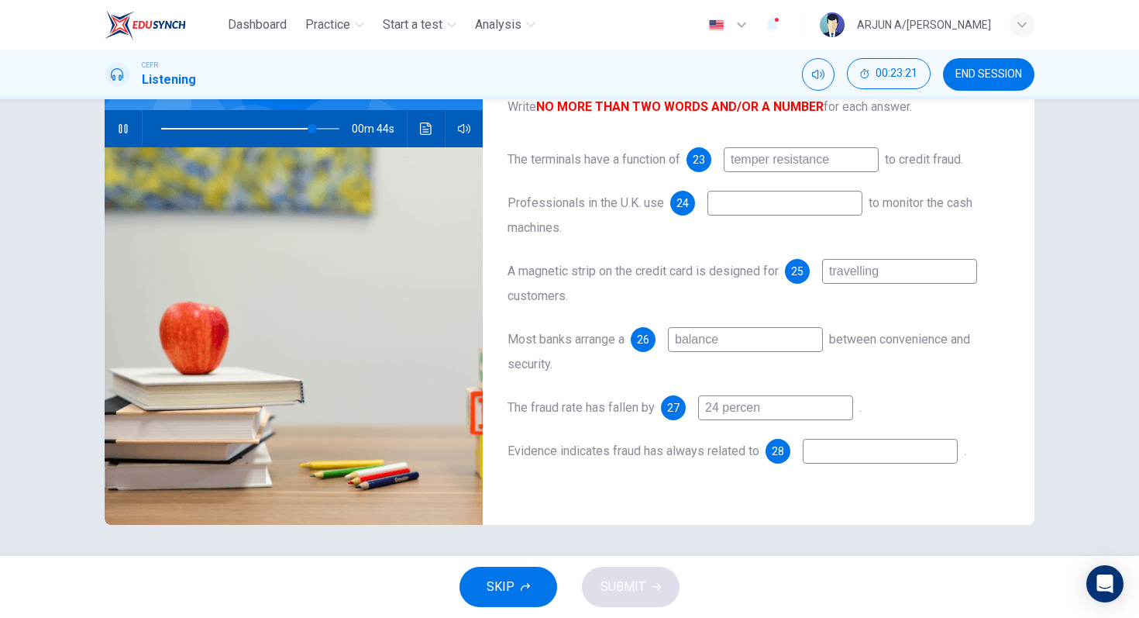
type input "85"
type input "24 percent"
type input "86"
type input "24 percent"
click at [888, 456] on input at bounding box center [880, 451] width 155 height 25
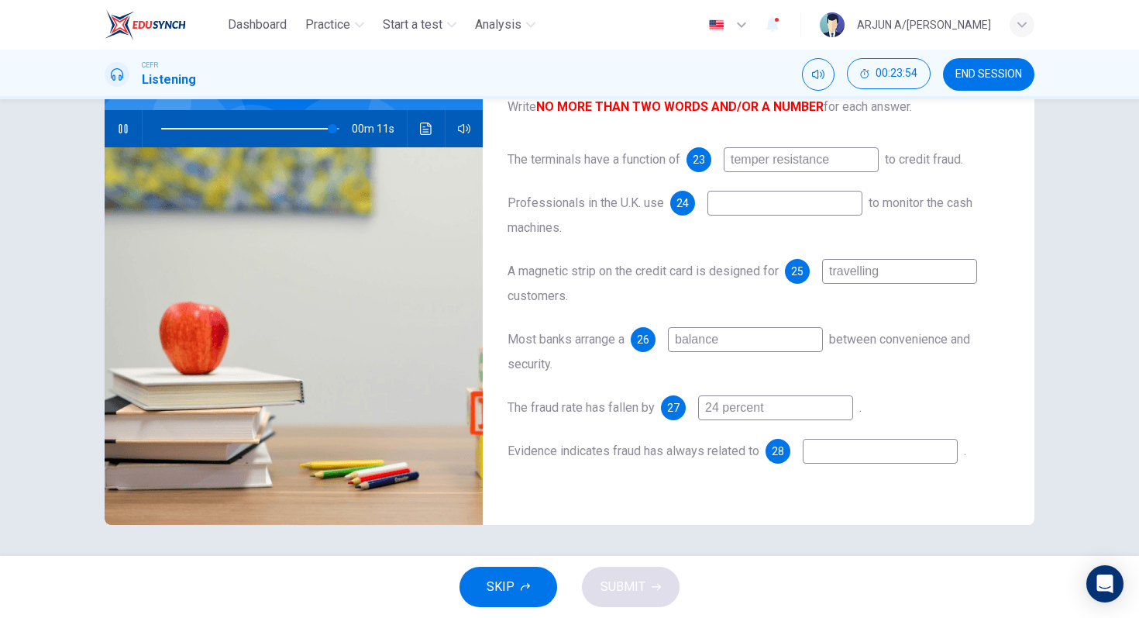
type input "96"
type input "old"
type input "97"
type input "old tech"
type input "97"
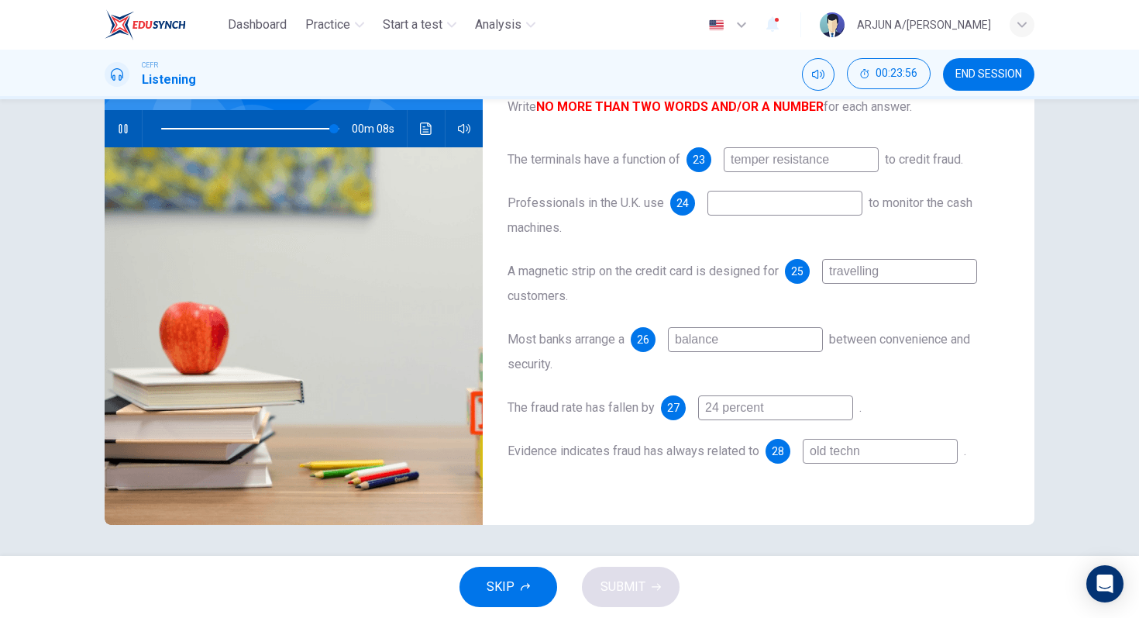
type input "old techno"
type input "97"
type input "old technolog"
type input "98"
type input "old technology"
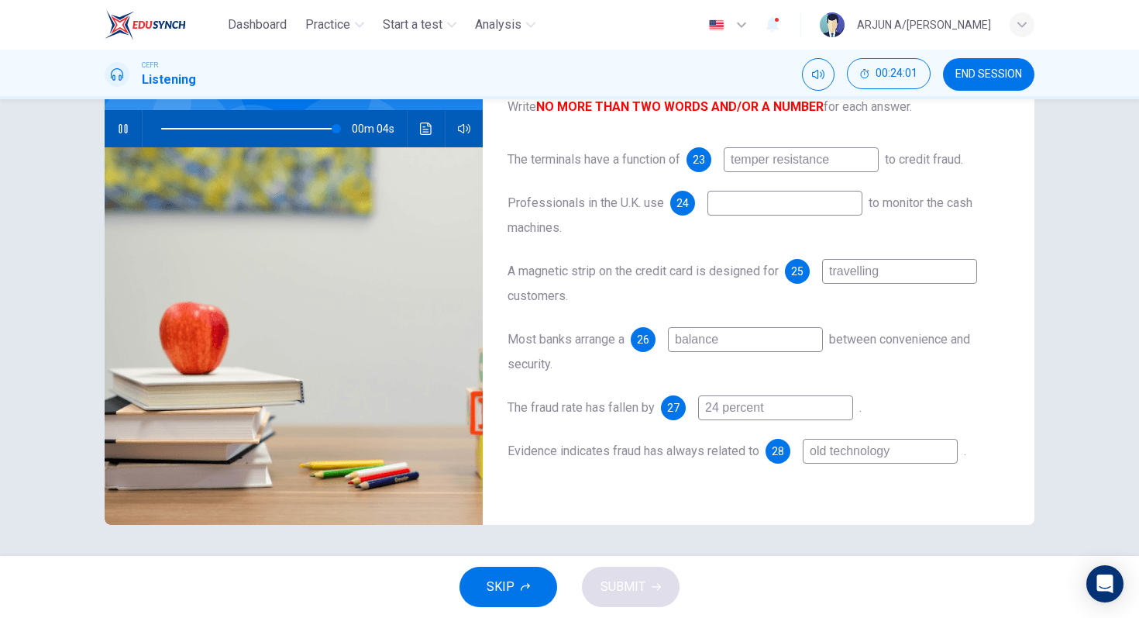
type input "99"
type input "old technology"
click at [803, 195] on input at bounding box center [785, 203] width 155 height 25
click at [208, 135] on span at bounding box center [250, 129] width 178 height 22
click at [215, 129] on span at bounding box center [210, 128] width 9 height 9
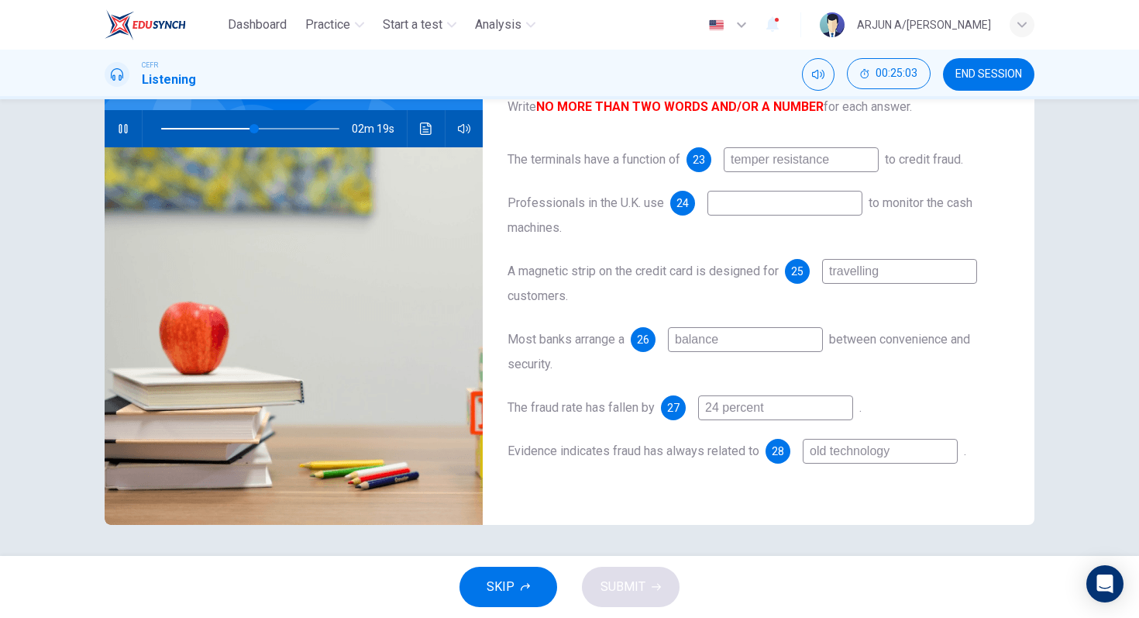
click at [745, 214] on input at bounding box center [785, 203] width 155 height 25
type input "53"
type input "ra"
type input "53"
type input "rad"
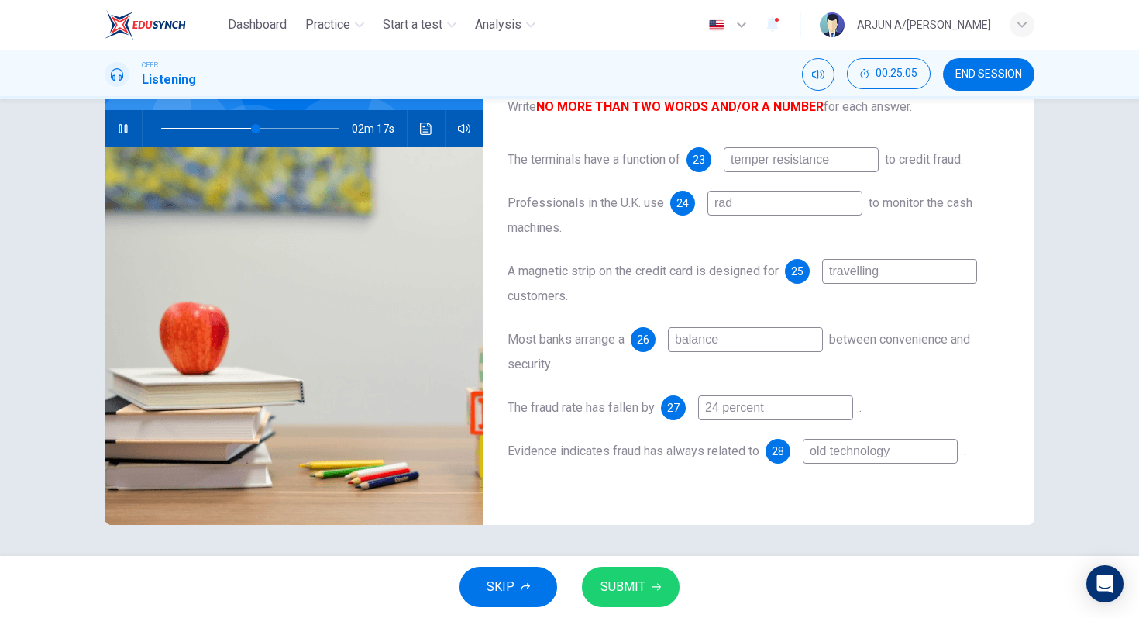
type input "53"
type input "rada"
type input "54"
type input "rada"
click at [630, 585] on span "SUBMIT" at bounding box center [623, 587] width 45 height 22
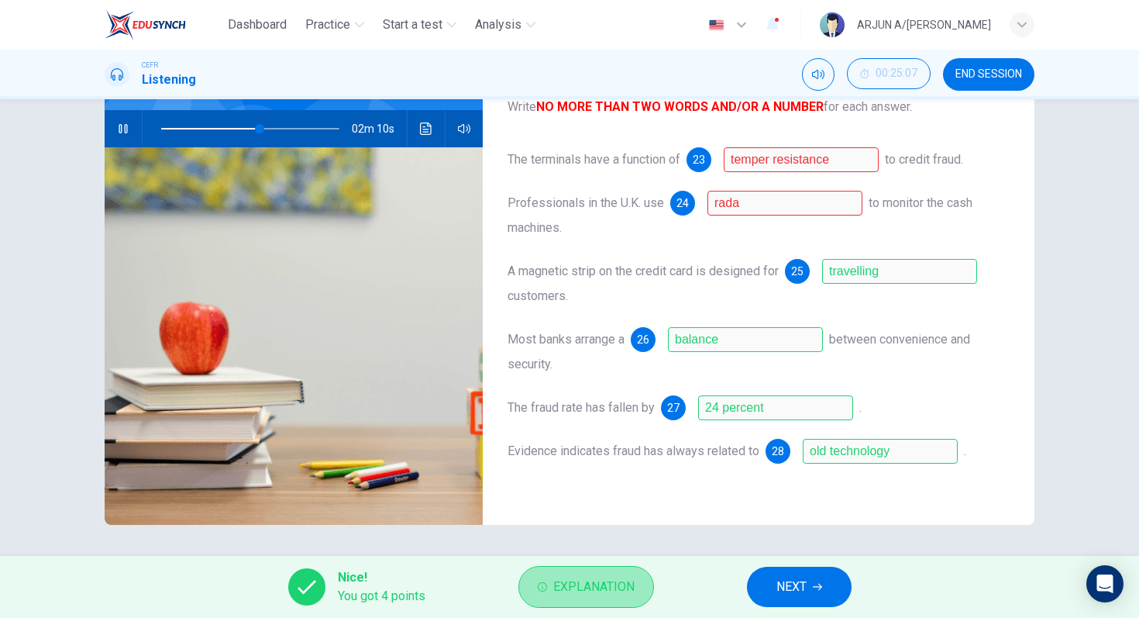
click at [585, 578] on span "Explanation" at bounding box center [593, 587] width 81 height 22
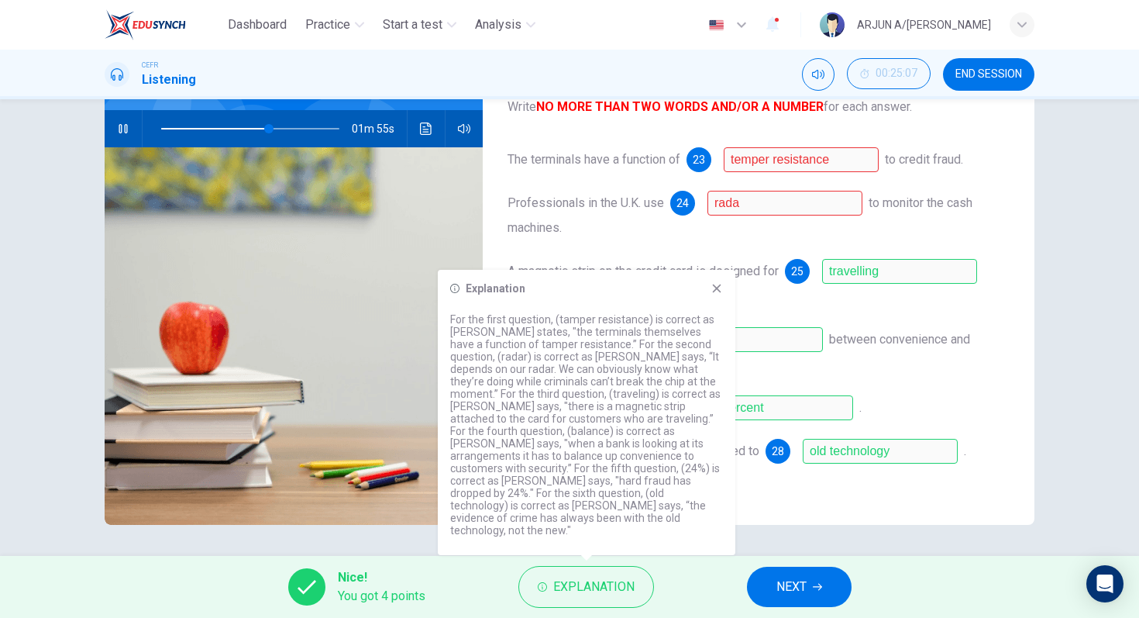
click at [717, 294] on icon at bounding box center [717, 288] width 12 height 12
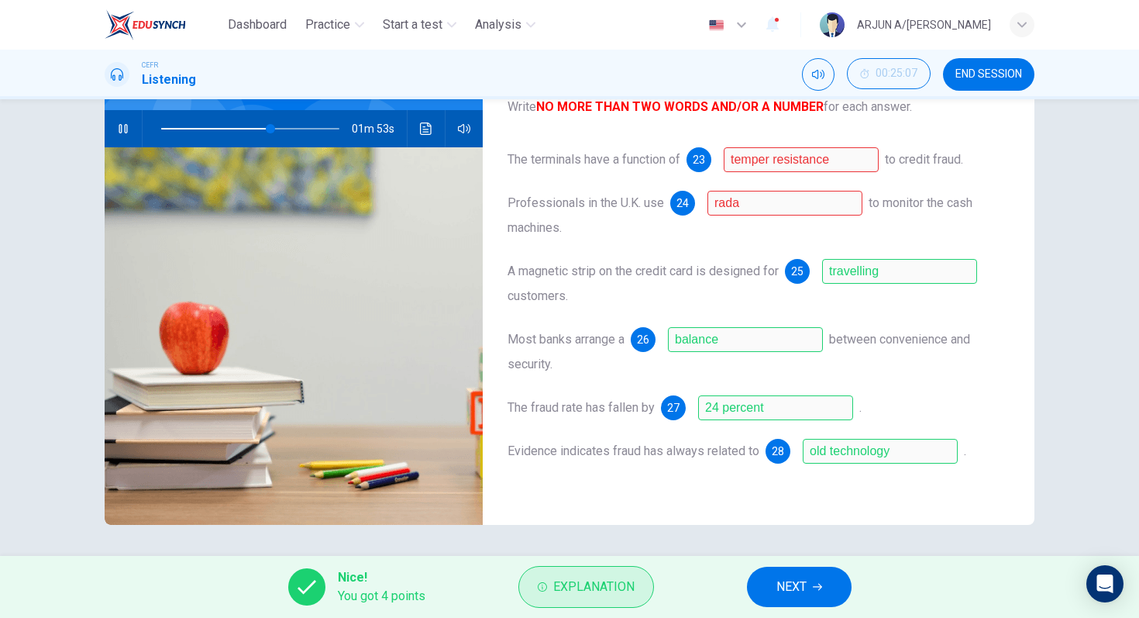
click at [610, 588] on span "Explanation" at bounding box center [593, 587] width 81 height 22
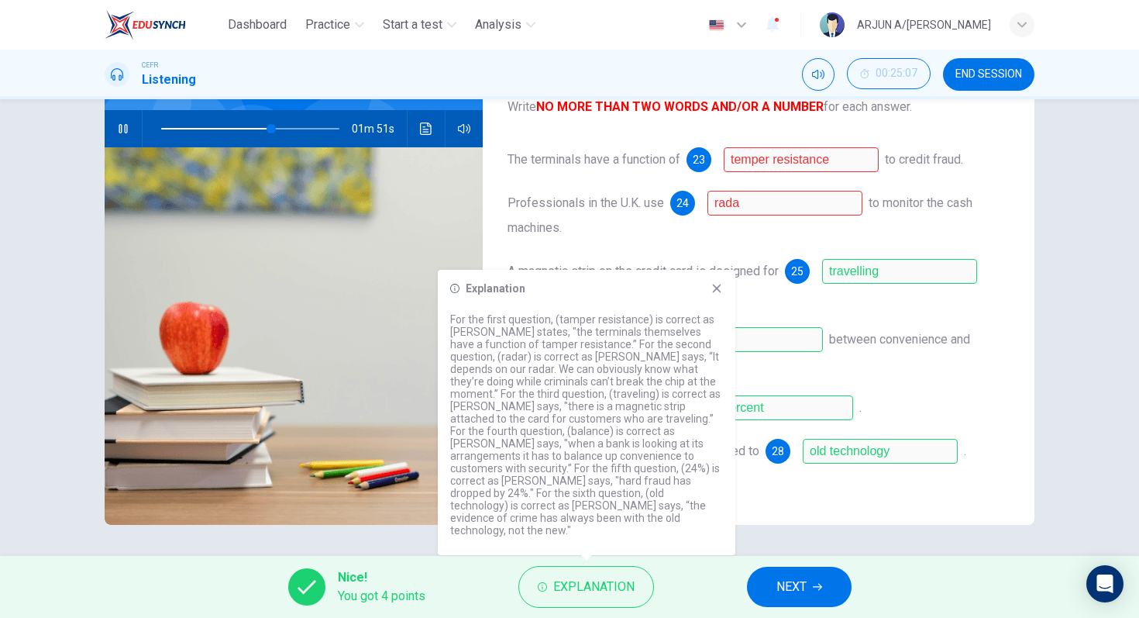
click at [716, 293] on icon at bounding box center [717, 288] width 9 height 9
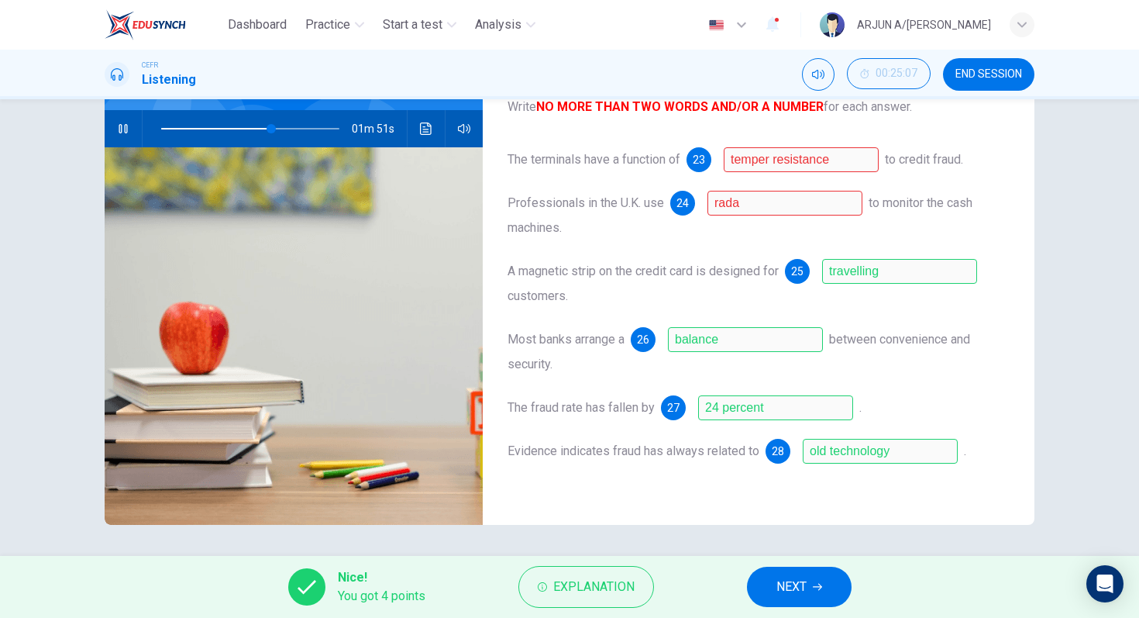
type input "62"
click at [759, 589] on button "NEXT" at bounding box center [799, 586] width 105 height 40
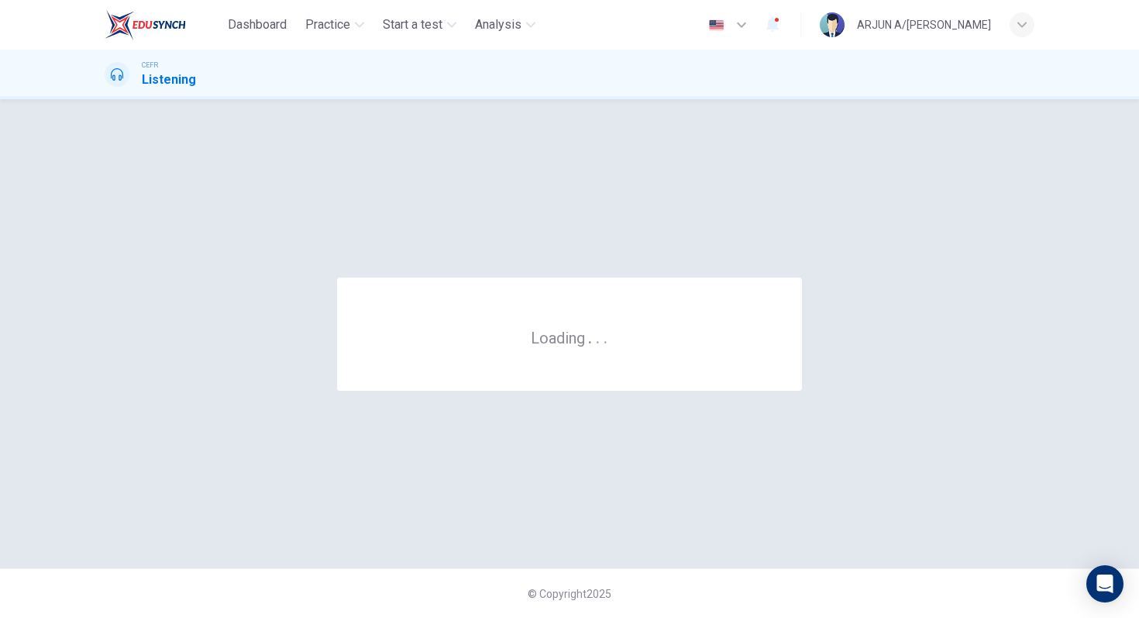
scroll to position [0, 0]
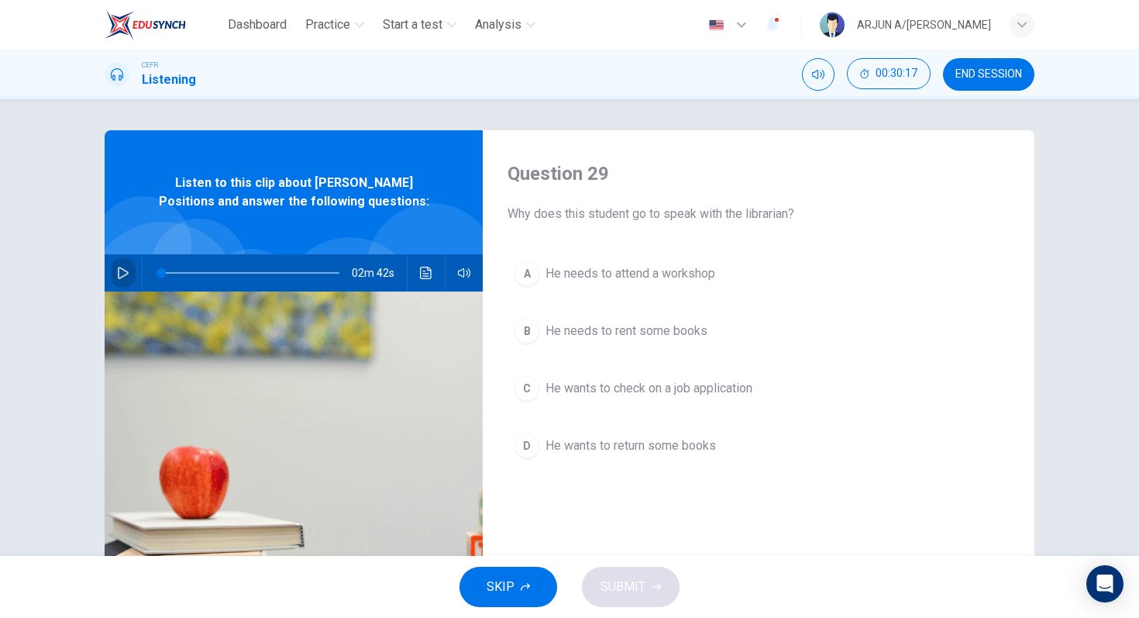
click at [126, 267] on icon "button" at bounding box center [123, 273] width 12 height 12
click at [1035, 309] on div "Question 29 Why does this student go to speak with the librarian? A He needs to…" at bounding box center [570, 399] width 980 height 539
click at [122, 270] on icon "button" at bounding box center [123, 273] width 12 height 12
click at [121, 269] on icon "button" at bounding box center [123, 273] width 11 height 12
drag, startPoint x: 171, startPoint y: 277, endPoint x: 148, endPoint y: 277, distance: 23.3
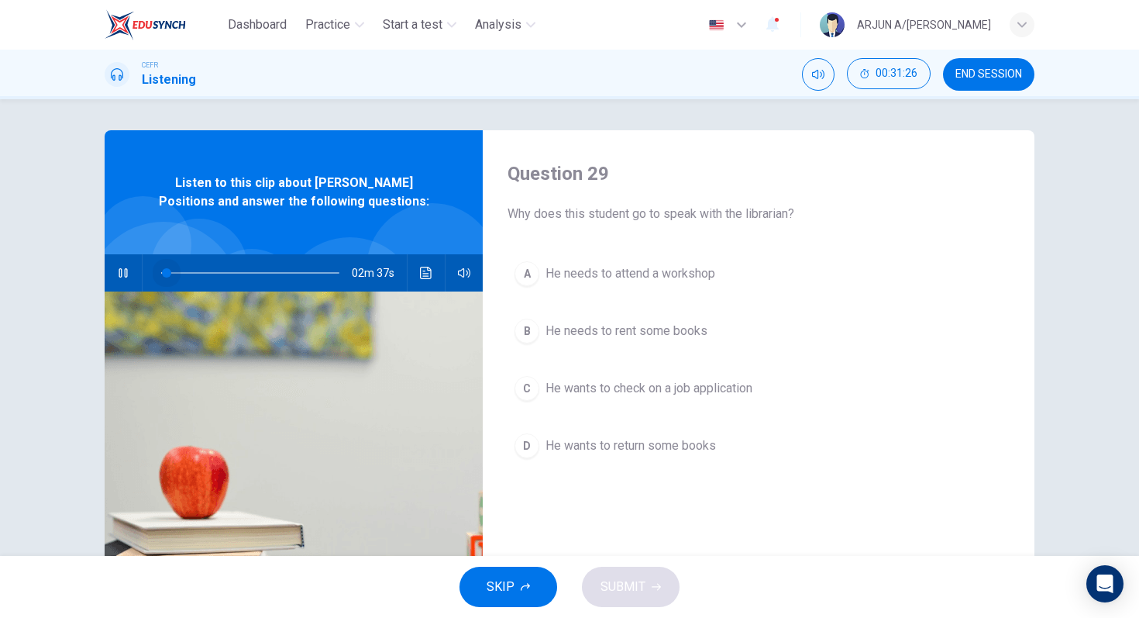
click at [162, 277] on span at bounding box center [166, 272] width 9 height 9
type input "0"
click at [711, 382] on span "He wants to check on a job application" at bounding box center [649, 388] width 207 height 19
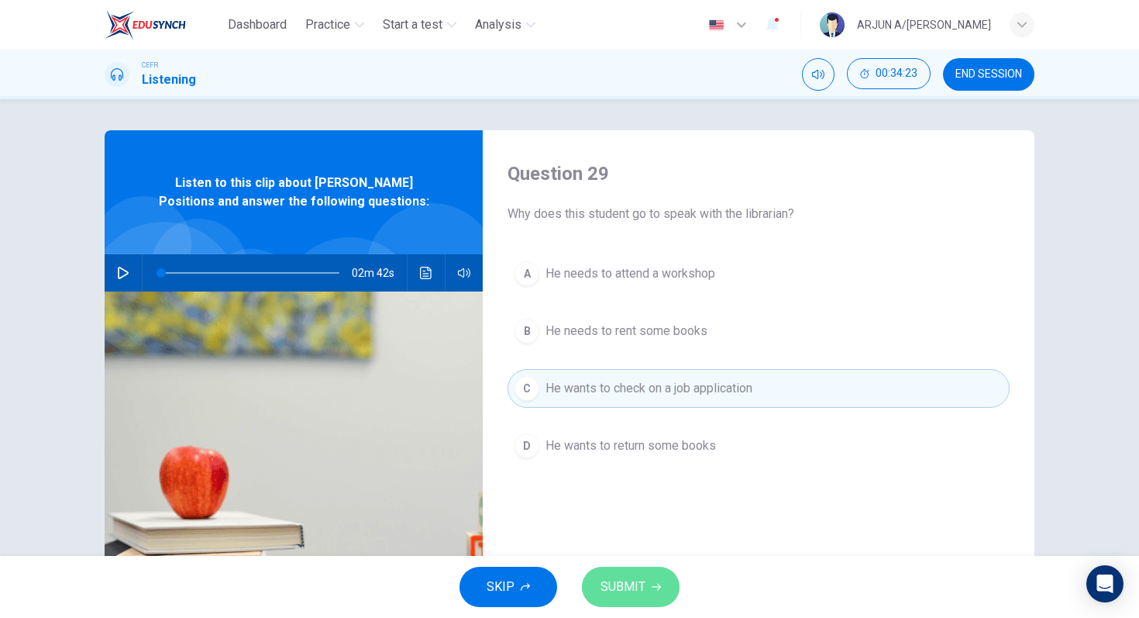
click at [635, 579] on span "SUBMIT" at bounding box center [623, 587] width 45 height 22
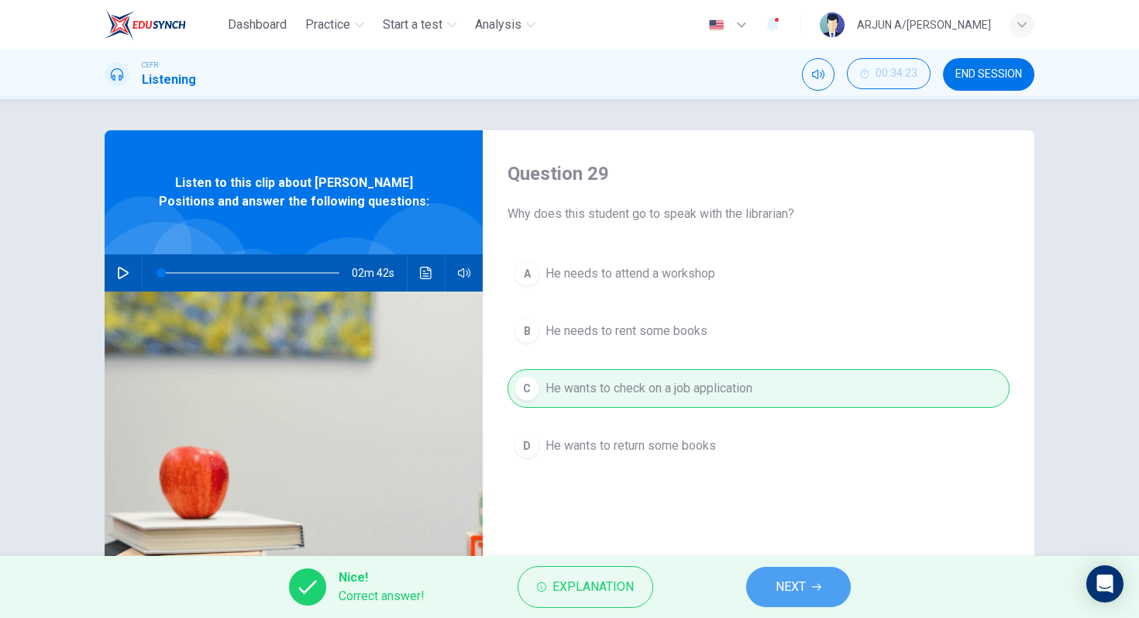
click at [799, 591] on span "NEXT" at bounding box center [791, 587] width 30 height 22
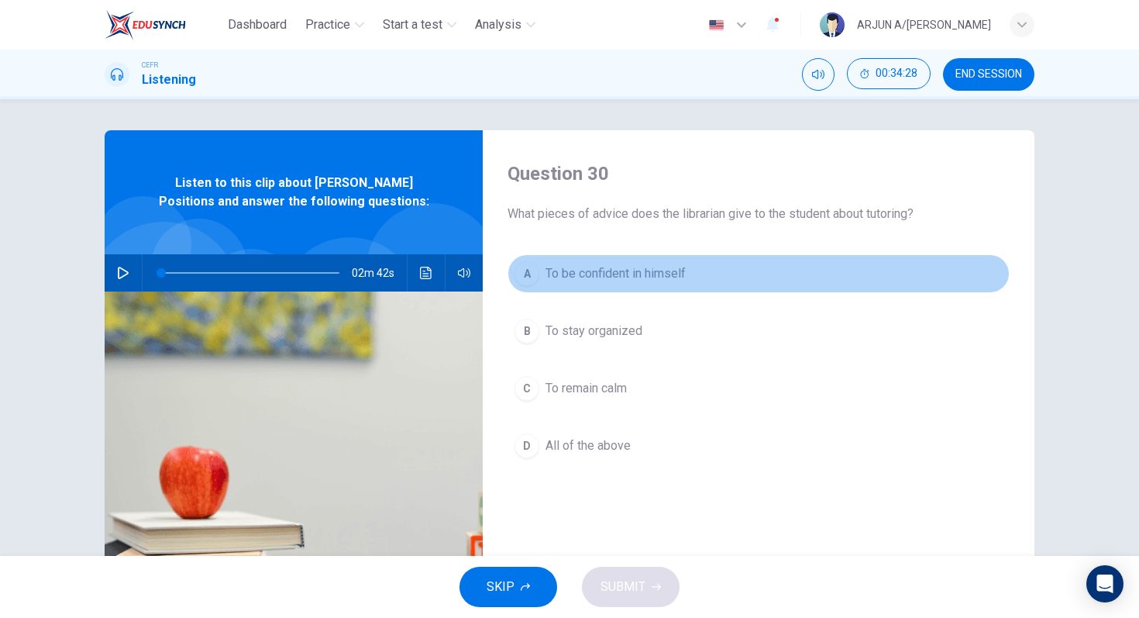
click at [642, 266] on span "To be confident in himself" at bounding box center [616, 273] width 140 height 19
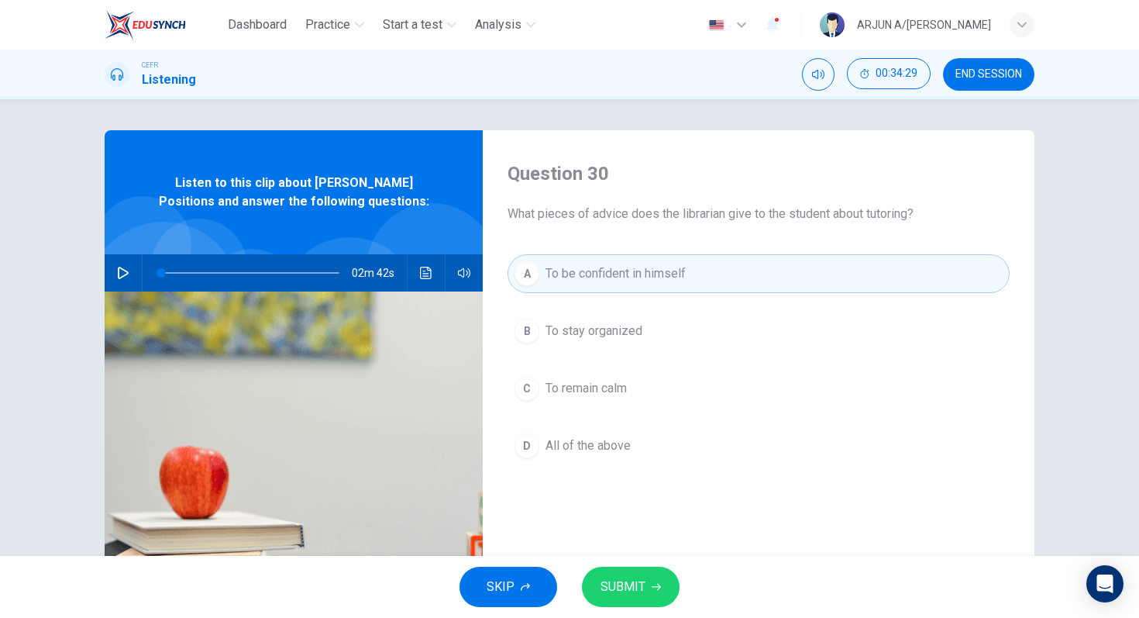
click at [611, 308] on div "A To be confident in himself B To stay organized C To remain calm D All of the …" at bounding box center [759, 375] width 502 height 242
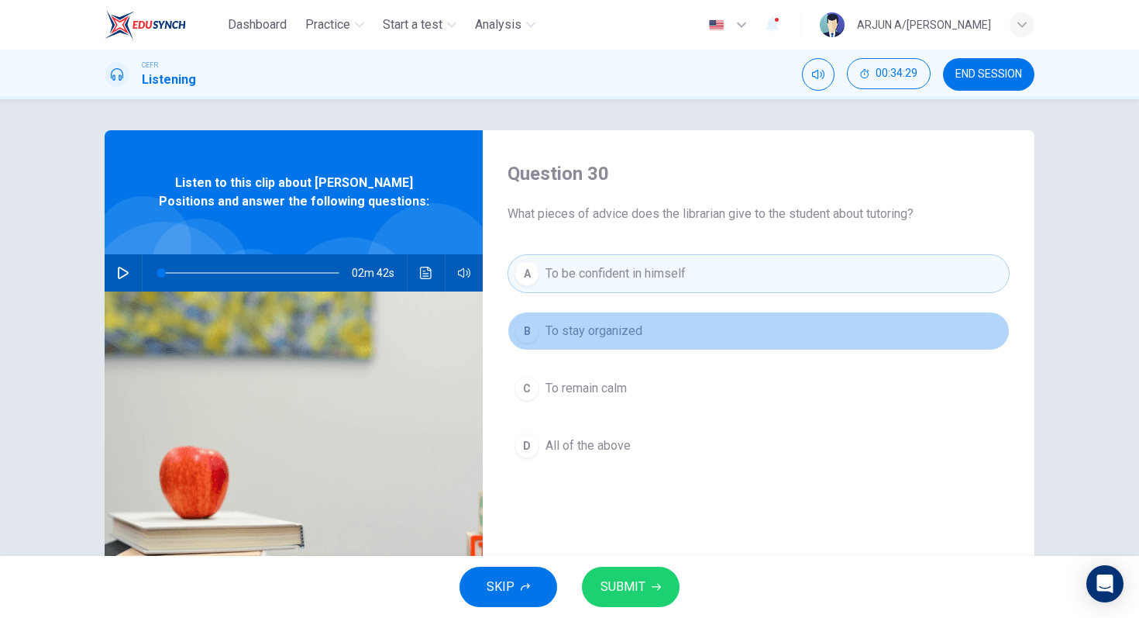
click at [606, 326] on span "To stay organized" at bounding box center [594, 331] width 97 height 19
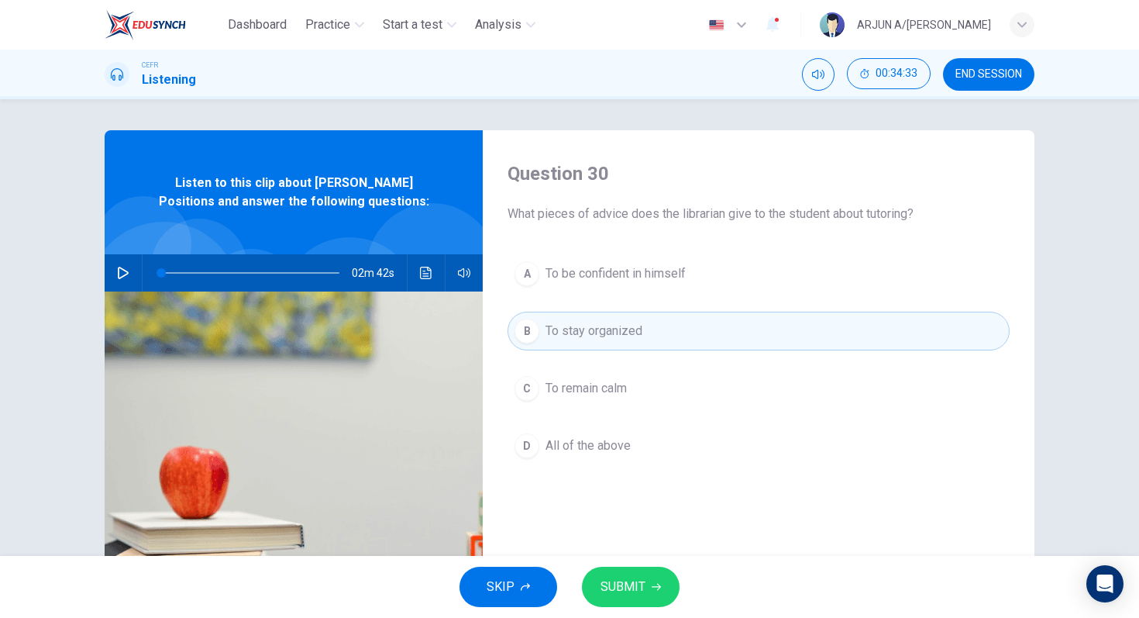
click at [581, 444] on span "All of the above" at bounding box center [588, 445] width 85 height 19
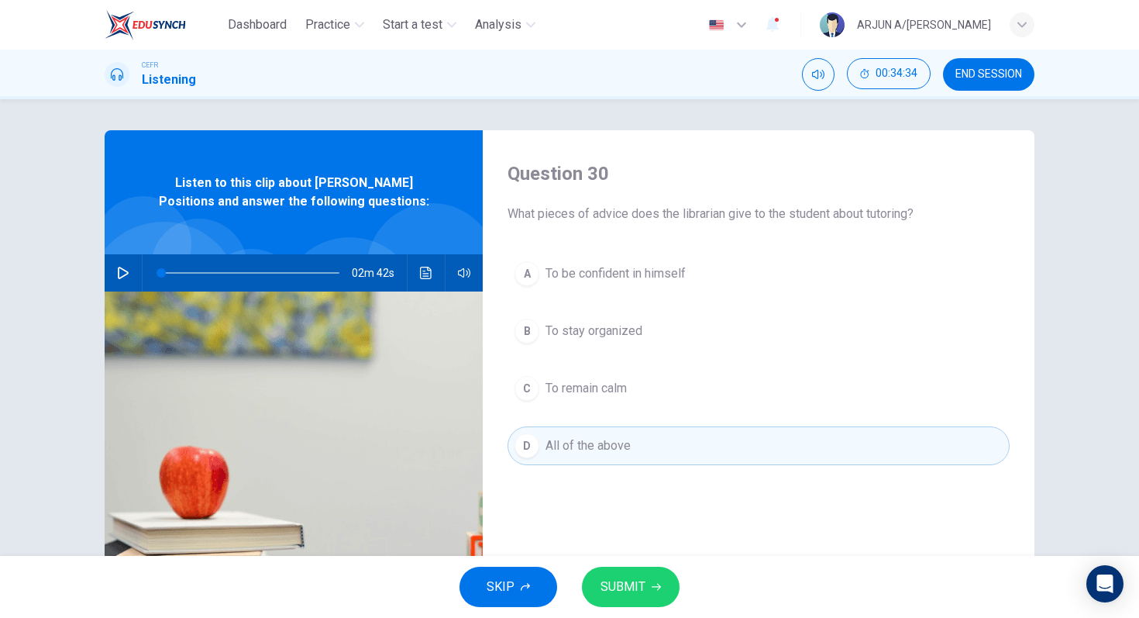
click at [618, 580] on span "SUBMIT" at bounding box center [623, 587] width 45 height 22
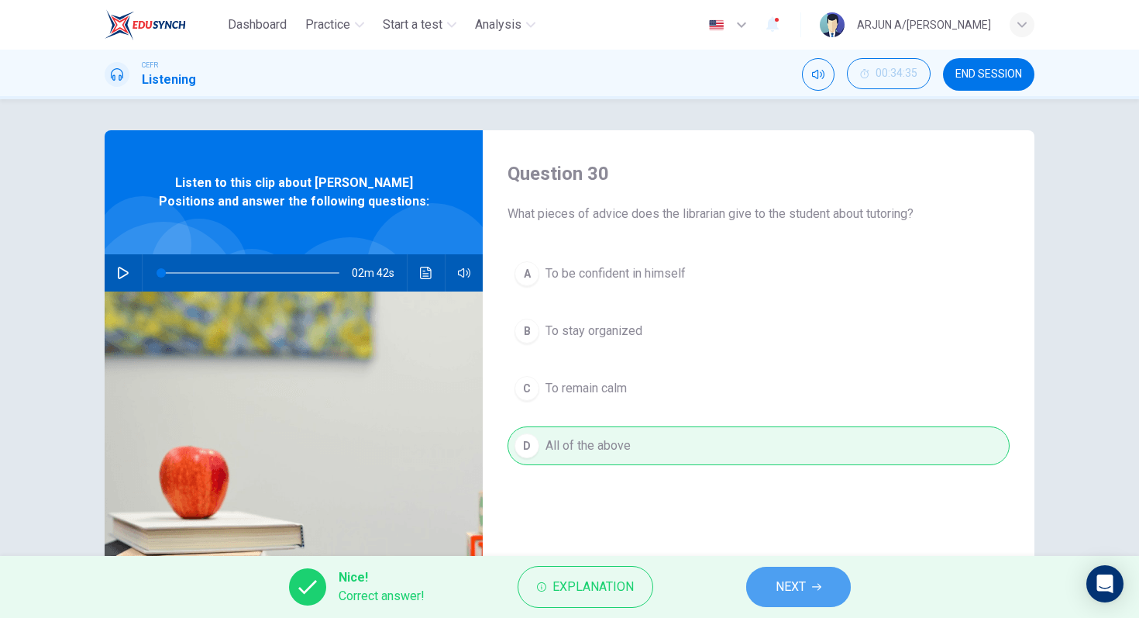
click at [798, 584] on span "NEXT" at bounding box center [791, 587] width 30 height 22
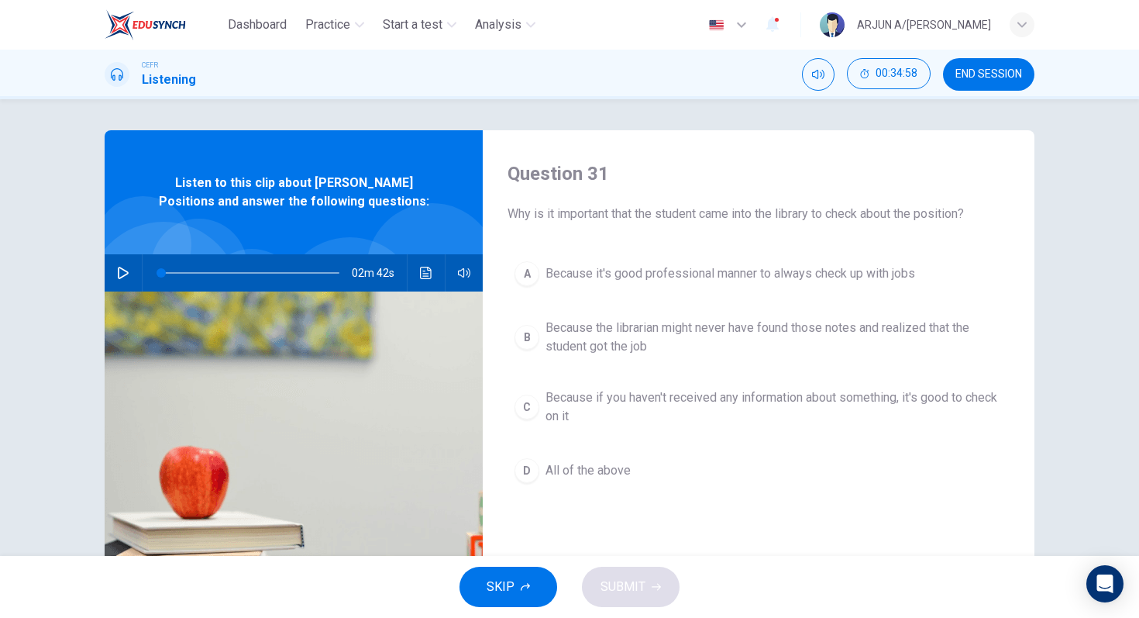
click at [539, 484] on button "D All of the above" at bounding box center [759, 470] width 502 height 39
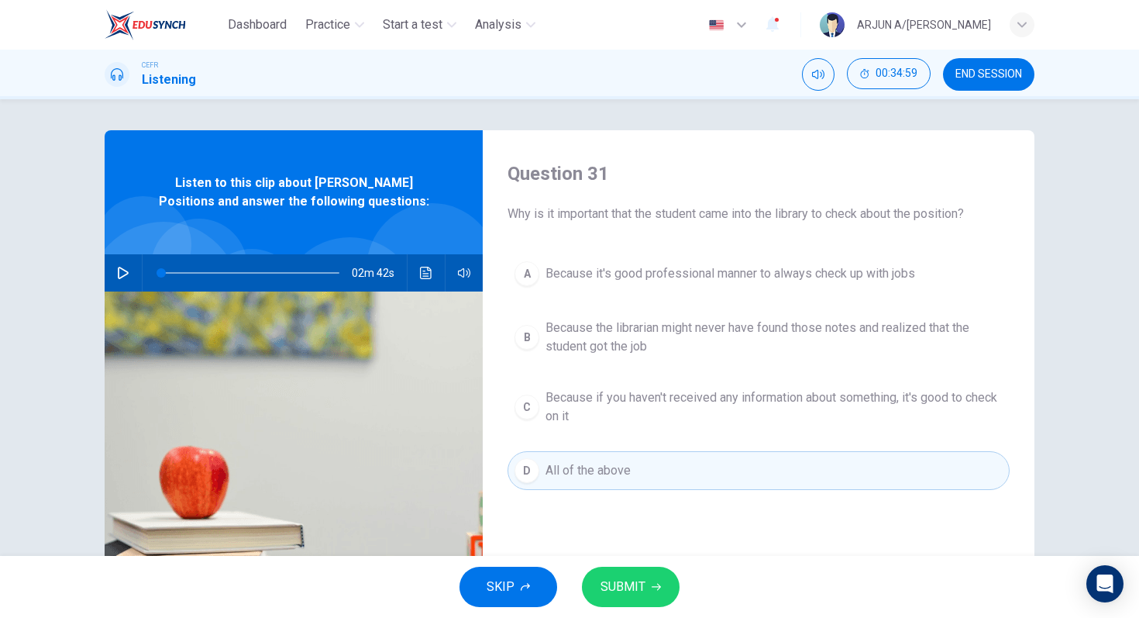
click at [638, 583] on span "SUBMIT" at bounding box center [623, 587] width 45 height 22
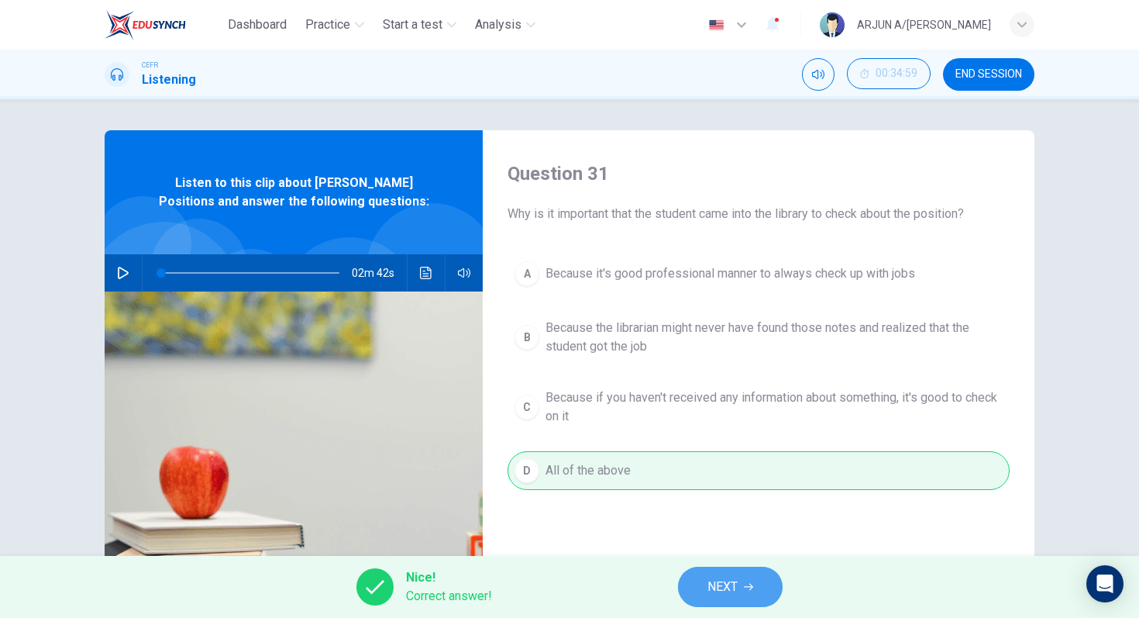
click at [701, 584] on button "NEXT" at bounding box center [730, 586] width 105 height 40
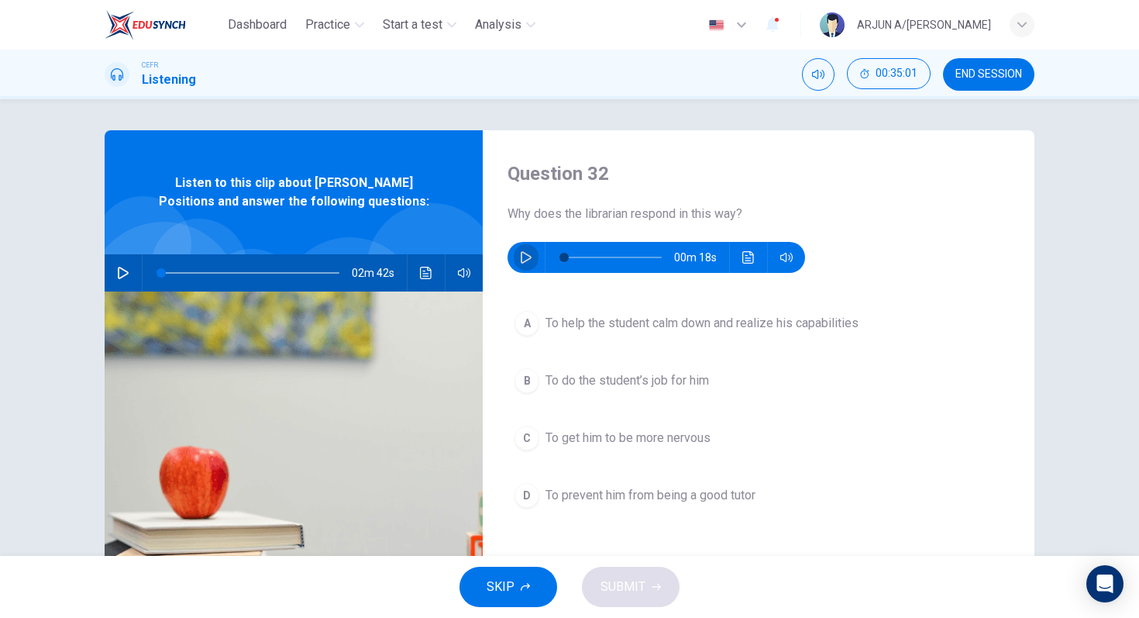
click at [533, 264] on button "button" at bounding box center [526, 257] width 25 height 31
click at [584, 320] on span "To help the student calm down and realize his capabilities" at bounding box center [702, 323] width 313 height 19
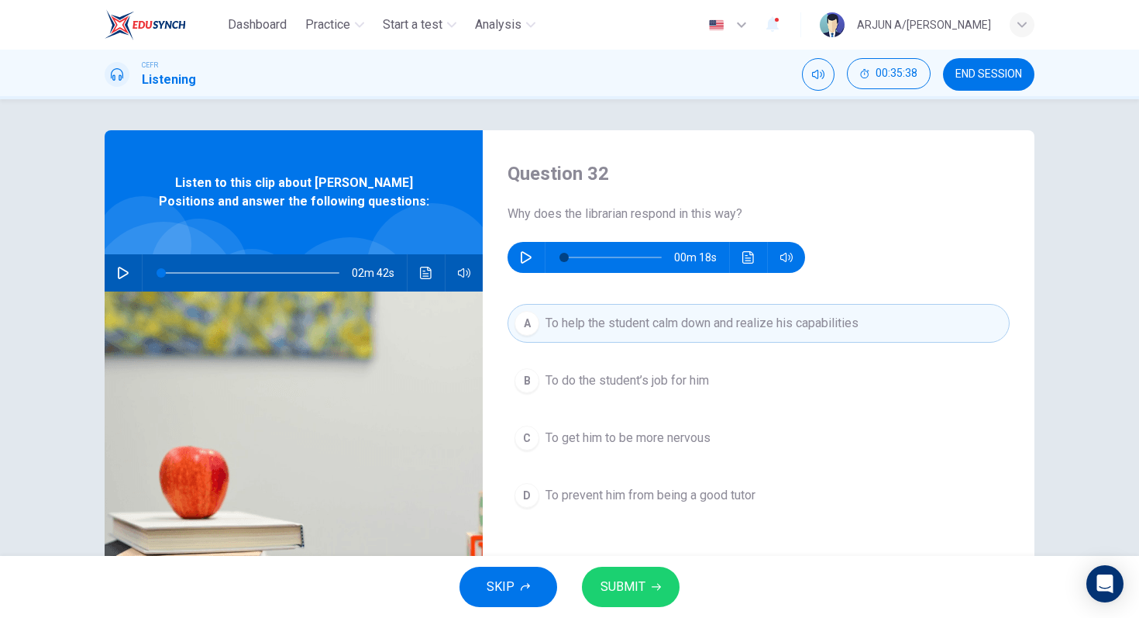
click at [639, 580] on span "SUBMIT" at bounding box center [623, 587] width 45 height 22
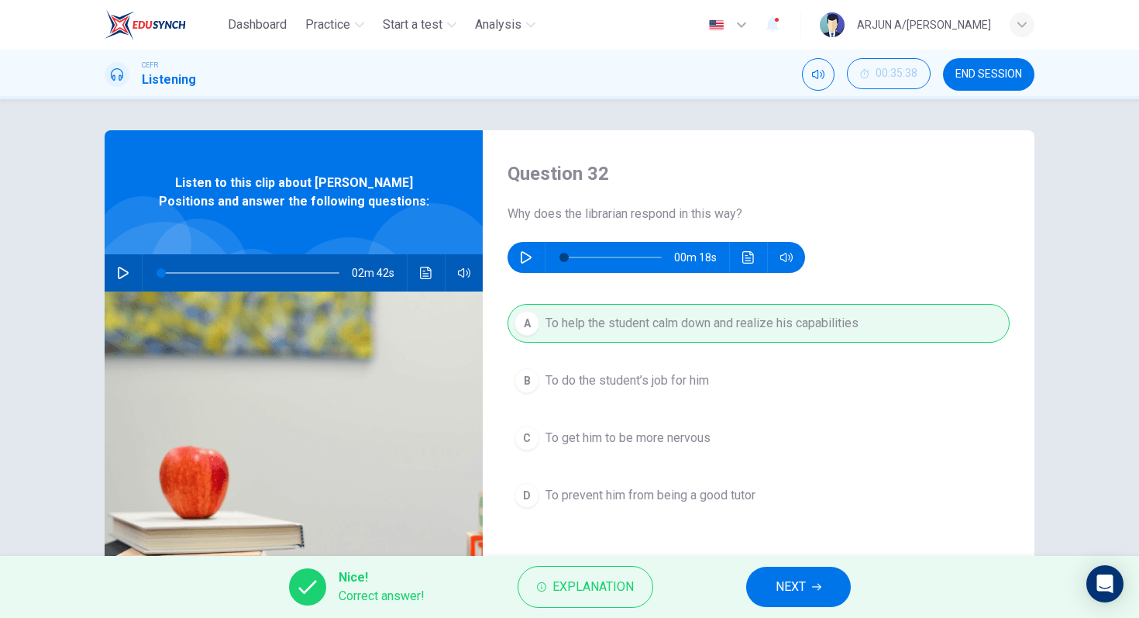
click at [806, 585] on span "NEXT" at bounding box center [791, 587] width 30 height 22
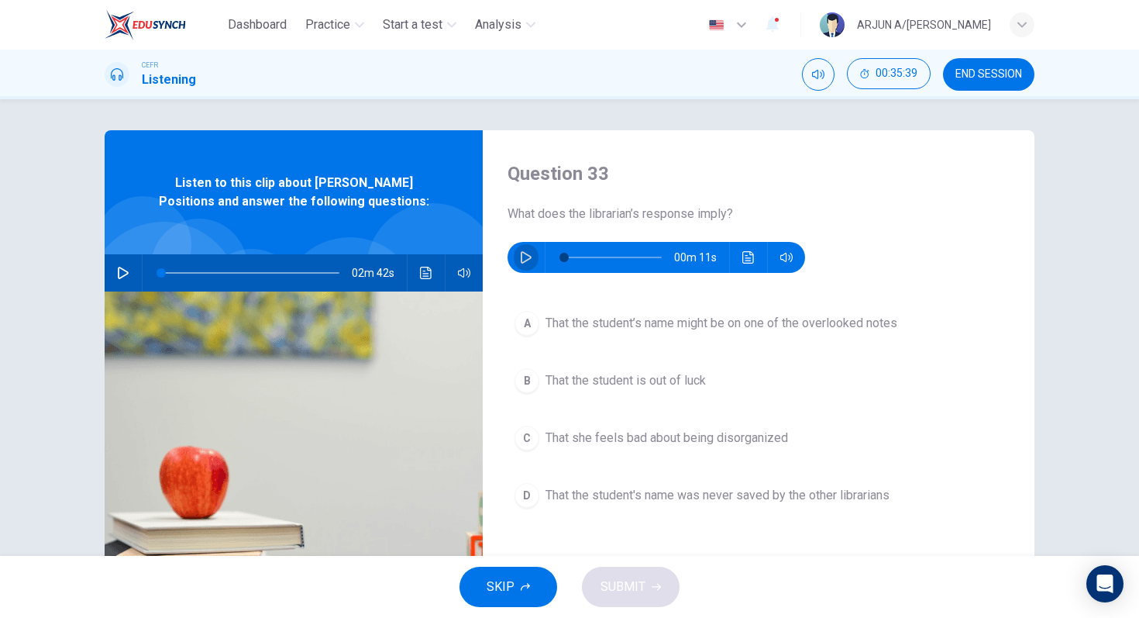
click at [533, 257] on button "button" at bounding box center [526, 257] width 25 height 31
type input "0"
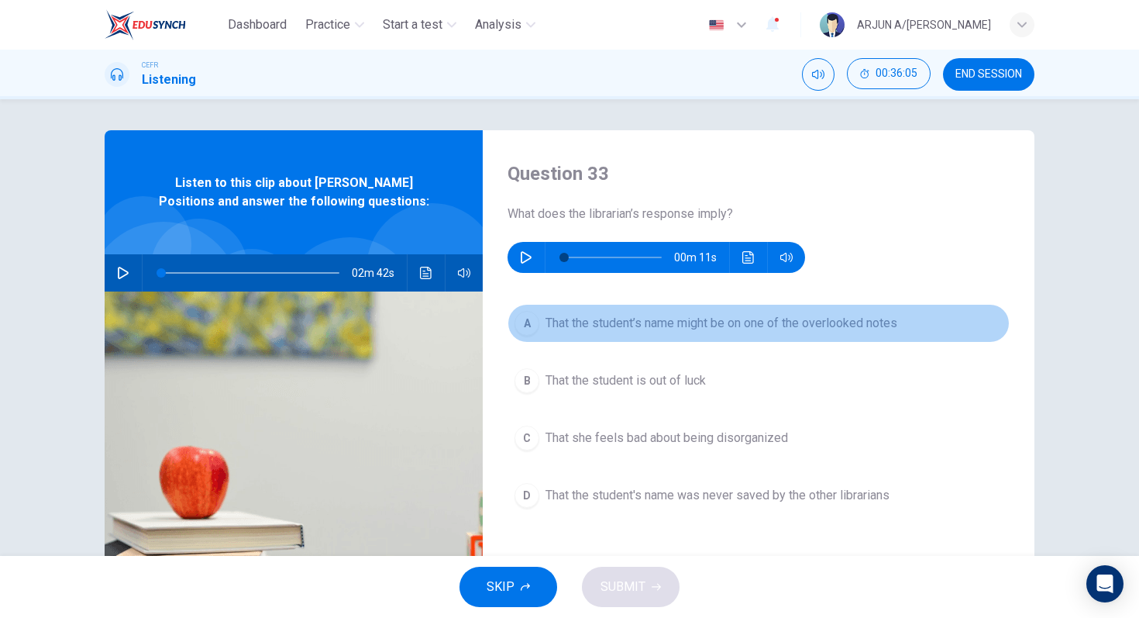
click at [560, 329] on span "That the student’s name might be on one of the overlooked notes" at bounding box center [722, 323] width 352 height 19
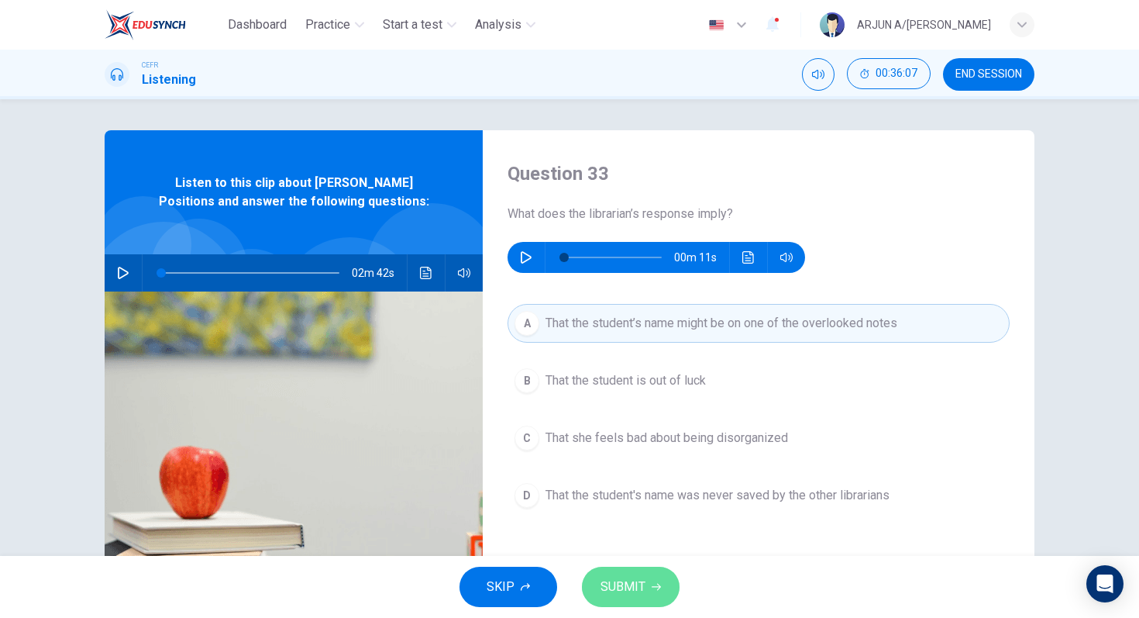
click at [618, 585] on span "SUBMIT" at bounding box center [623, 587] width 45 height 22
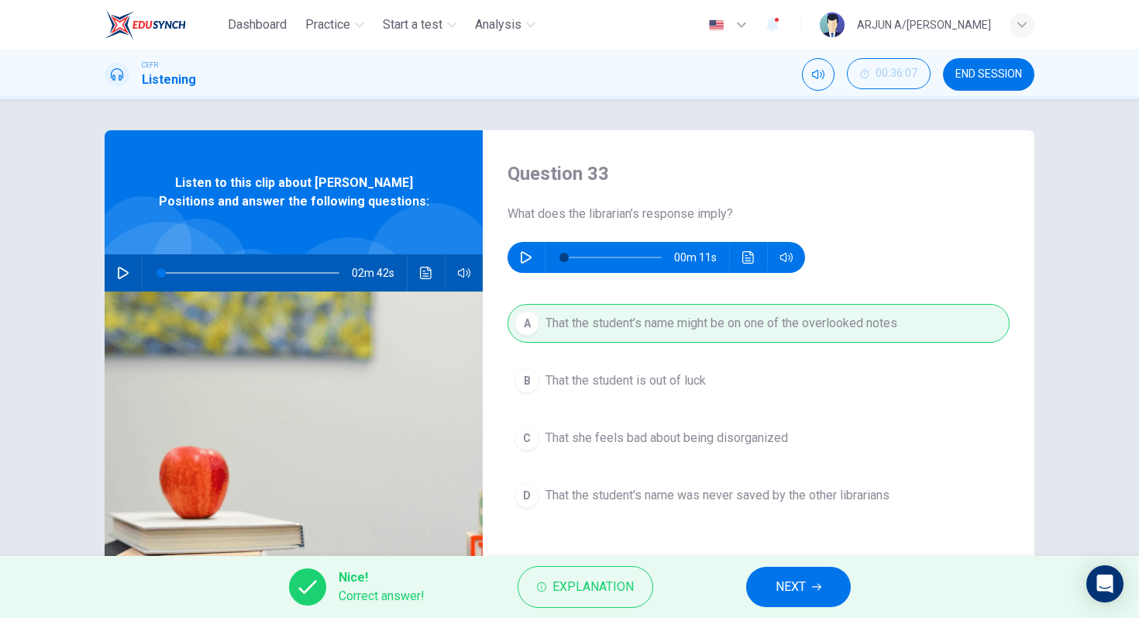
click at [778, 591] on span "NEXT" at bounding box center [791, 587] width 30 height 22
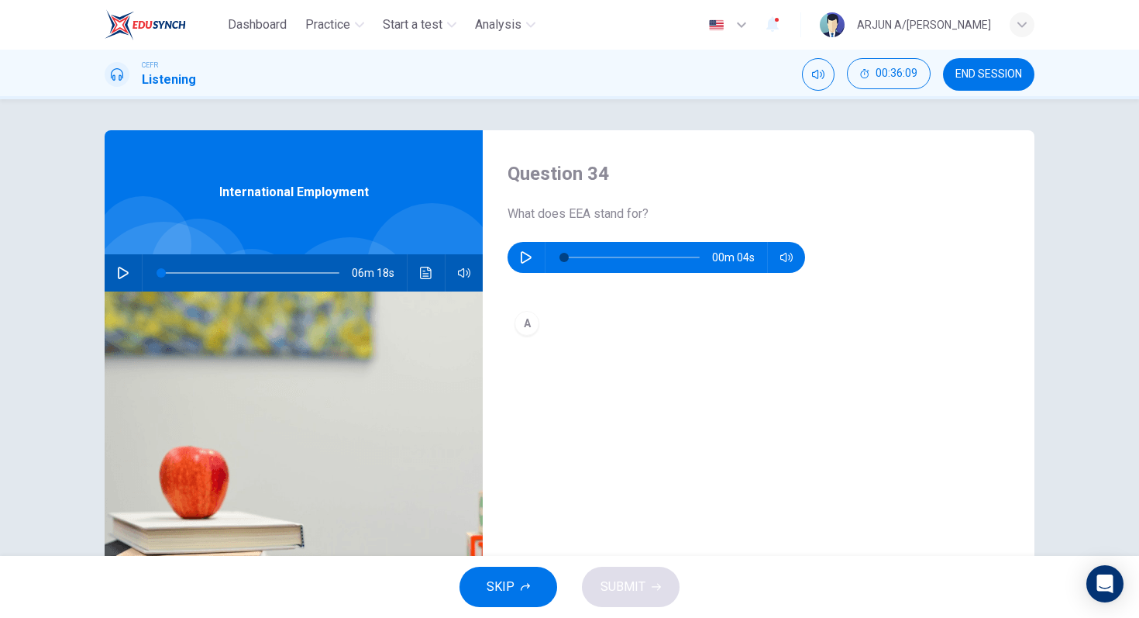
click at [1007, 76] on span "END SESSION" at bounding box center [988, 74] width 67 height 12
